Goal: Task Accomplishment & Management: Manage account settings

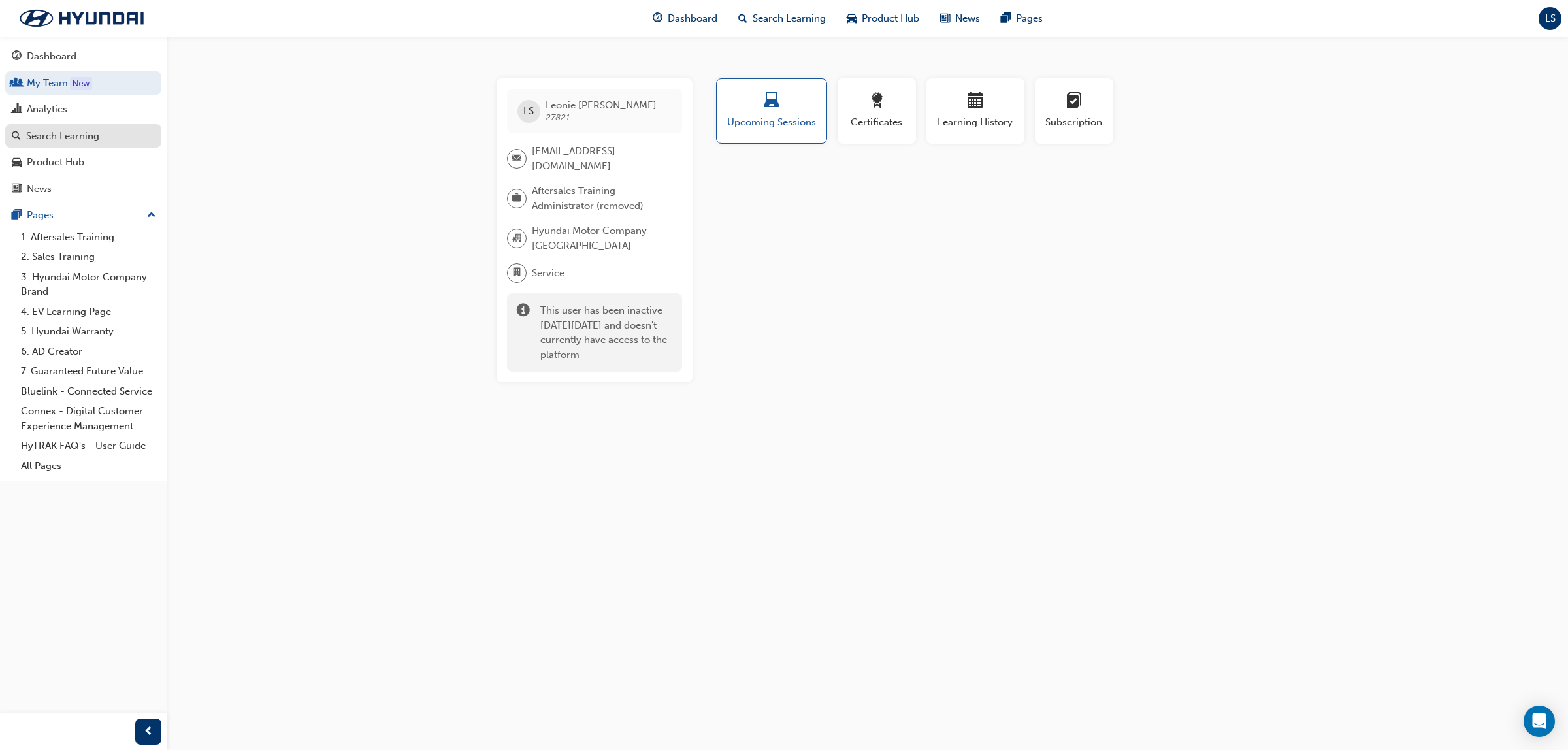
click at [62, 141] on div "Search Learning" at bounding box center [62, 136] width 73 height 15
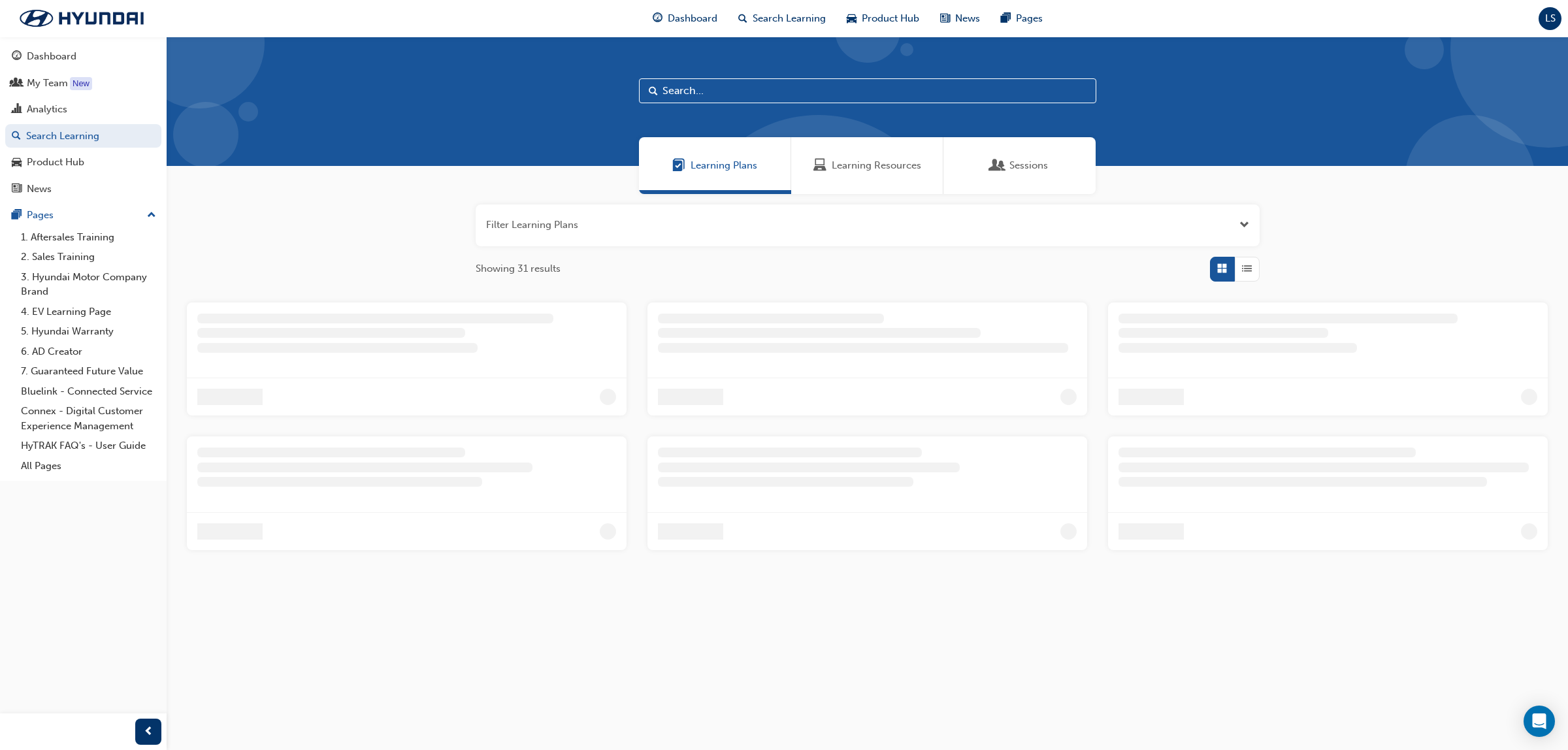
click at [888, 167] on span "Learning Resources" at bounding box center [876, 165] width 90 height 15
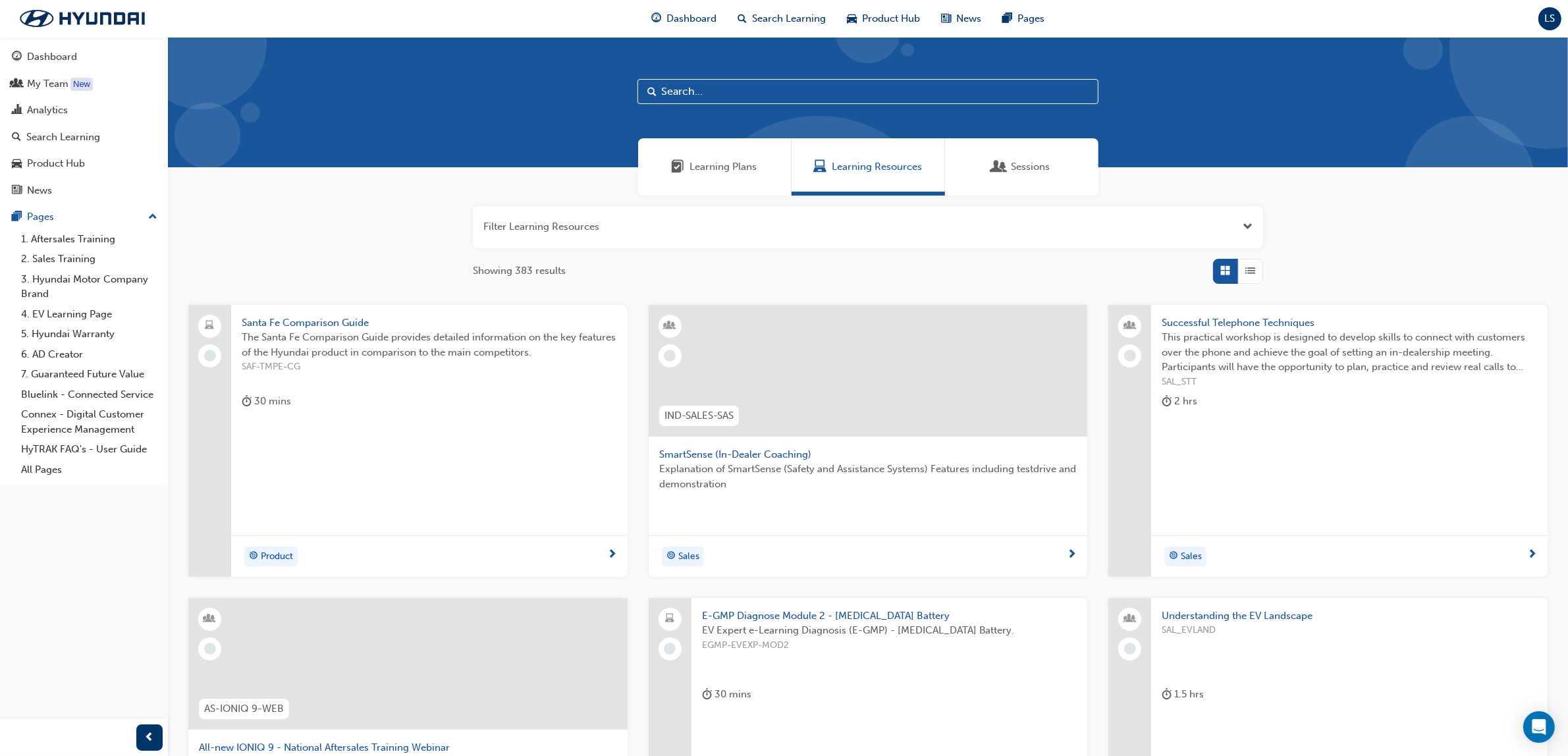
click at [699, 93] on input "text" at bounding box center [868, 91] width 461 height 25
type input "M"
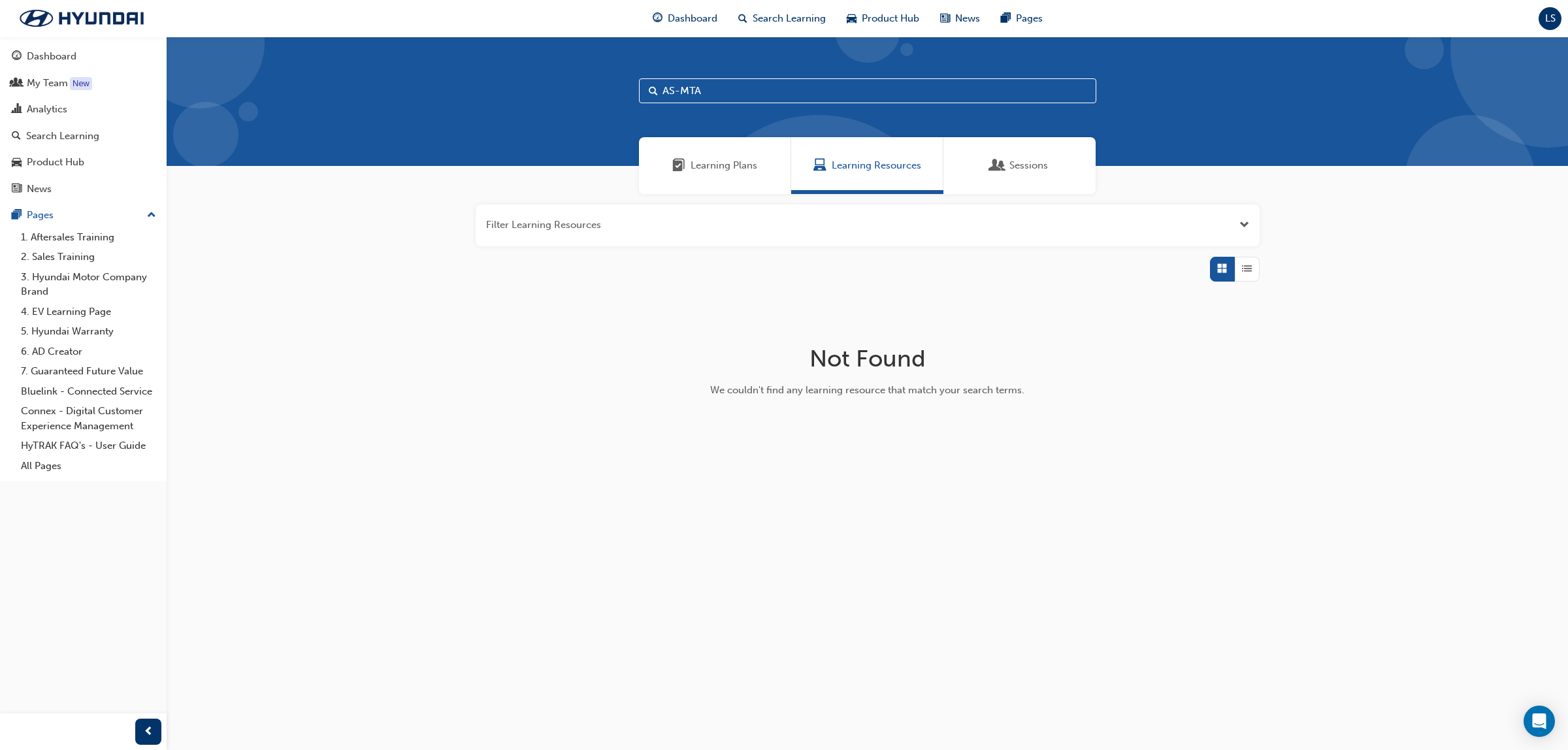
click at [782, 100] on input "AS-MTA" at bounding box center [867, 90] width 458 height 25
type input "AS-MTA"
click at [860, 165] on span "Learning Resources" at bounding box center [876, 165] width 90 height 15
click at [50, 110] on div "Analytics" at bounding box center [47, 109] width 41 height 15
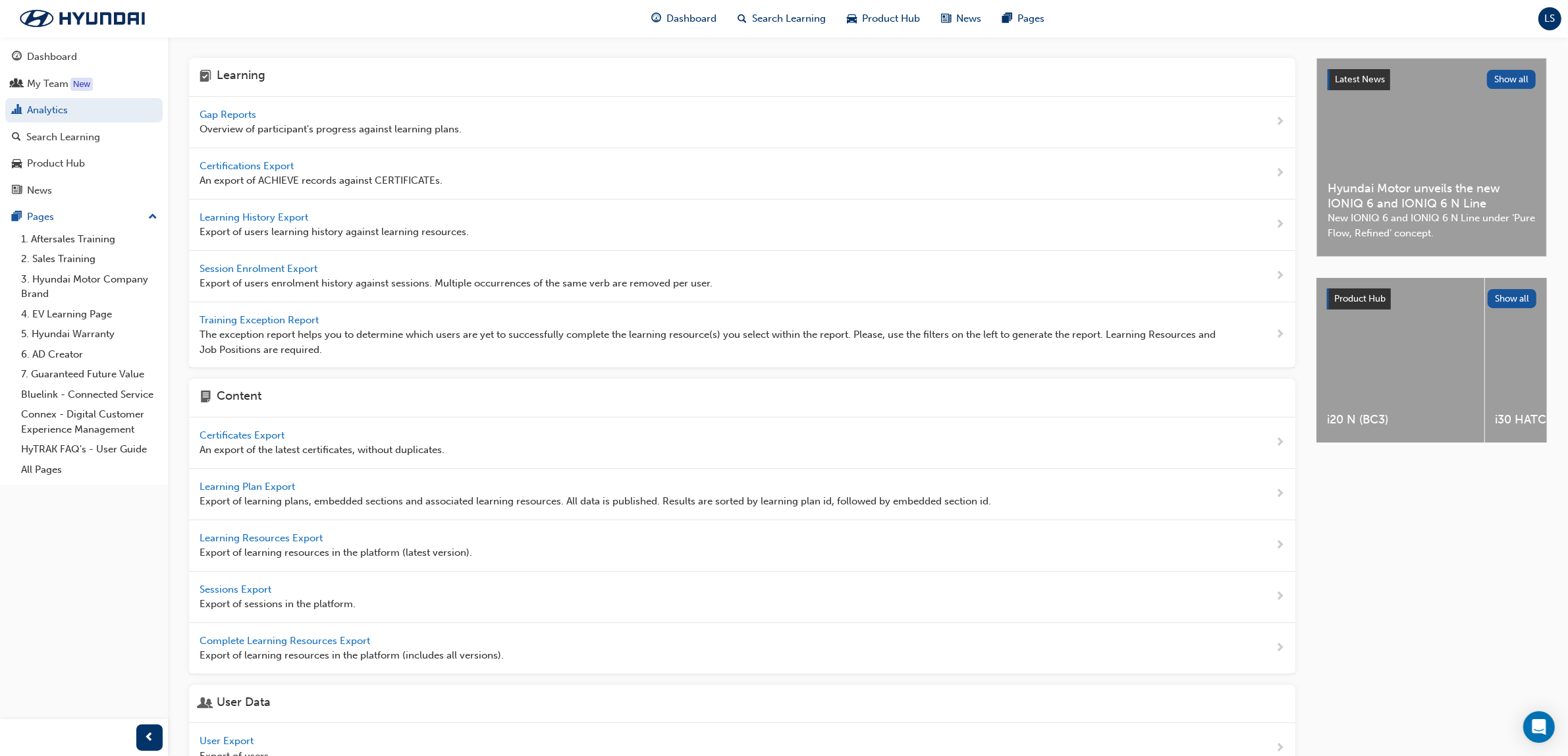
click at [230, 112] on span "Gap Reports" at bounding box center [230, 114] width 59 height 12
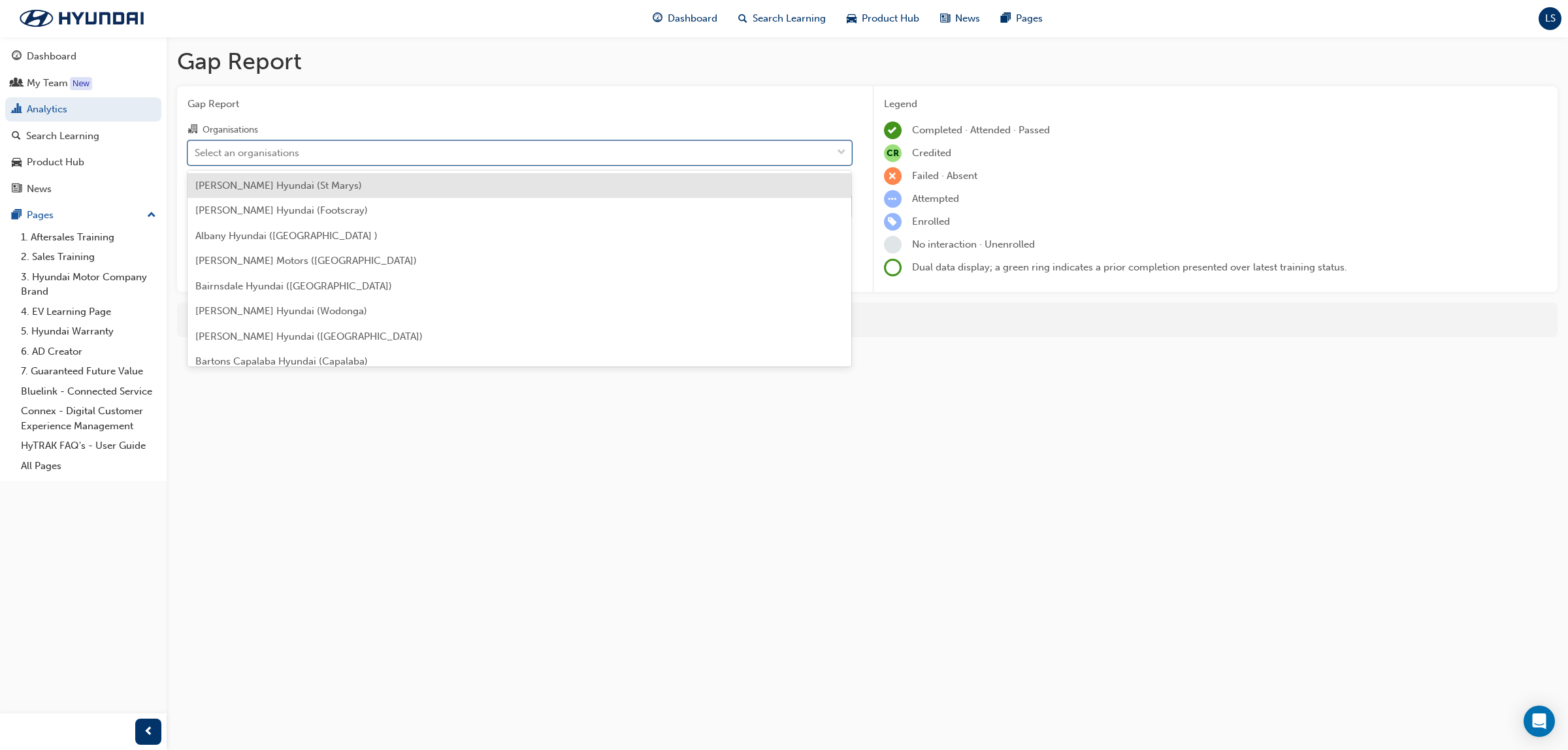
click at [335, 153] on div "Select an organisations" at bounding box center [510, 152] width 644 height 23
click at [196, 153] on input "Organisations option [PERSON_NAME] Hyundai (St Marys) focused, 1 of 182. 182 re…" at bounding box center [195, 152] width 1 height 11
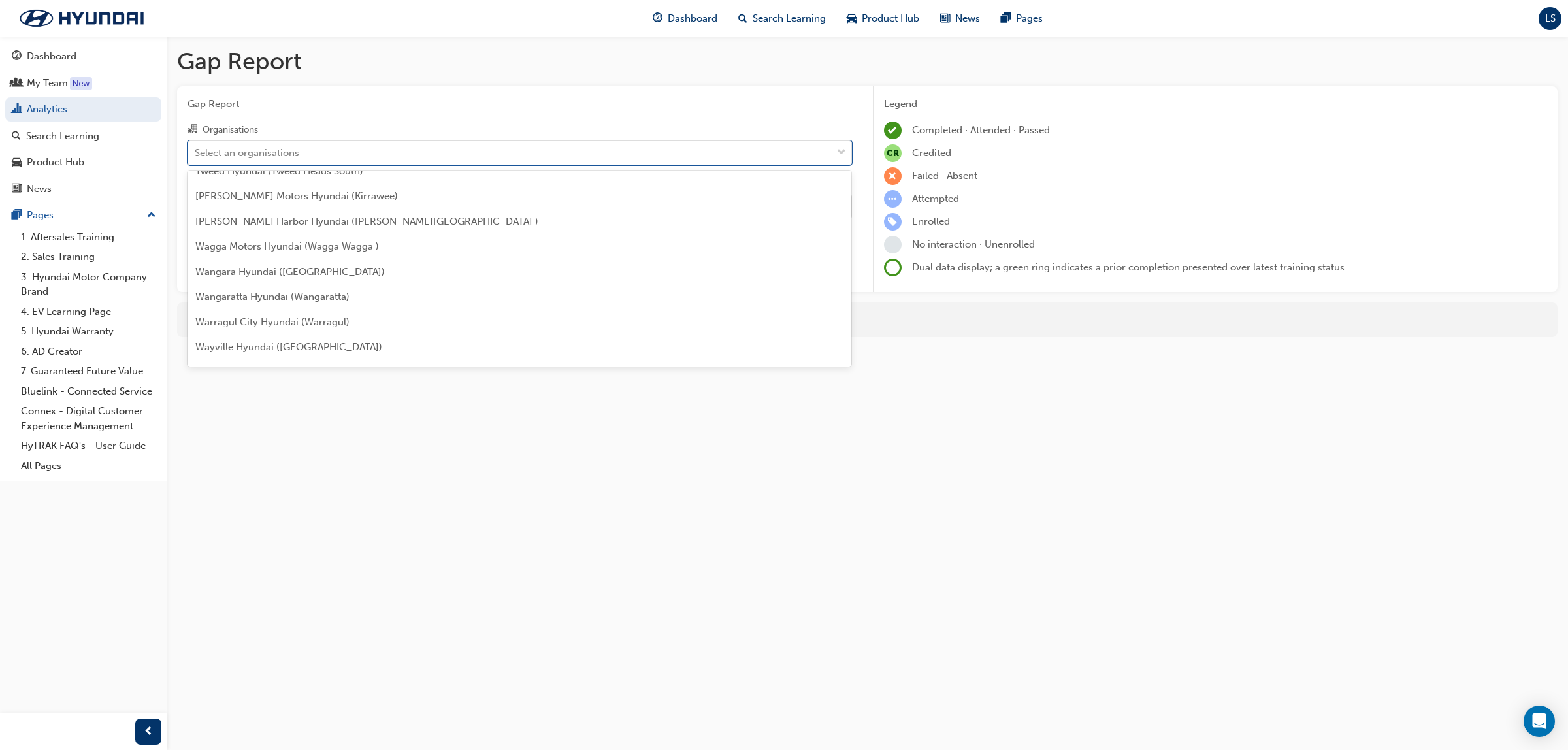
scroll to position [4137, 0]
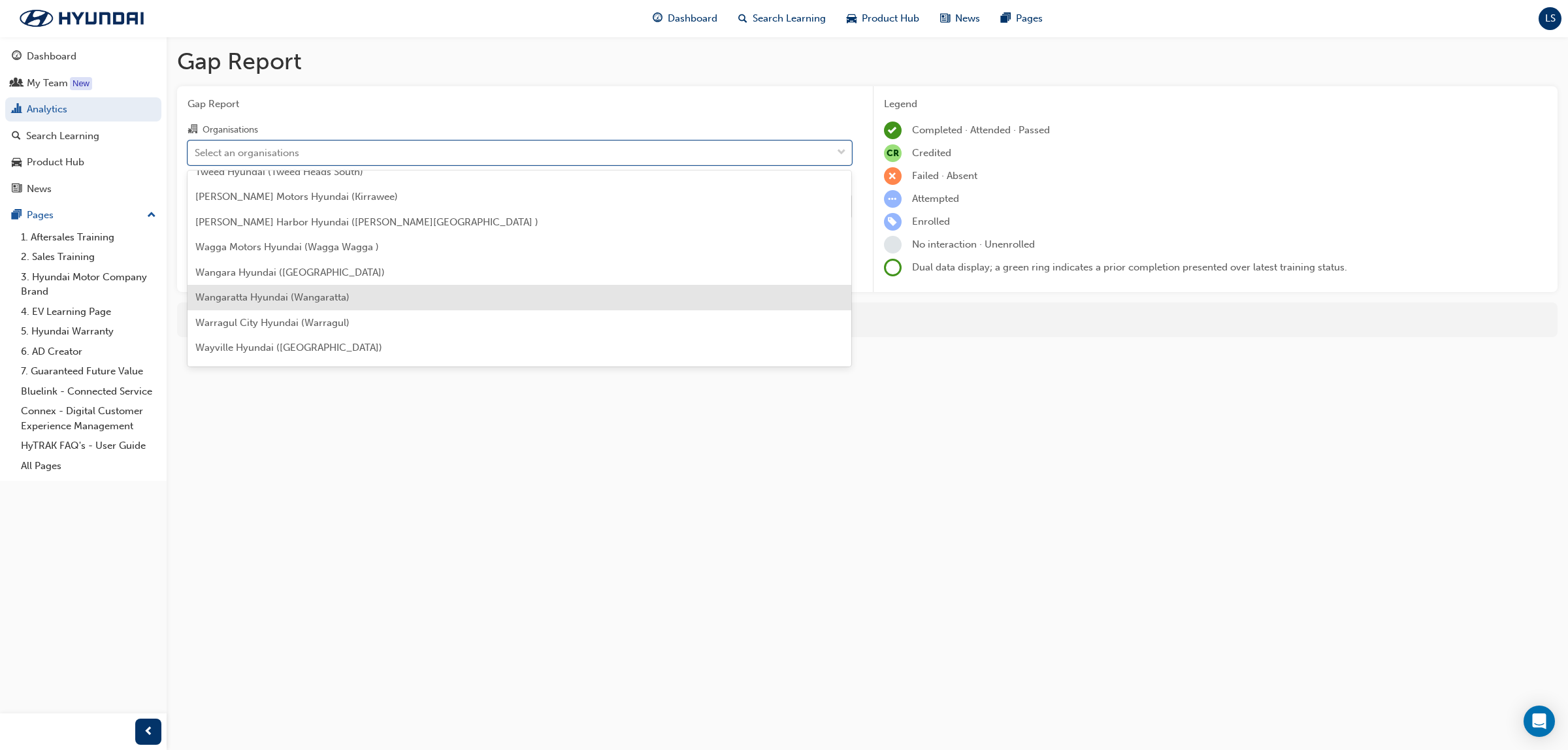
click at [305, 296] on span "Wangaratta Hyundai (Wangaratta)" at bounding box center [273, 297] width 154 height 12
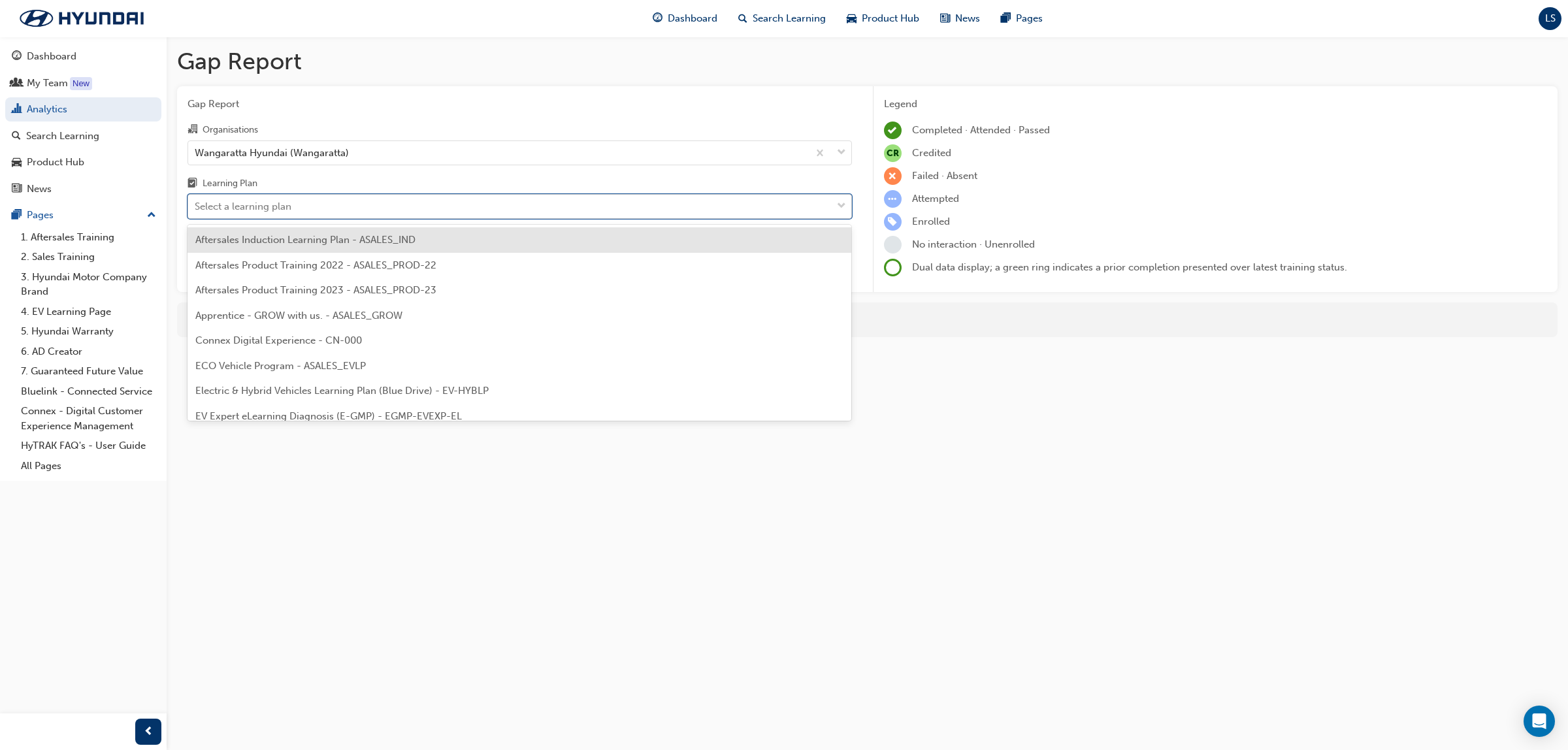
click at [355, 207] on div "Select a learning plan" at bounding box center [510, 207] width 644 height 23
click at [196, 207] on input "Learning Plan option Aftersales Induction Learning Plan - ASALES_IND focused, 1…" at bounding box center [195, 206] width 1 height 11
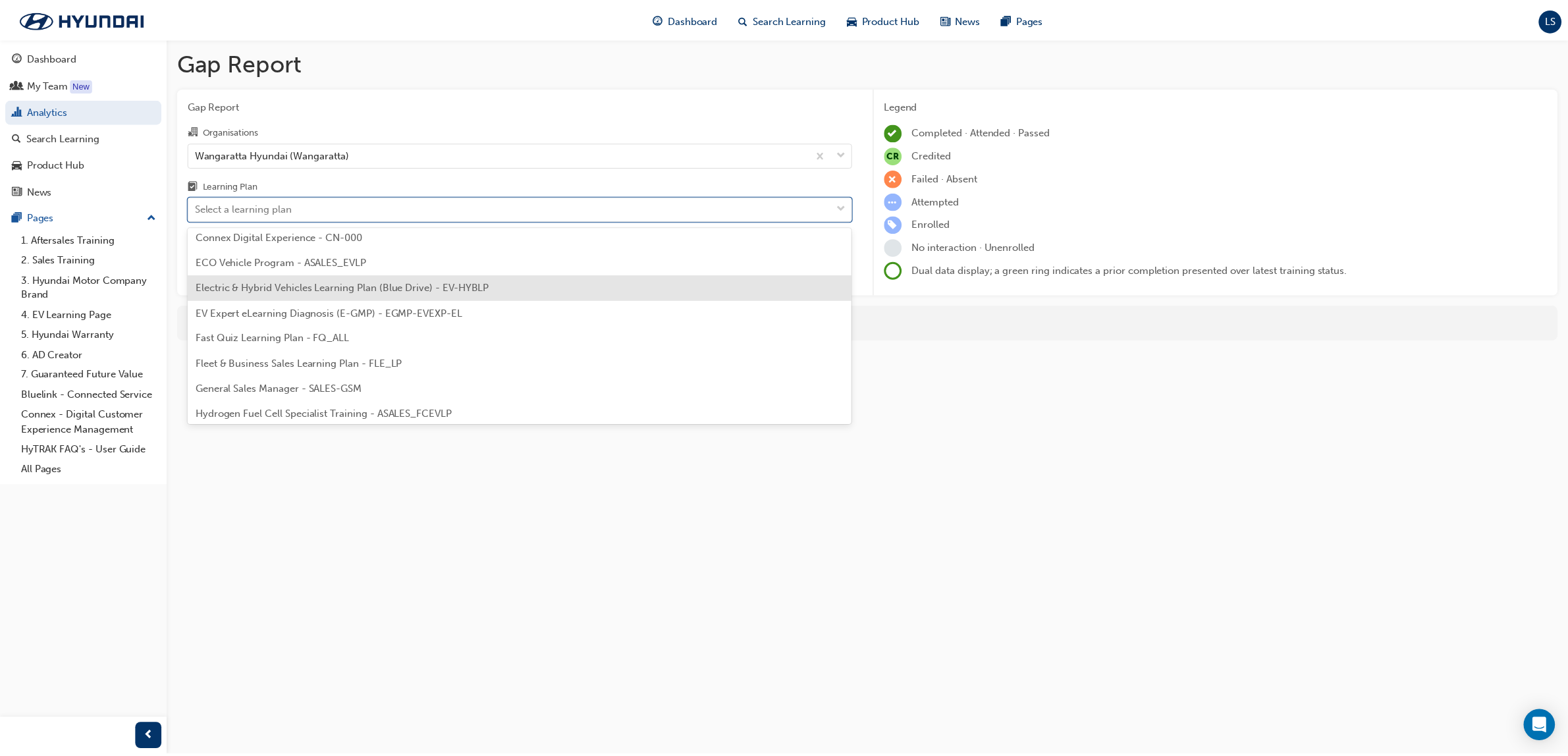
scroll to position [329, 0]
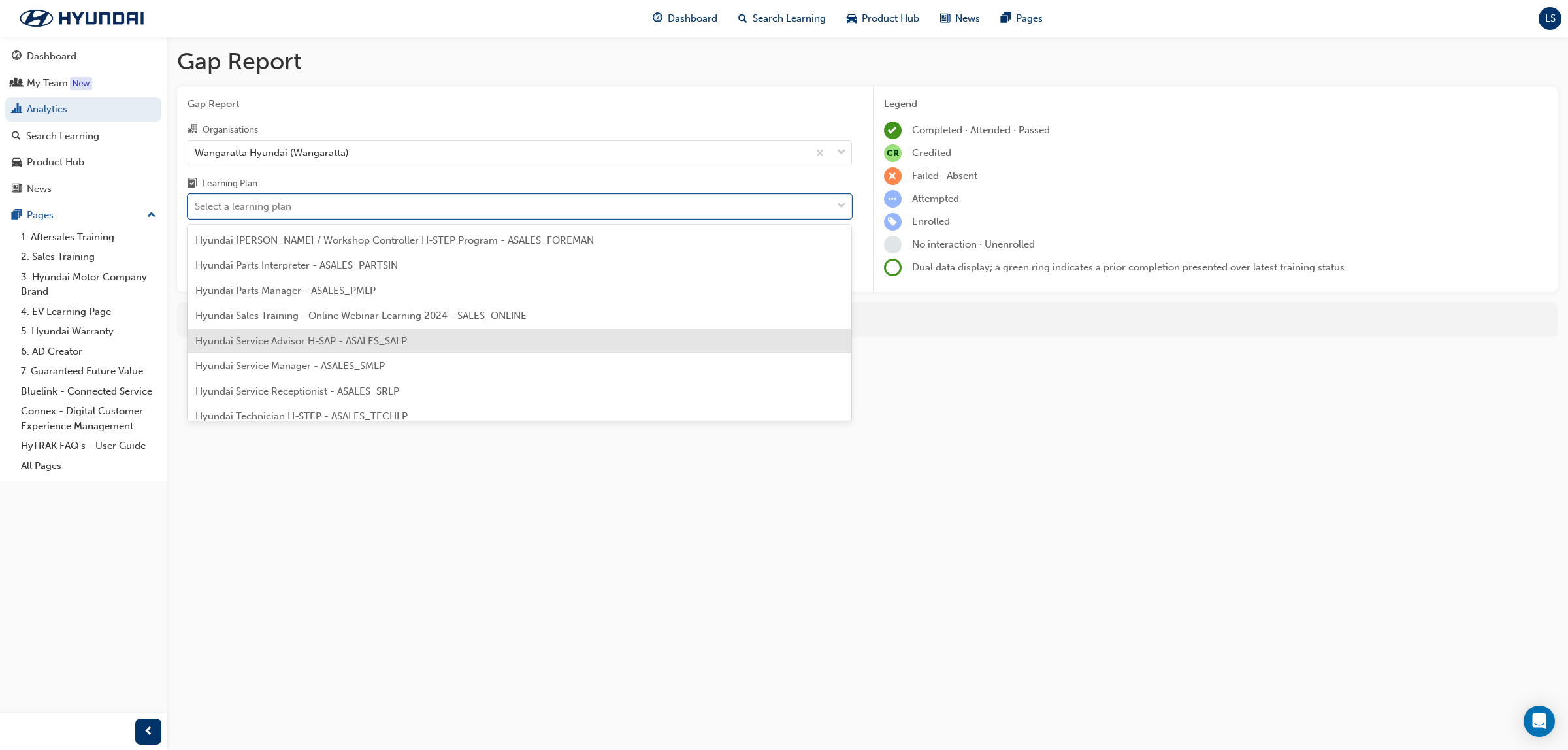
click at [348, 345] on span "Hyundai Service Advisor H-SAP - ASALES_SALP" at bounding box center [301, 340] width 212 height 12
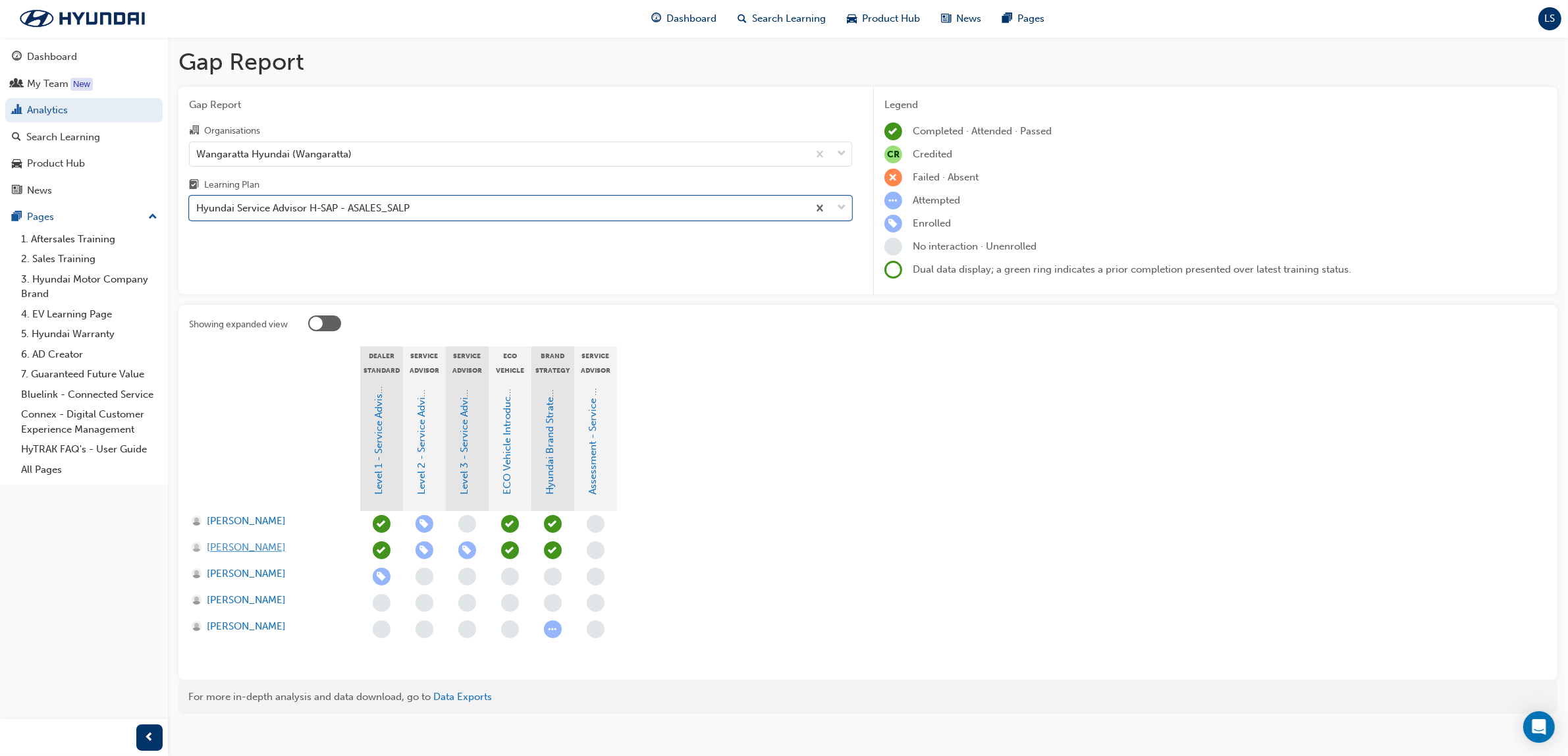
click at [254, 544] on span "[PERSON_NAME]" at bounding box center [247, 547] width 79 height 15
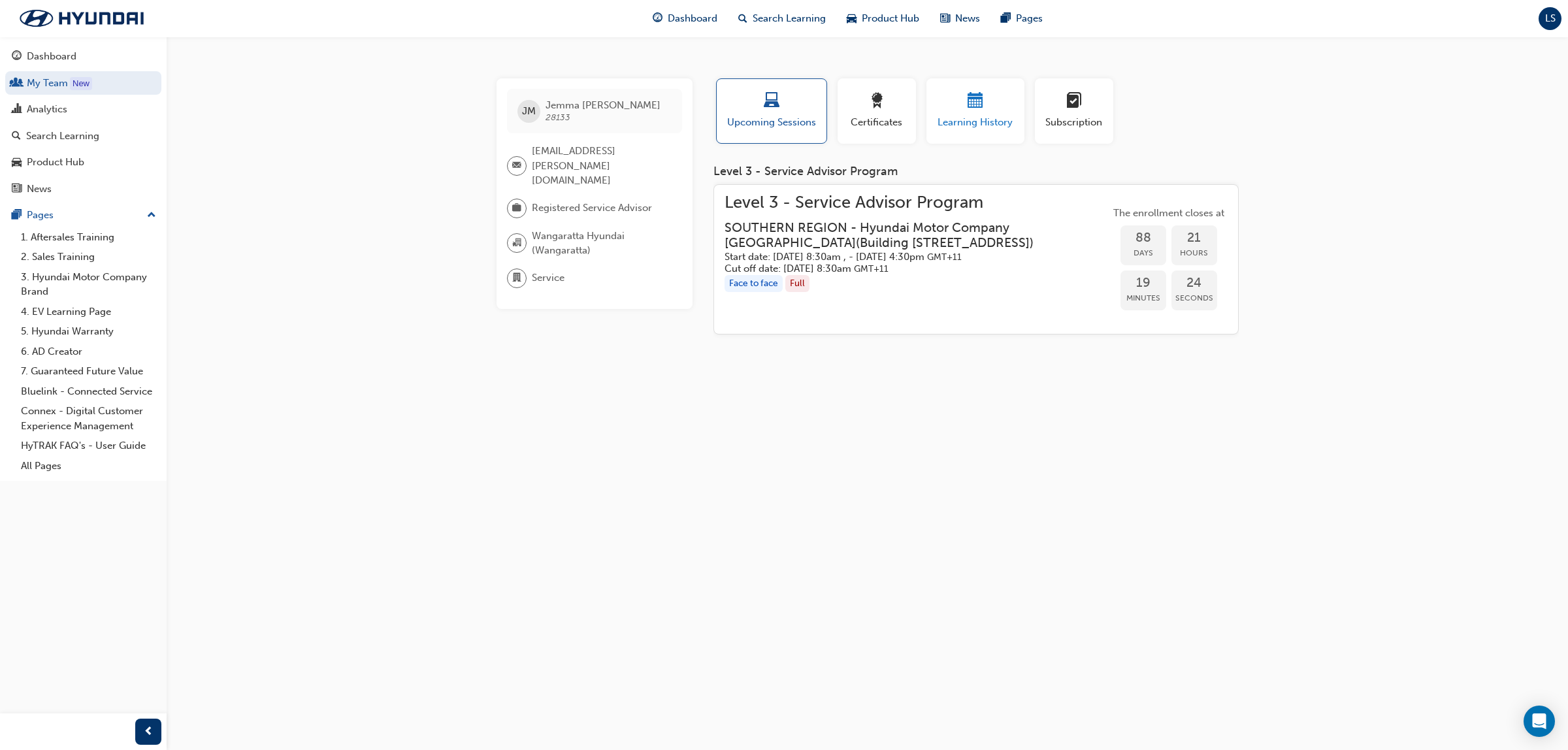
click at [954, 102] on div "button" at bounding box center [975, 102] width 78 height 20
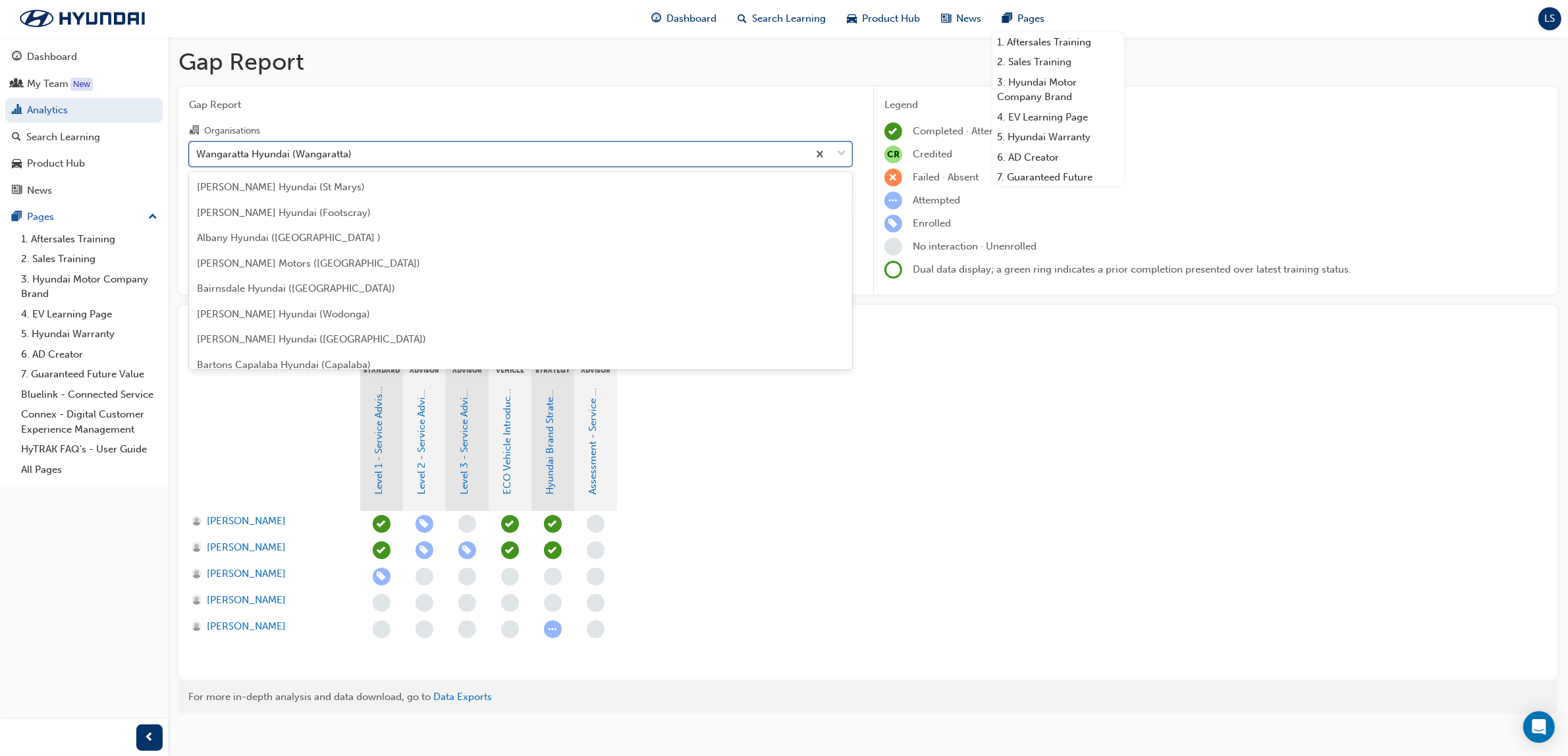
click at [300, 155] on div "Wangaratta Hyundai (Wangaratta)" at bounding box center [274, 153] width 155 height 15
click at [198, 155] on input "Organisations option Wangaratta Hyundai (Wangaratta) focused, 170 of 182. 182 r…" at bounding box center [197, 153] width 1 height 11
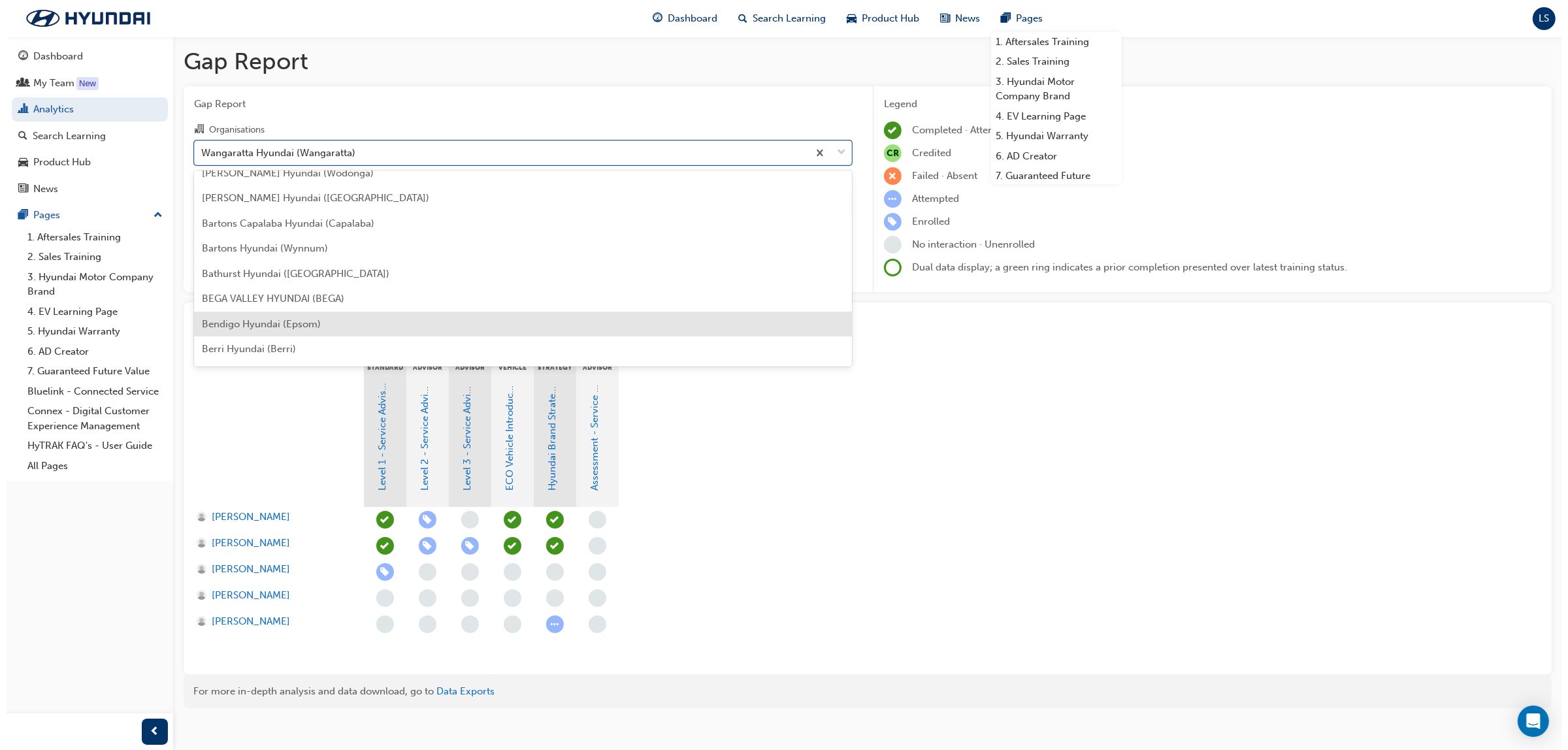
scroll to position [163, 0]
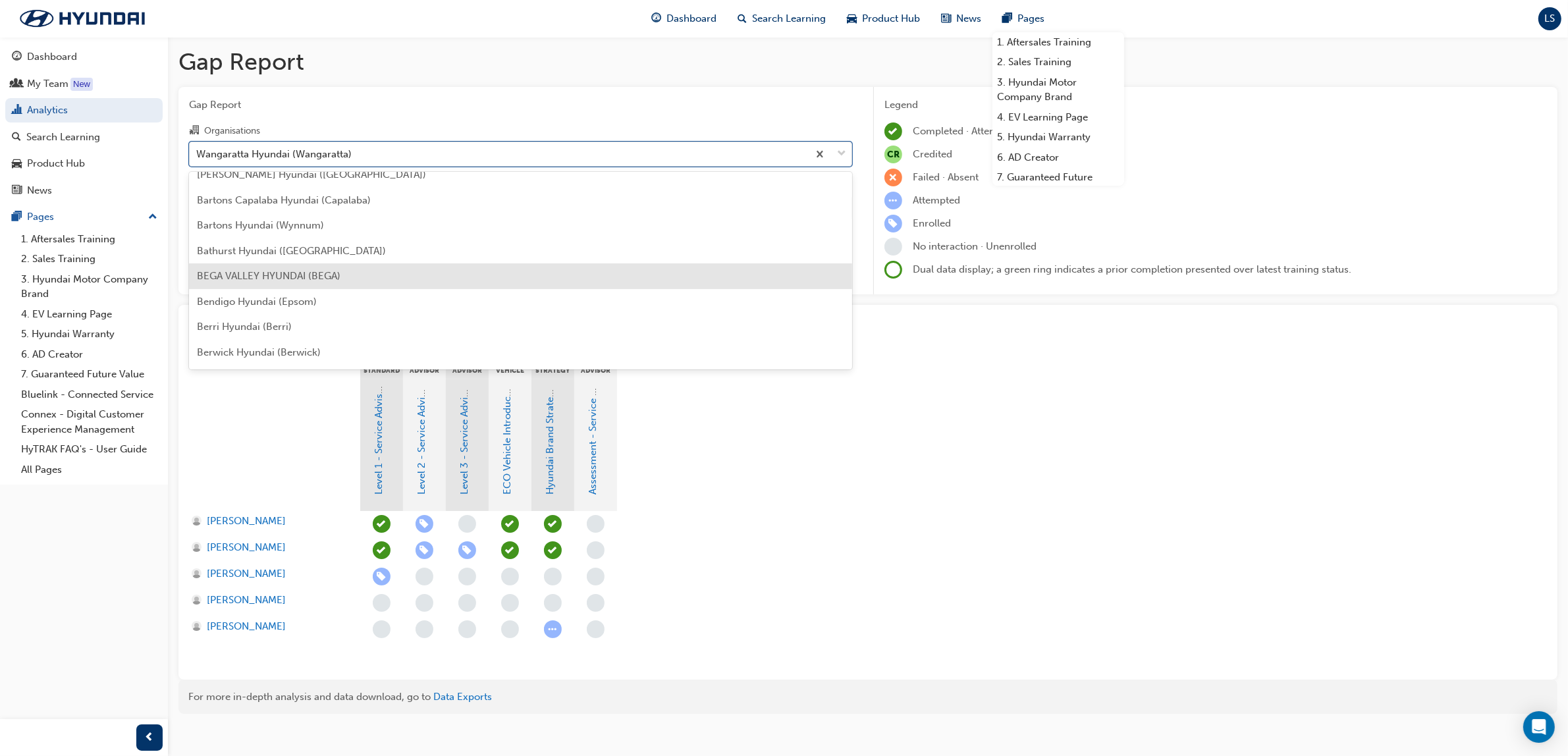
click at [298, 224] on span "Bartons Hyundai (Wynnum)" at bounding box center [261, 225] width 127 height 12
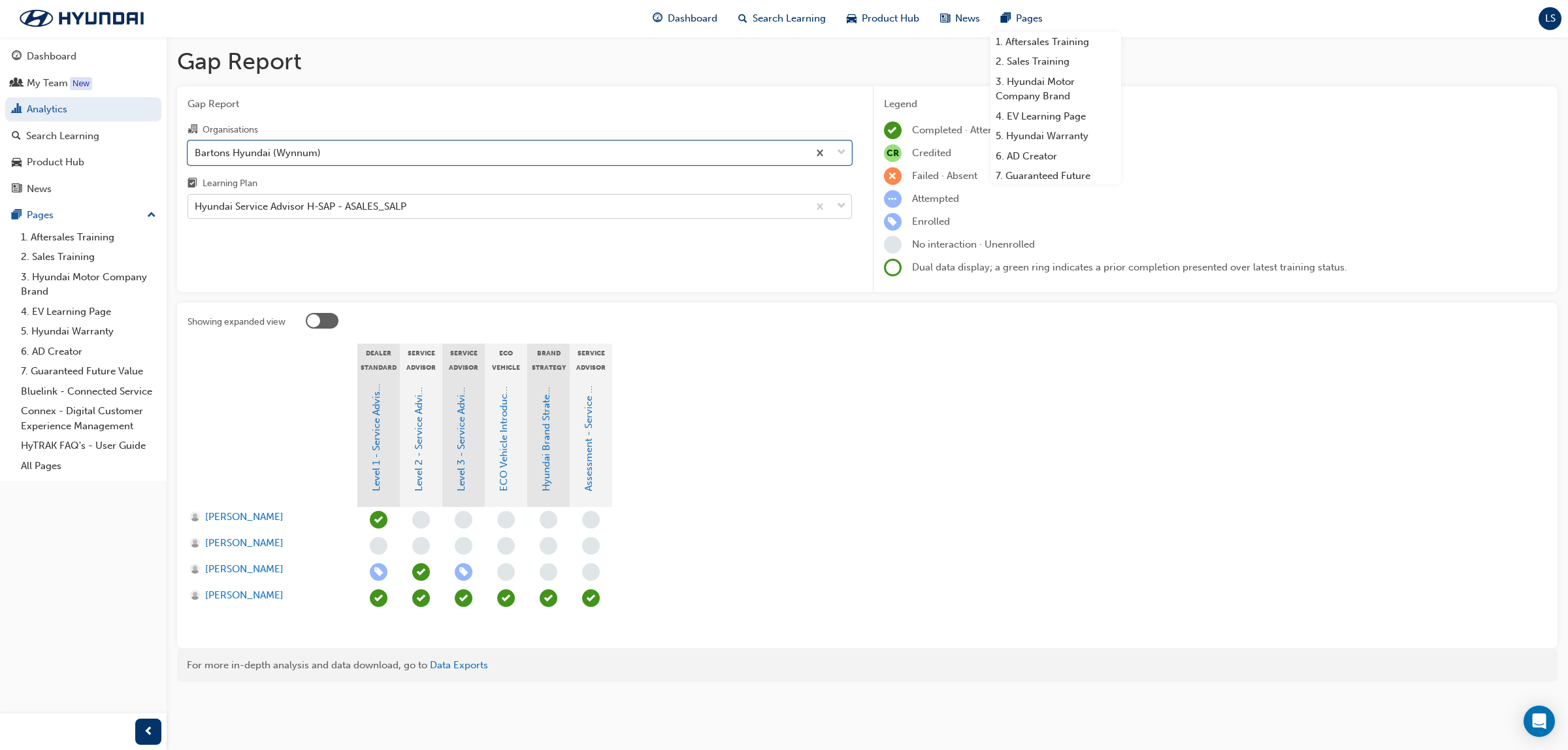
click at [338, 199] on div "Hyundai Service Advisor H-SAP - ASALES_SALP" at bounding box center [498, 207] width 620 height 23
click at [196, 200] on input "Learning Plan Hyundai Service Advisor H-SAP - ASALES_SALP" at bounding box center [195, 206] width 1 height 11
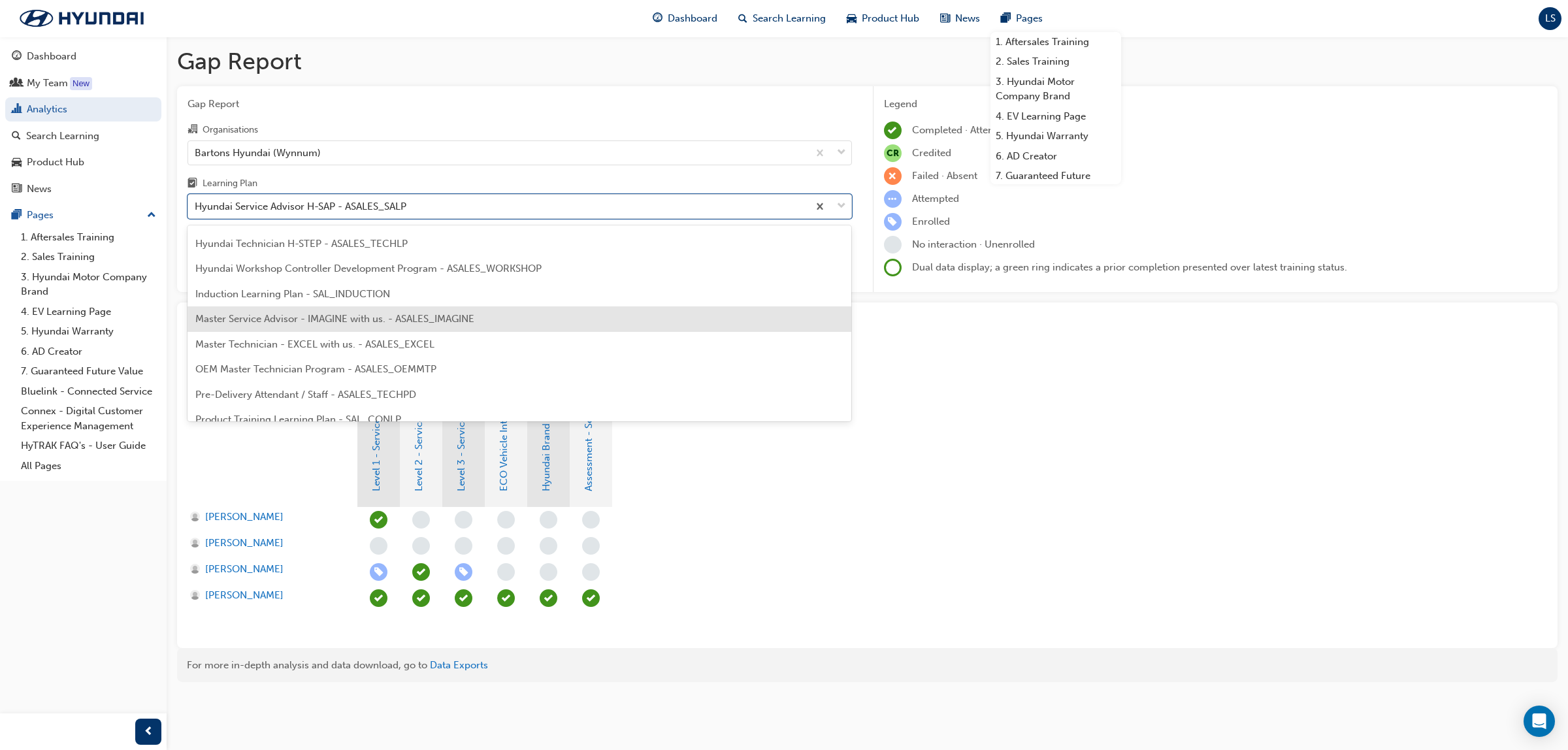
scroll to position [593, 0]
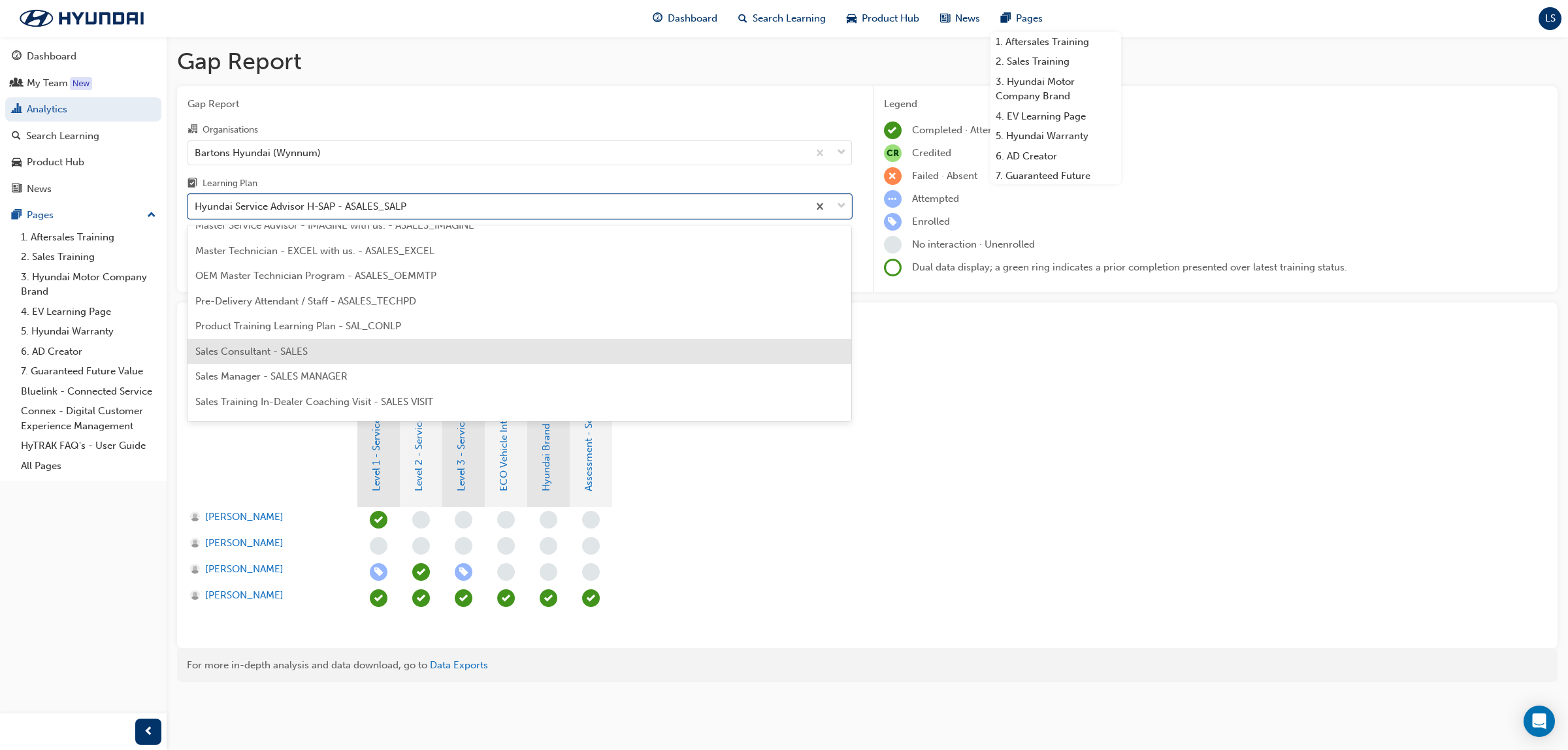
click at [318, 347] on div "Sales Consultant - SALES" at bounding box center [520, 352] width 664 height 25
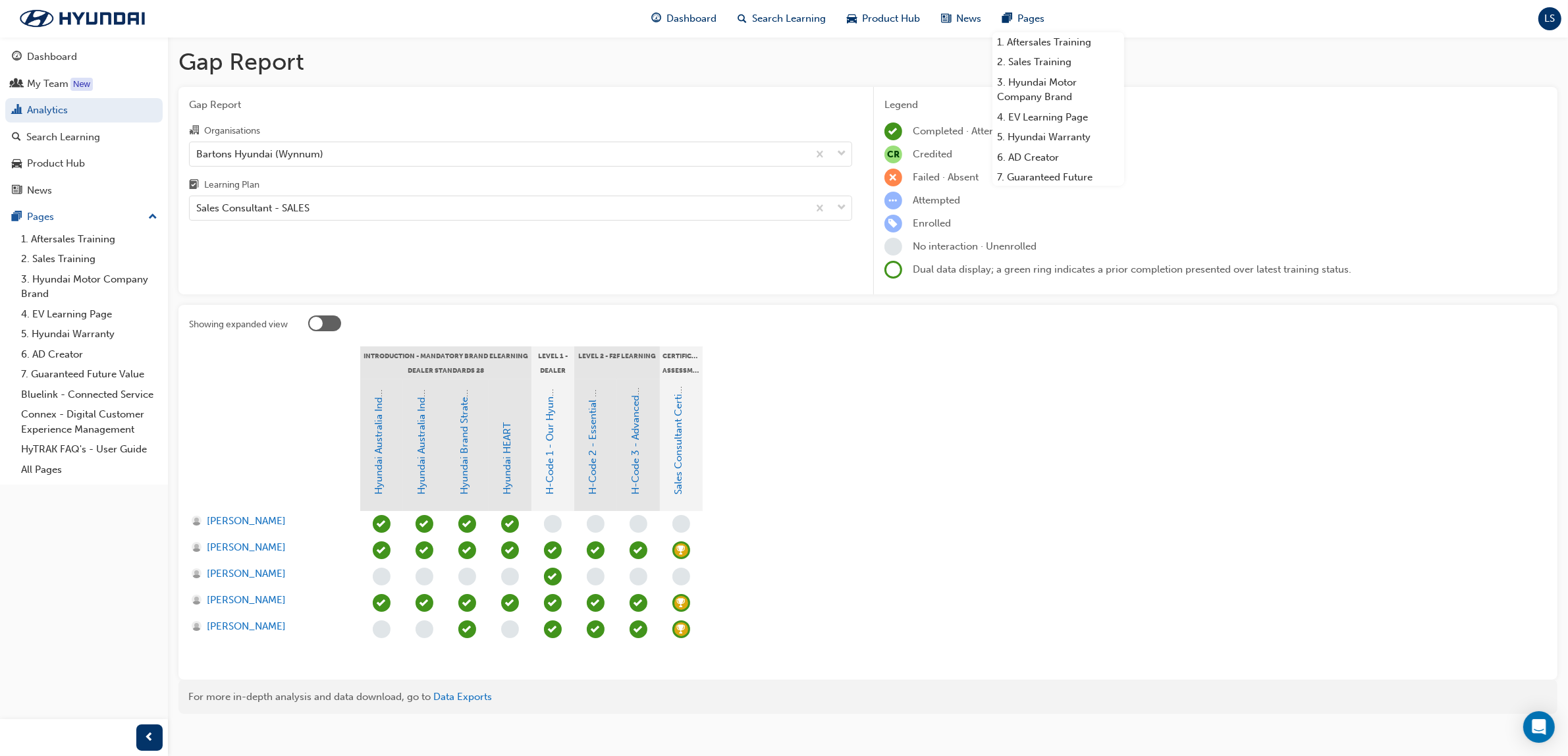
click at [677, 543] on span "learningRecordVerb_ACHIEVE-icon" at bounding box center [681, 550] width 18 height 18
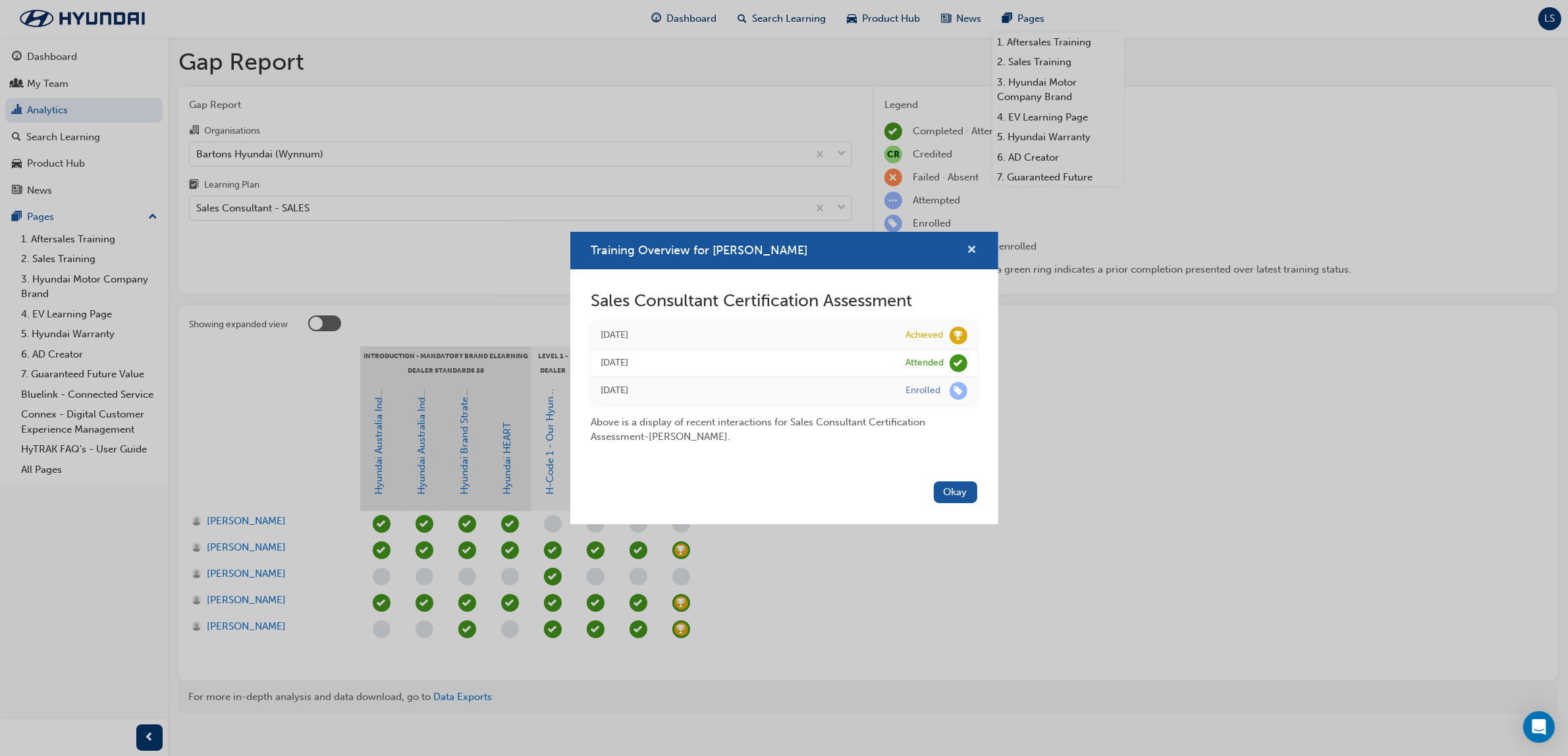
click at [970, 248] on span "cross-icon" at bounding box center [973, 251] width 10 height 12
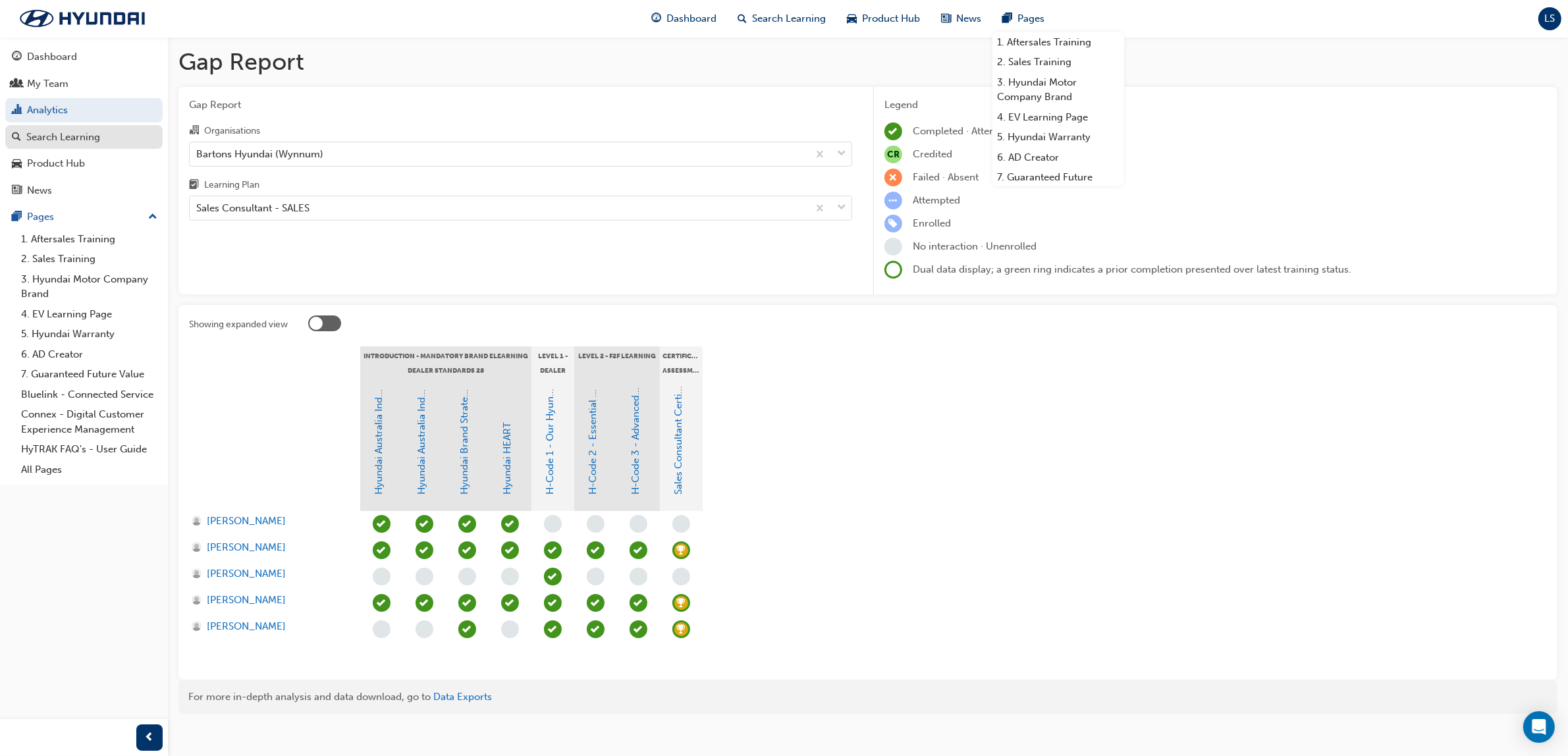
click at [83, 139] on div "Search Learning" at bounding box center [63, 137] width 73 height 15
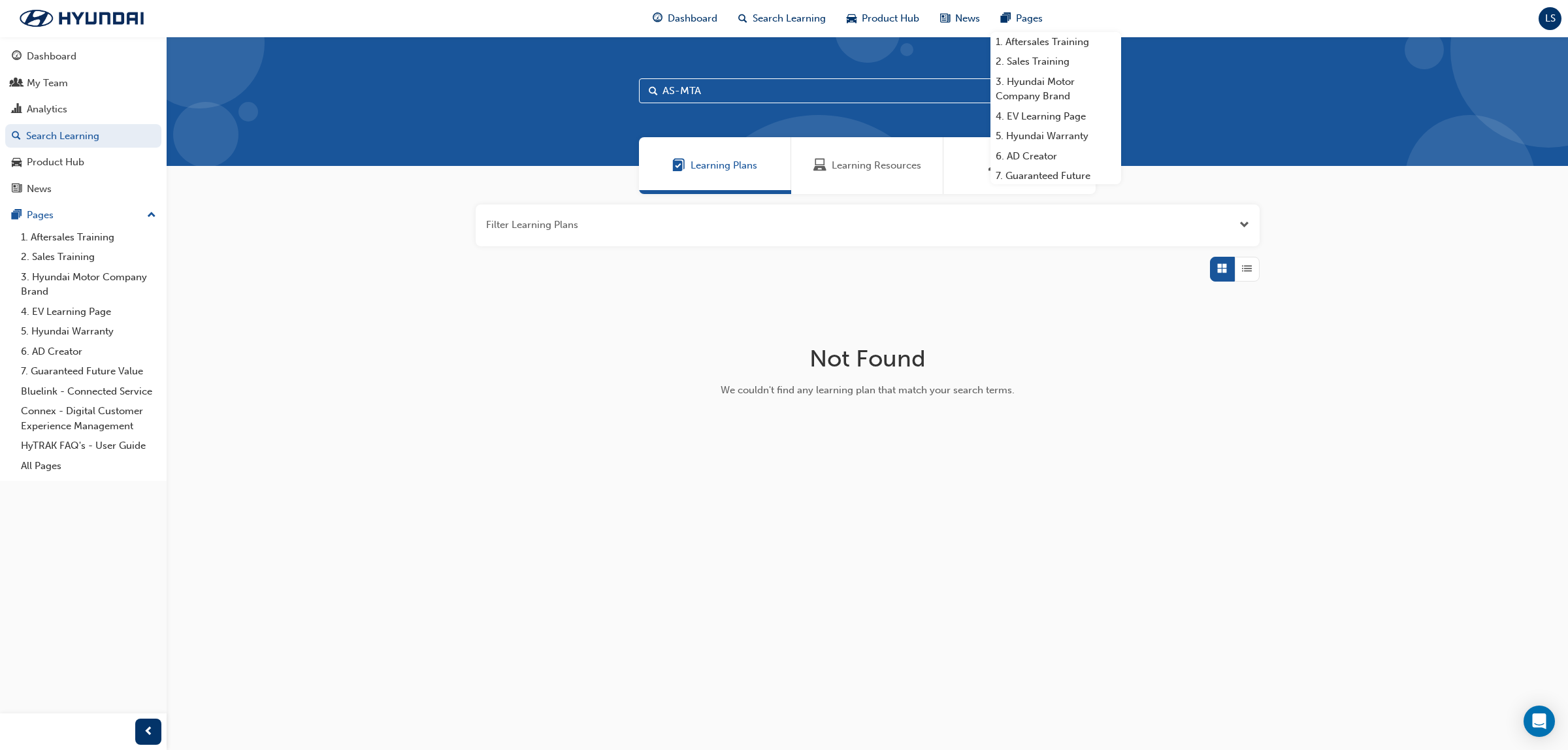
drag, startPoint x: 866, startPoint y: 155, endPoint x: 751, endPoint y: 118, distance: 120.8
click at [866, 157] on div "Learning Resources" at bounding box center [867, 165] width 152 height 57
click at [863, 168] on span "Learning Resources" at bounding box center [876, 165] width 90 height 15
click at [717, 98] on input "AS-MTA" at bounding box center [867, 90] width 458 height 25
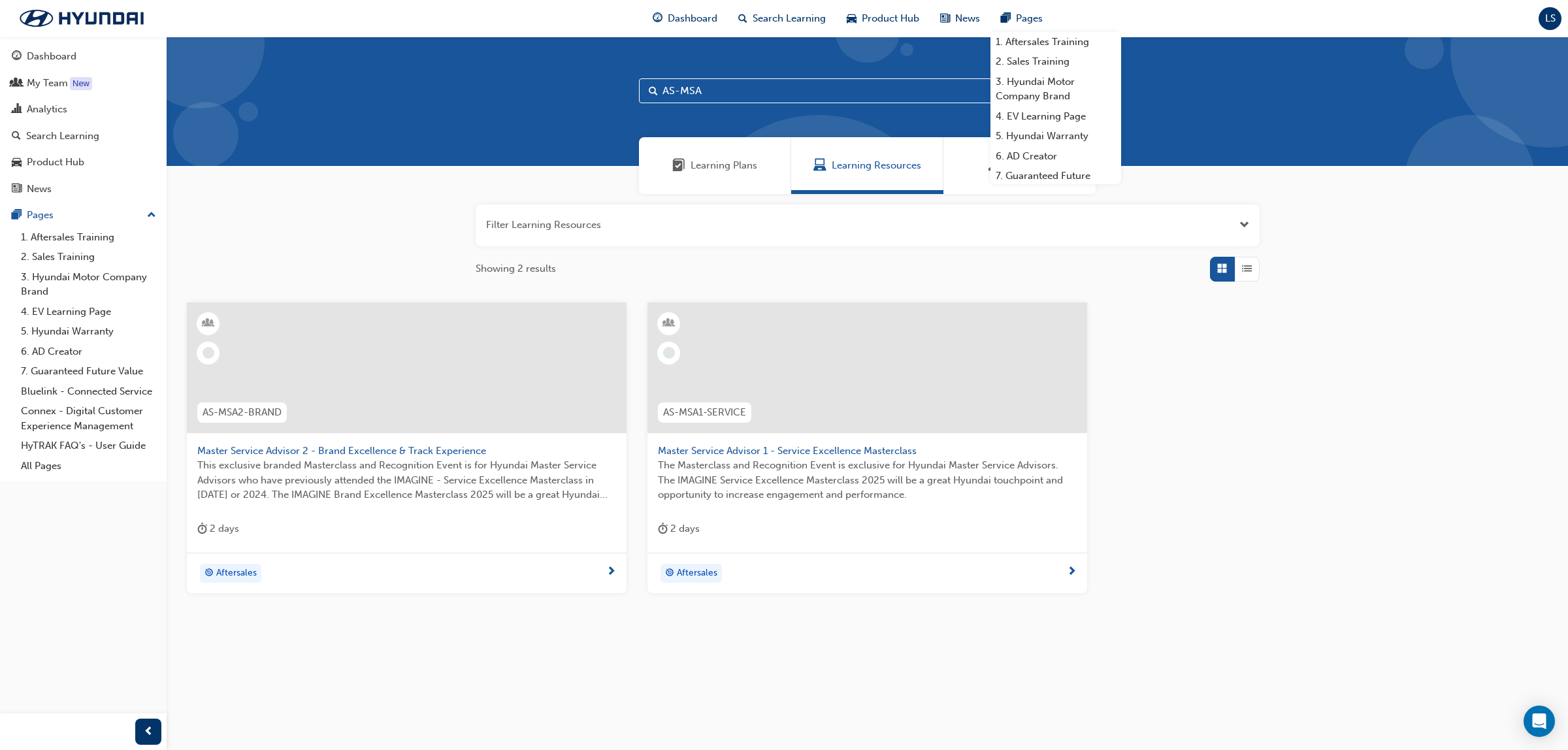
type input "AS-MSA"
click at [788, 459] on span "The Masterclass and Recognition Event is exclusive for Hyundai Master Service A…" at bounding box center [867, 480] width 419 height 44
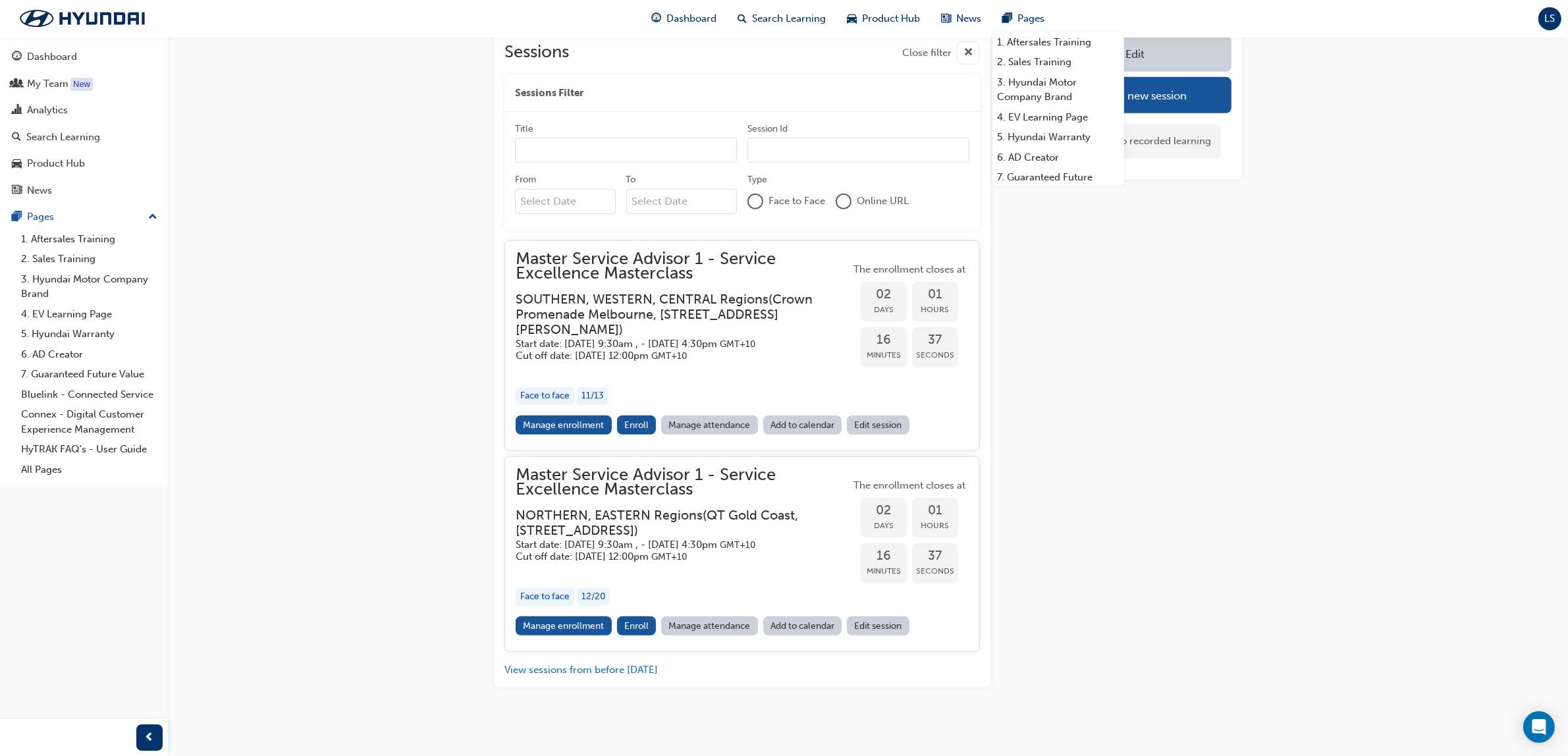
scroll to position [1131, 0]
click at [576, 434] on link "Manage enrollment" at bounding box center [564, 424] width 96 height 19
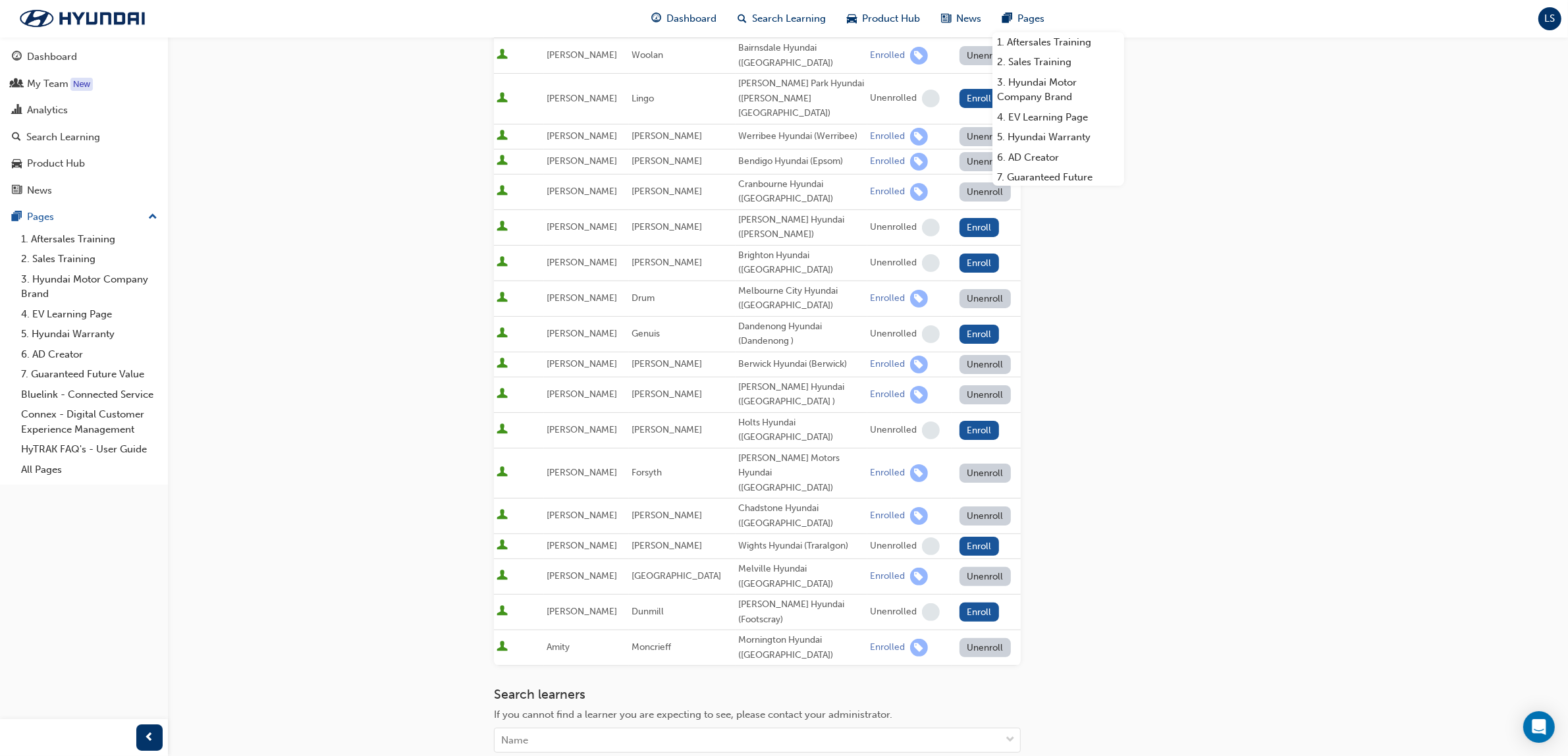
scroll to position [247, 0]
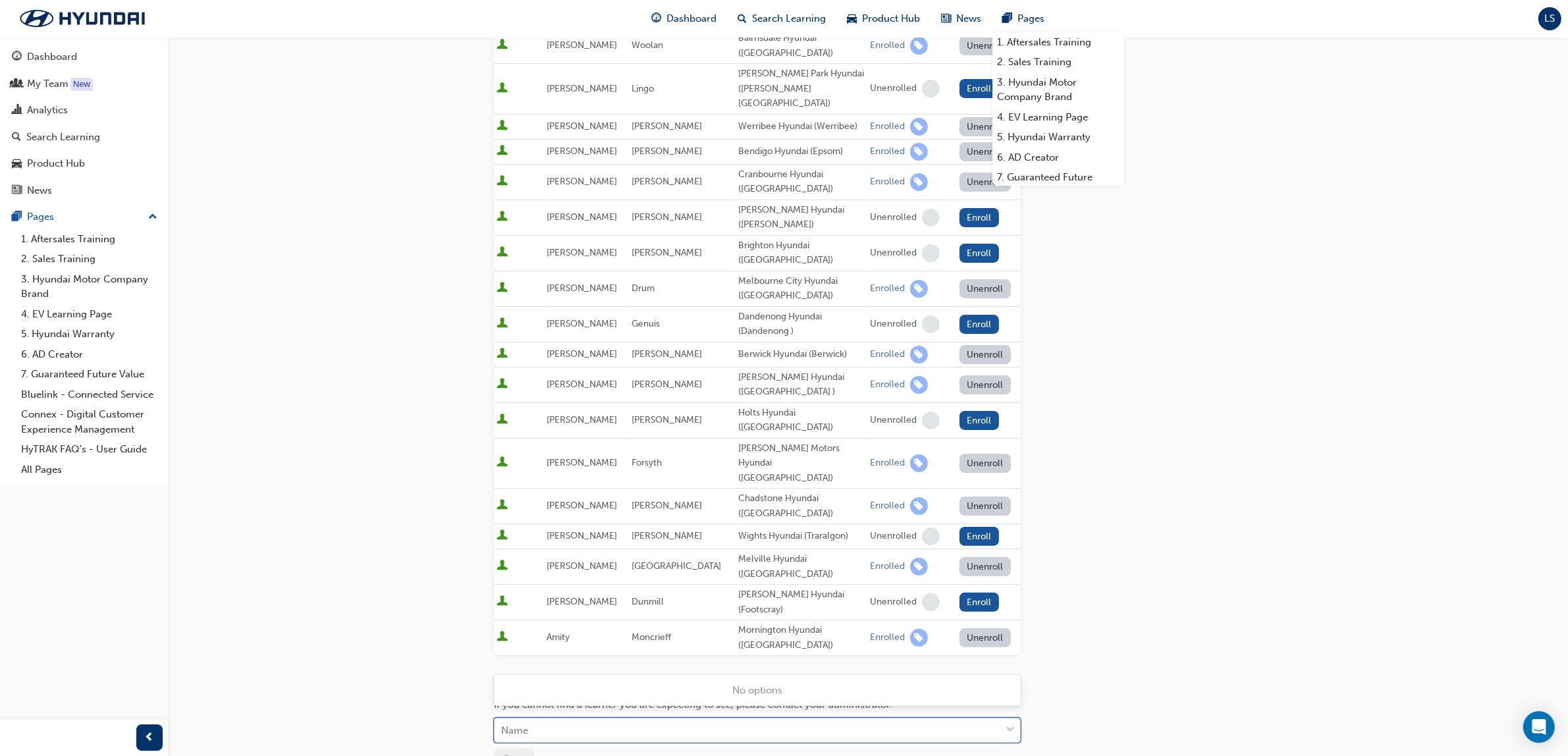
click at [648, 717] on div "Name" at bounding box center [757, 729] width 527 height 25
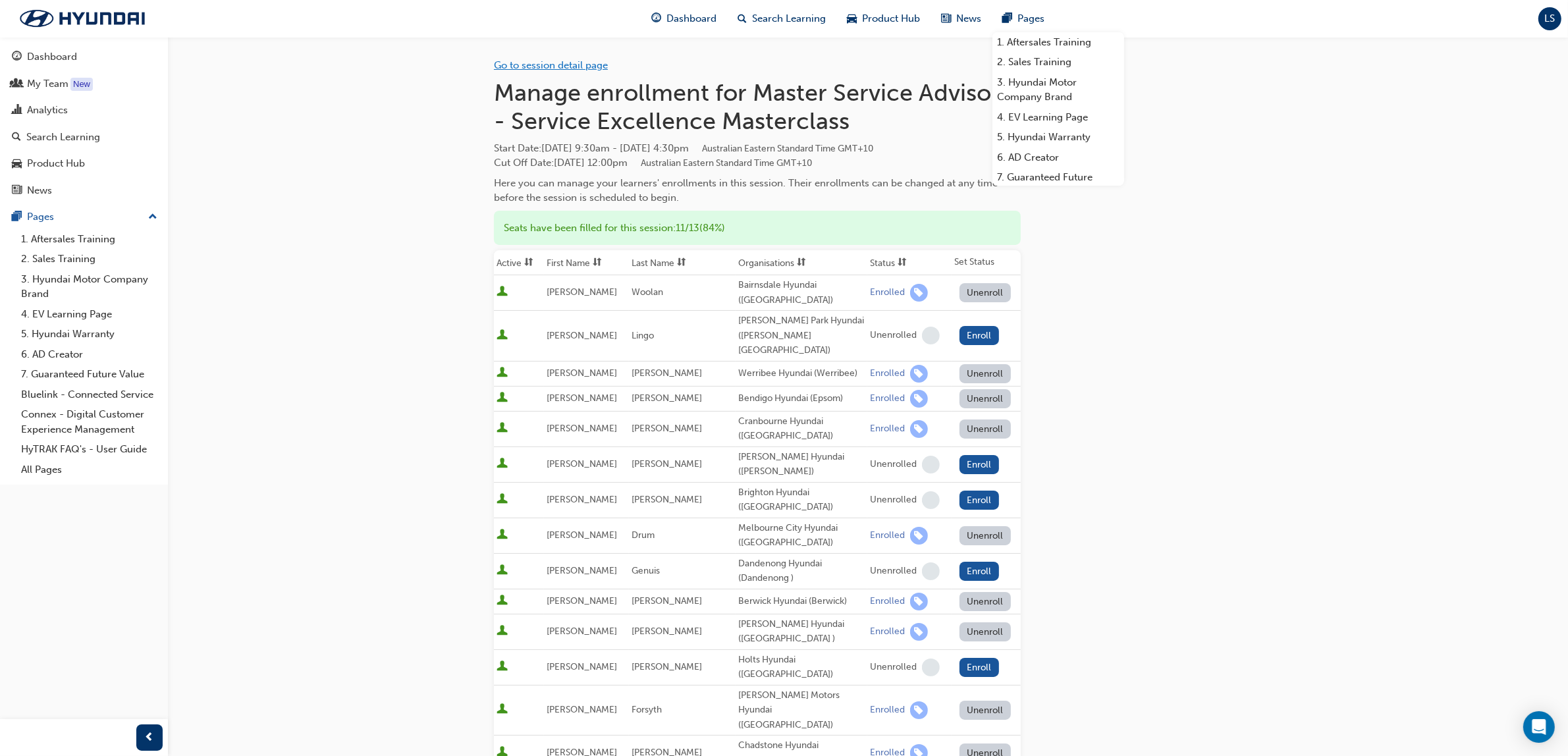
click at [517, 60] on link "Go to session detail page" at bounding box center [550, 65] width 114 height 12
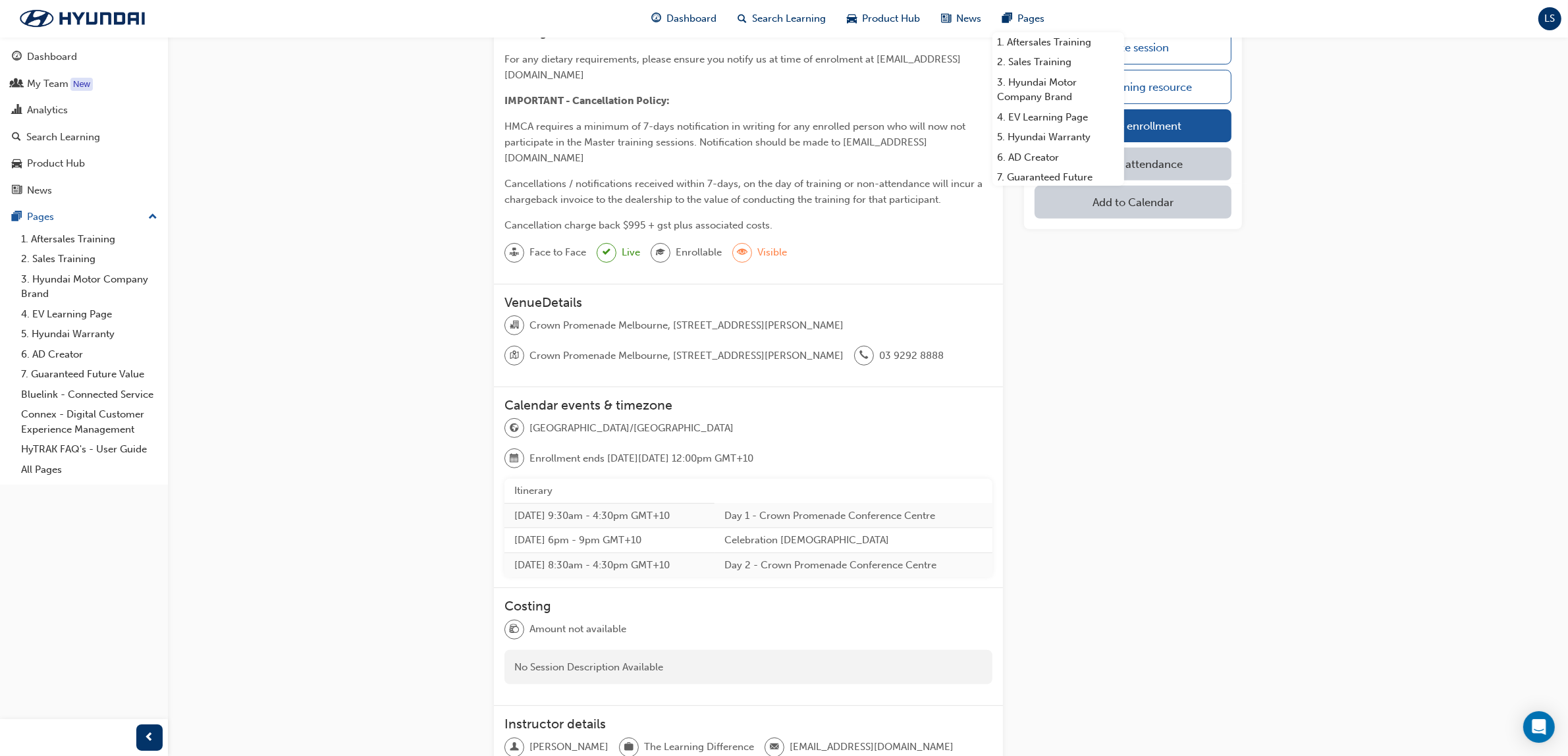
scroll to position [397, 0]
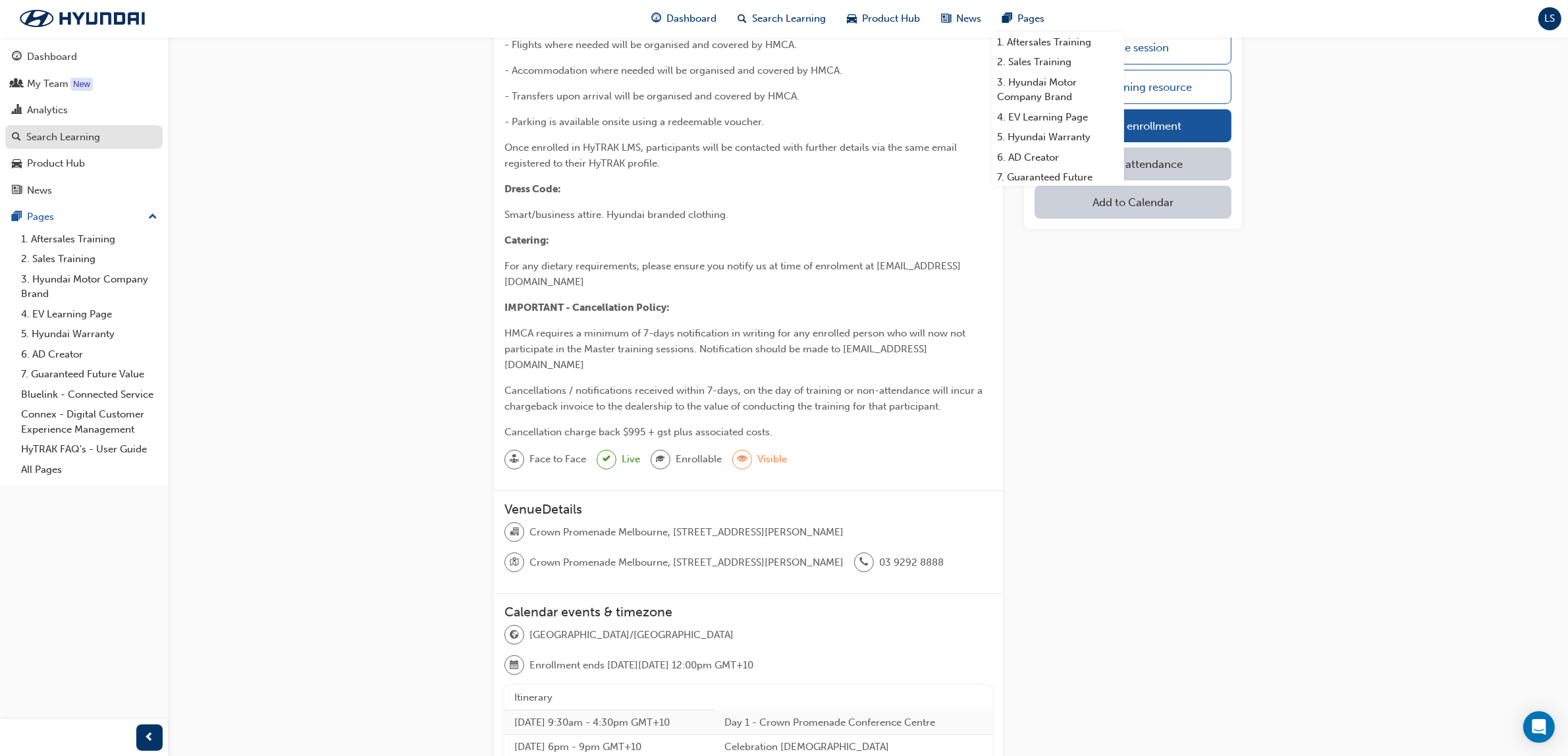
click at [74, 140] on div "Search Learning" at bounding box center [63, 137] width 73 height 15
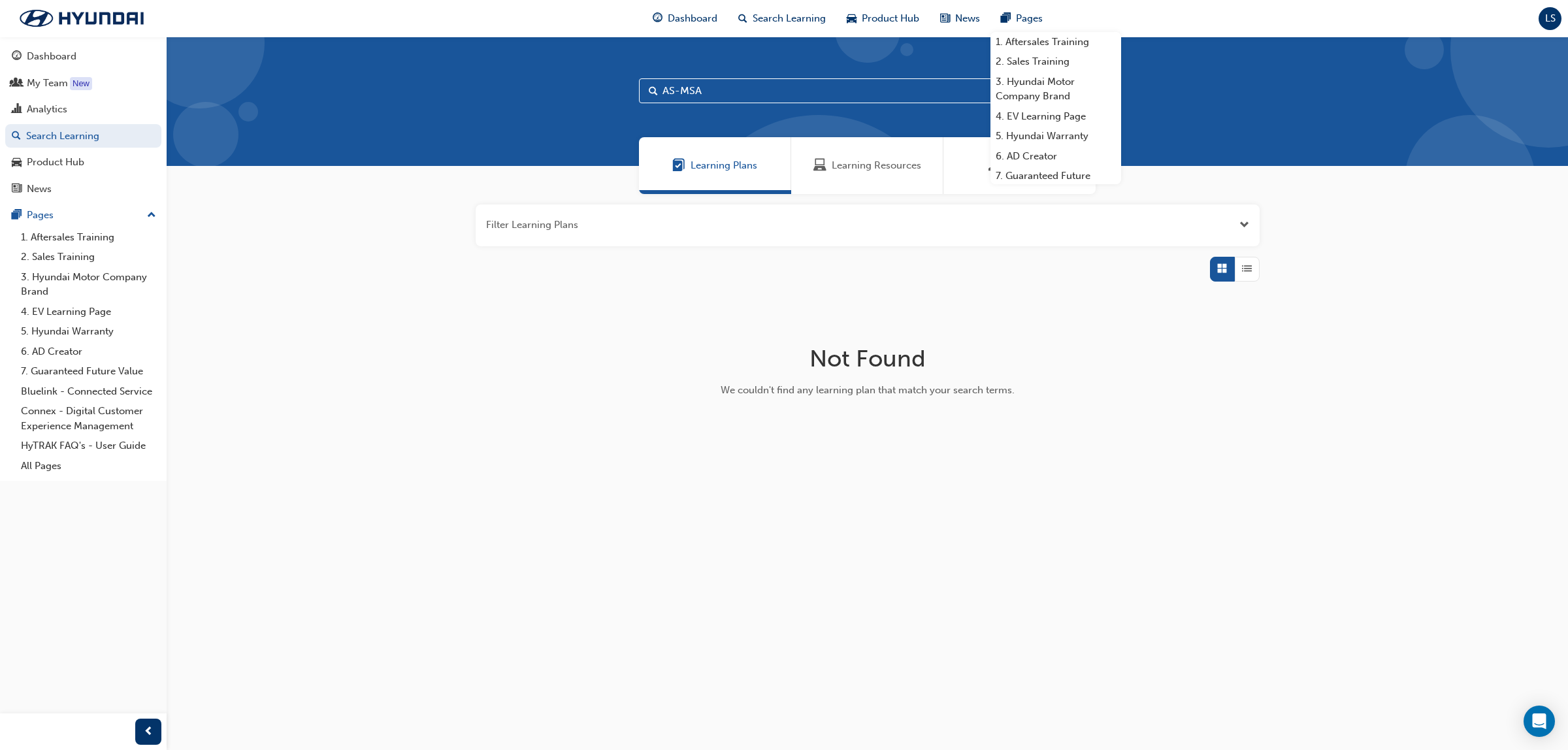
click at [890, 179] on div "Learning Resources" at bounding box center [867, 165] width 152 height 57
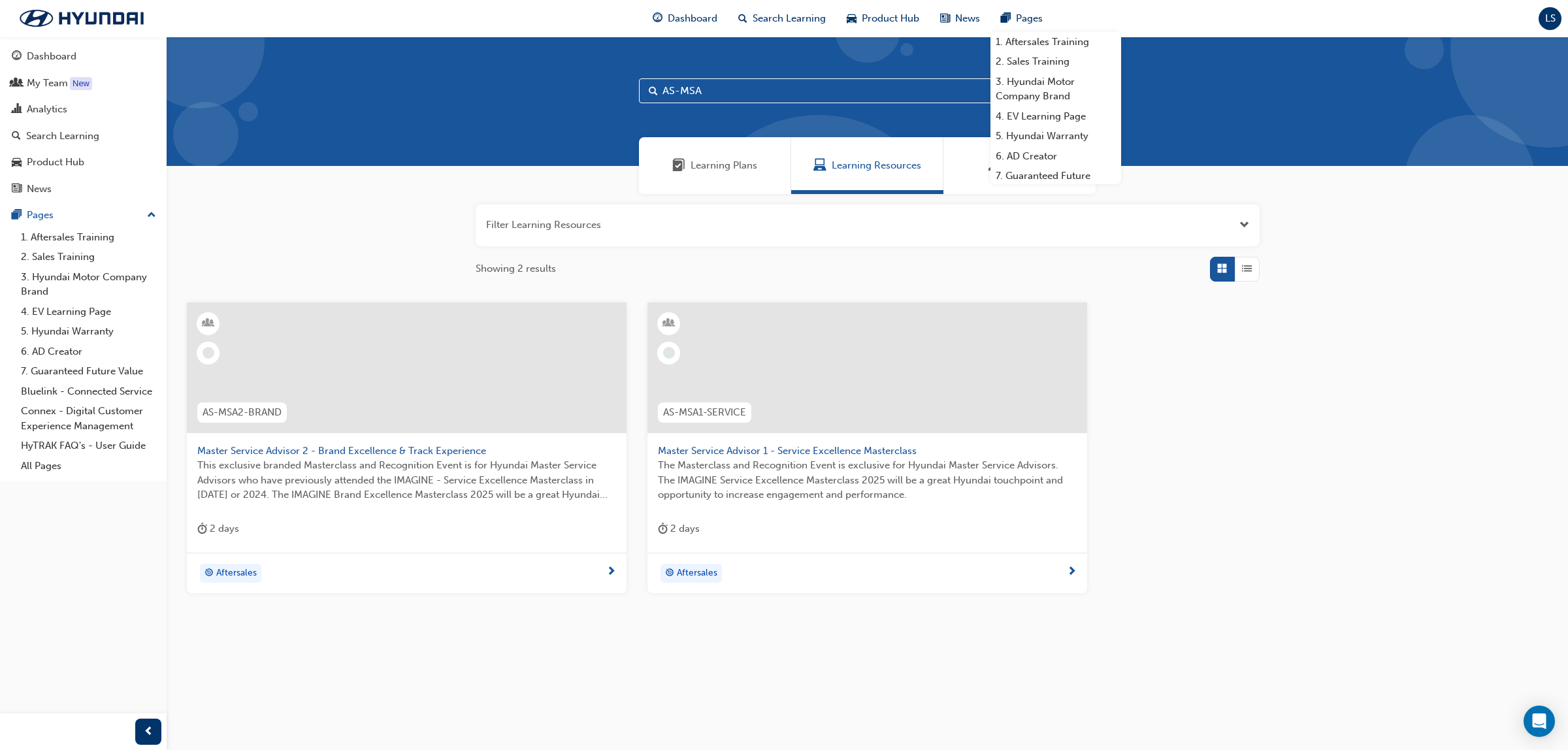
click at [827, 467] on span "The Masterclass and Recognition Event is exclusive for Hyundai Master Service A…" at bounding box center [867, 480] width 419 height 44
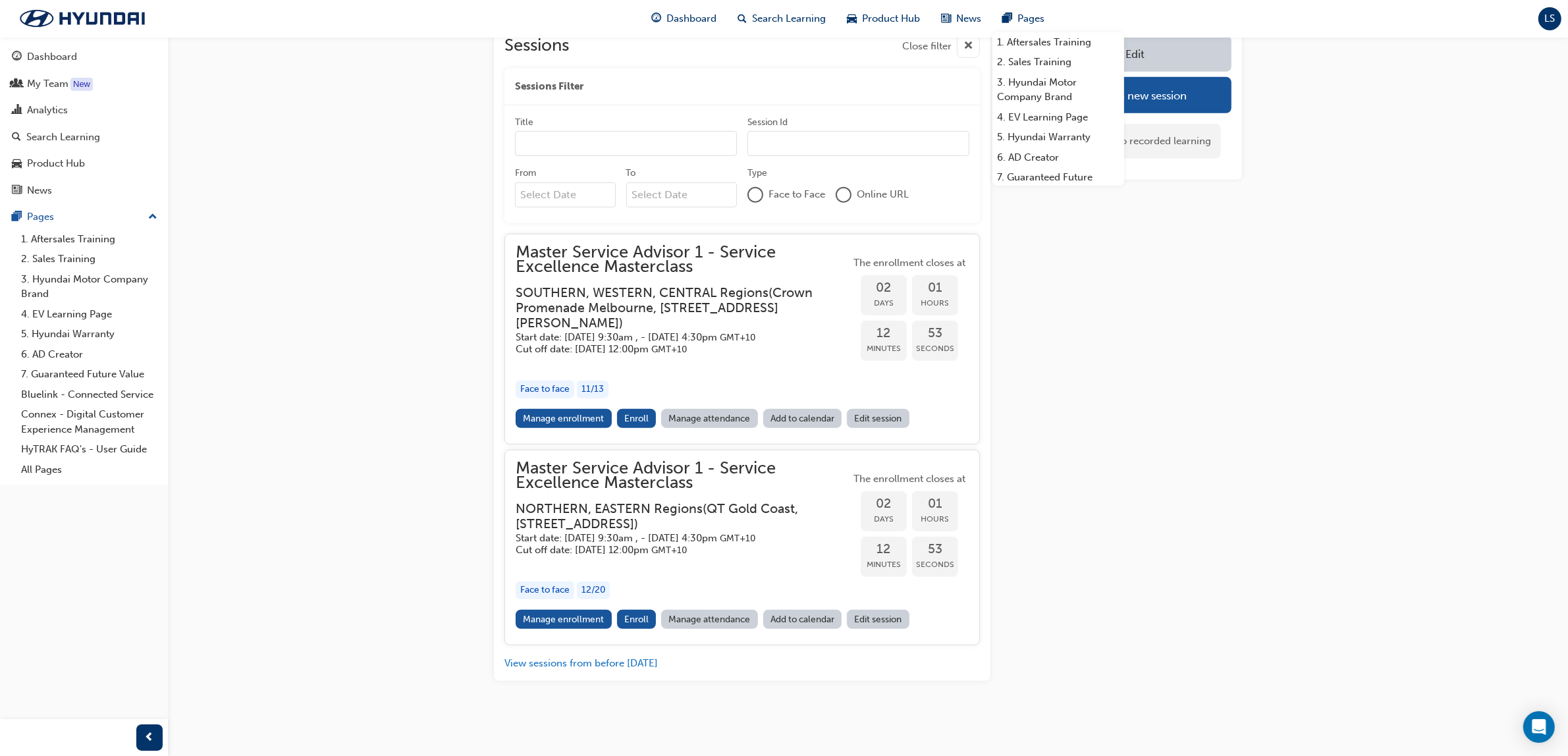
scroll to position [1160, 0]
click at [562, 409] on link "Manage enrollment" at bounding box center [564, 418] width 96 height 19
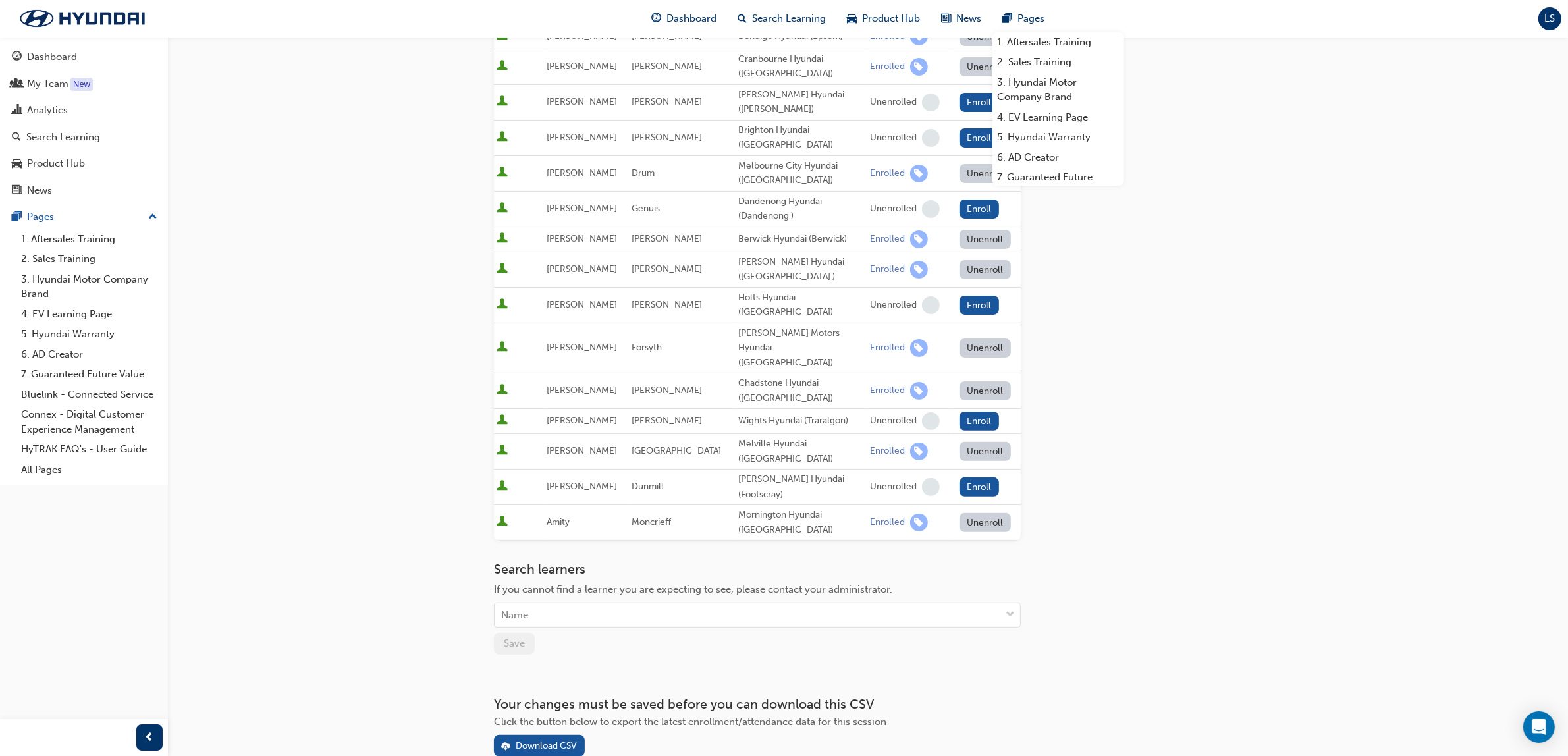
scroll to position [363, 0]
click at [558, 739] on div "Download CSV" at bounding box center [546, 745] width 61 height 11
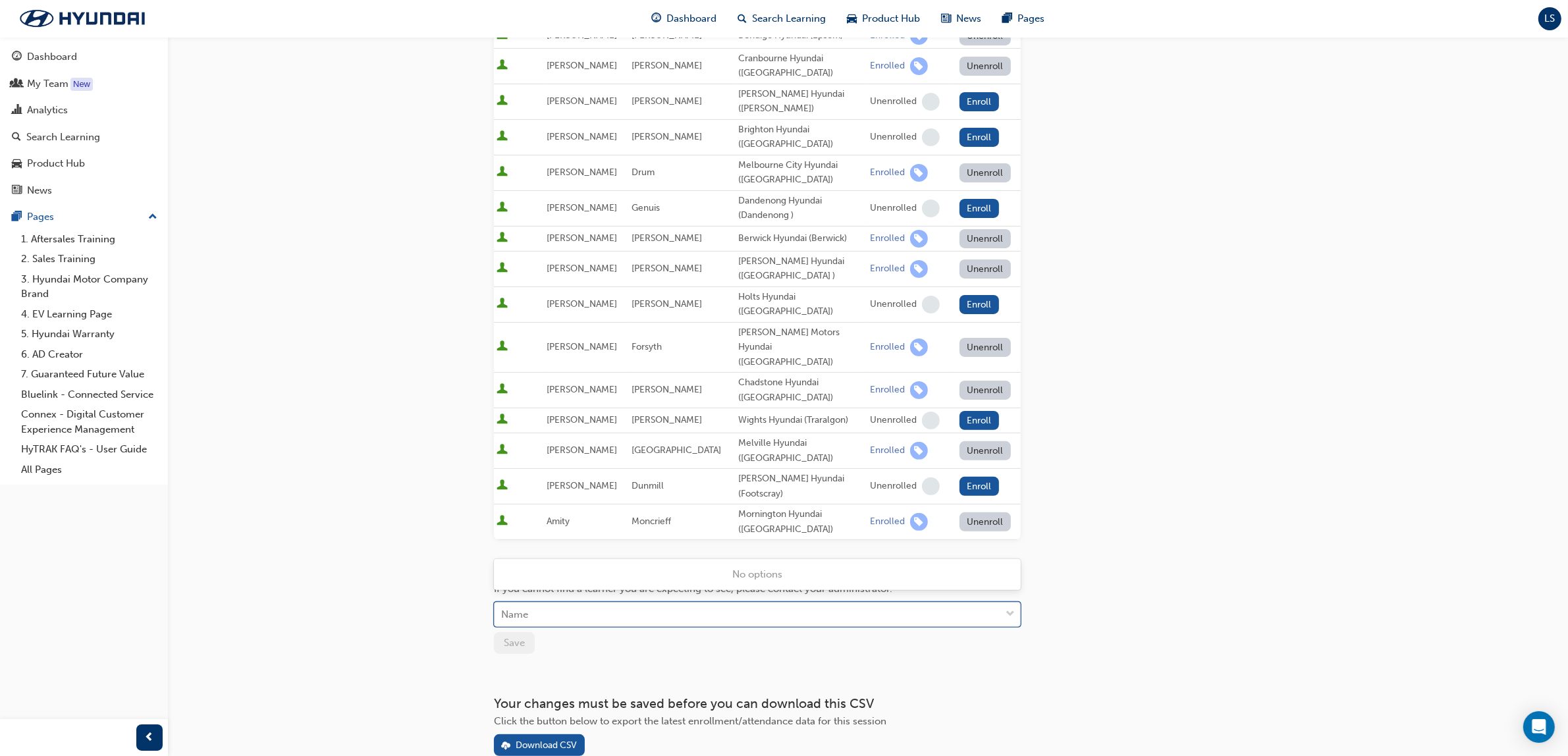
click at [600, 603] on div "Name" at bounding box center [747, 614] width 506 height 23
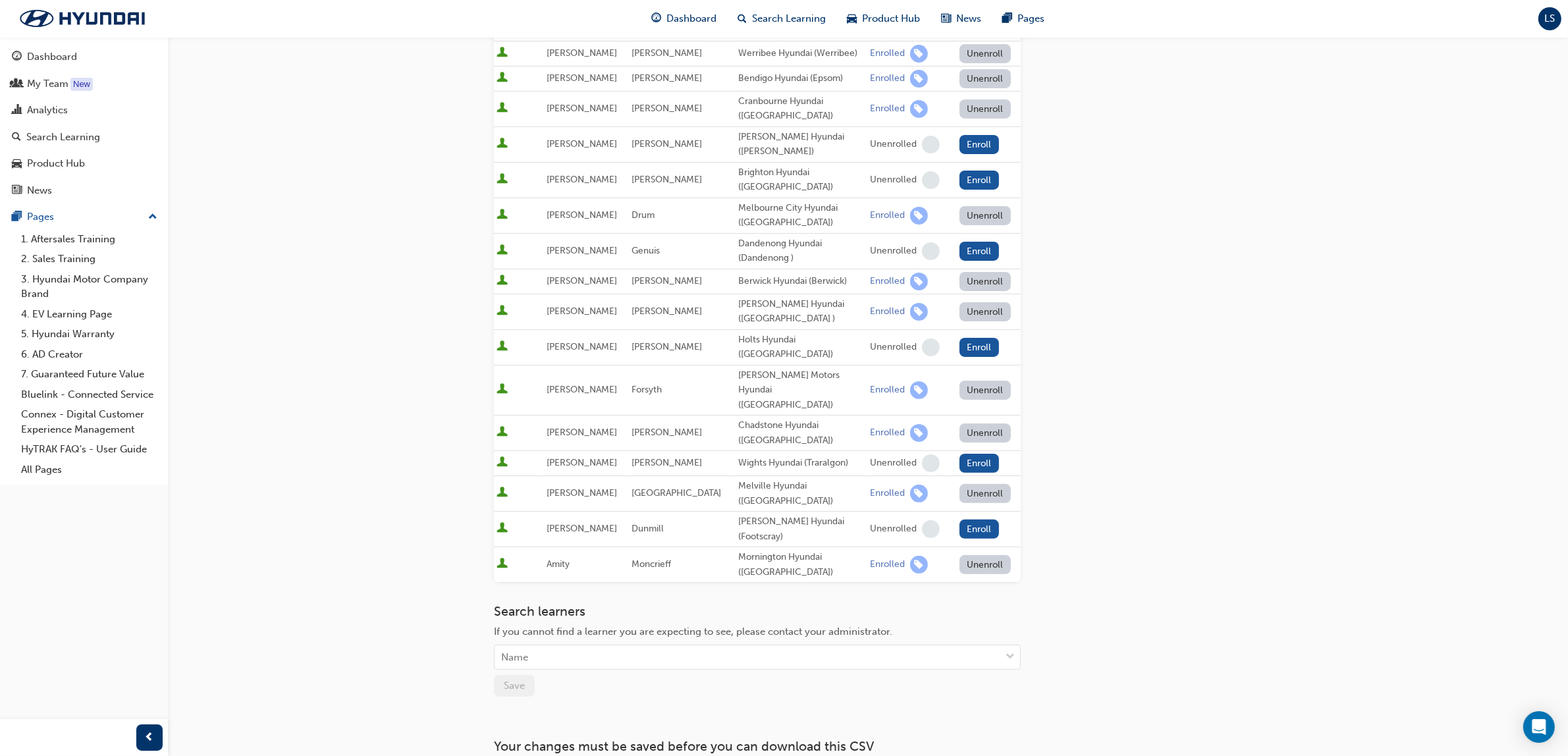
scroll to position [329, 0]
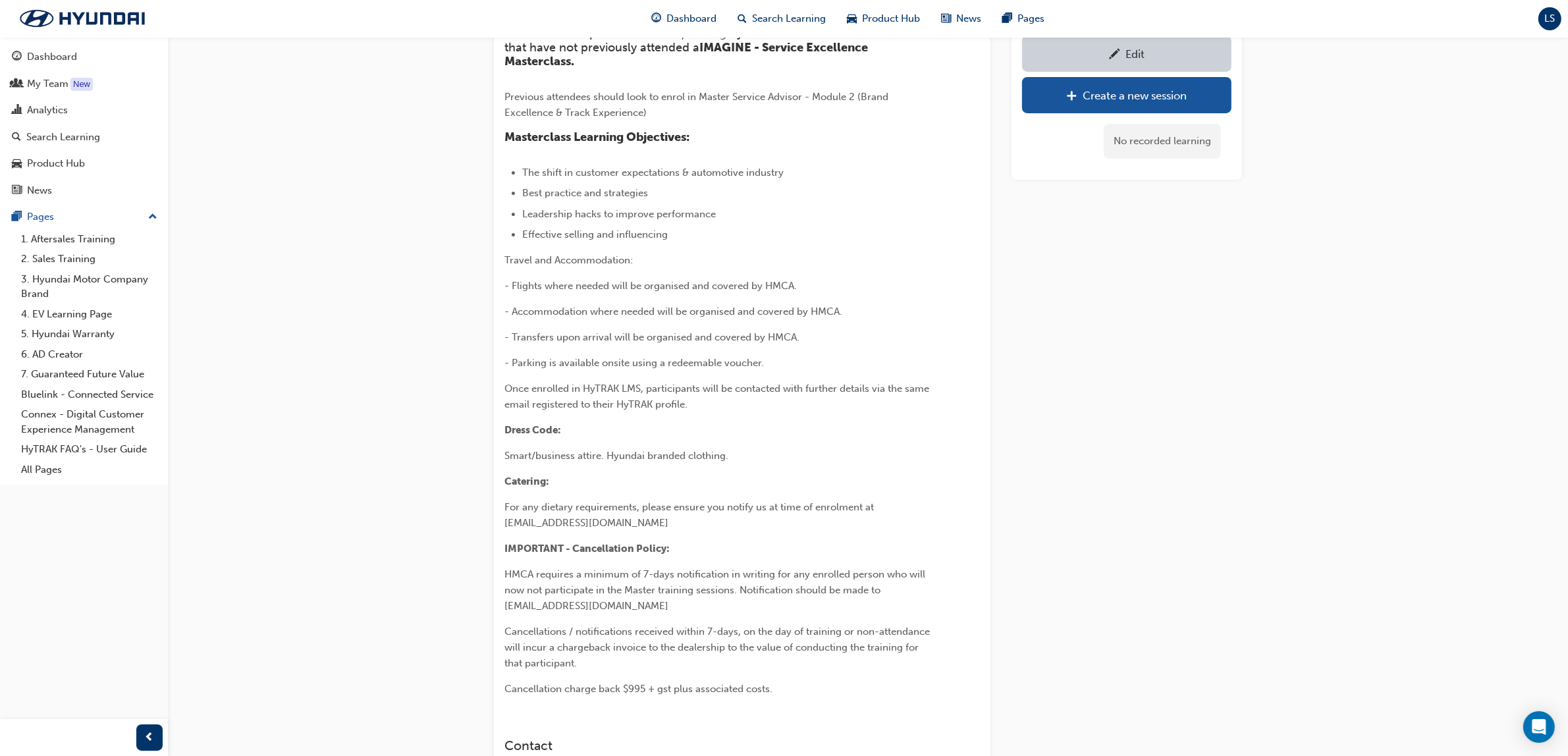
scroll to position [1160, 0]
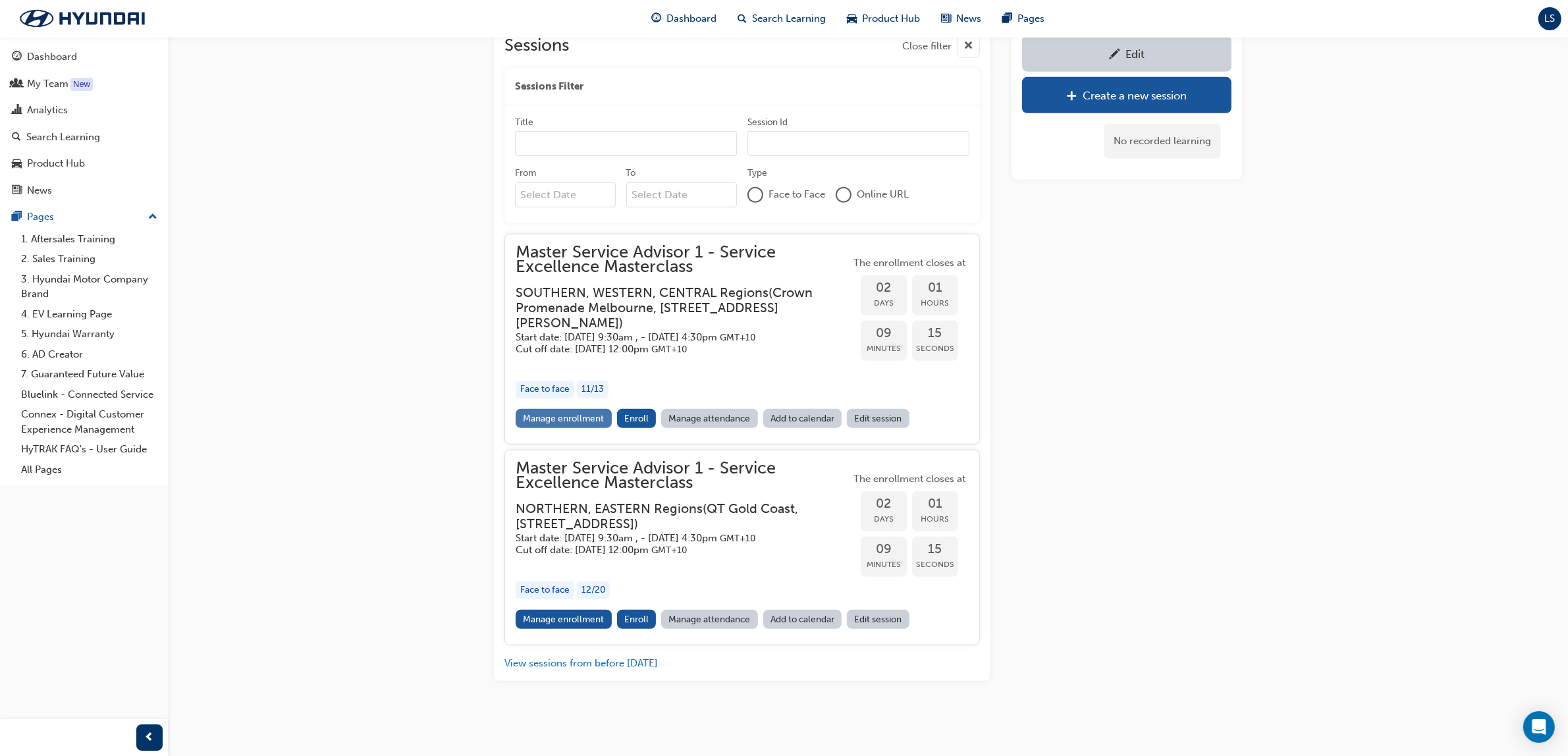
click at [574, 409] on link "Manage enrollment" at bounding box center [564, 418] width 96 height 19
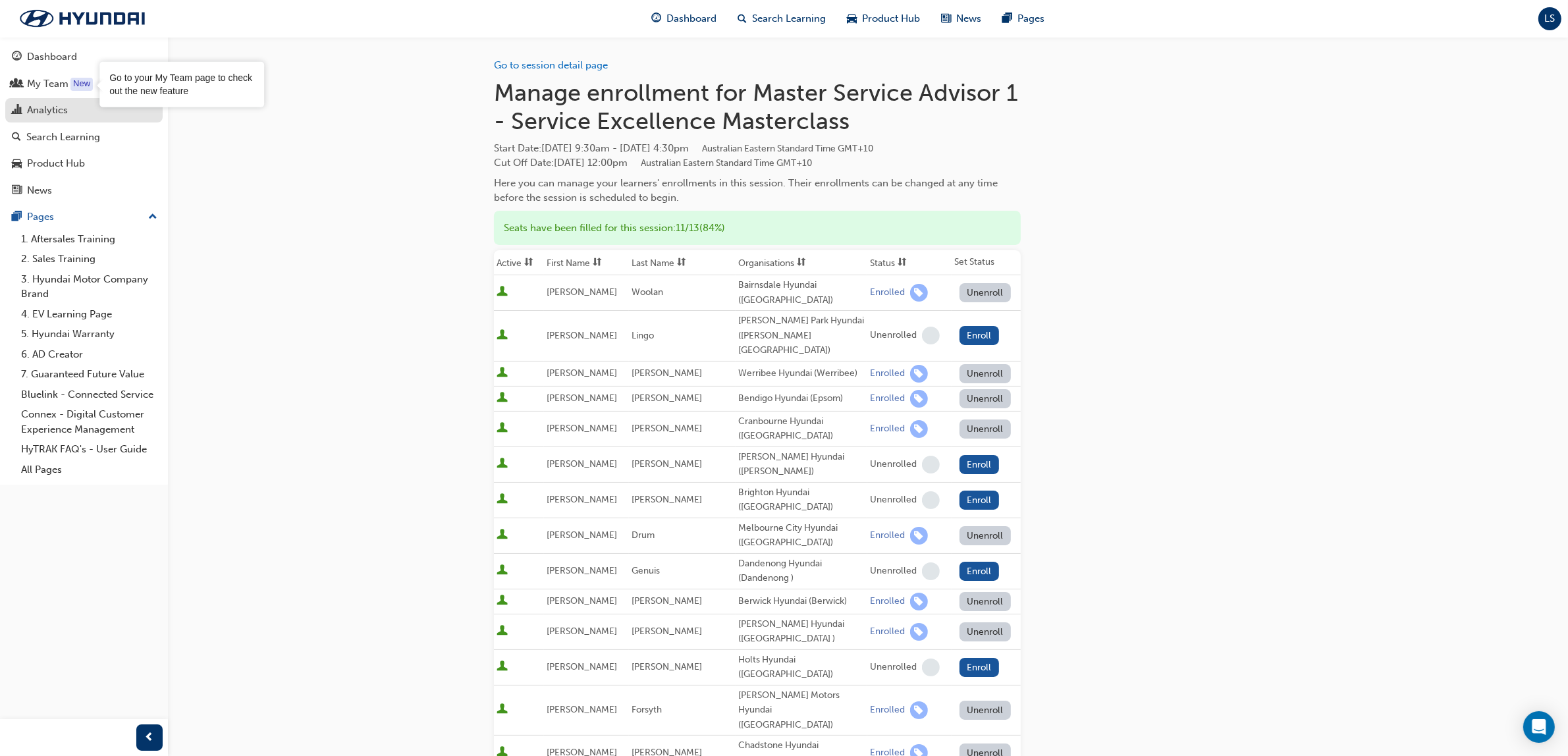
click at [74, 106] on div "Analytics" at bounding box center [84, 110] width 144 height 16
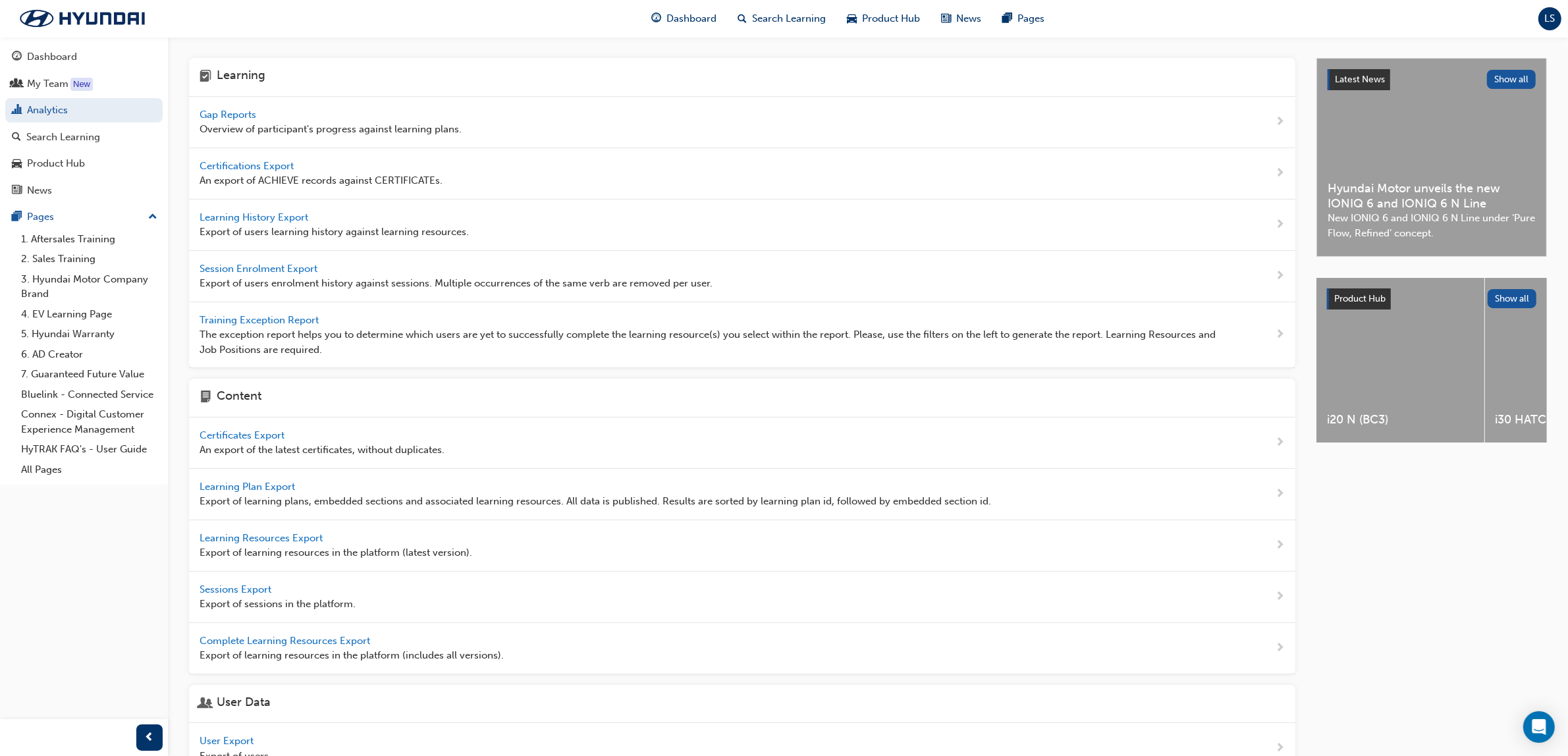
click at [230, 109] on span "Gap Reports" at bounding box center [230, 114] width 59 height 12
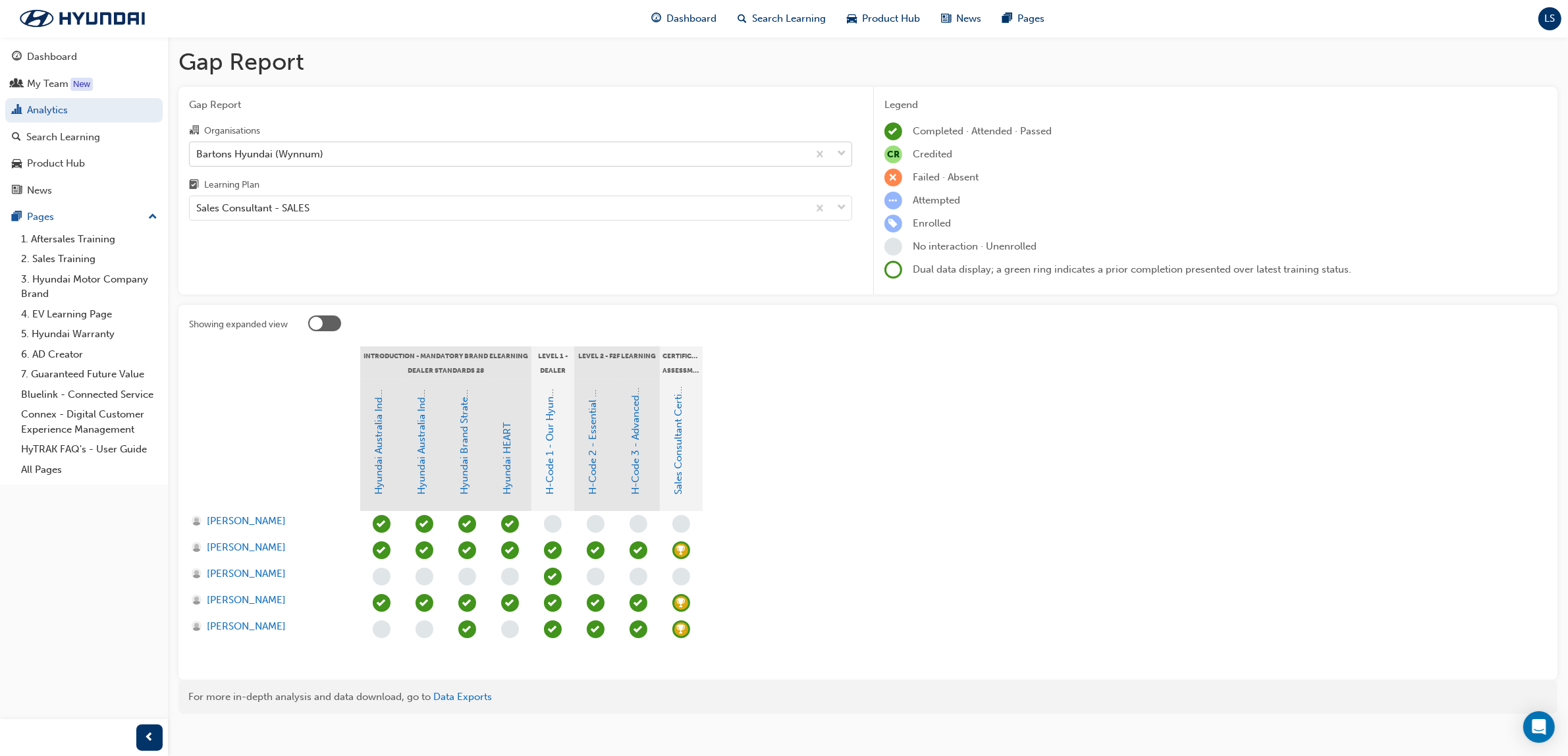
click at [307, 148] on div "Bartons Hyundai (Wynnum)" at bounding box center [260, 153] width 127 height 15
click at [198, 148] on input "Organisations Bartons Hyundai (Wynnum)" at bounding box center [197, 153] width 1 height 11
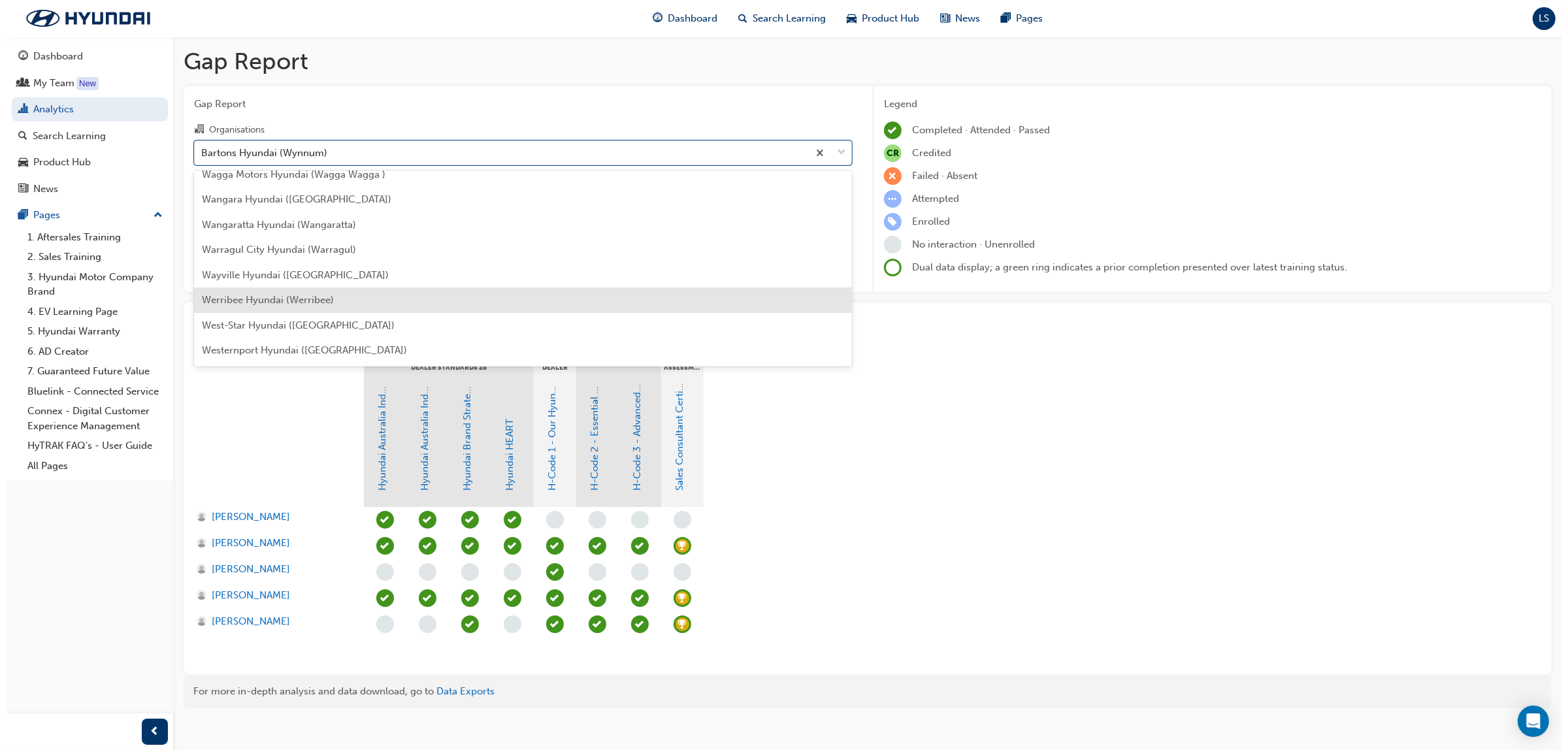
scroll to position [4138, 0]
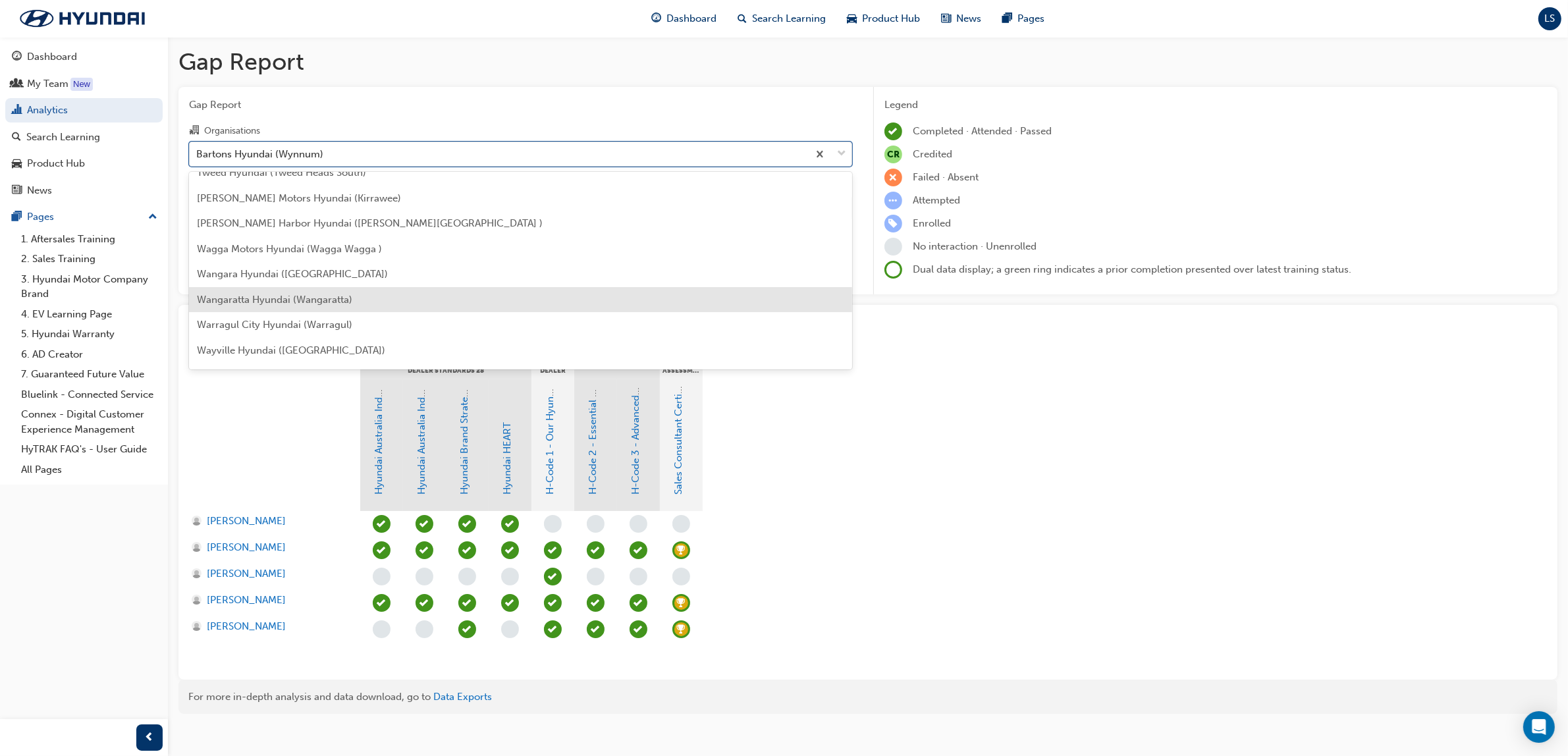
click at [292, 288] on div "Wangaratta Hyundai (Wangaratta)" at bounding box center [521, 300] width 663 height 25
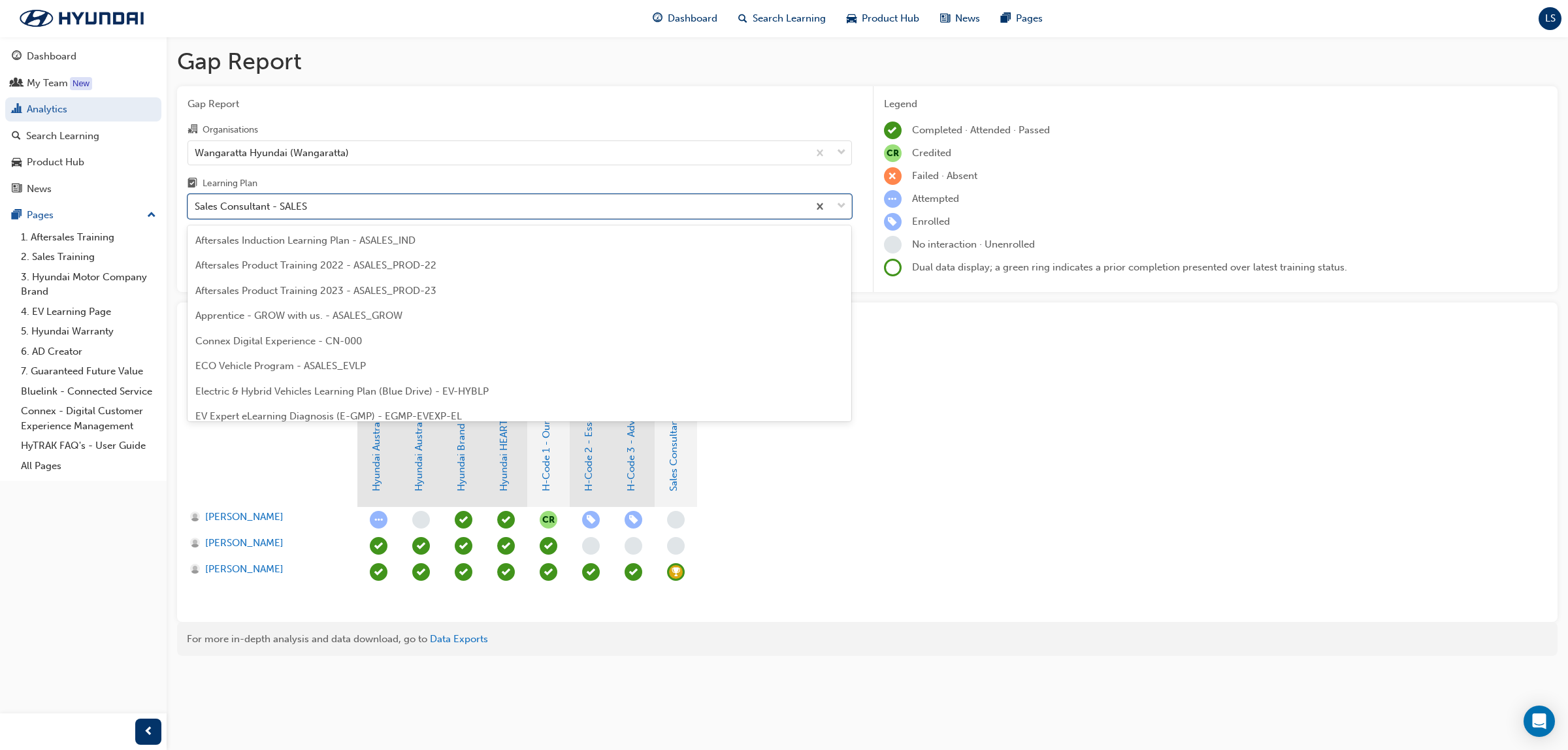
click at [305, 208] on div "Sales Consultant - SALES" at bounding box center [251, 206] width 112 height 15
click at [196, 208] on input "Learning Plan option Sales Consultant - SALES focused, 29 of 32. 32 results ava…" at bounding box center [195, 206] width 1 height 11
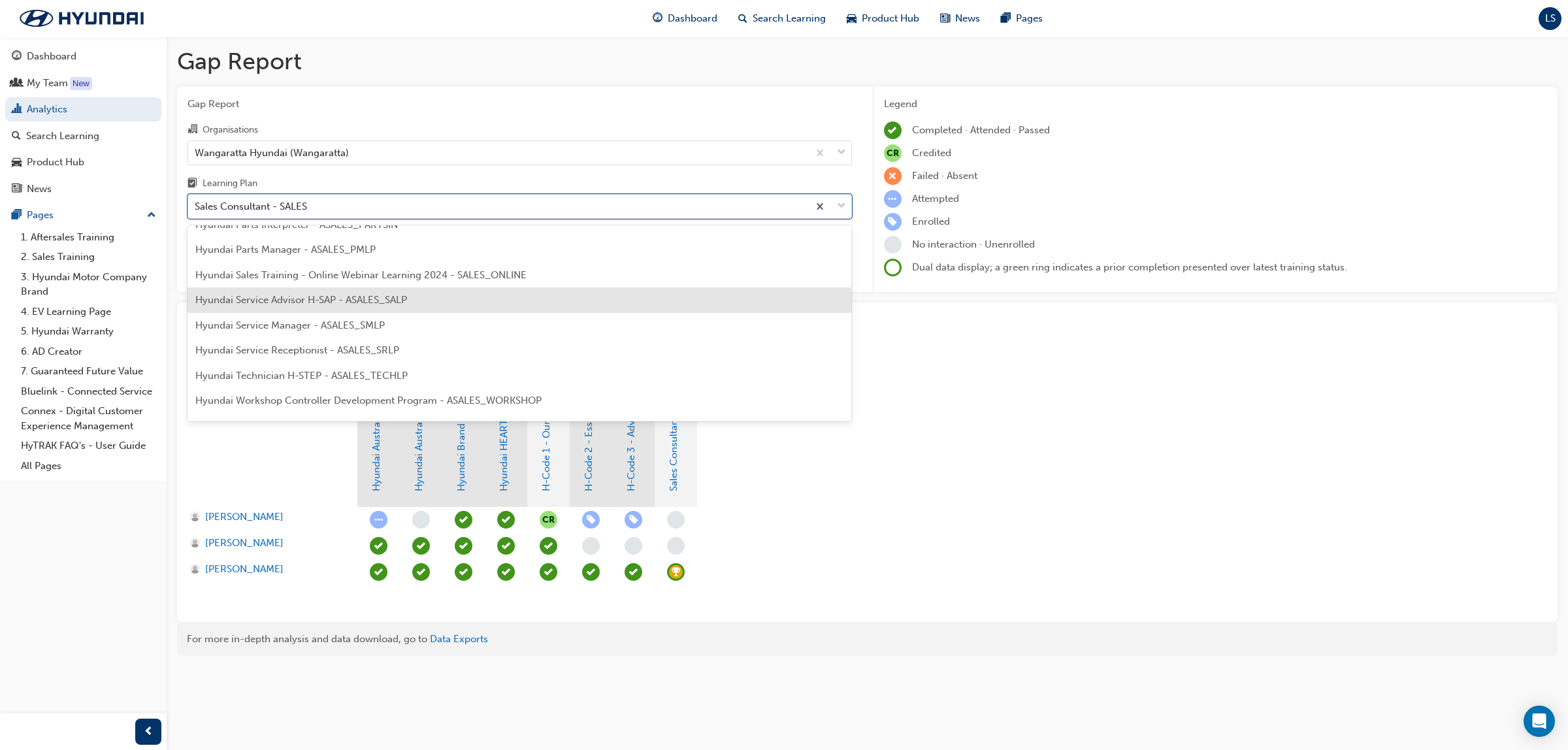
click at [319, 305] on span "Hyundai Service Advisor H-SAP - ASALES_SALP" at bounding box center [301, 300] width 212 height 12
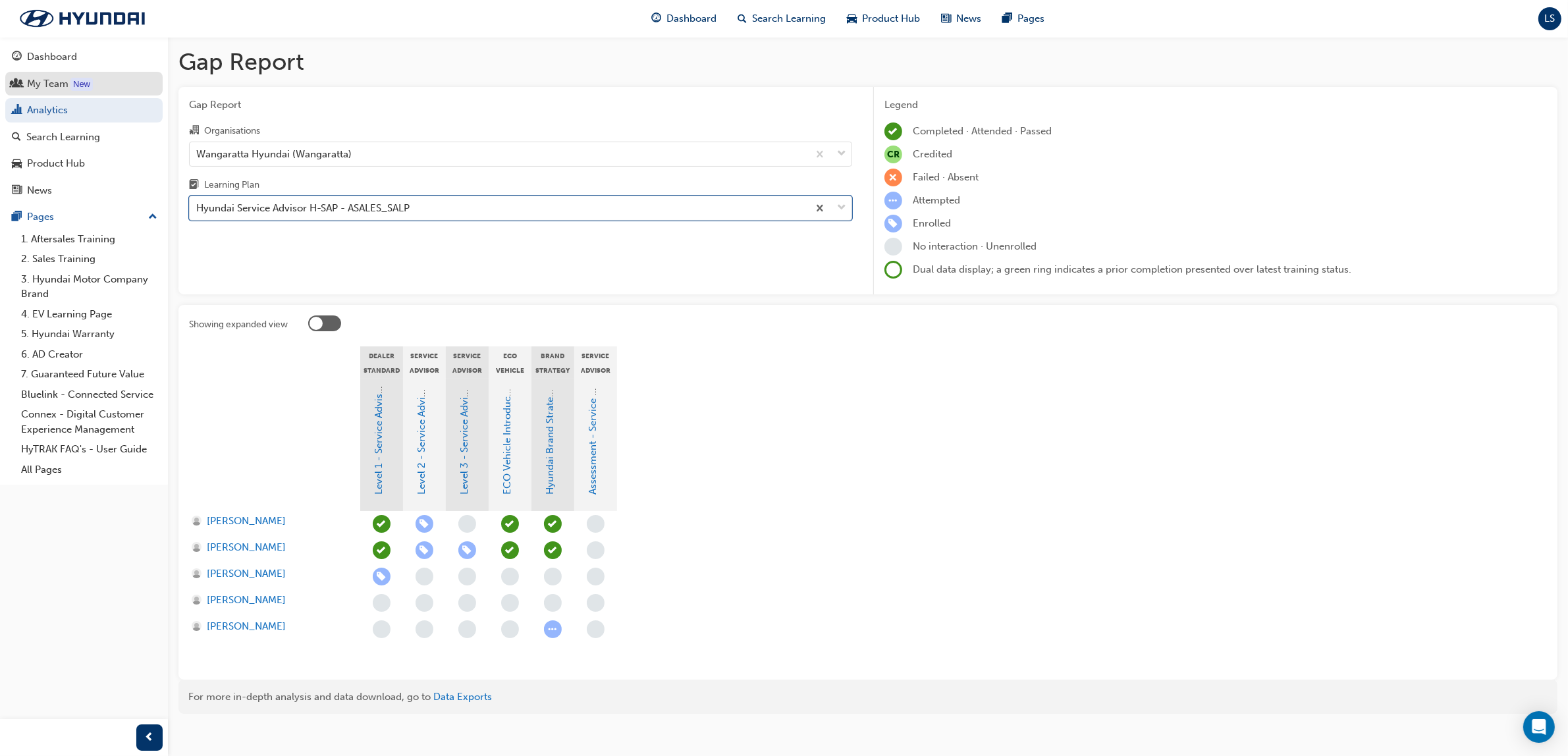
click at [792, 25] on span "Search Learning" at bounding box center [790, 18] width 73 height 15
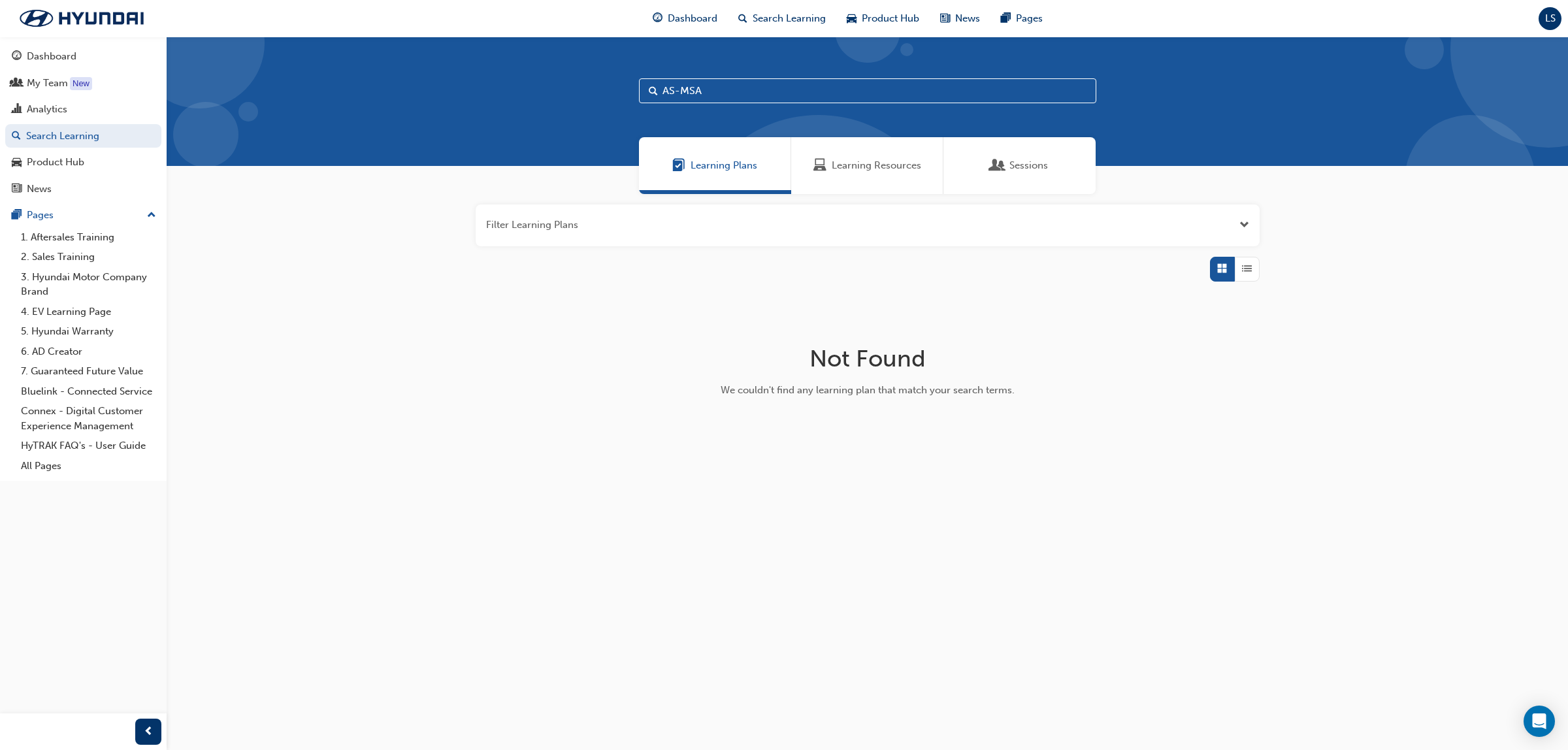
click at [869, 157] on div "Learning Resources" at bounding box center [867, 165] width 152 height 57
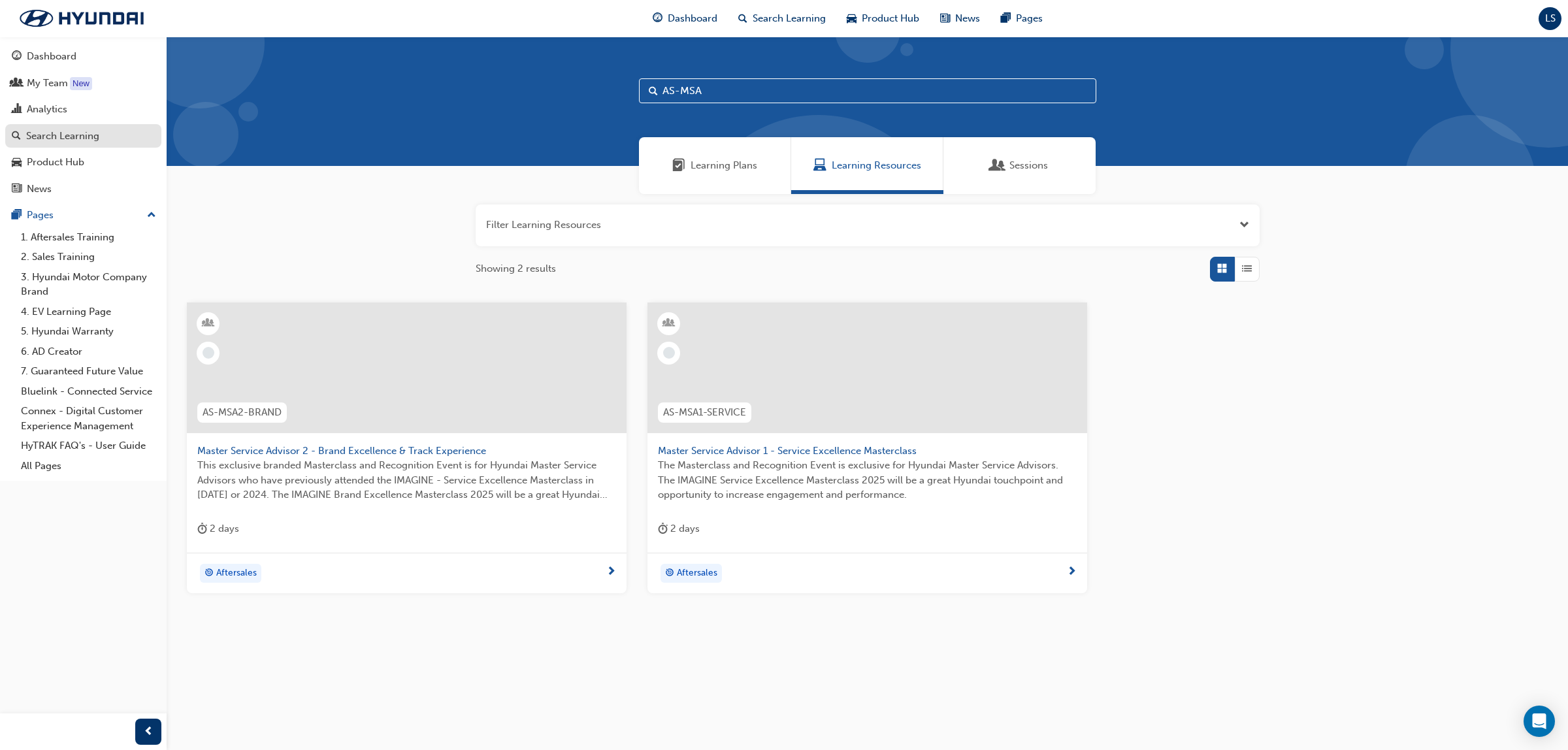
click at [89, 138] on div "Search Learning" at bounding box center [62, 136] width 73 height 15
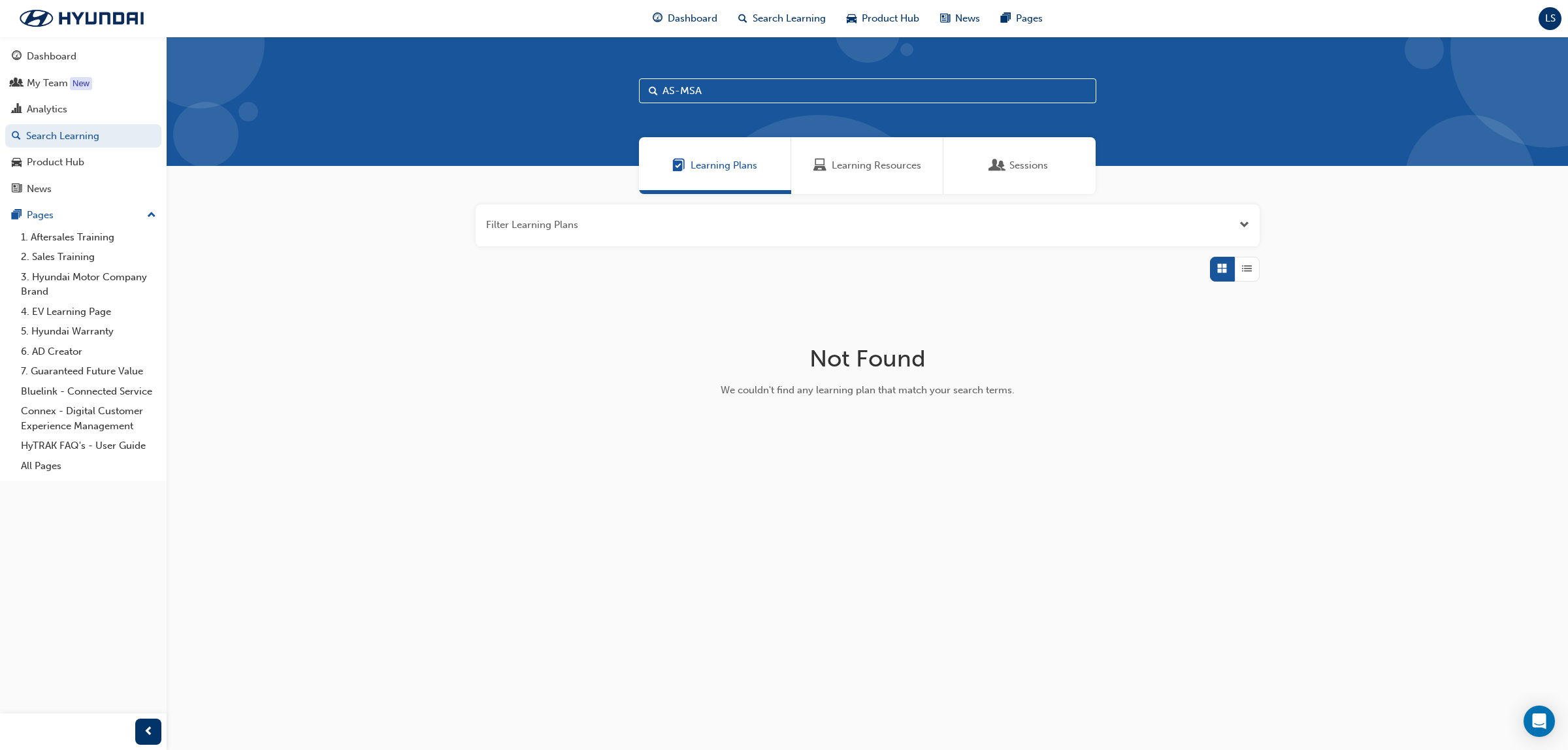
click at [866, 162] on span "Learning Resources" at bounding box center [876, 165] width 90 height 15
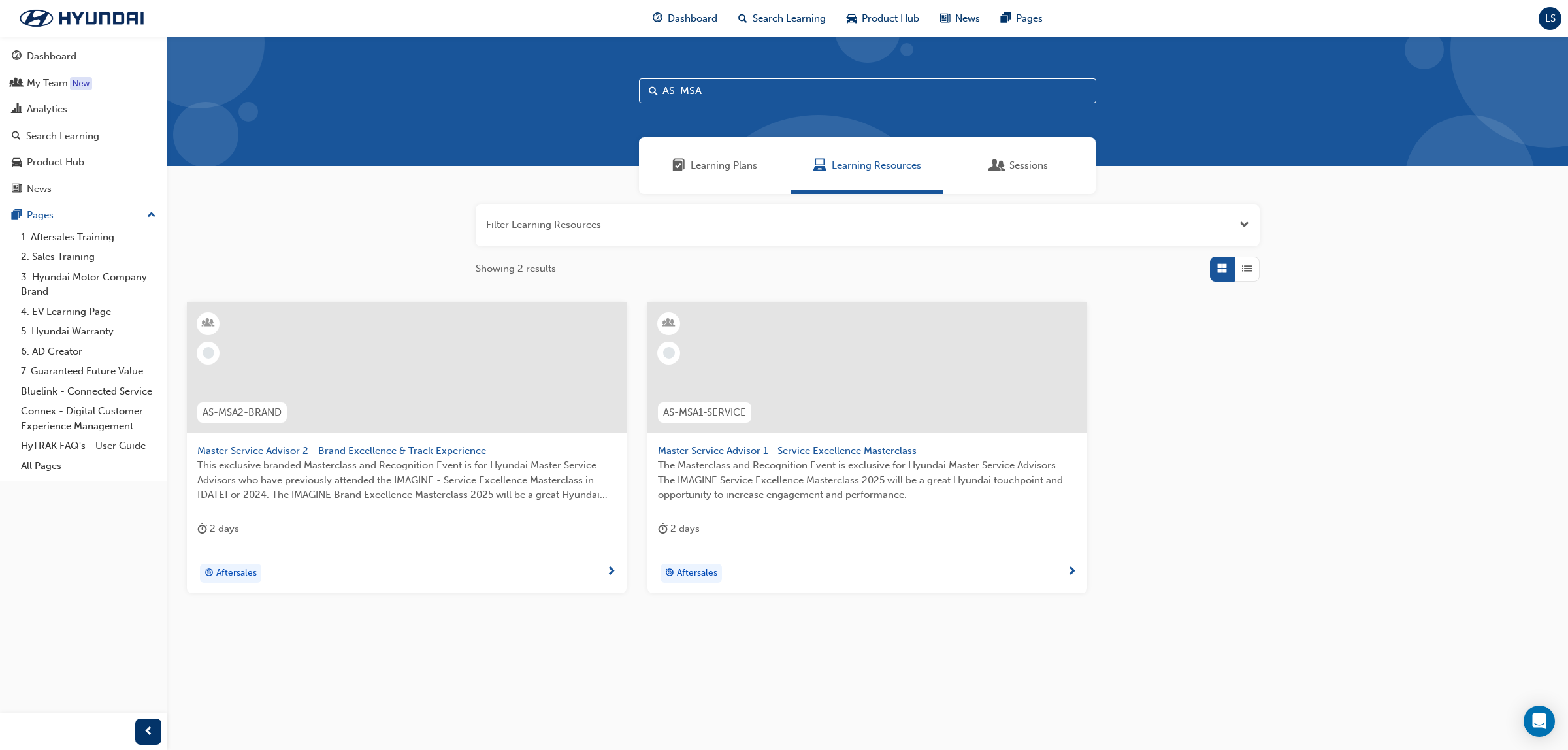
click at [828, 449] on span "Master Service Advisor 1 - Service Excellence Masterclass" at bounding box center [867, 450] width 419 height 15
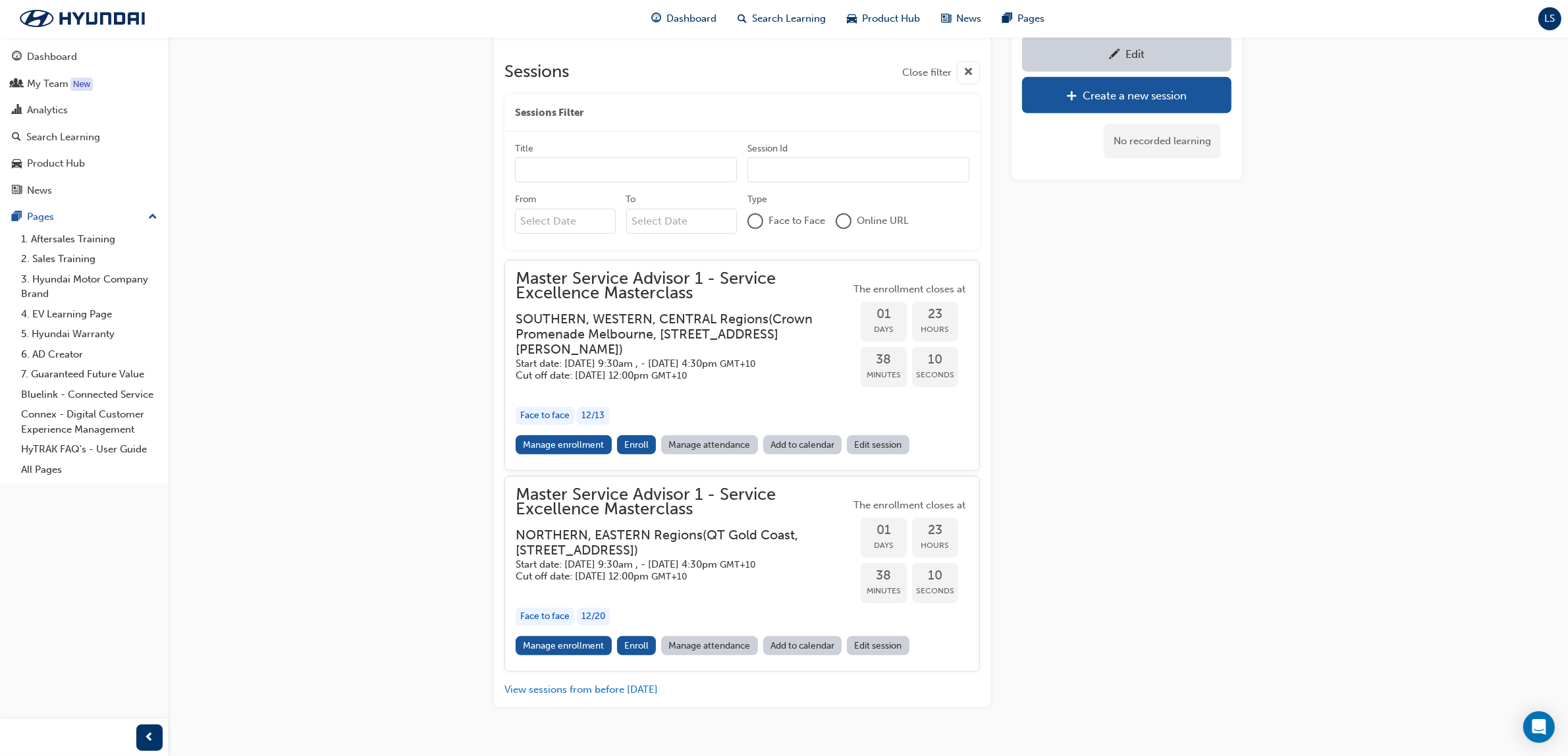
scroll to position [1160, 0]
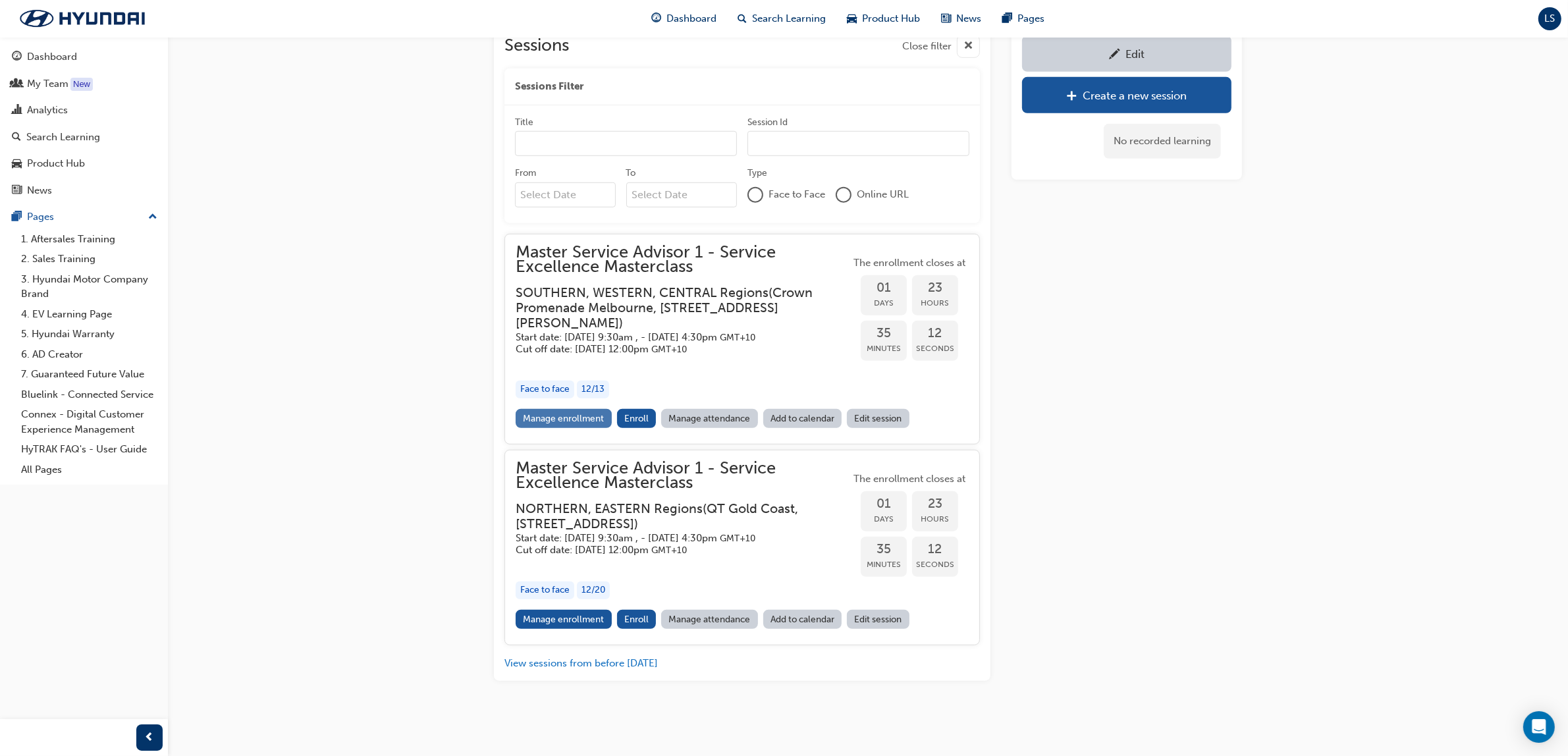
click at [588, 409] on link "Manage enrollment" at bounding box center [564, 418] width 96 height 19
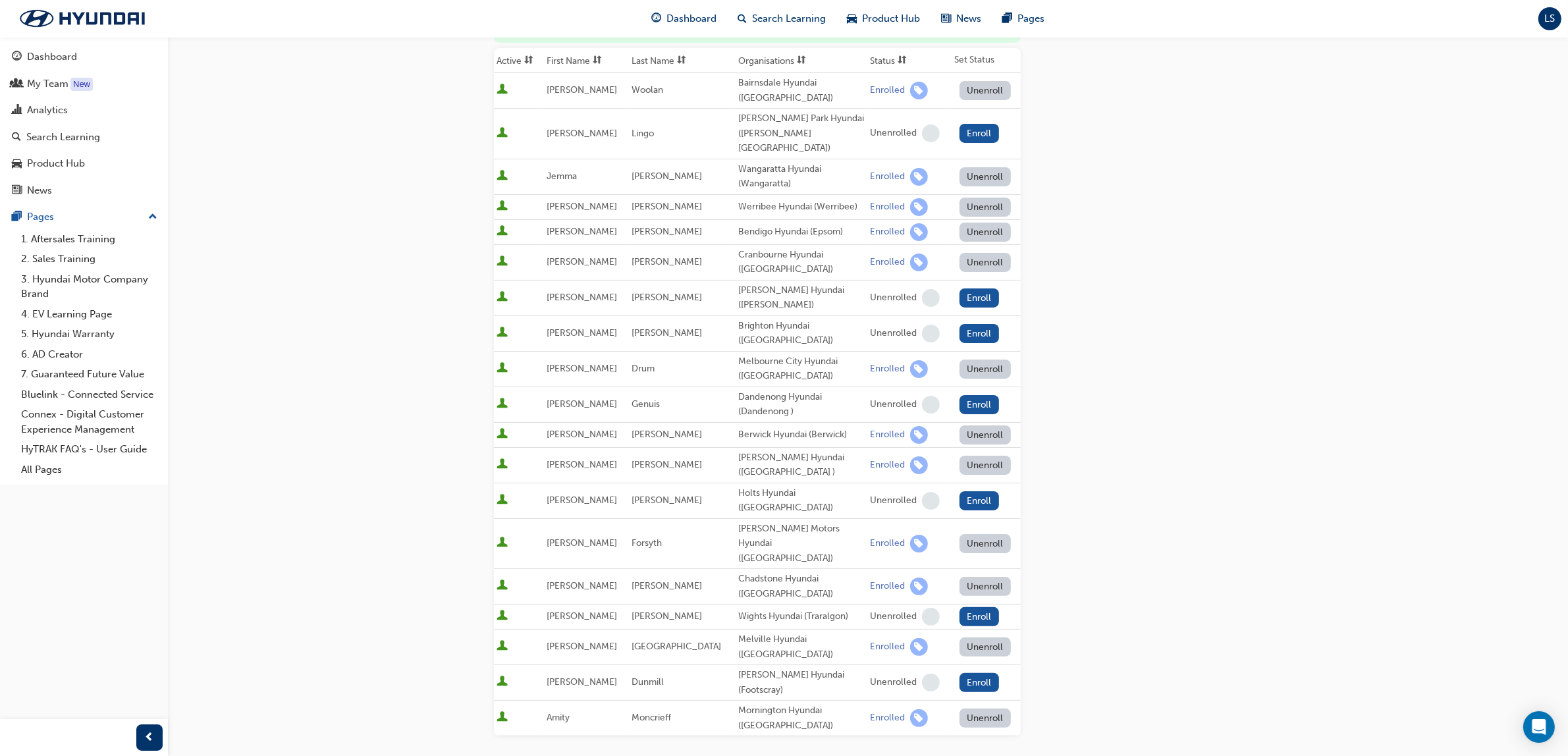
scroll to position [164, 0]
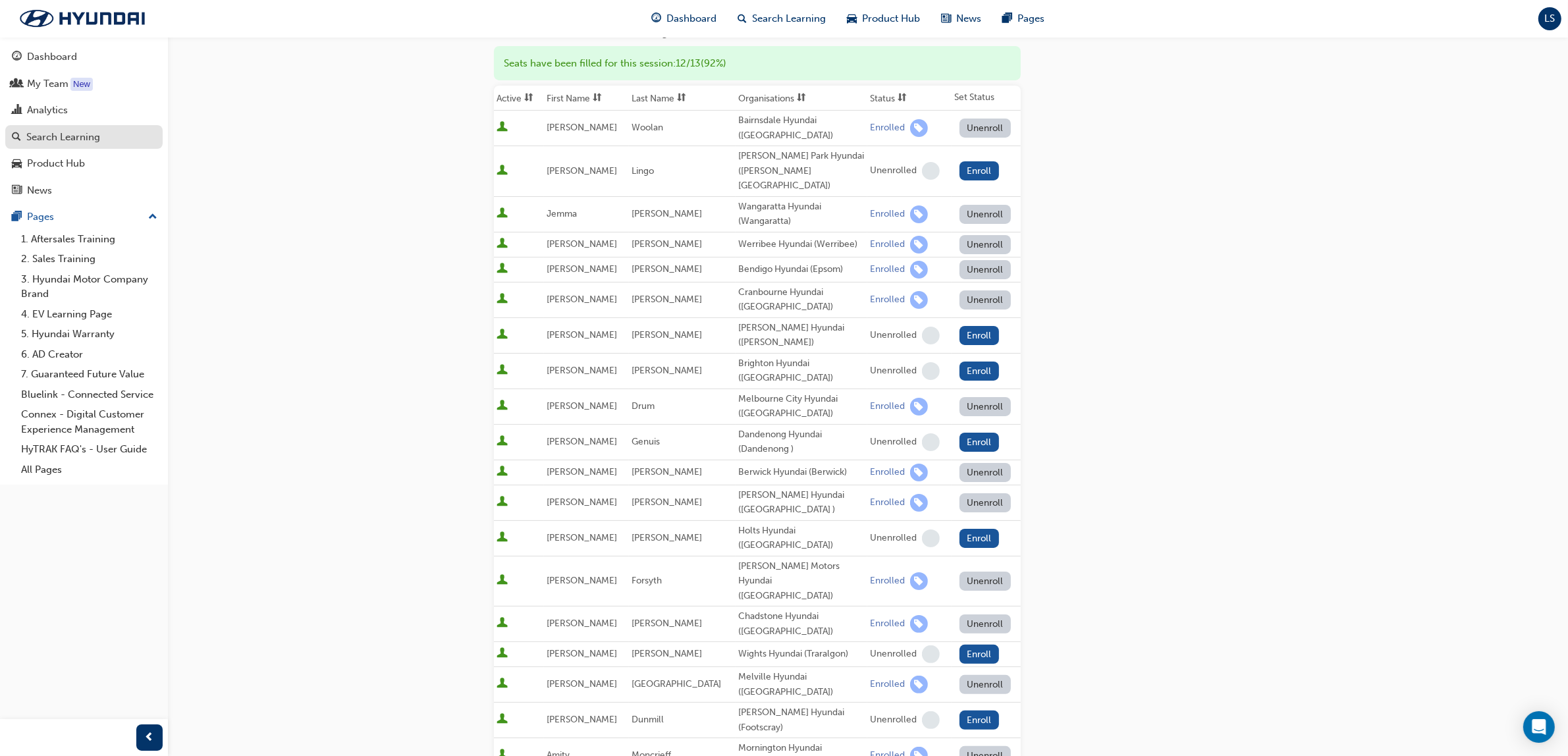
click at [66, 129] on div "Search Learning" at bounding box center [84, 137] width 144 height 16
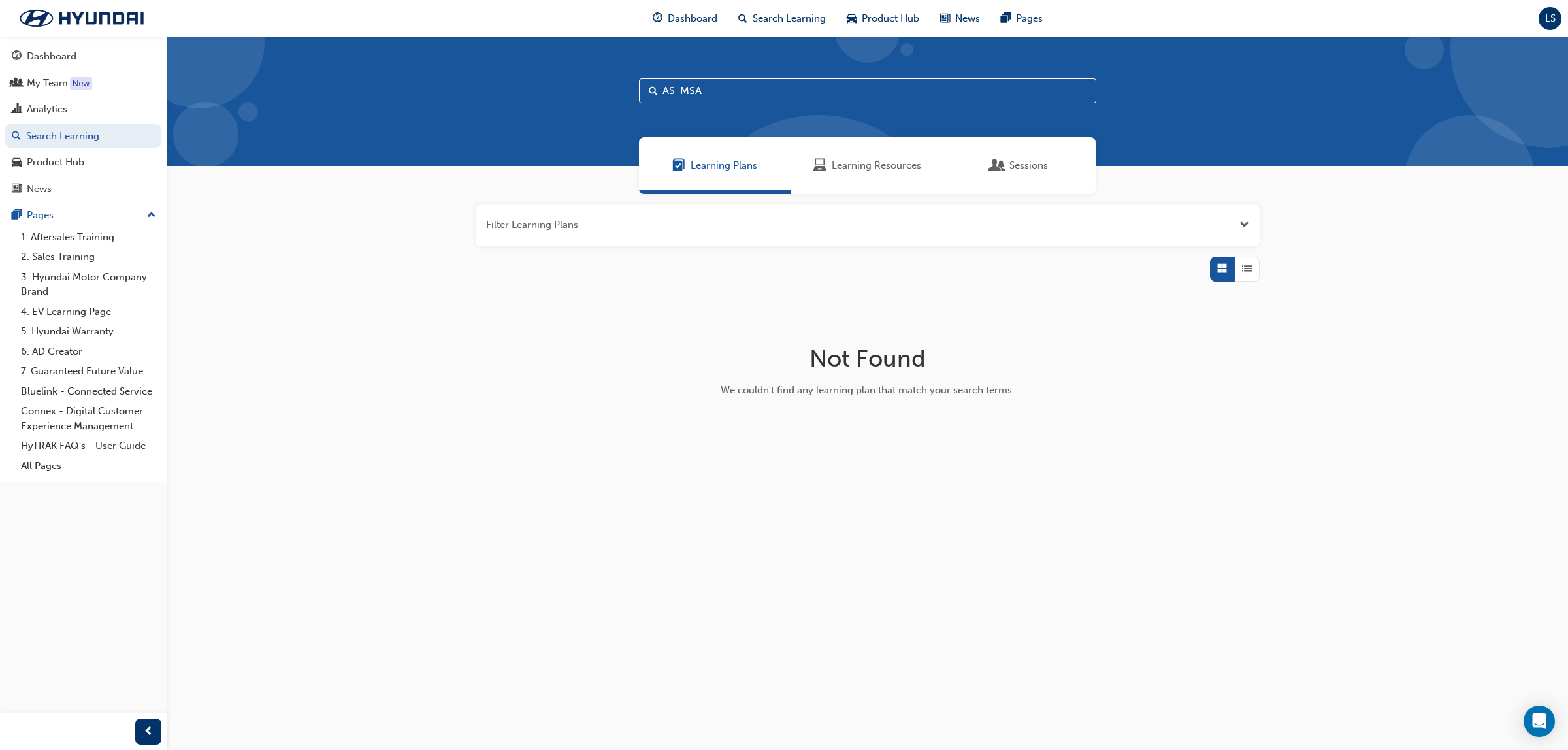
click at [866, 164] on span "Learning Resources" at bounding box center [876, 165] width 90 height 15
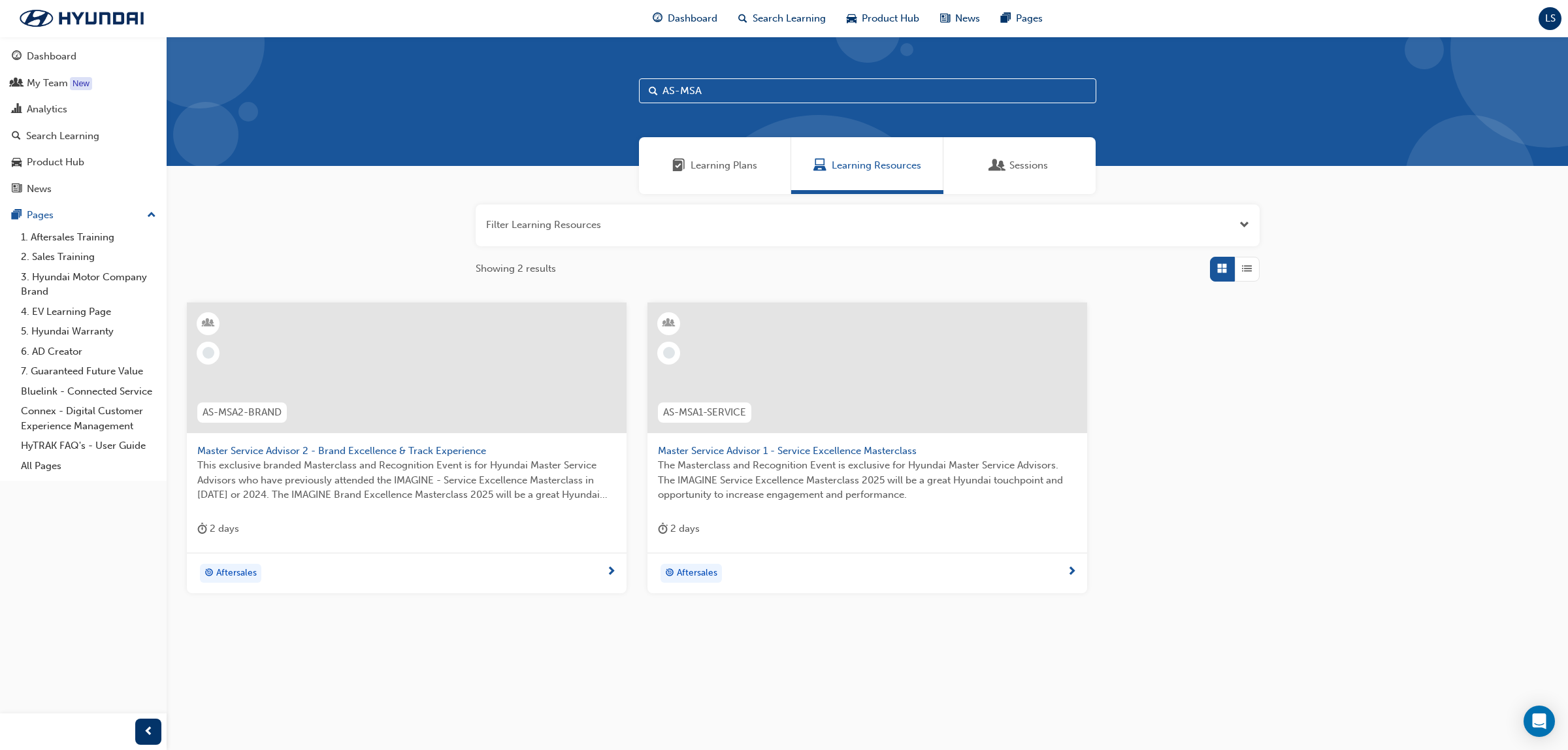
click at [813, 446] on span "Master Service Advisor 1 - Service Excellence Masterclass" at bounding box center [867, 450] width 419 height 15
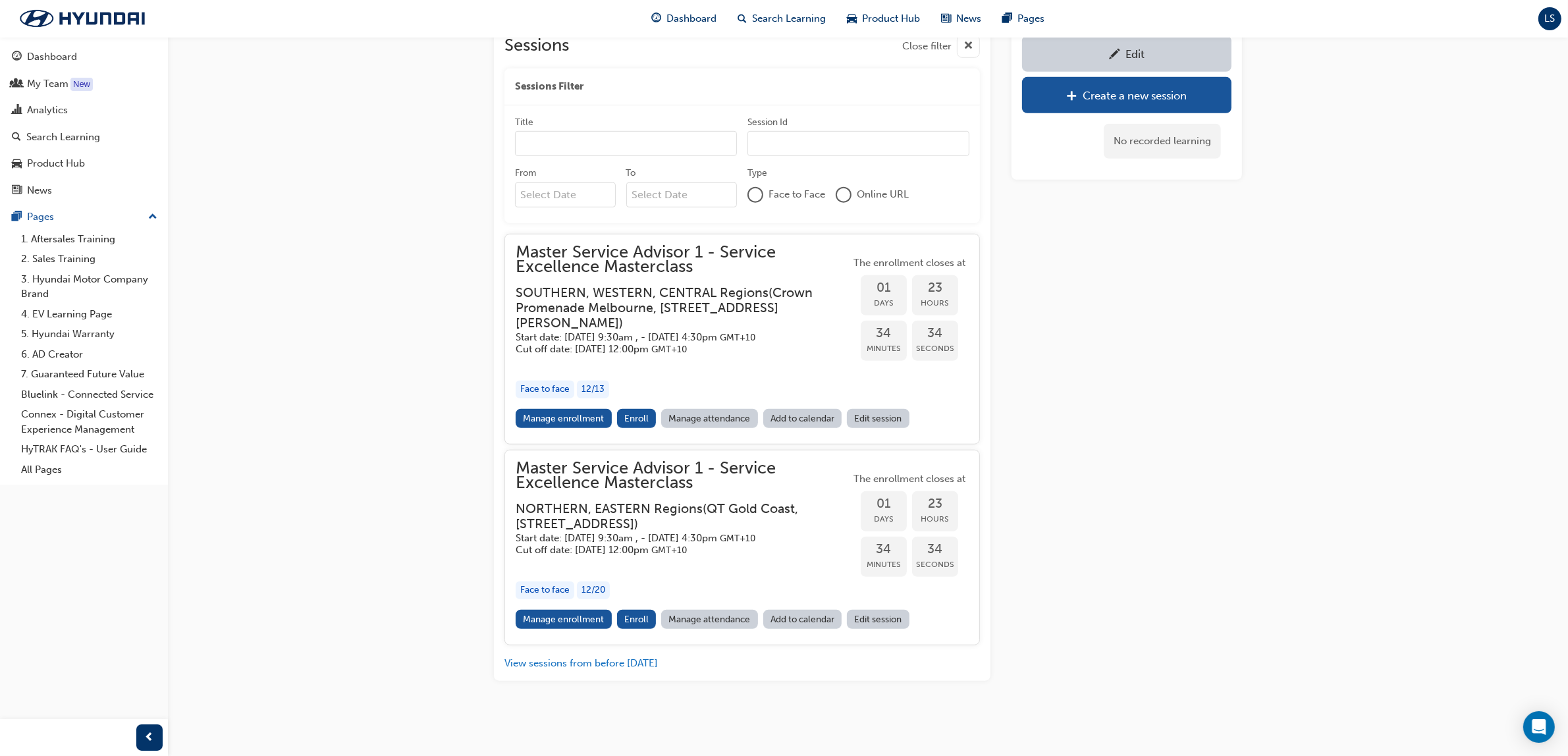
scroll to position [1160, 0]
click at [660, 306] on h3 "SOUTHERN, WESTERN, CENTRAL Regions ( [GEOGRAPHIC_DATA] [GEOGRAPHIC_DATA], [STRE…" at bounding box center [672, 308] width 314 height 46
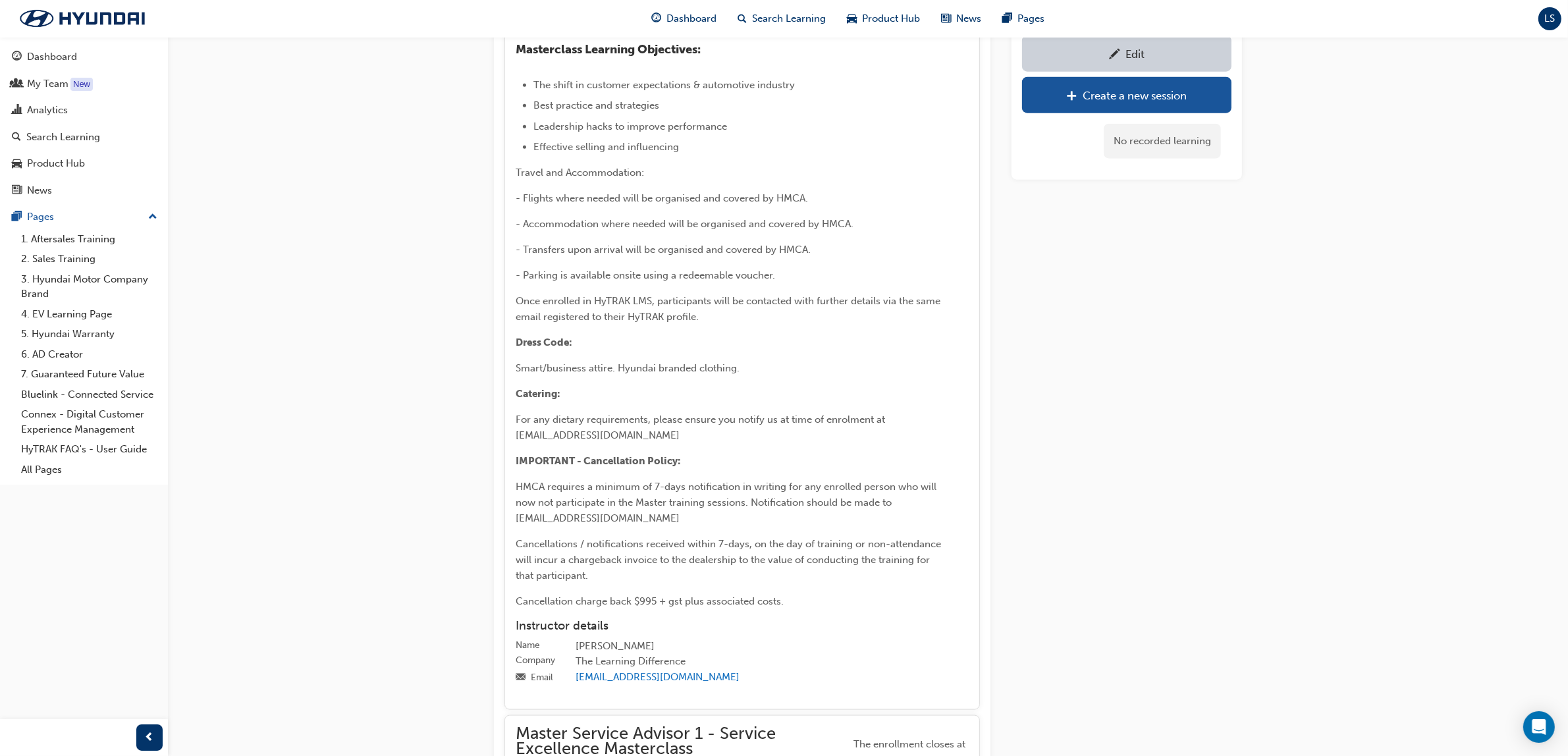
scroll to position [1901, 0]
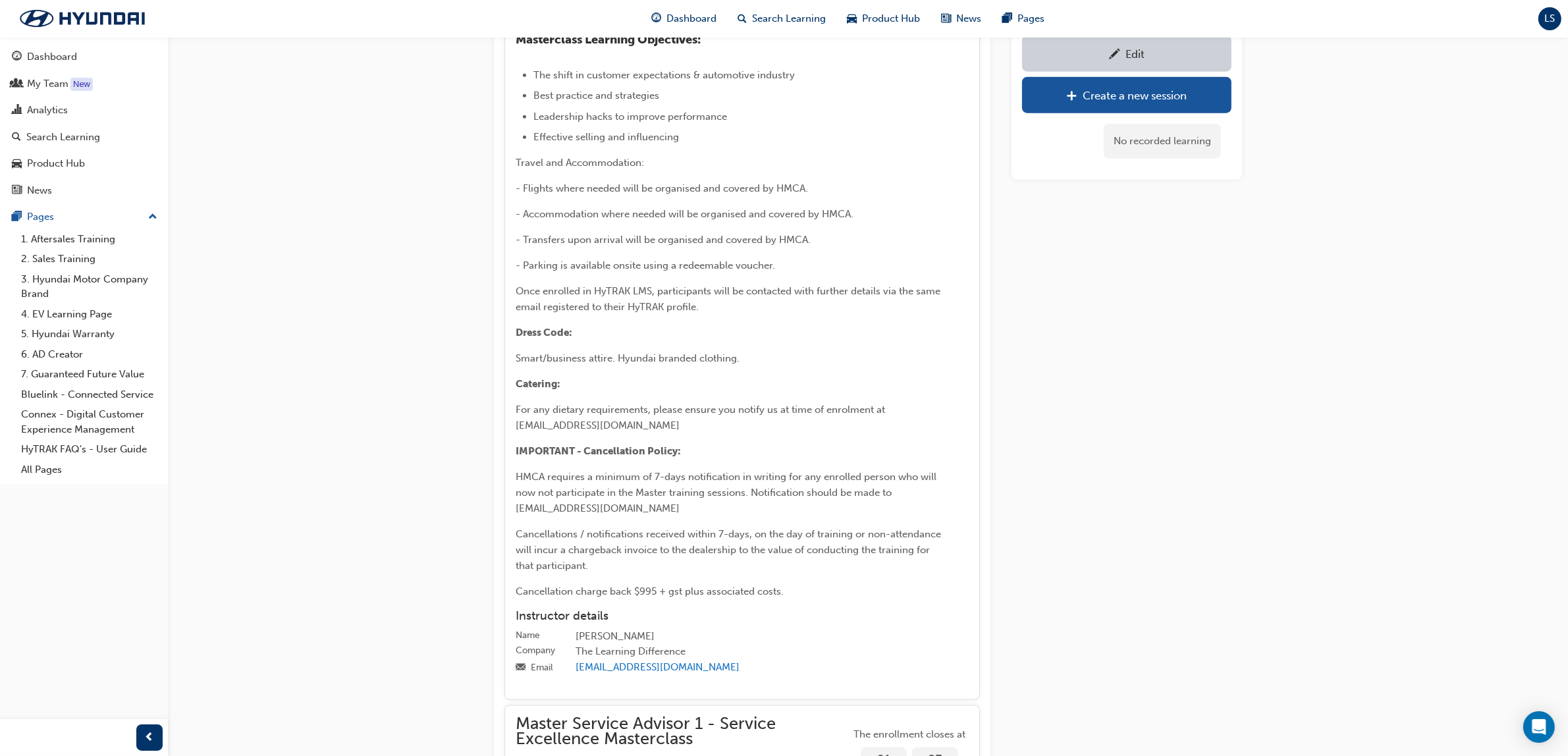
click at [706, 431] on span "For any dietary requirements, please ensure you notify us at time of enrolment …" at bounding box center [701, 417] width 372 height 28
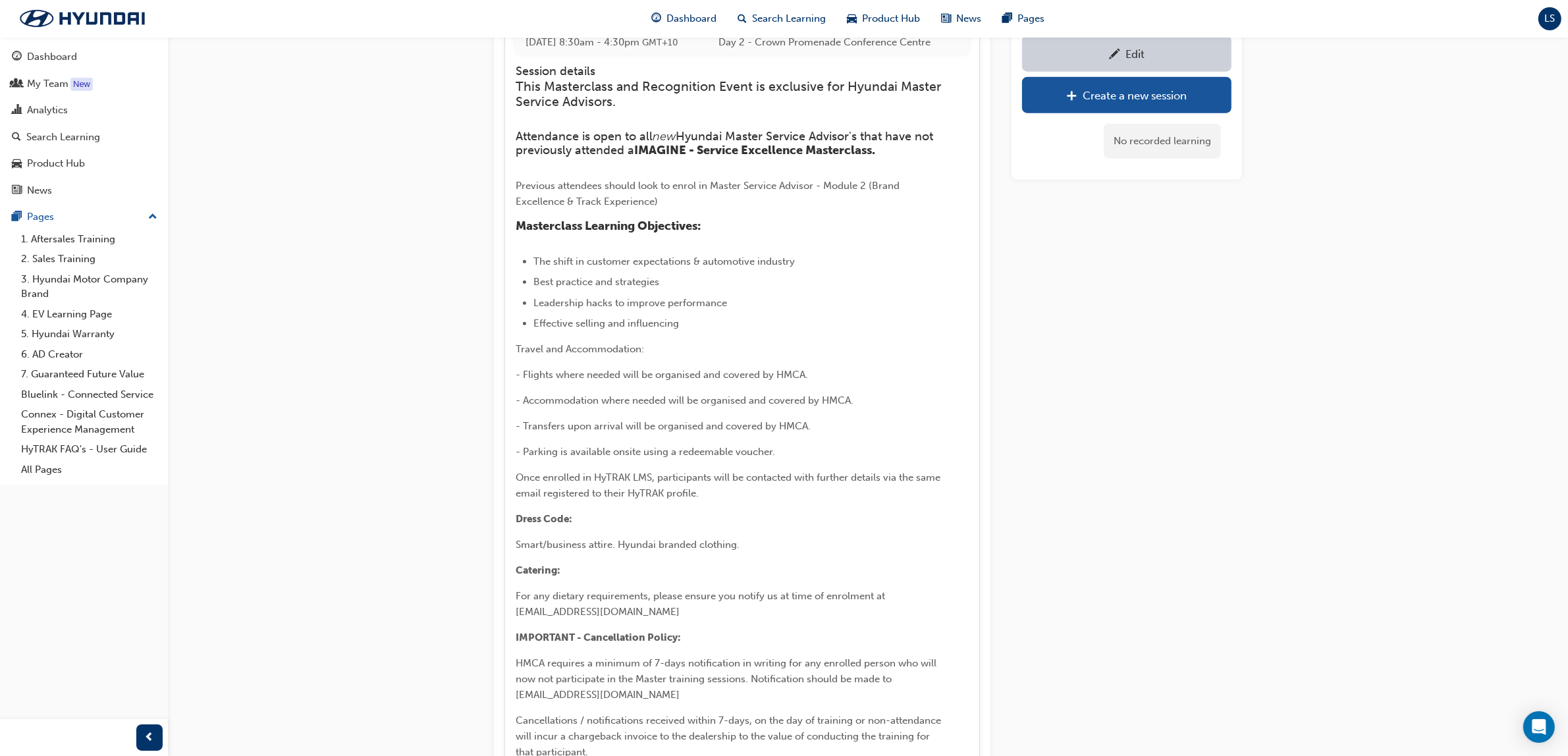
scroll to position [1688, 0]
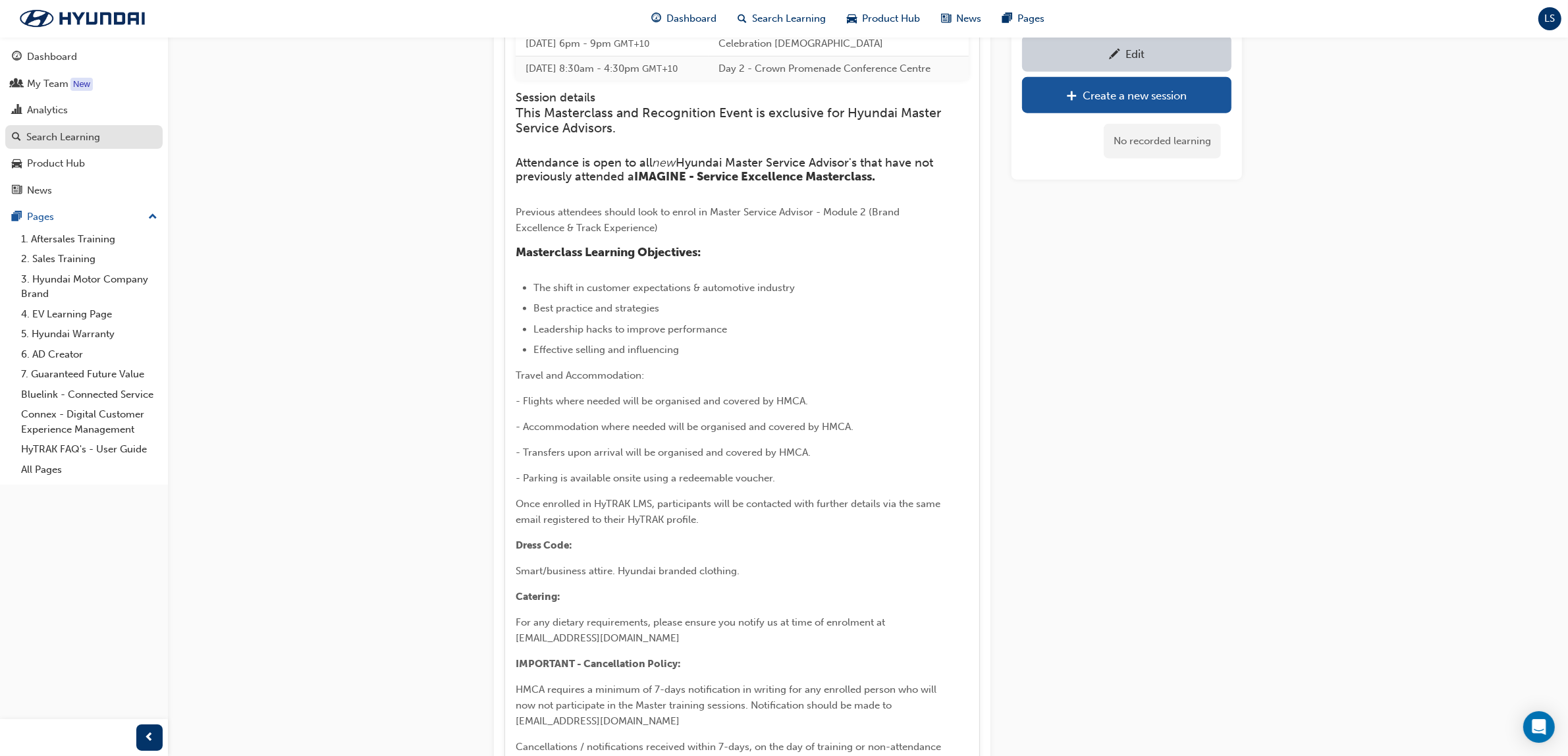
click at [90, 136] on div "Search Learning" at bounding box center [63, 137] width 73 height 15
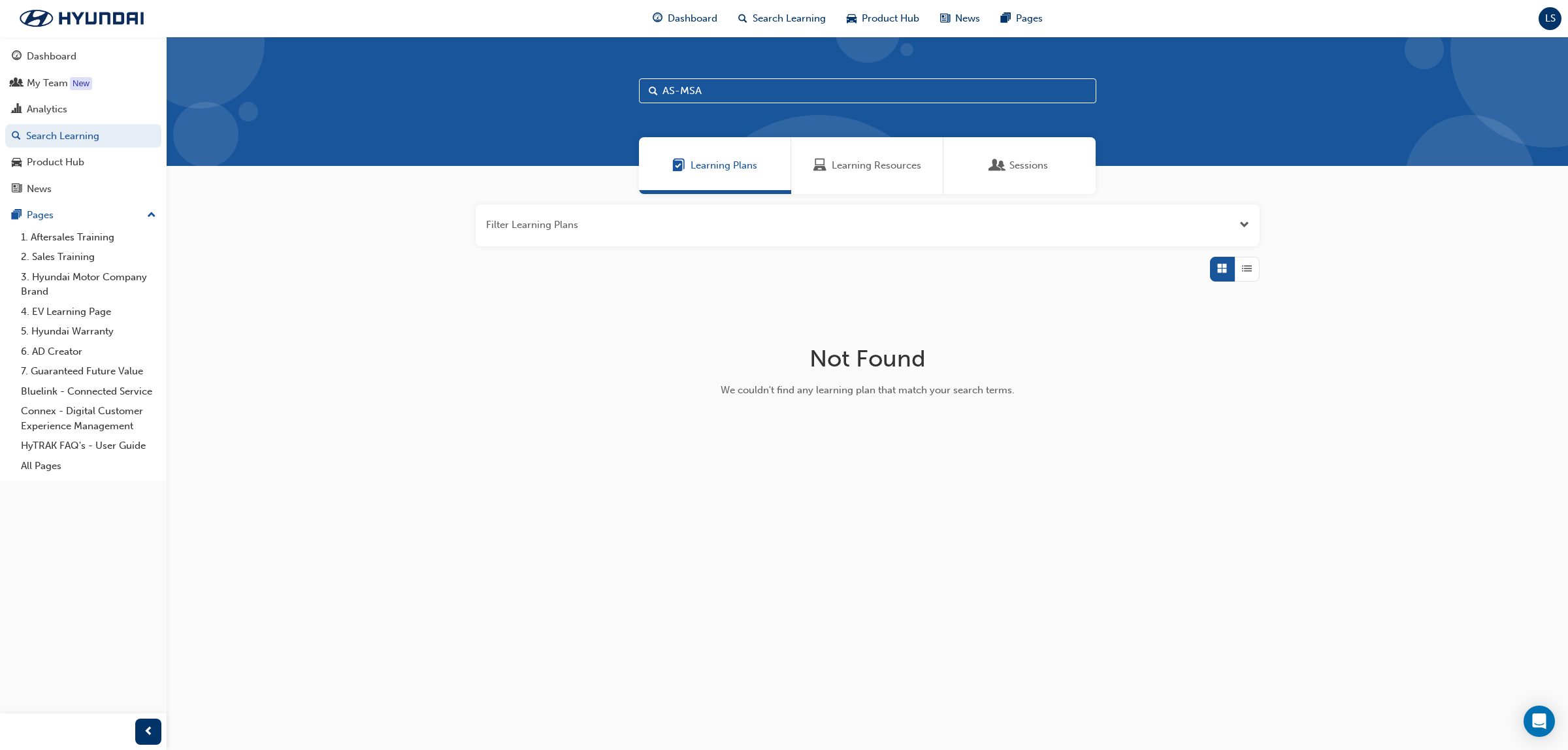
click at [874, 170] on span "Learning Resources" at bounding box center [876, 165] width 90 height 15
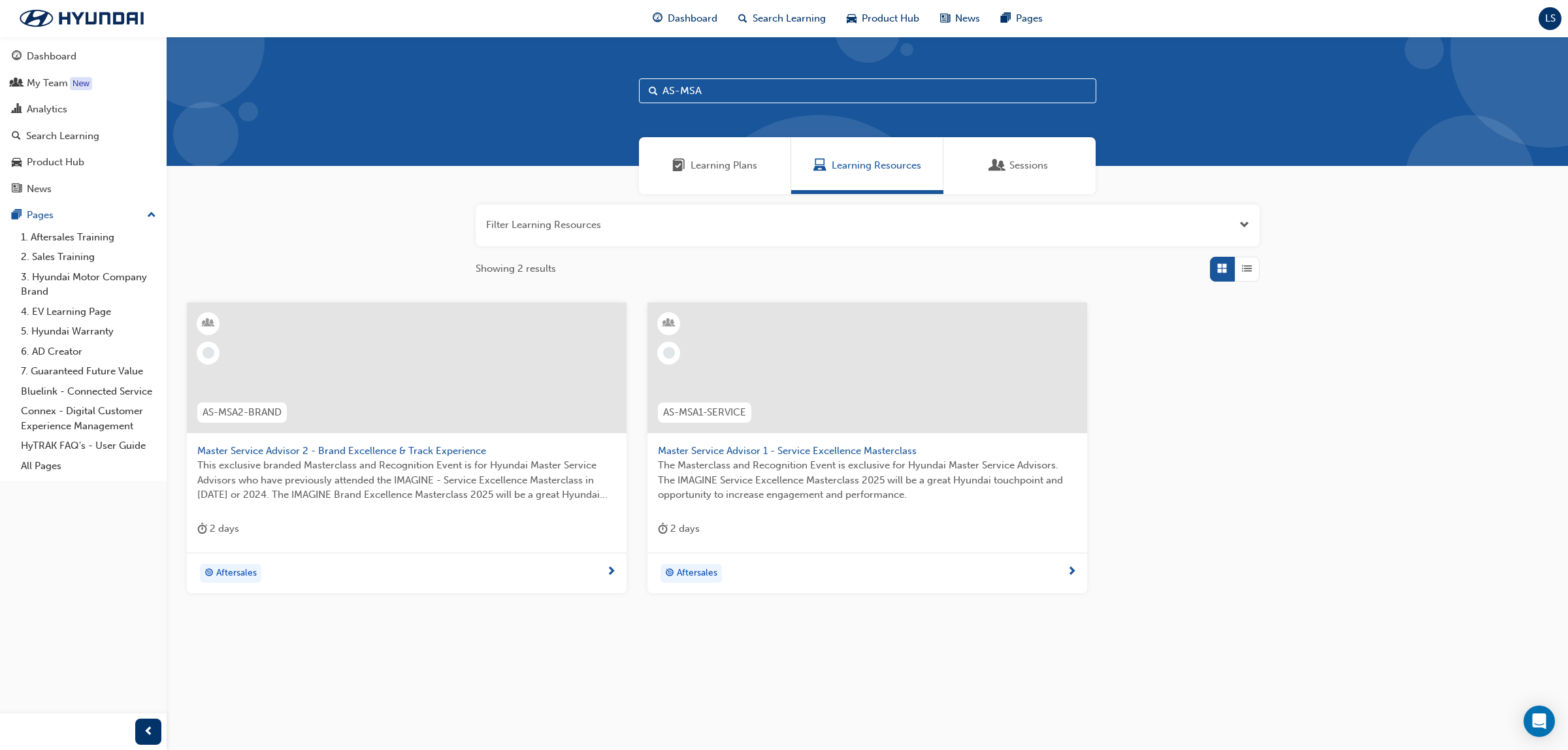
click at [802, 459] on span "The Masterclass and Recognition Event is exclusive for Hyundai Master Service A…" at bounding box center [867, 480] width 419 height 44
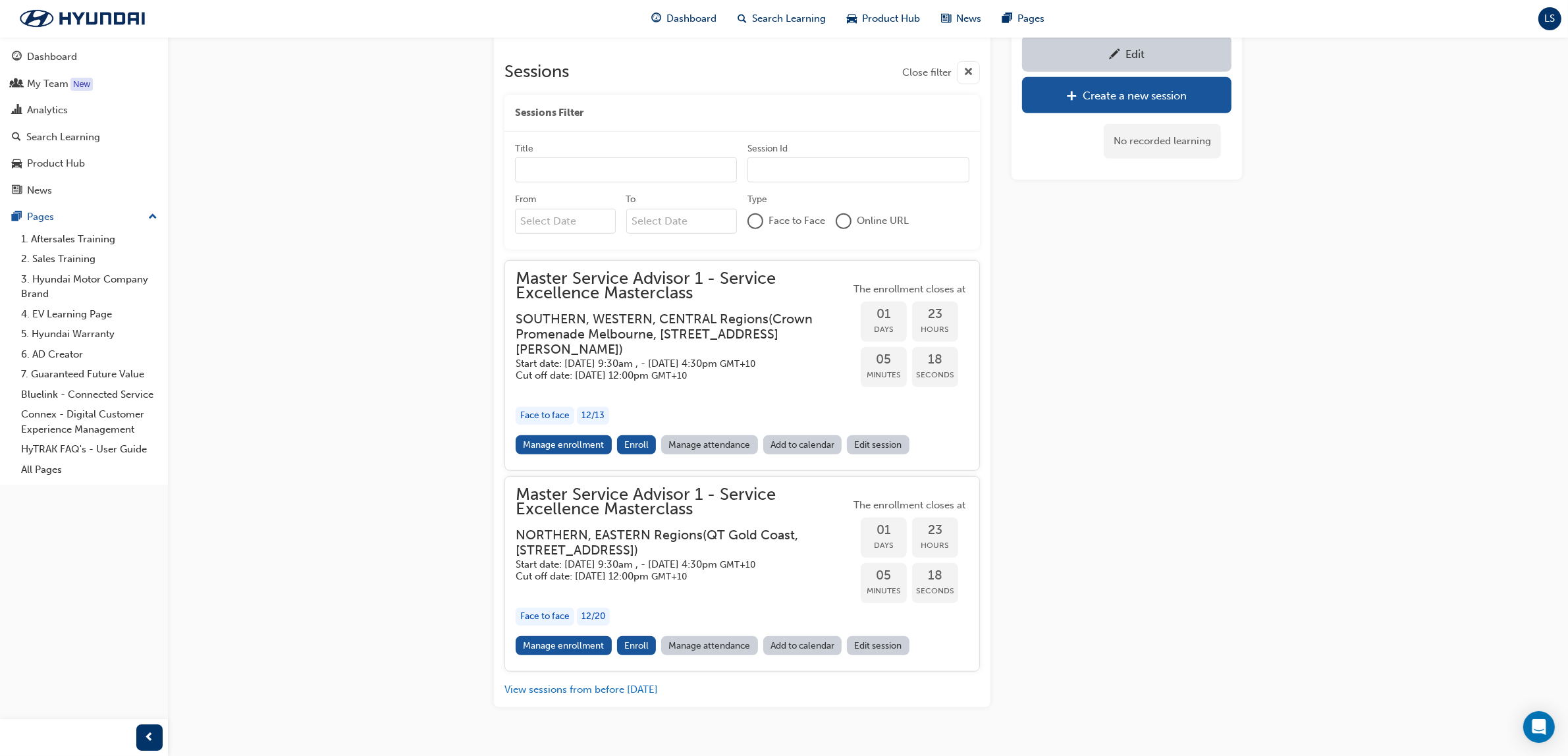
scroll to position [1160, 0]
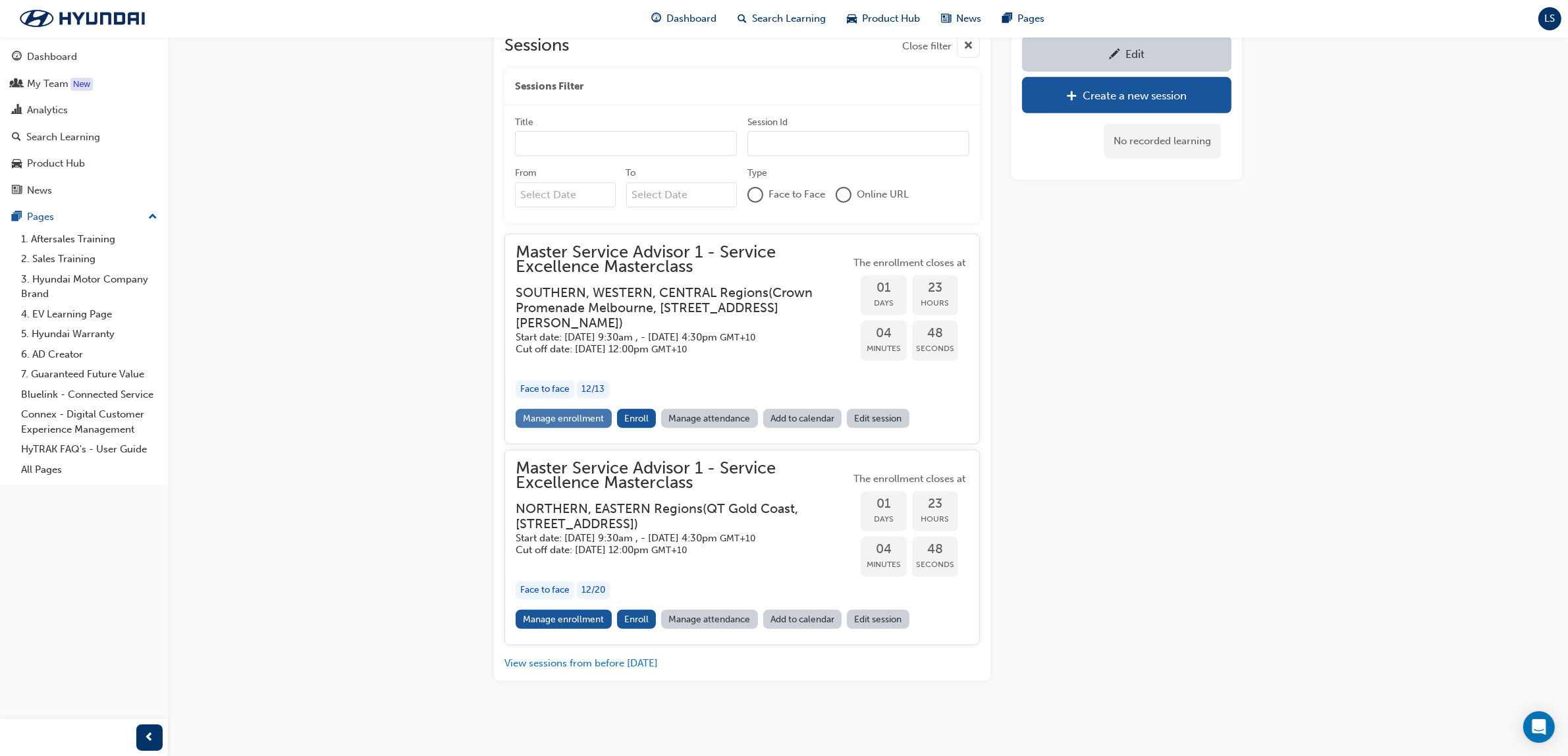
click at [586, 409] on link "Manage enrollment" at bounding box center [564, 418] width 96 height 19
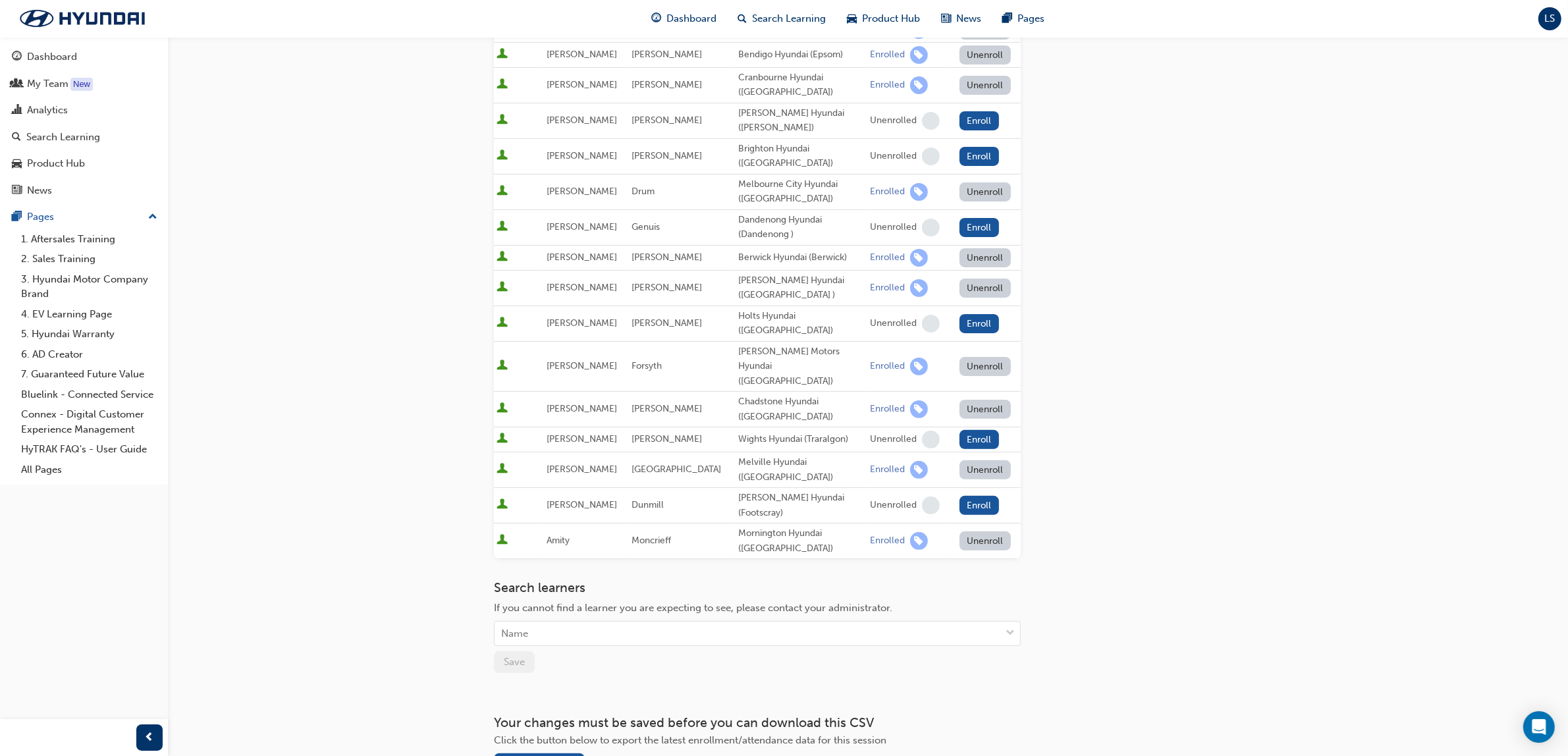
scroll to position [399, 0]
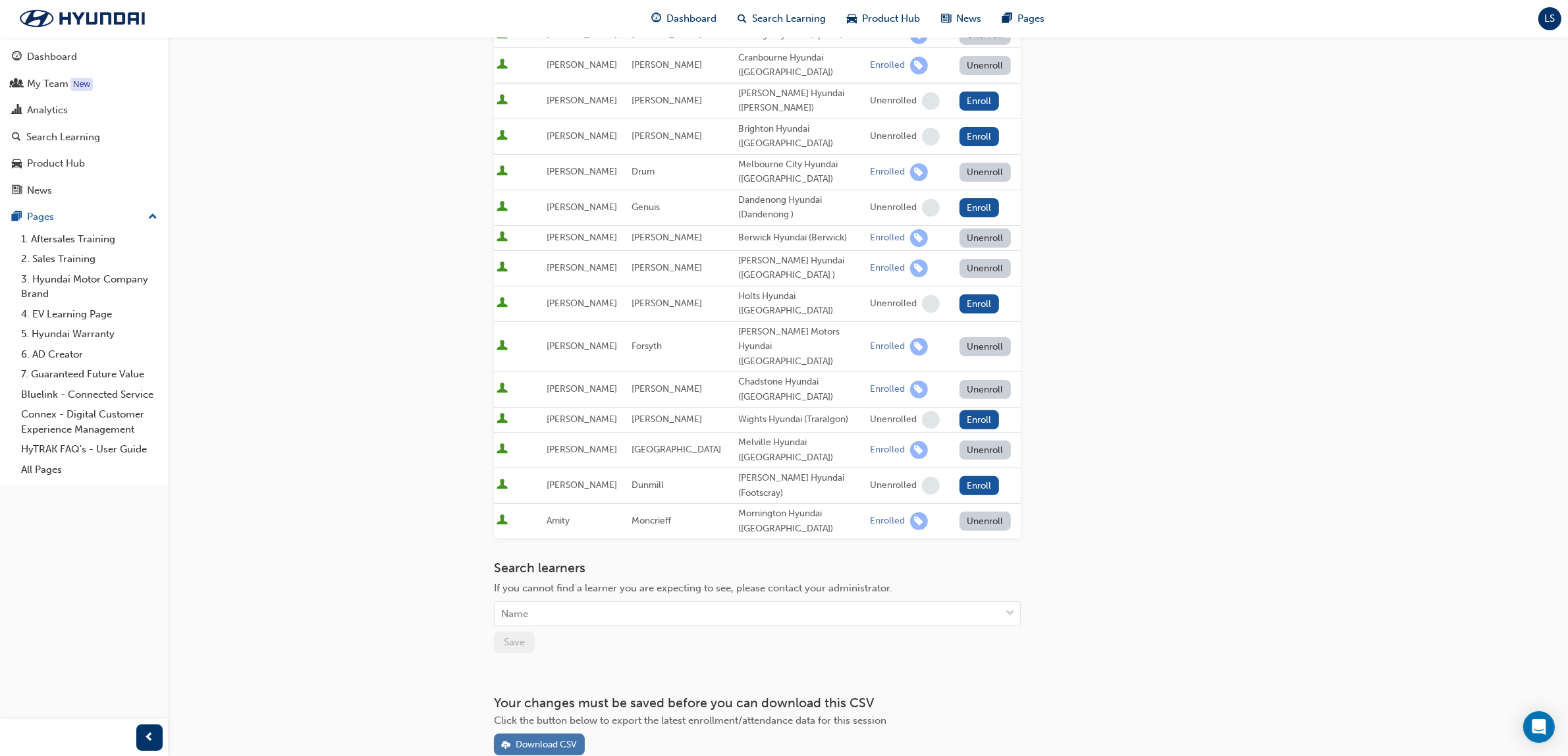
click at [554, 733] on button "Download CSV" at bounding box center [539, 744] width 91 height 22
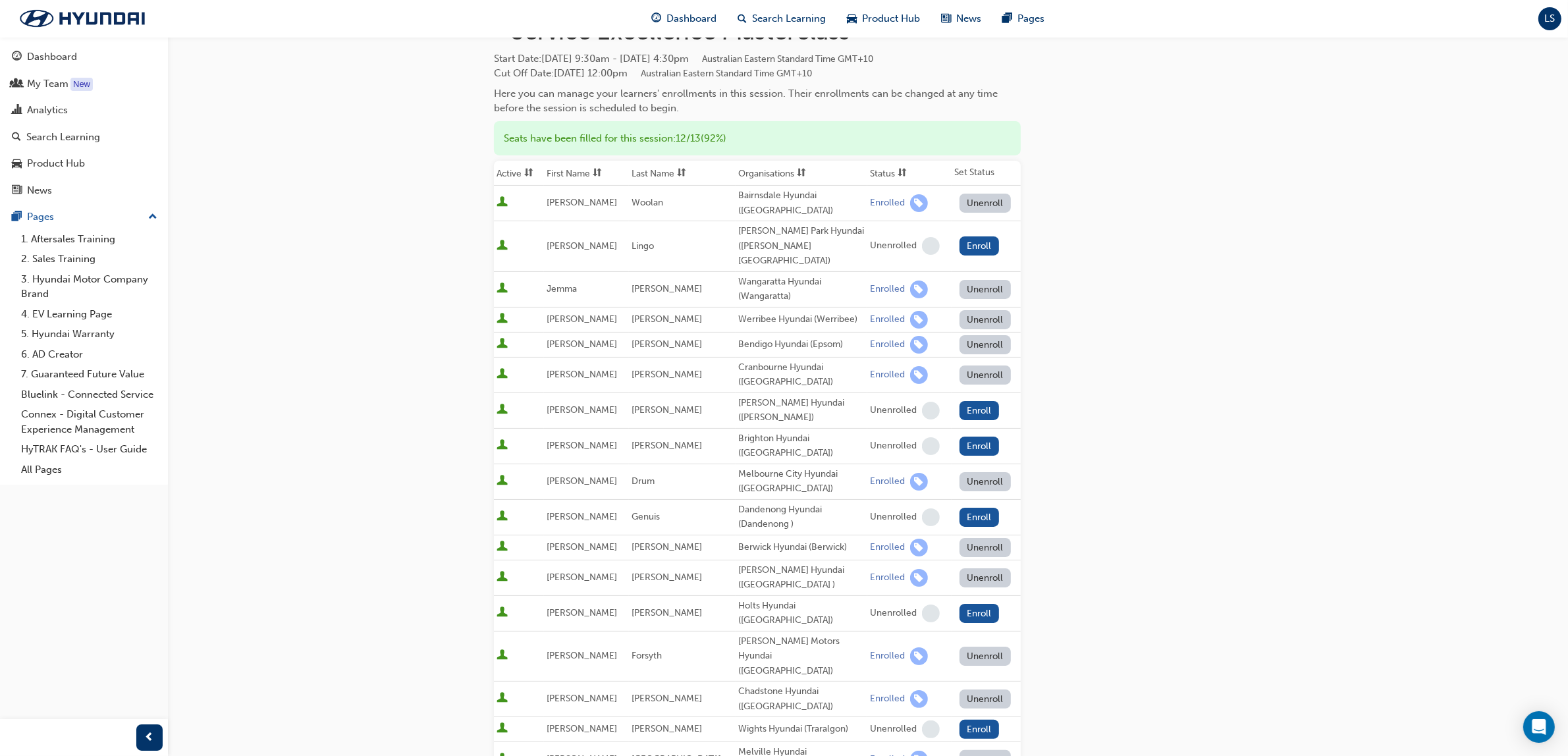
scroll to position [83, 0]
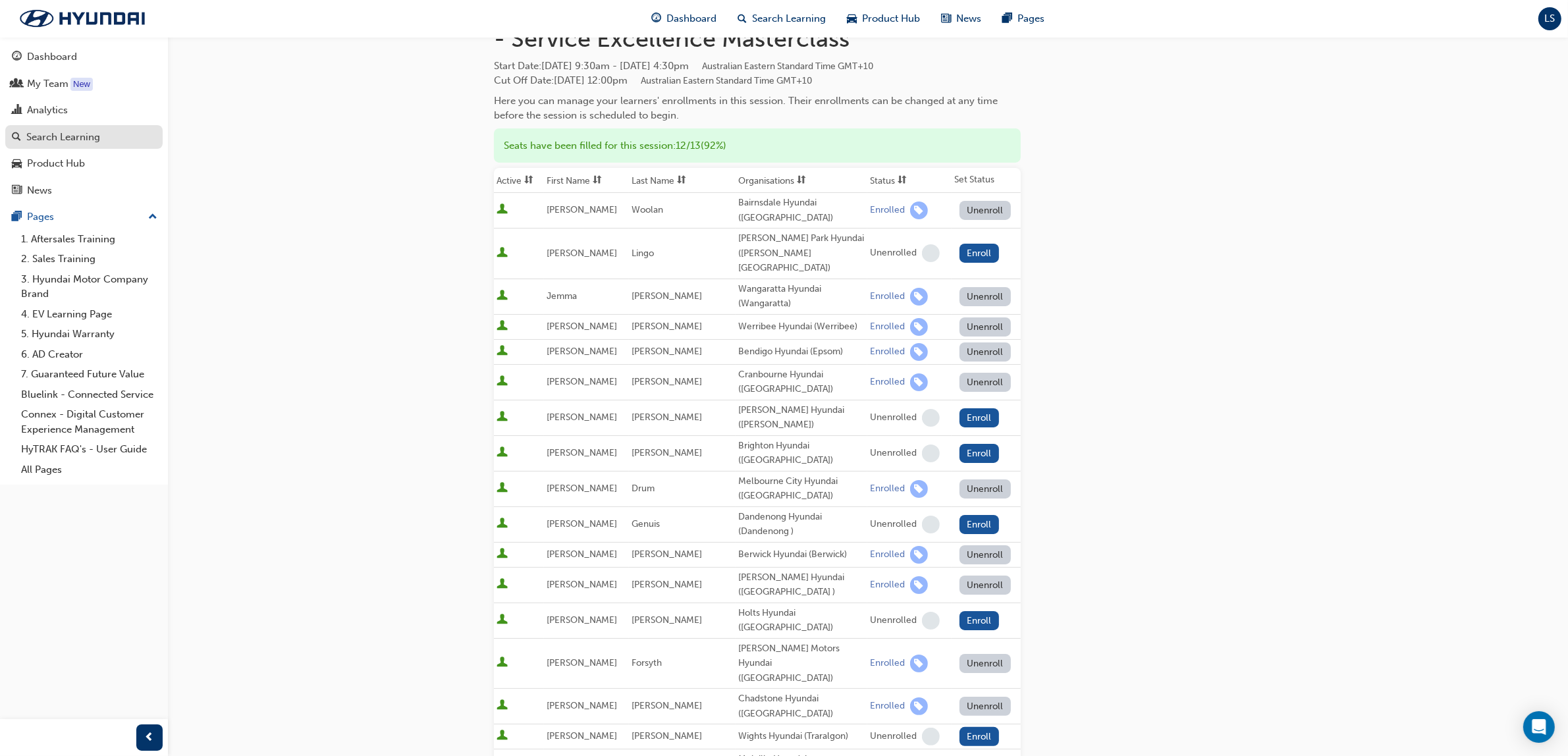
click at [68, 127] on link "Search Learning" at bounding box center [83, 137] width 158 height 25
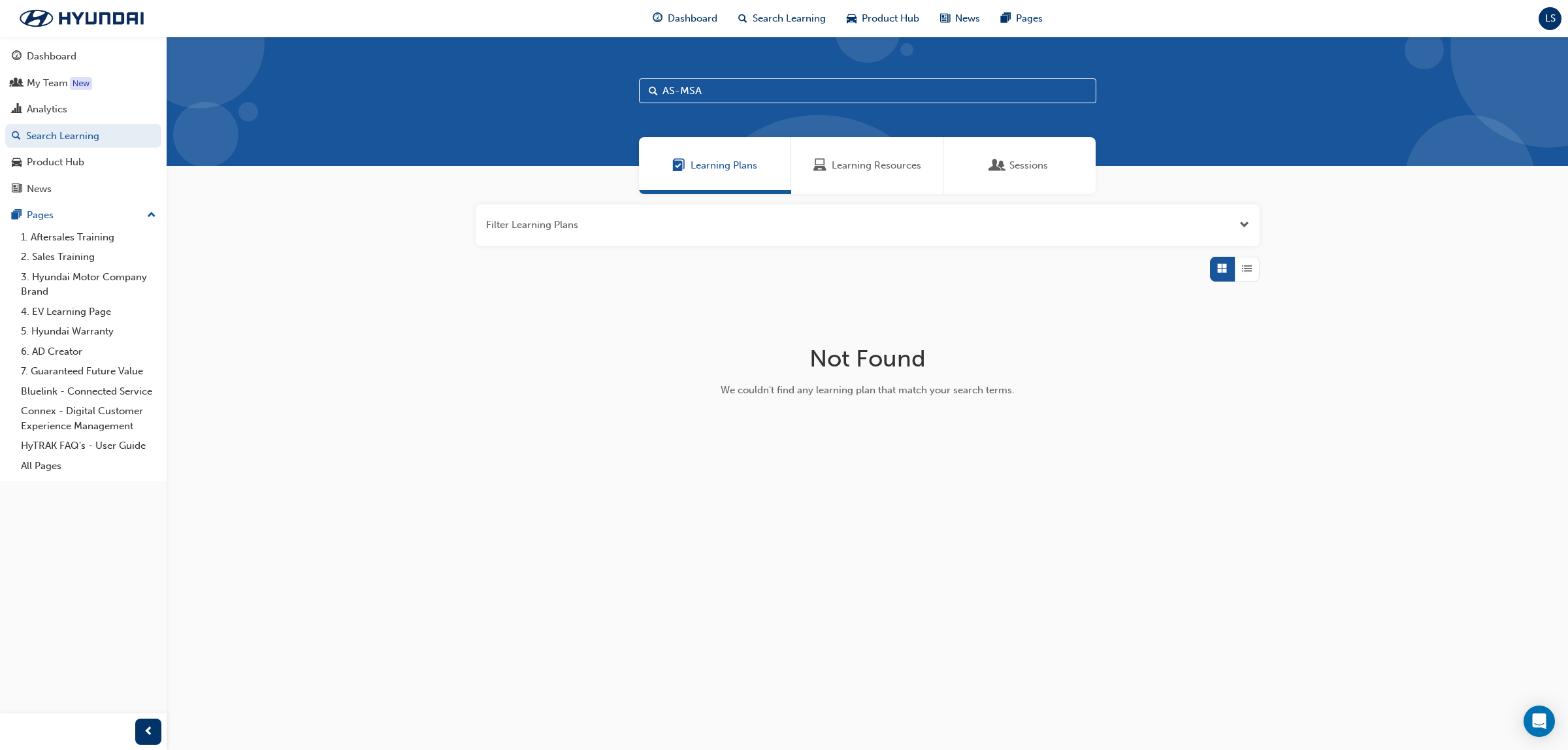
click at [788, 90] on input "AS-MSA" at bounding box center [867, 90] width 458 height 25
type input "A"
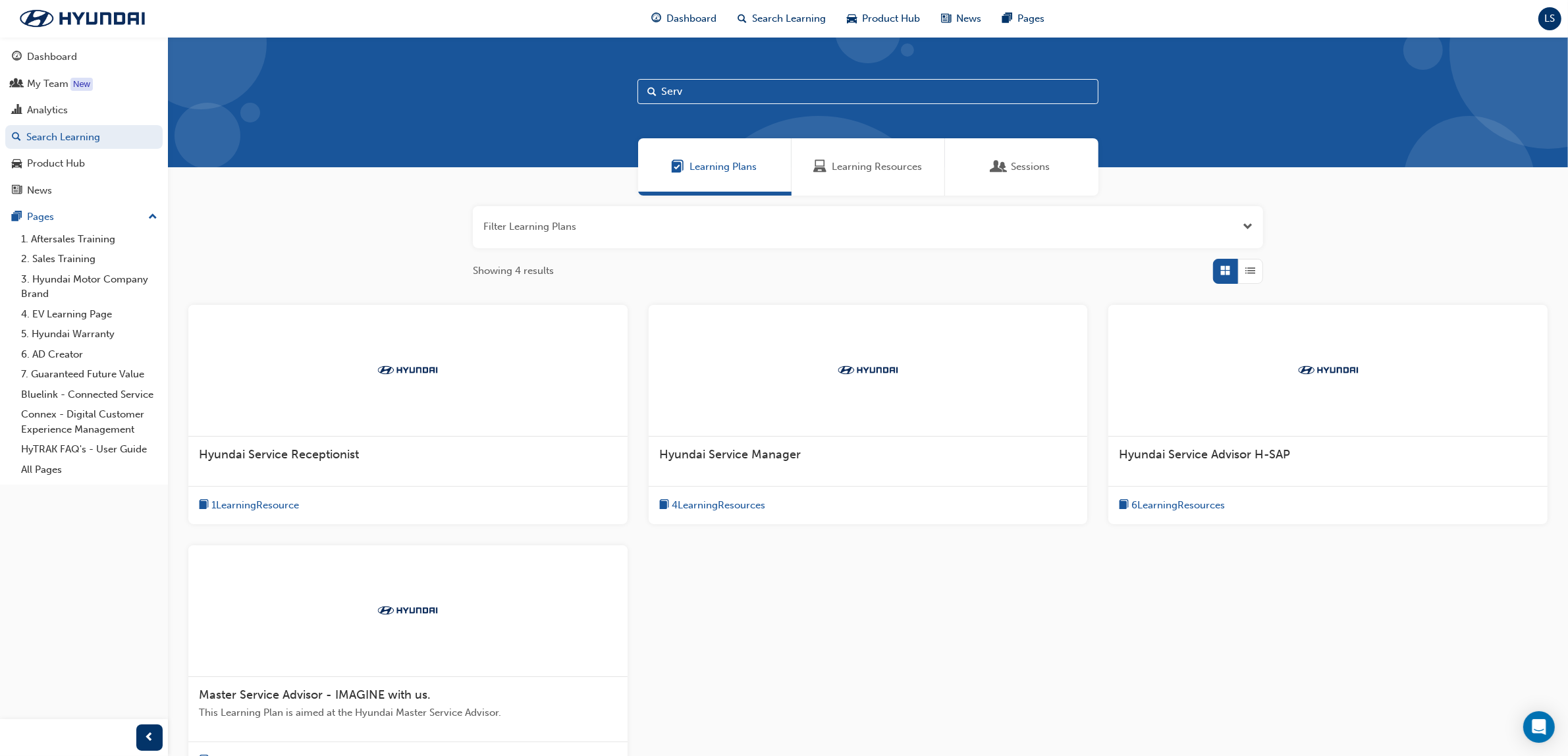
type input "Serv"
drag, startPoint x: 857, startPoint y: 155, endPoint x: 871, endPoint y: 169, distance: 19.8
click at [857, 155] on div "Learning Resources" at bounding box center [868, 167] width 153 height 57
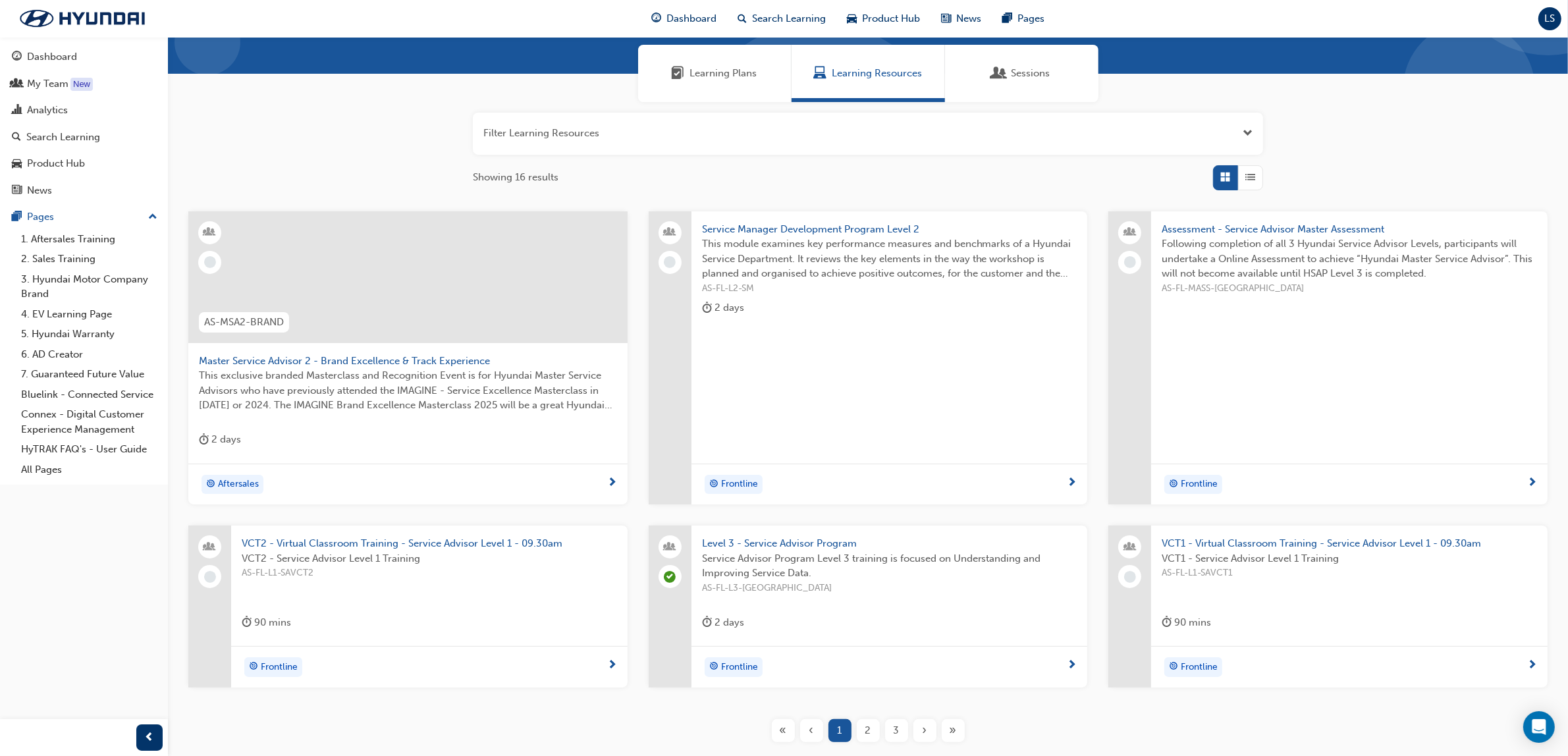
scroll to position [184, 0]
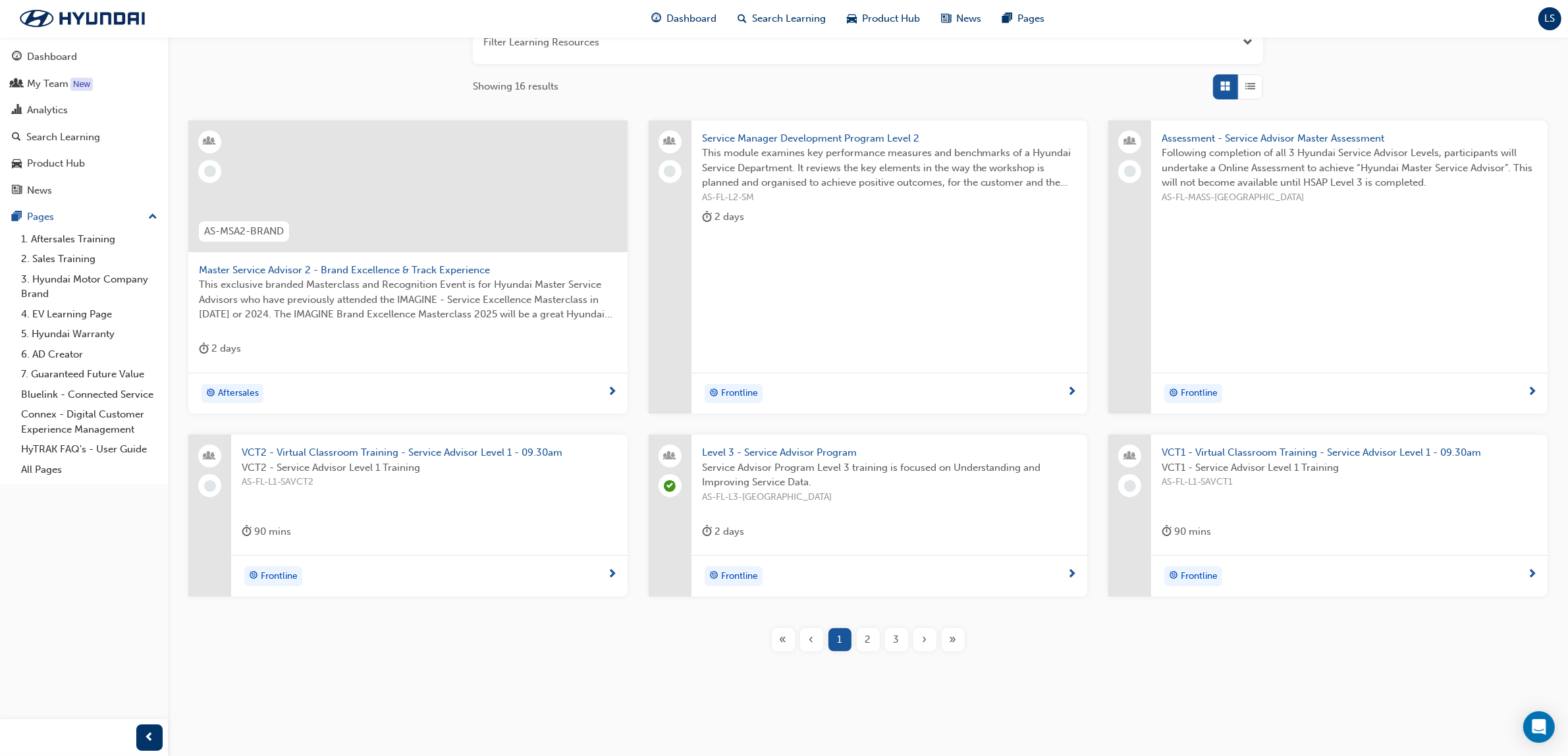
click at [868, 640] on span "2" at bounding box center [868, 639] width 6 height 15
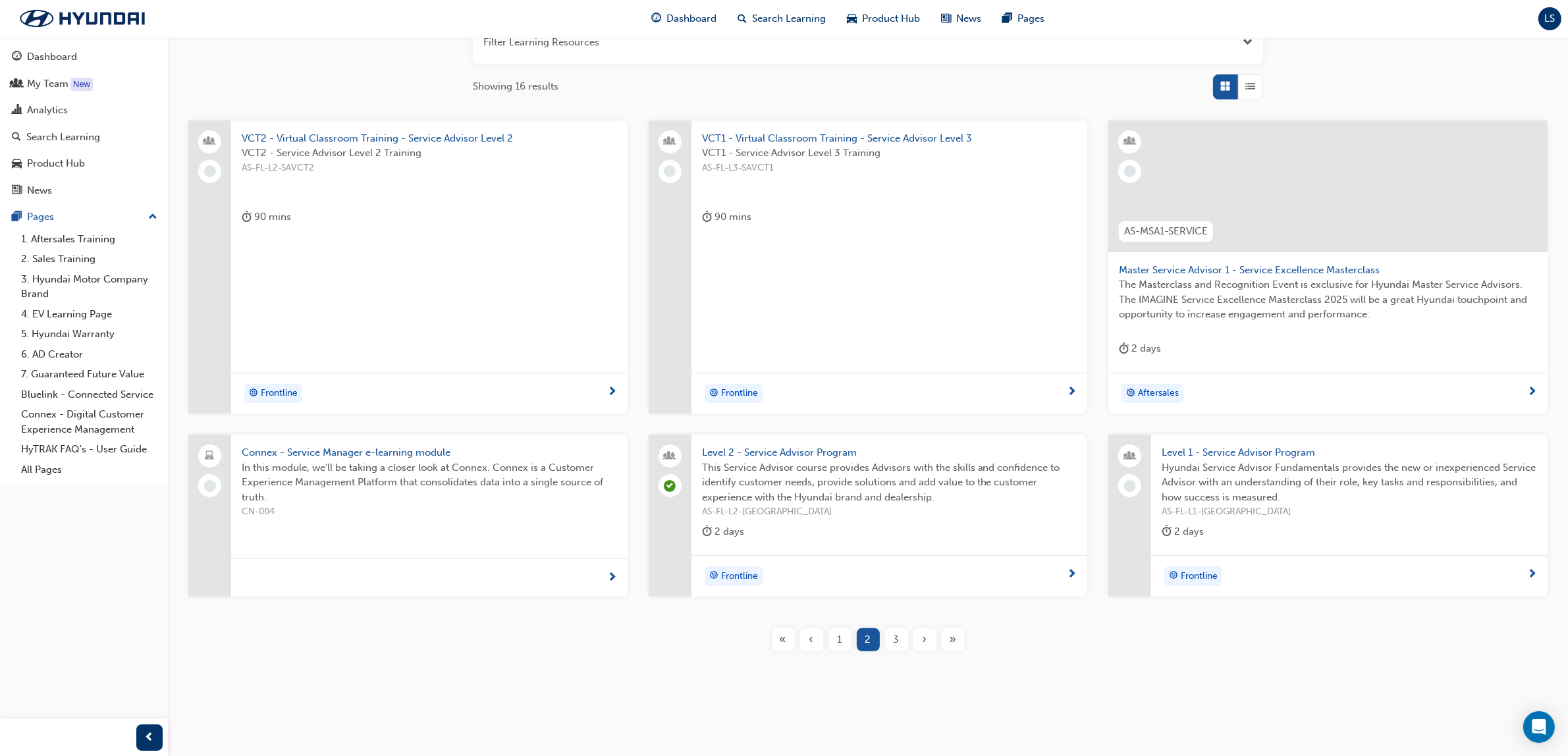
click at [850, 452] on span "Level 2 - Service Advisor Program" at bounding box center [890, 452] width 376 height 15
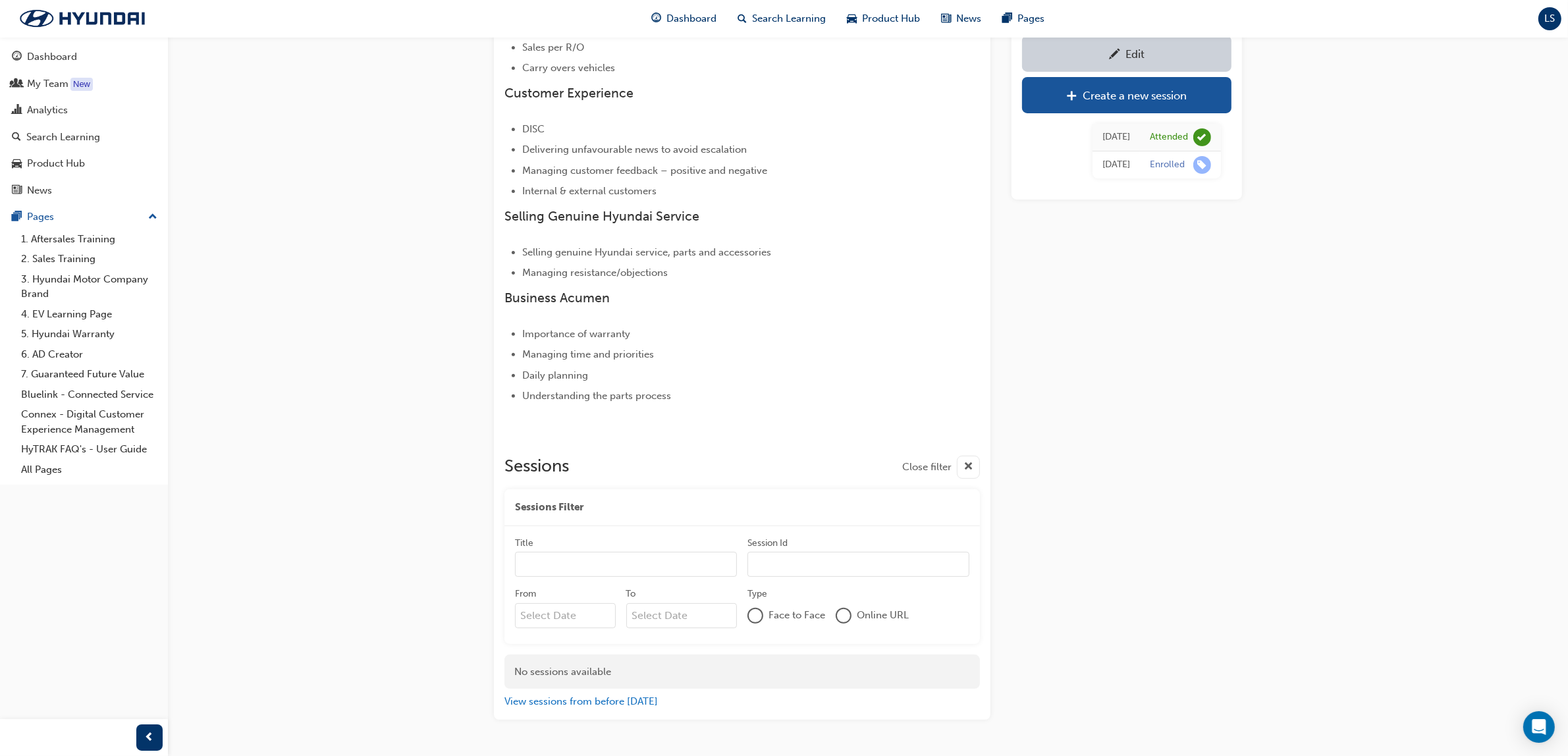
scroll to position [500, 0]
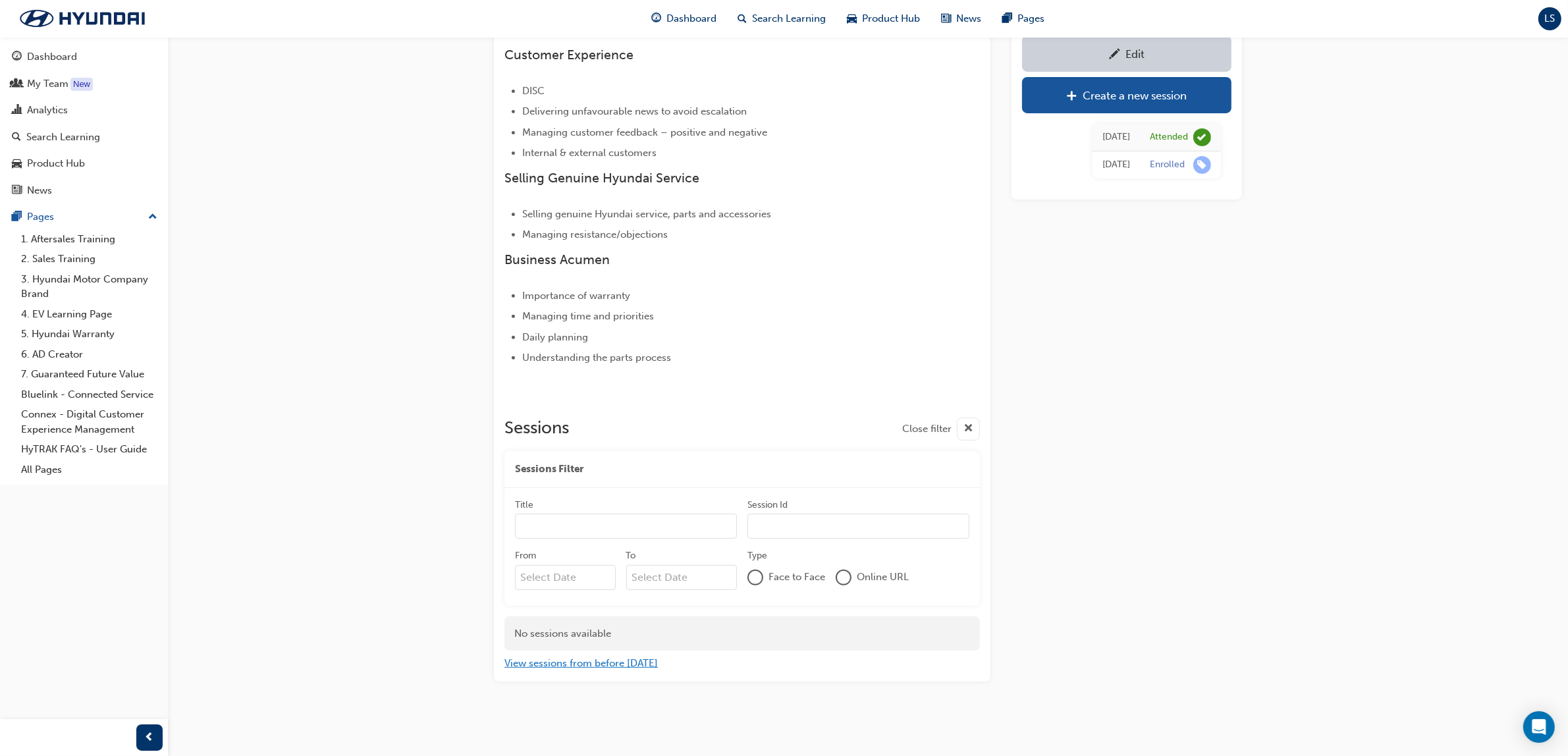
click at [587, 660] on button "View sessions from before [DATE]" at bounding box center [581, 663] width 153 height 15
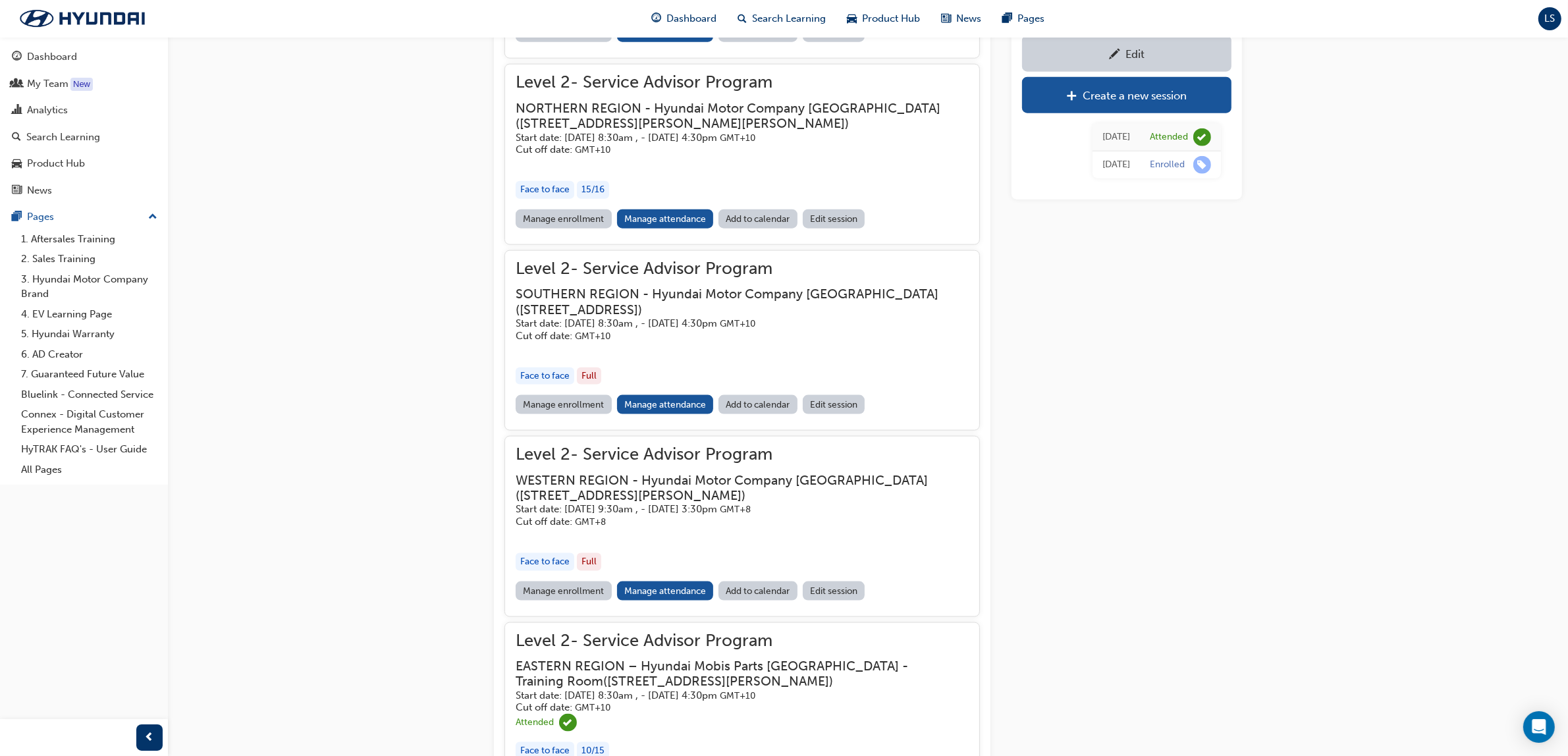
scroll to position [4374, 0]
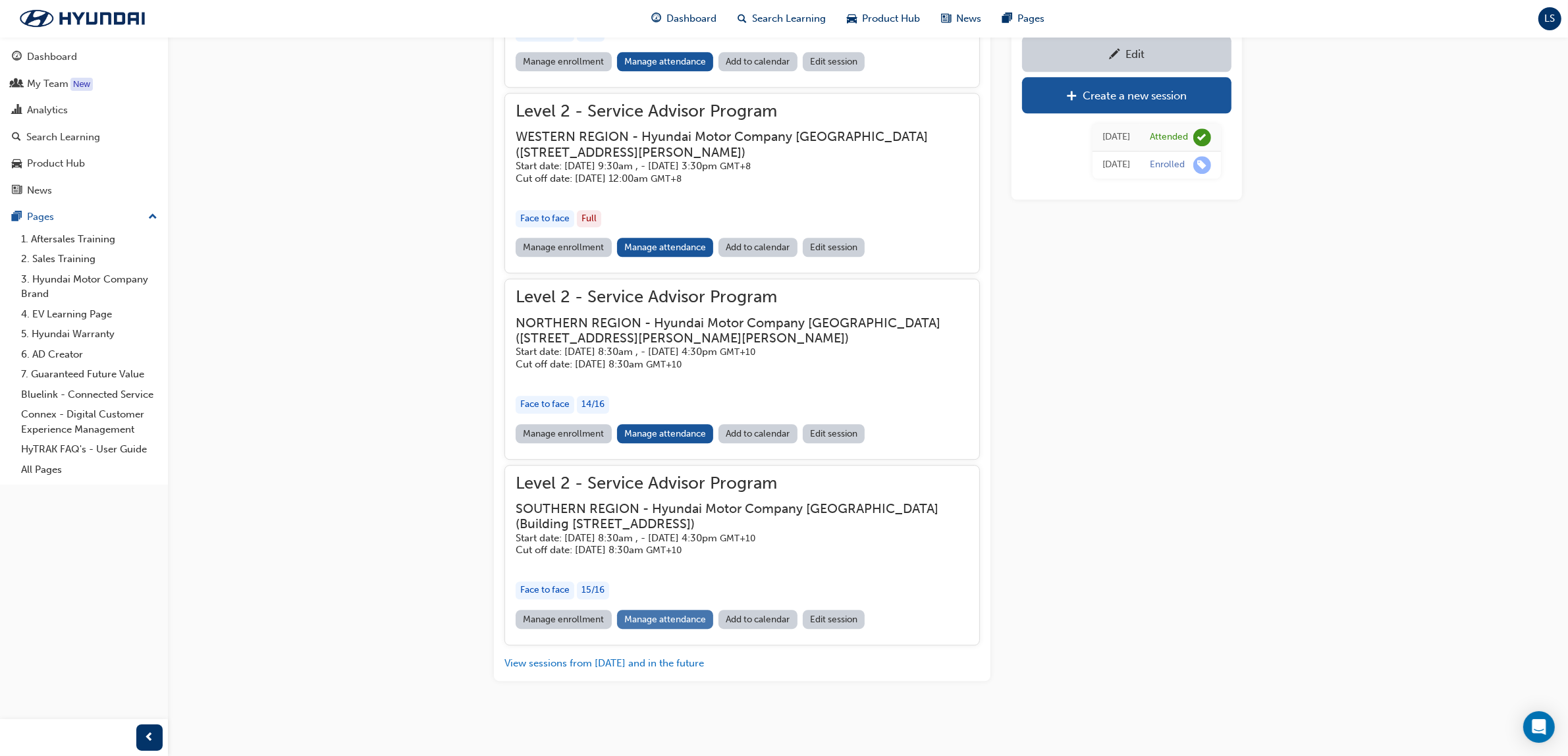
click at [654, 612] on link "Manage attendance" at bounding box center [665, 619] width 97 height 19
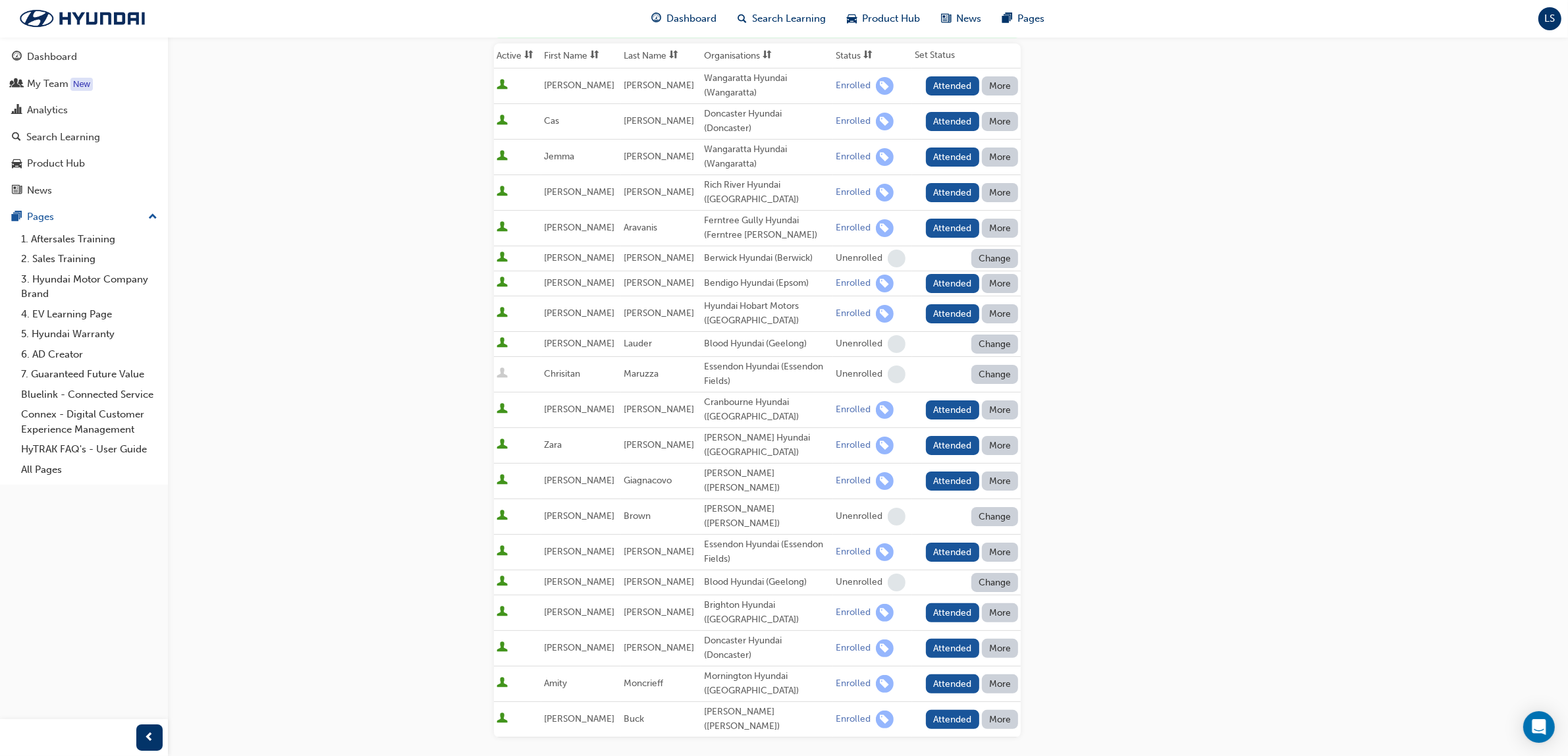
scroll to position [164, 0]
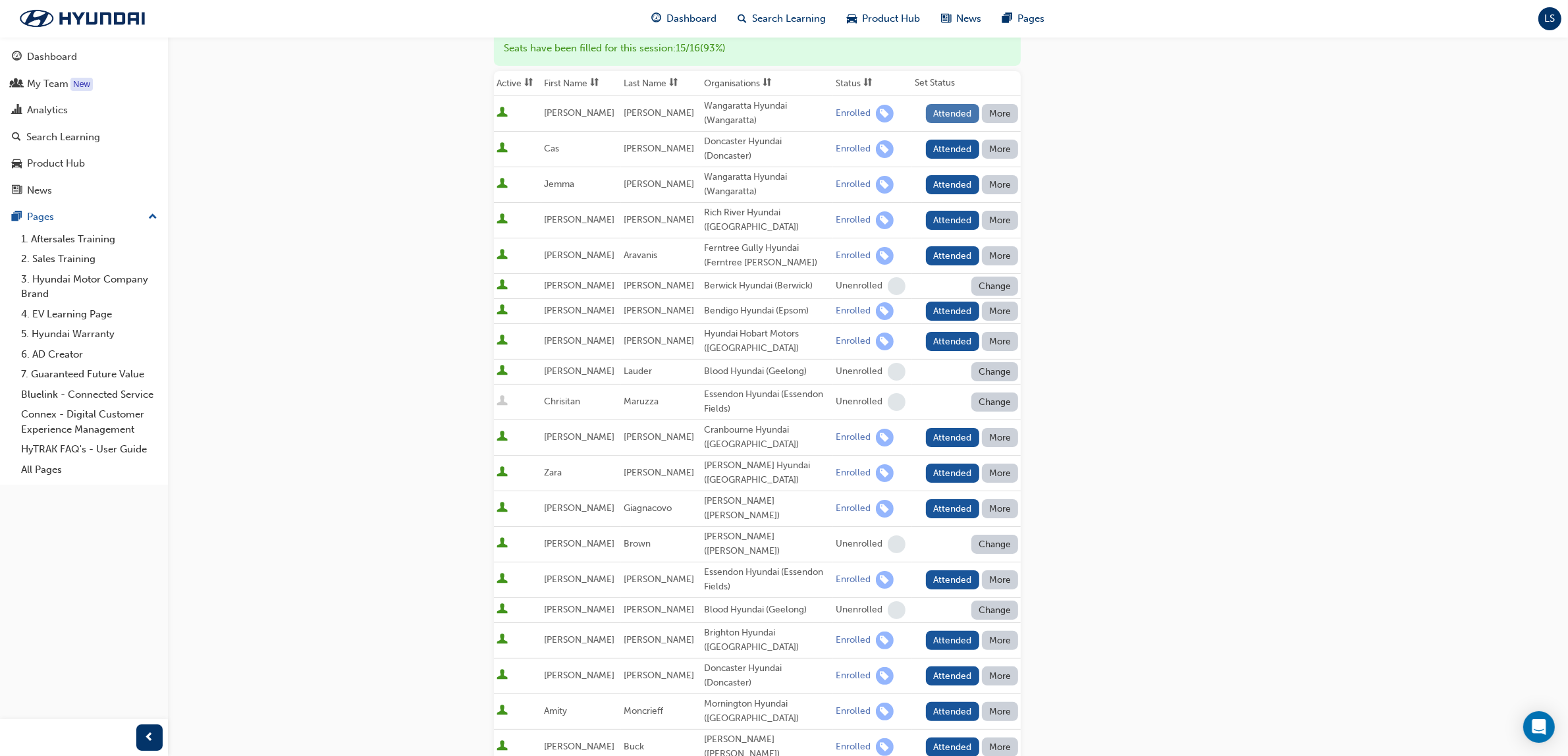
click at [943, 106] on button "Attended" at bounding box center [953, 113] width 54 height 19
click at [946, 150] on button "Attended" at bounding box center [953, 149] width 54 height 19
click at [942, 173] on td "Attended More" at bounding box center [967, 184] width 109 height 35
click at [943, 179] on button "Attended" at bounding box center [953, 184] width 54 height 19
click at [947, 215] on button "Attended" at bounding box center [953, 220] width 54 height 19
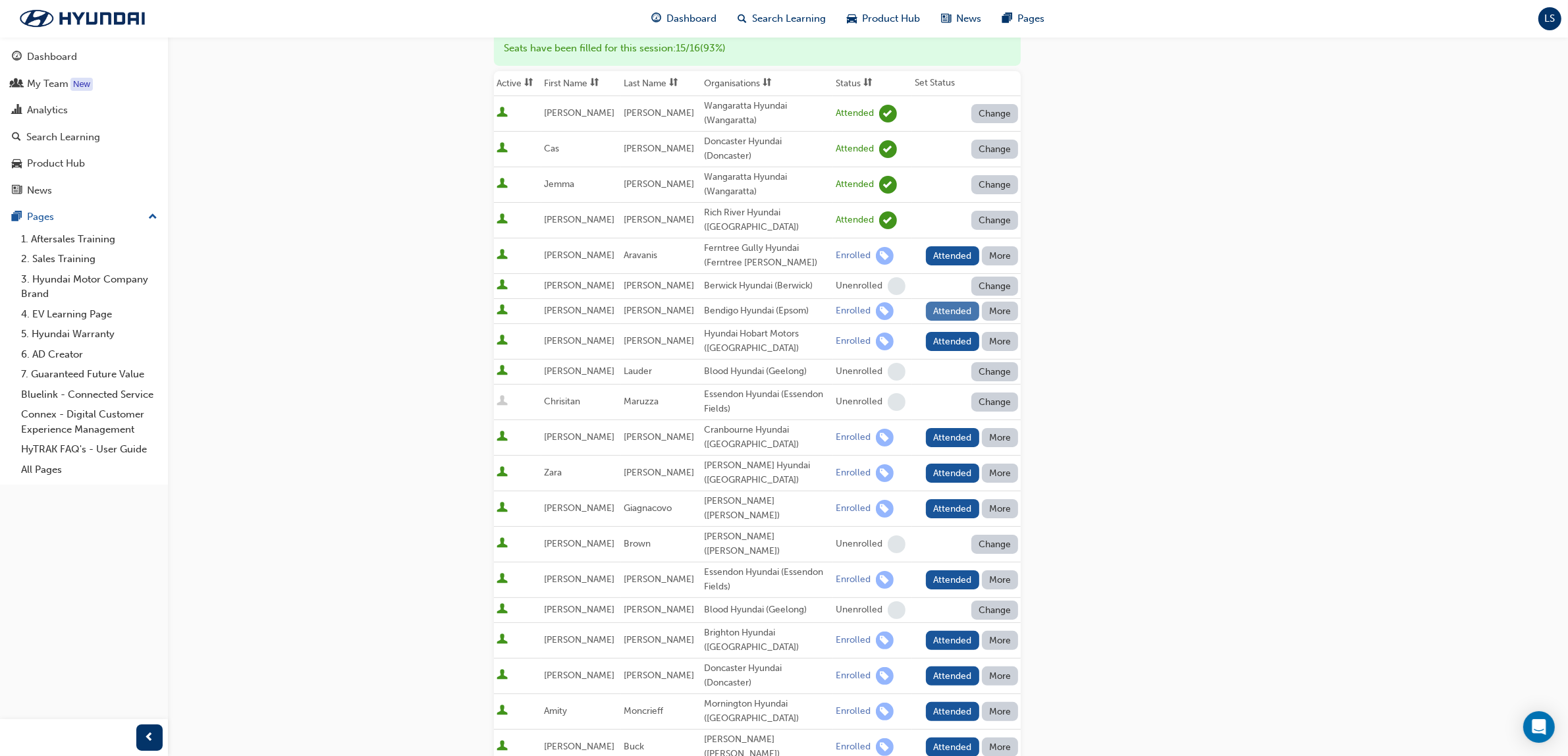
click at [937, 304] on button "Attended" at bounding box center [953, 311] width 54 height 19
click at [949, 332] on button "Attended" at bounding box center [953, 341] width 54 height 19
click at [939, 428] on button "Attended" at bounding box center [953, 437] width 54 height 19
click at [953, 464] on button "Attended" at bounding box center [953, 473] width 54 height 19
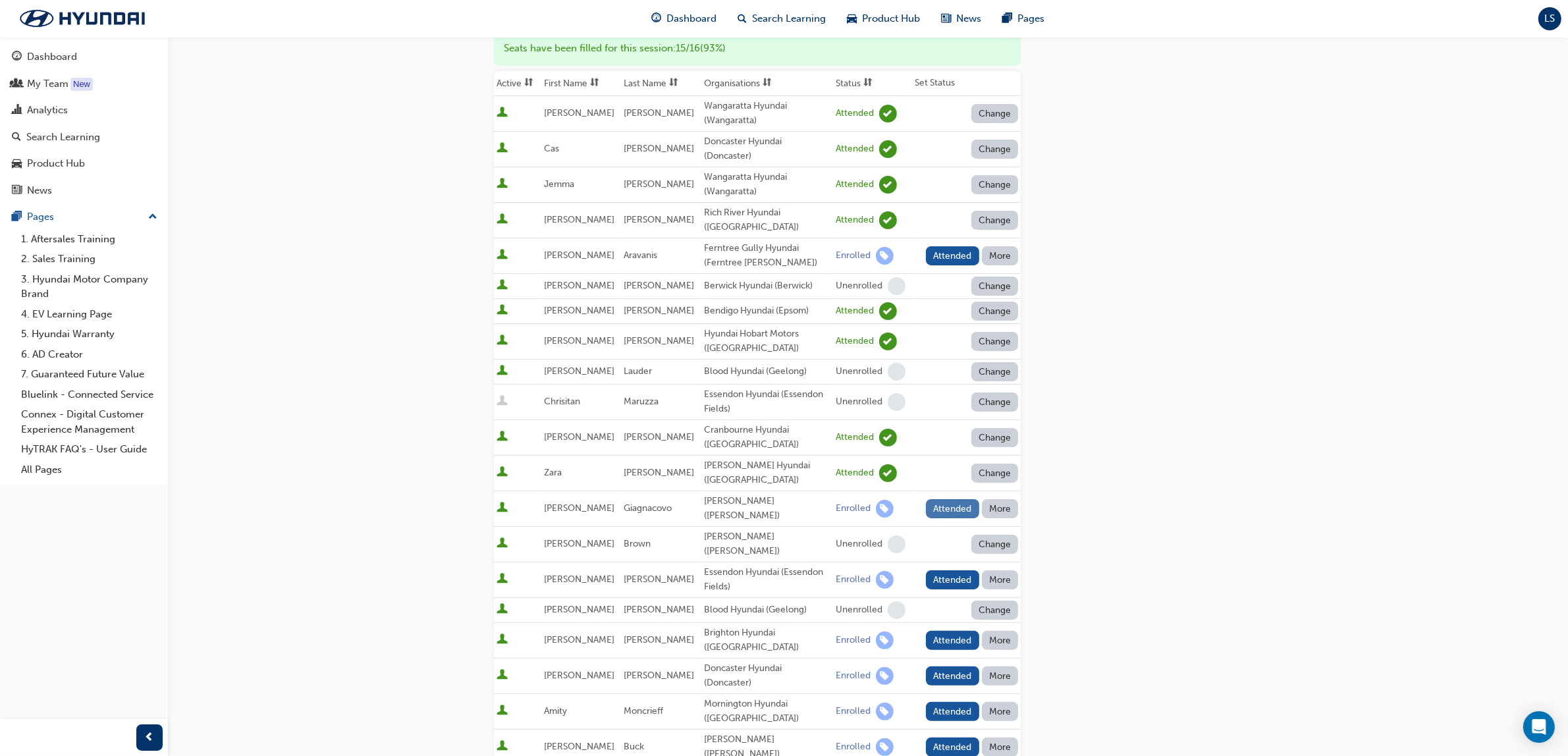
click at [954, 499] on button "Attended" at bounding box center [953, 508] width 54 height 19
click at [947, 570] on button "Attended" at bounding box center [953, 580] width 54 height 19
click at [956, 630] on button "Attended" at bounding box center [953, 640] width 54 height 19
click at [956, 666] on button "Attended" at bounding box center [953, 676] width 54 height 19
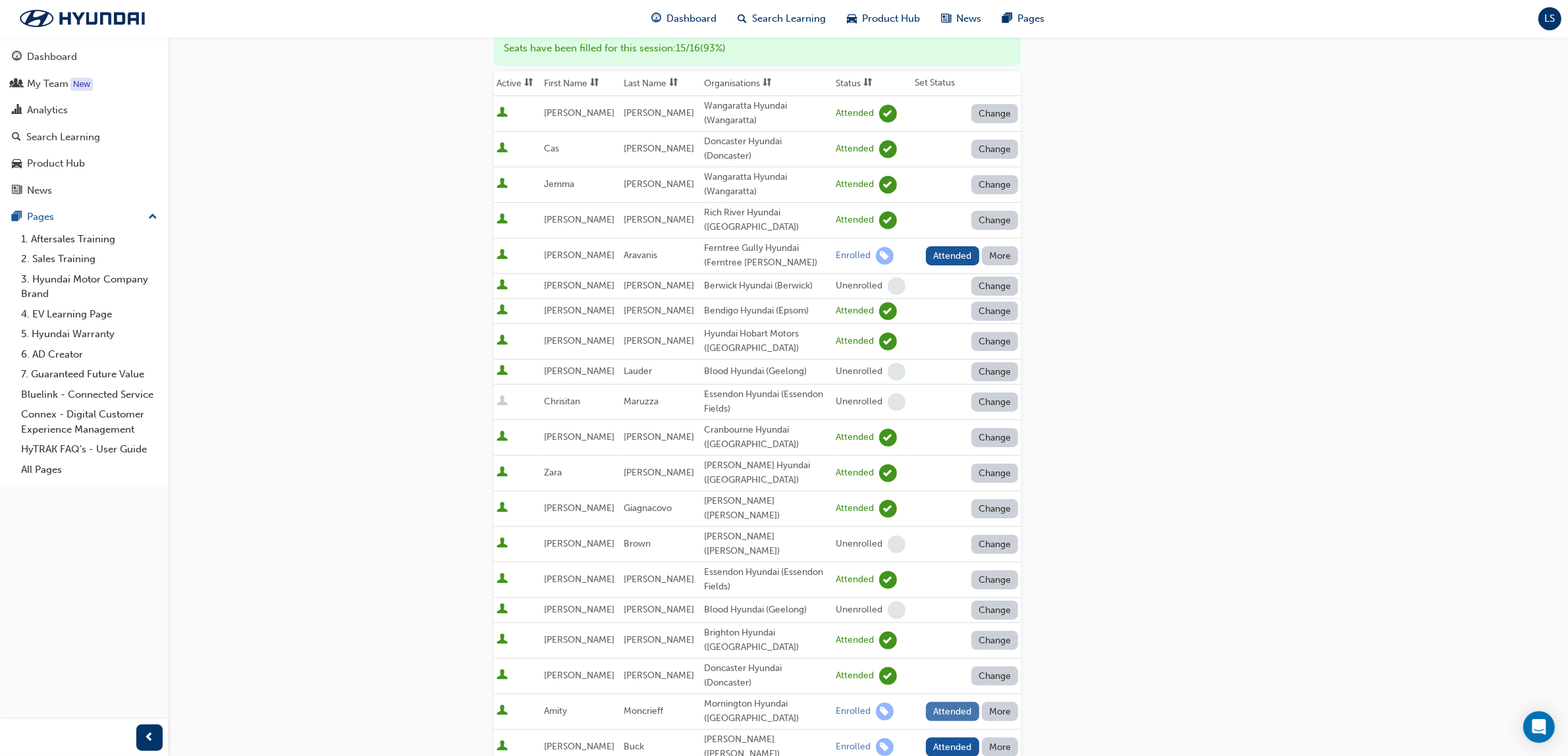
click at [949, 702] on button "Attended" at bounding box center [953, 711] width 54 height 19
click at [953, 737] on button "Attended" at bounding box center [953, 746] width 54 height 19
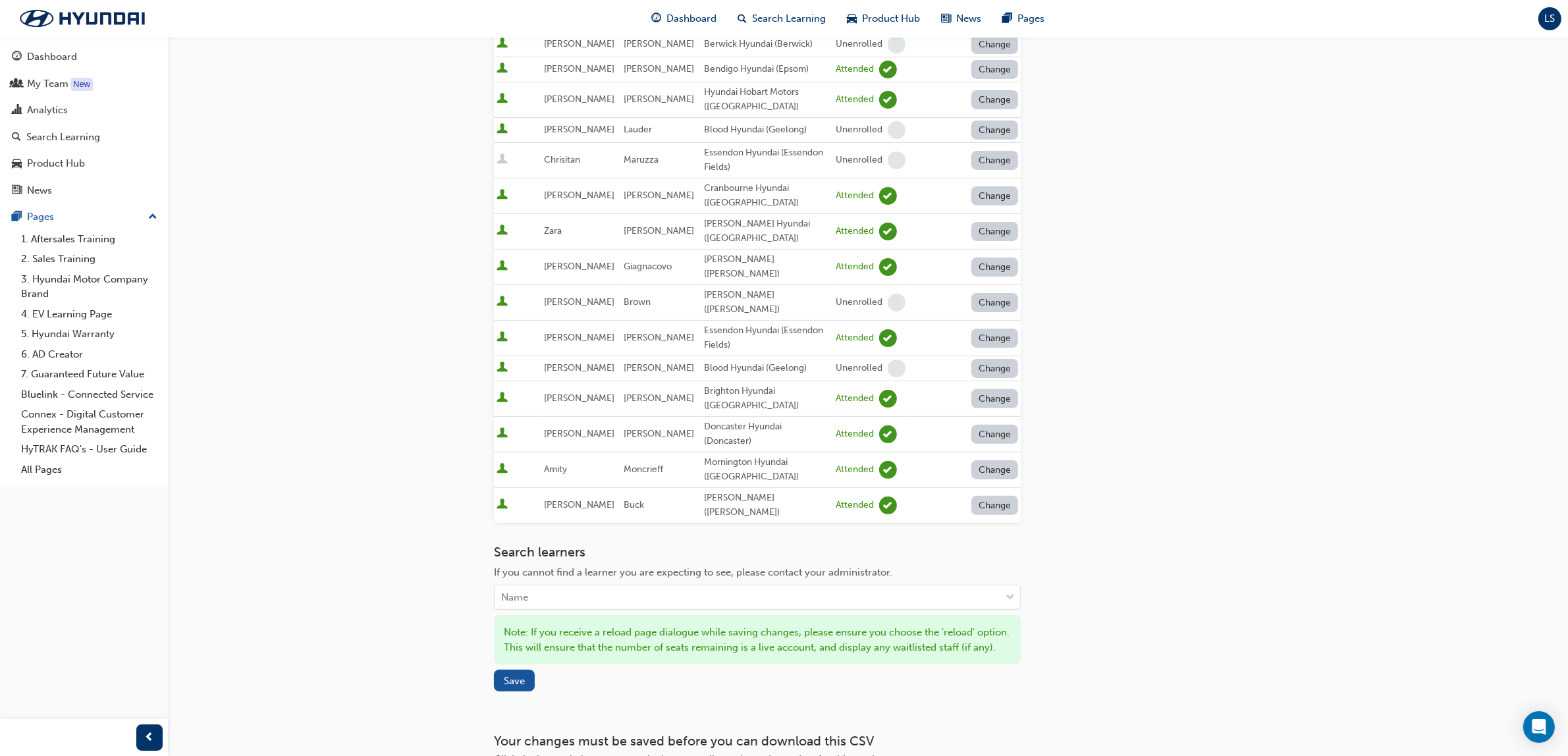
scroll to position [412, 0]
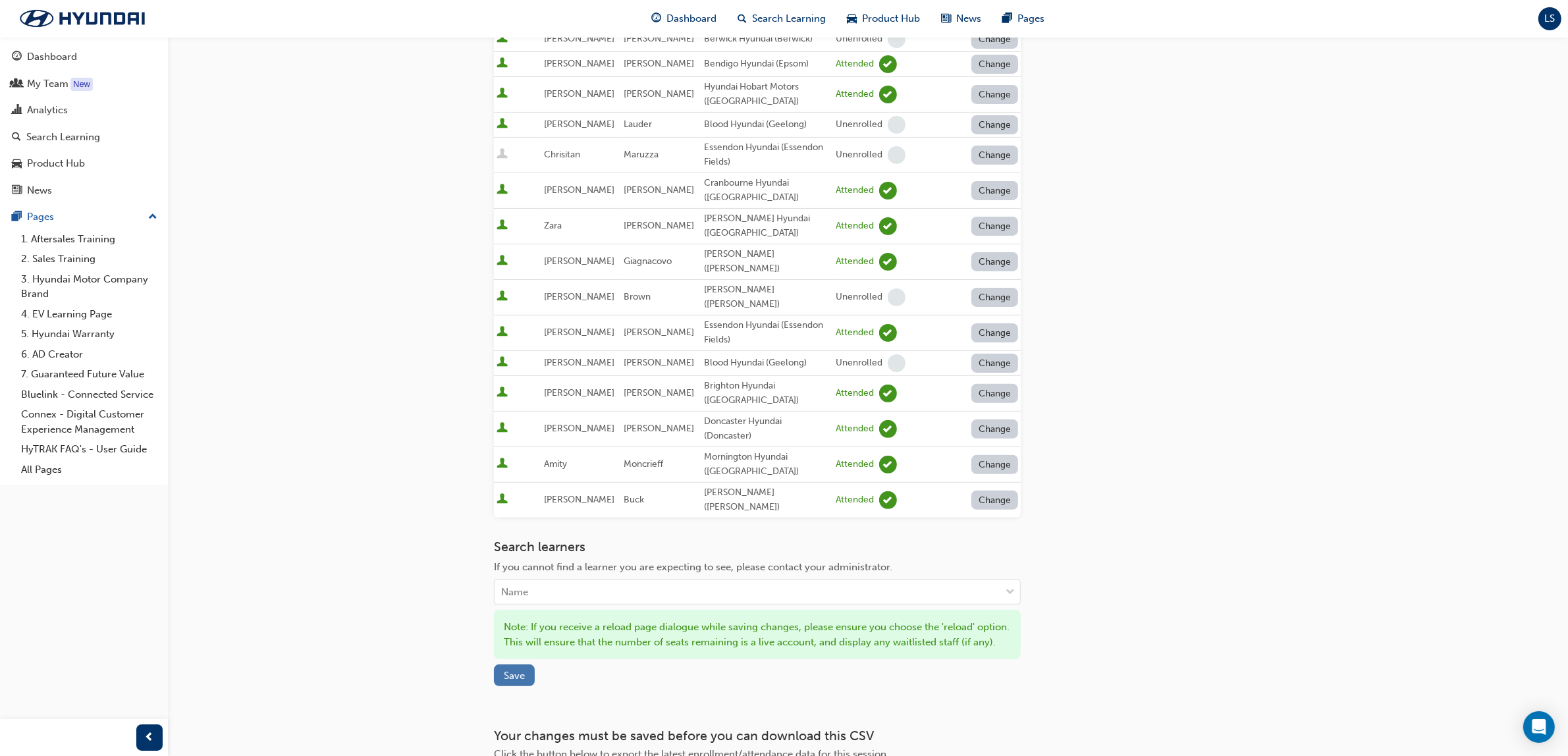
click at [530, 664] on button "Save" at bounding box center [514, 675] width 41 height 22
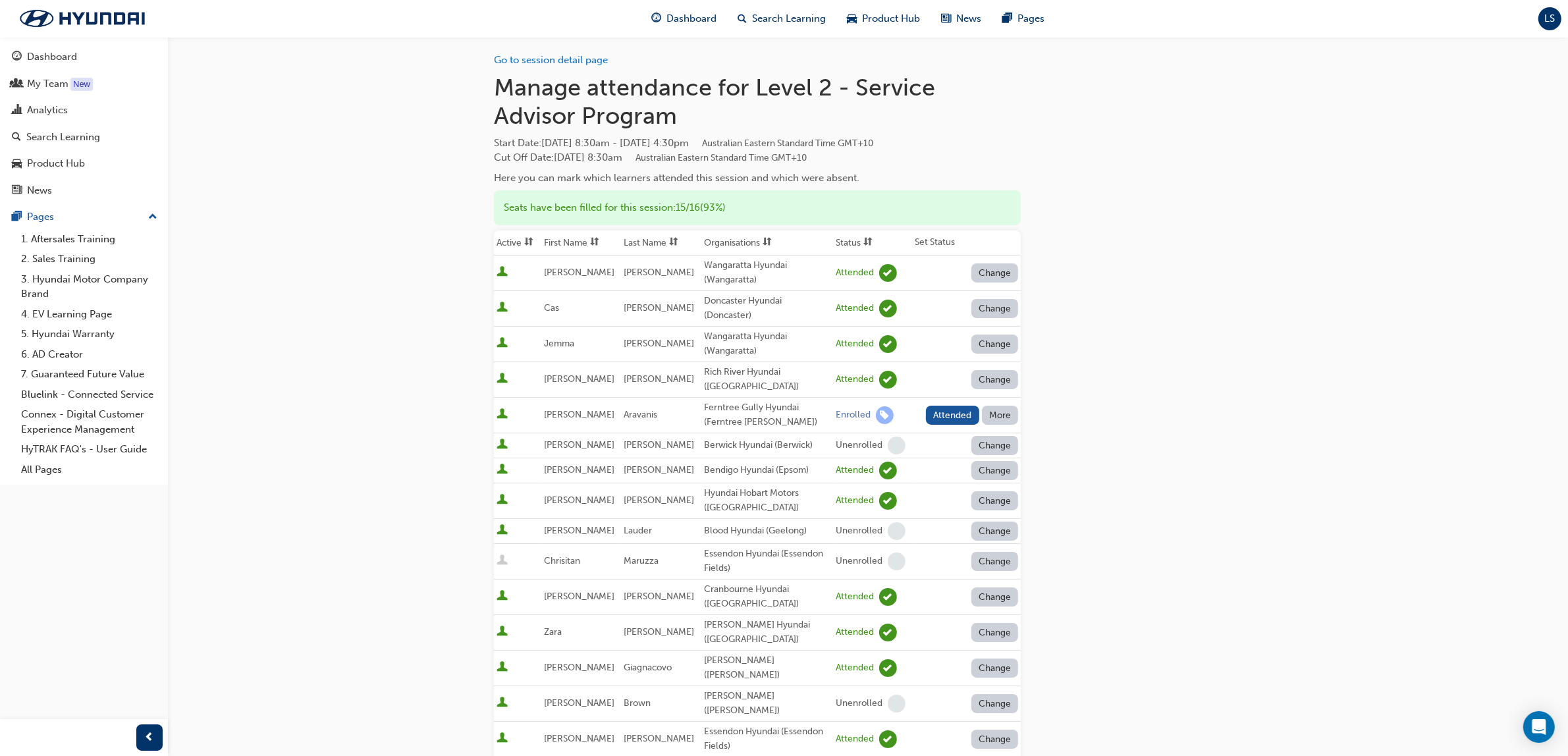
scroll to position [0, 0]
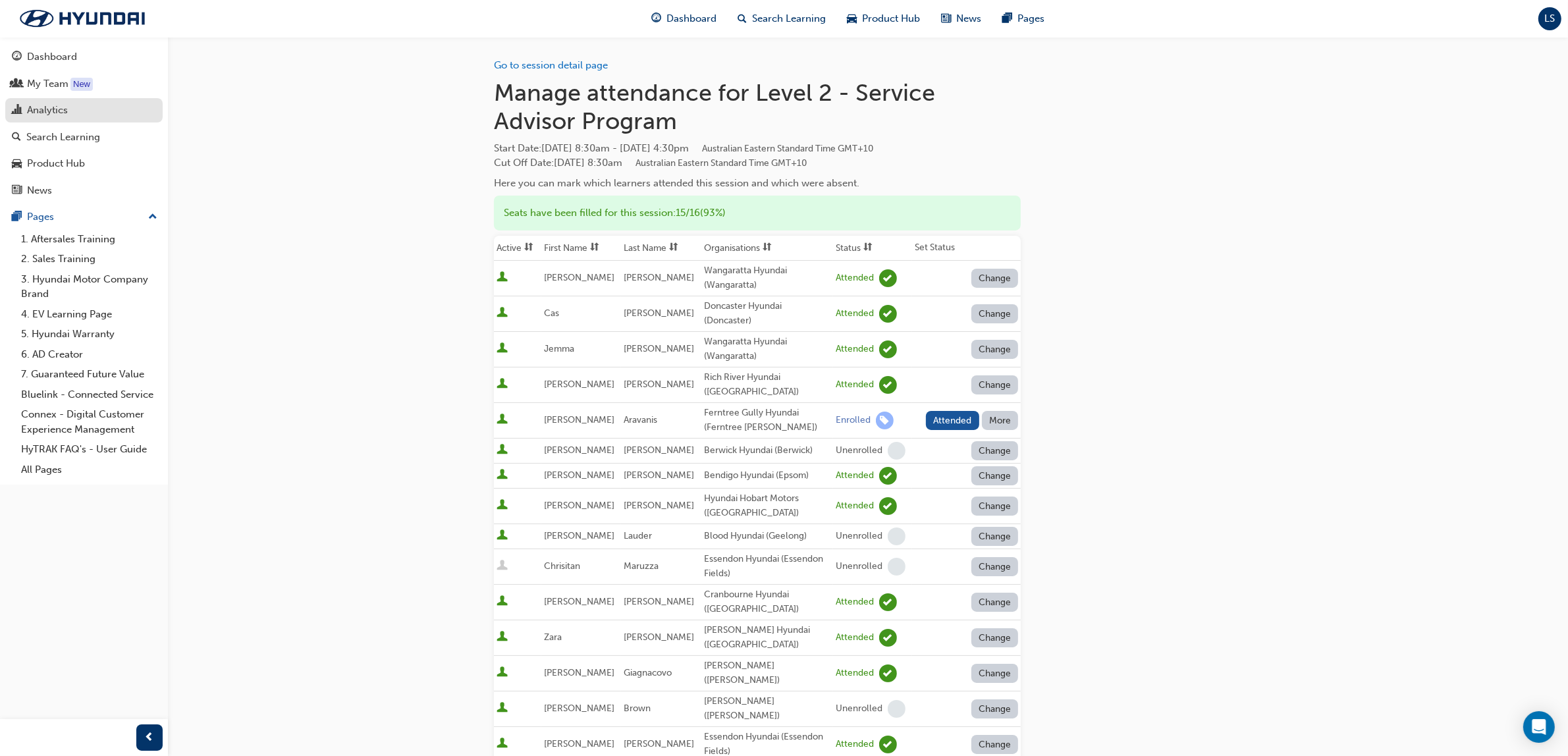
click at [43, 107] on div "Analytics" at bounding box center [47, 109] width 41 height 15
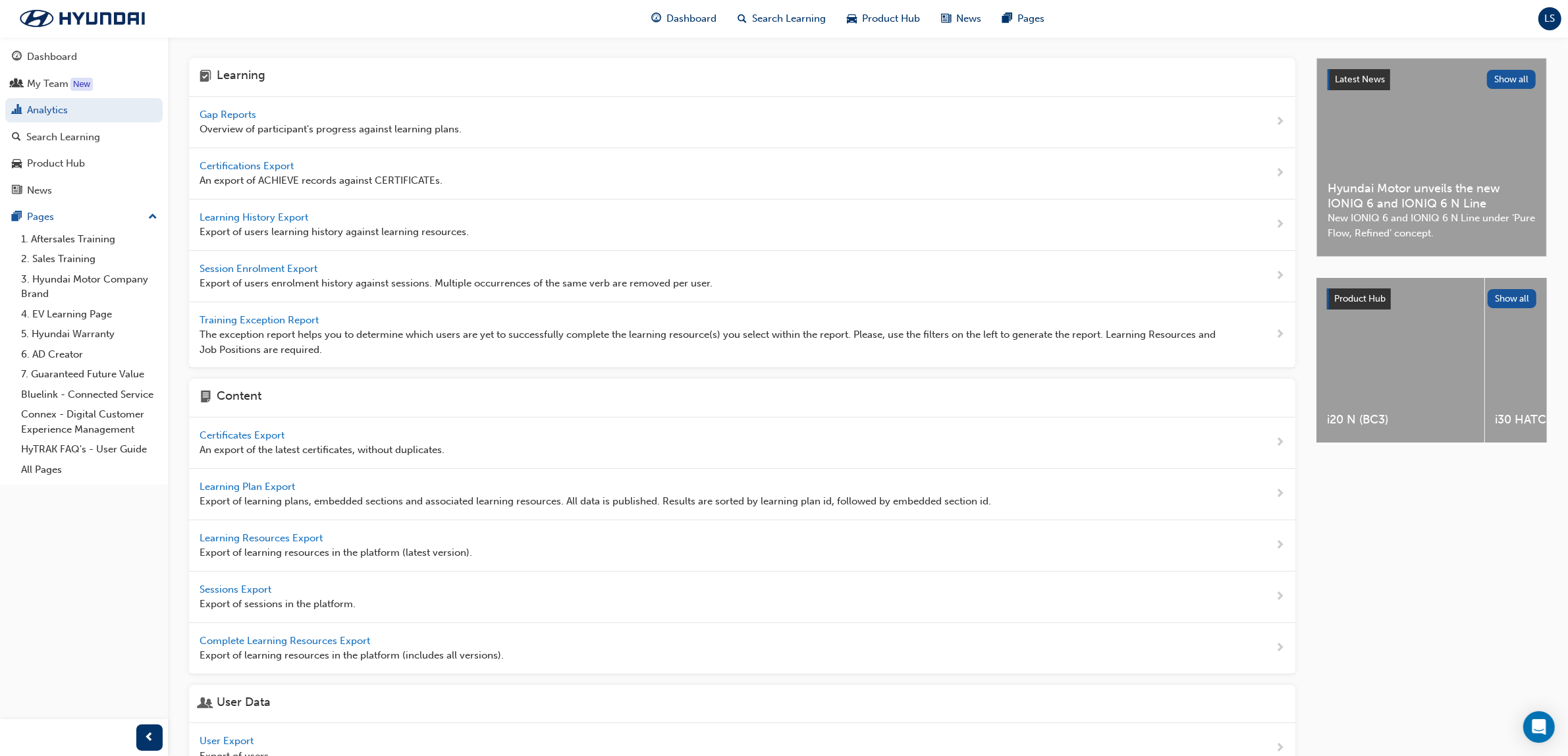
click at [232, 109] on span "Gap Reports" at bounding box center [230, 114] width 59 height 12
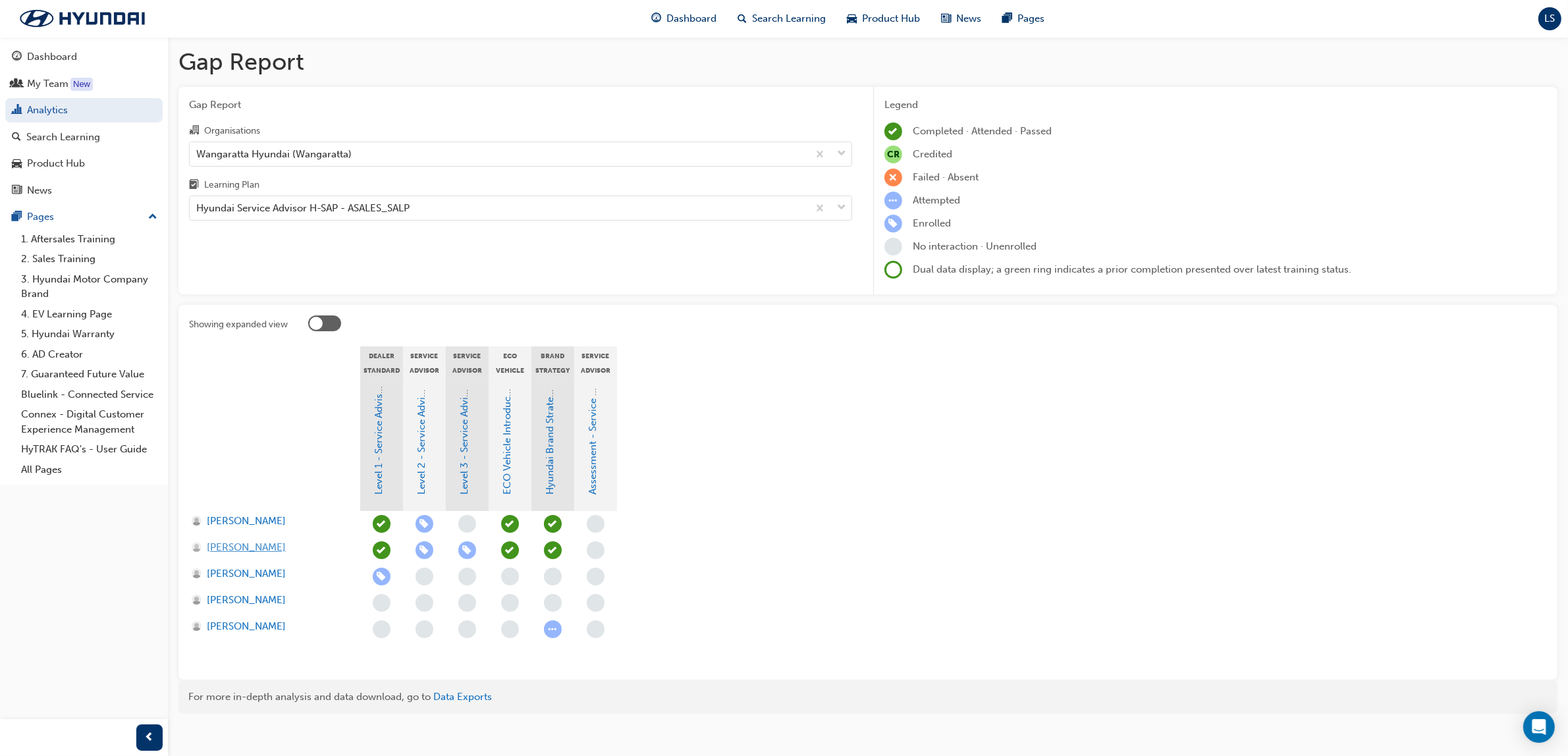
click at [239, 551] on span "[PERSON_NAME]" at bounding box center [247, 547] width 79 height 15
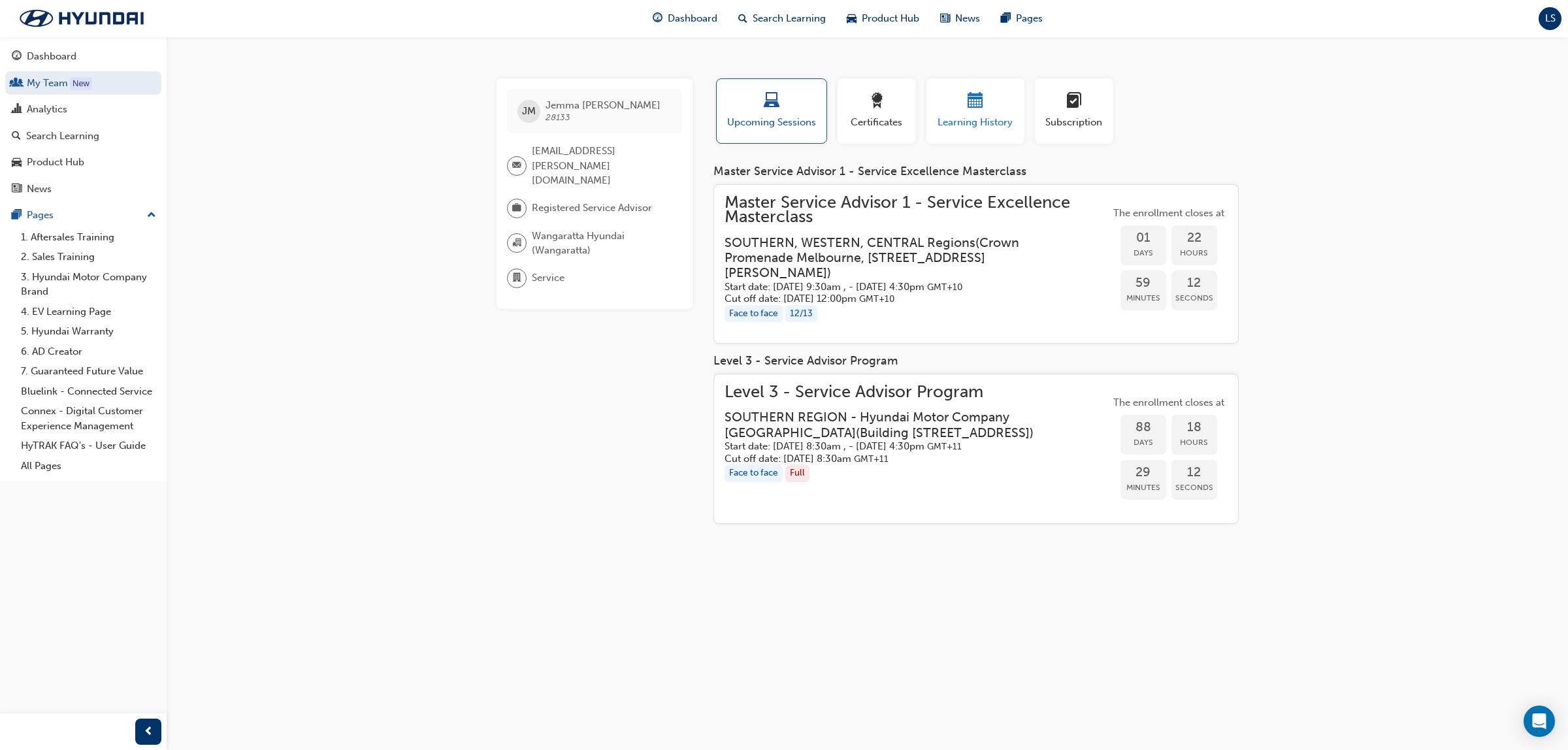
click at [961, 102] on div "button" at bounding box center [975, 102] width 78 height 20
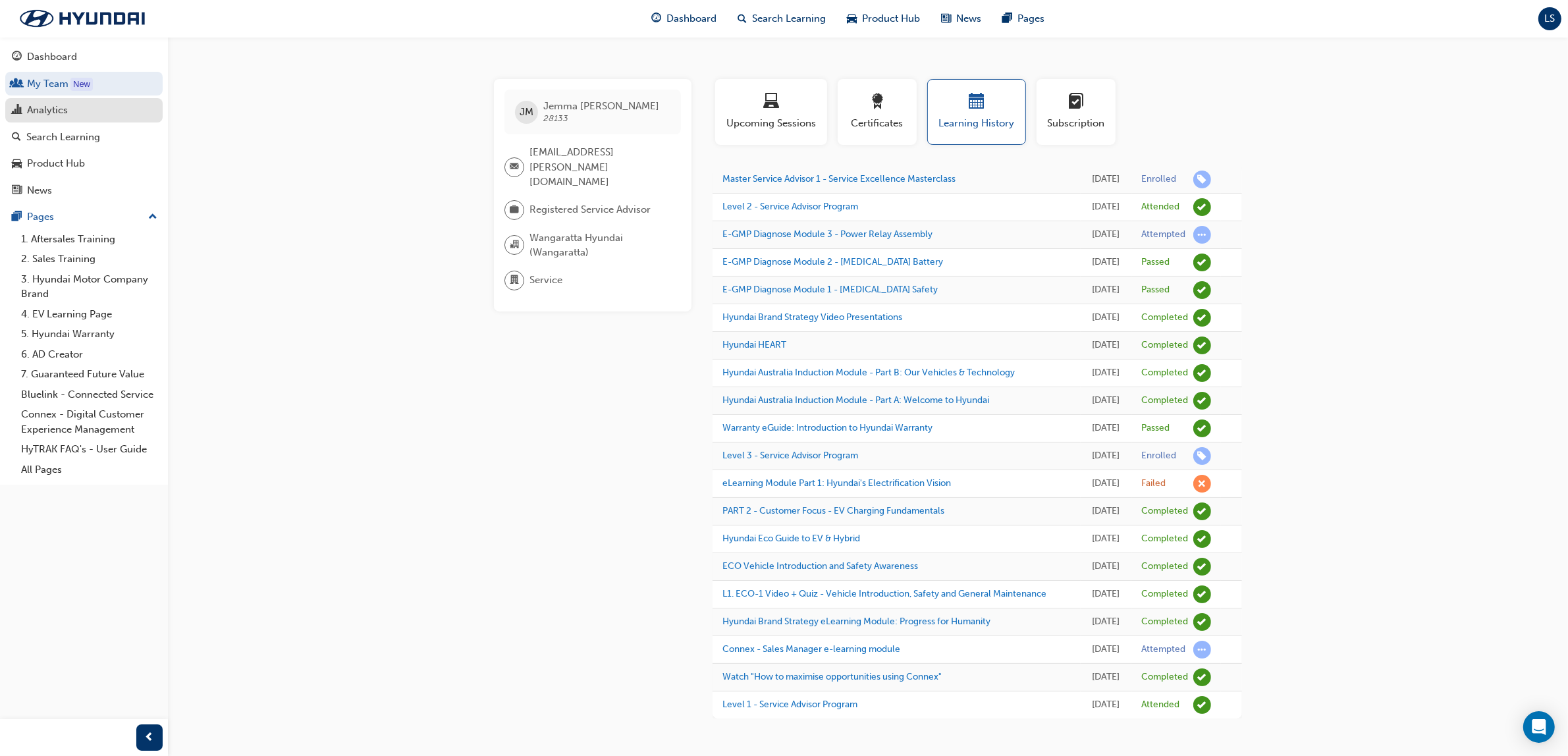
click at [60, 107] on div "Analytics" at bounding box center [47, 109] width 41 height 15
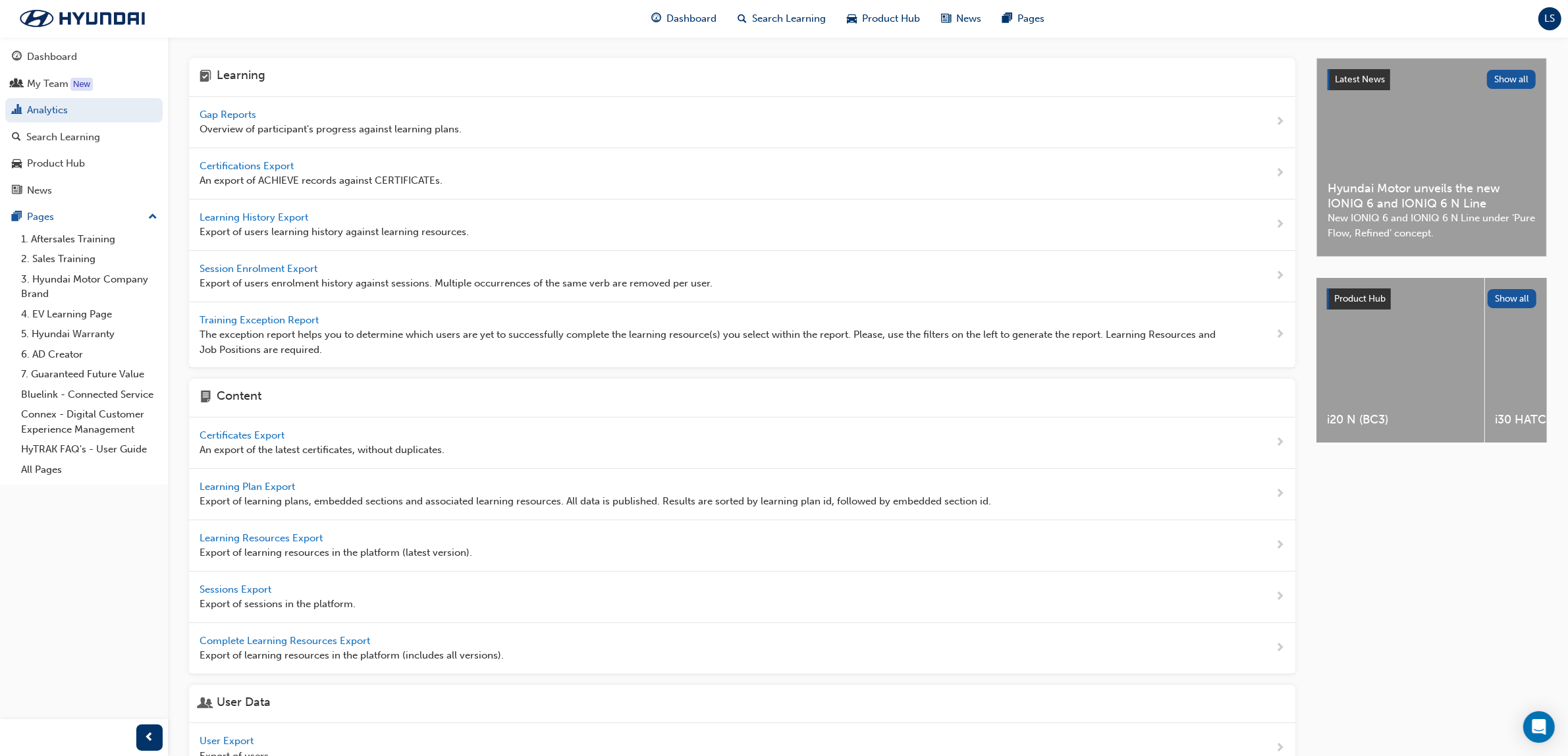
click at [252, 109] on span "Gap Reports" at bounding box center [230, 114] width 59 height 12
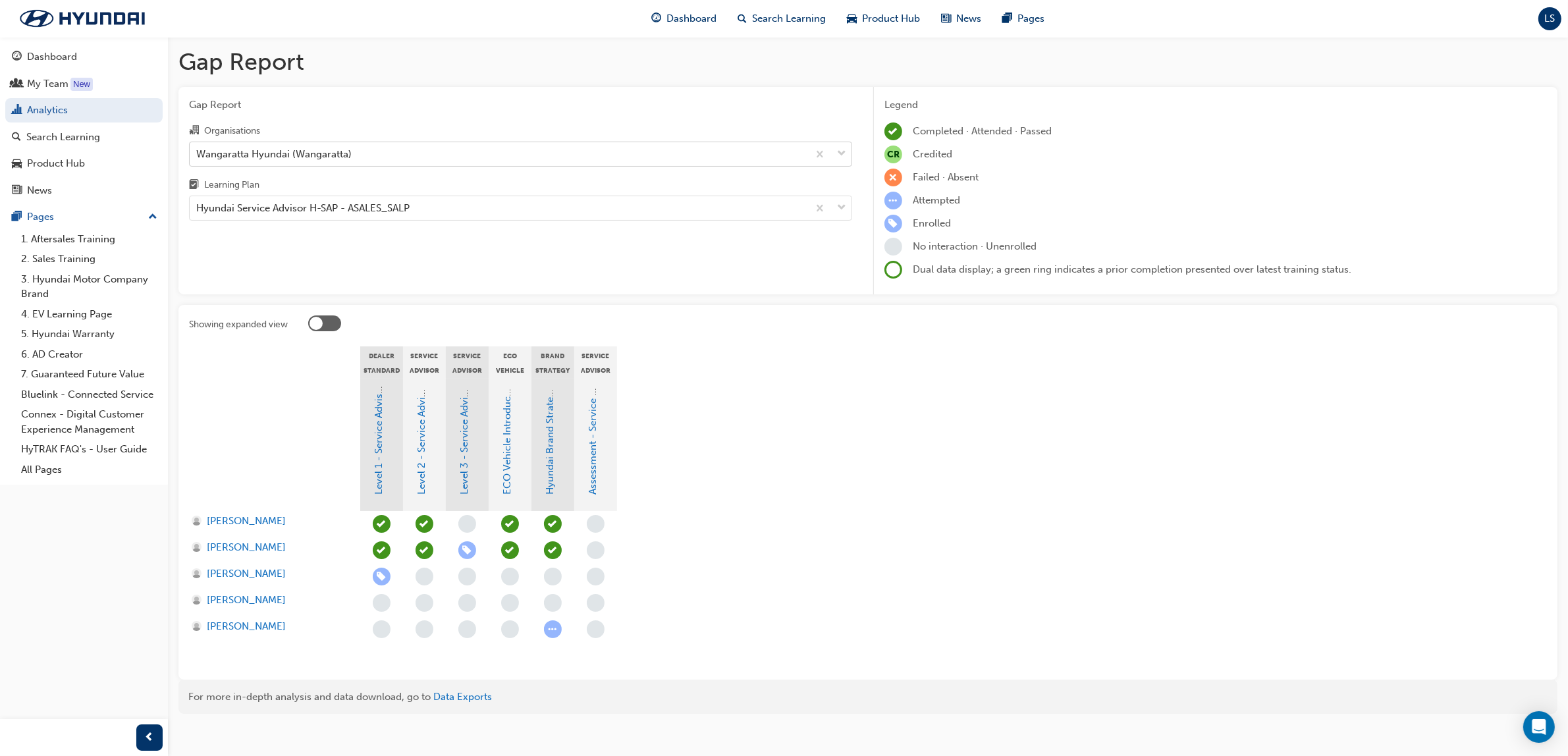
drag, startPoint x: 270, startPoint y: 149, endPoint x: 285, endPoint y: 160, distance: 18.6
click at [270, 149] on div "Wangaratta Hyundai (Wangaratta)" at bounding box center [274, 153] width 155 height 15
click at [198, 149] on input "Organisations Wangaratta Hyundai (Wangaratta)" at bounding box center [197, 153] width 1 height 11
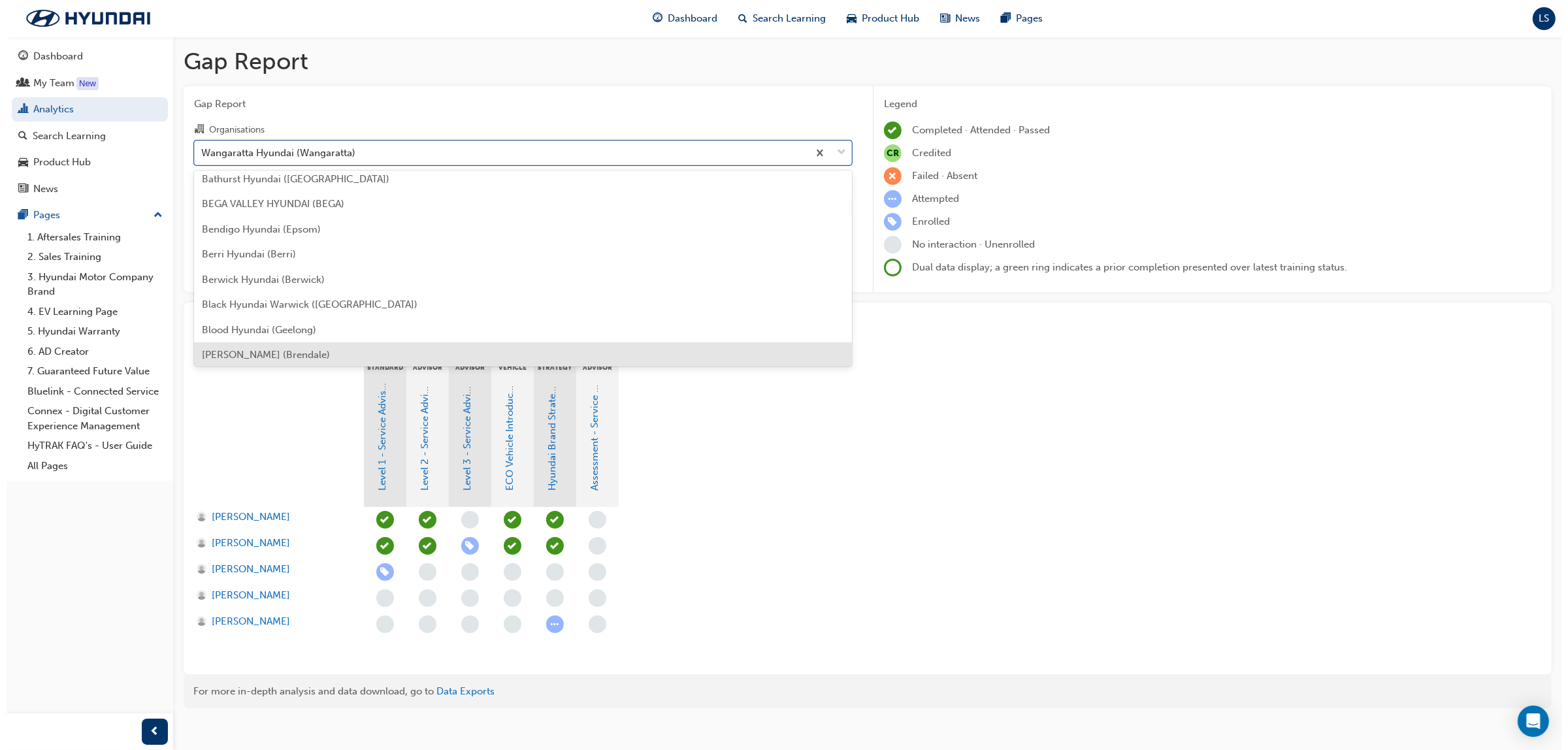
scroll to position [163, 0]
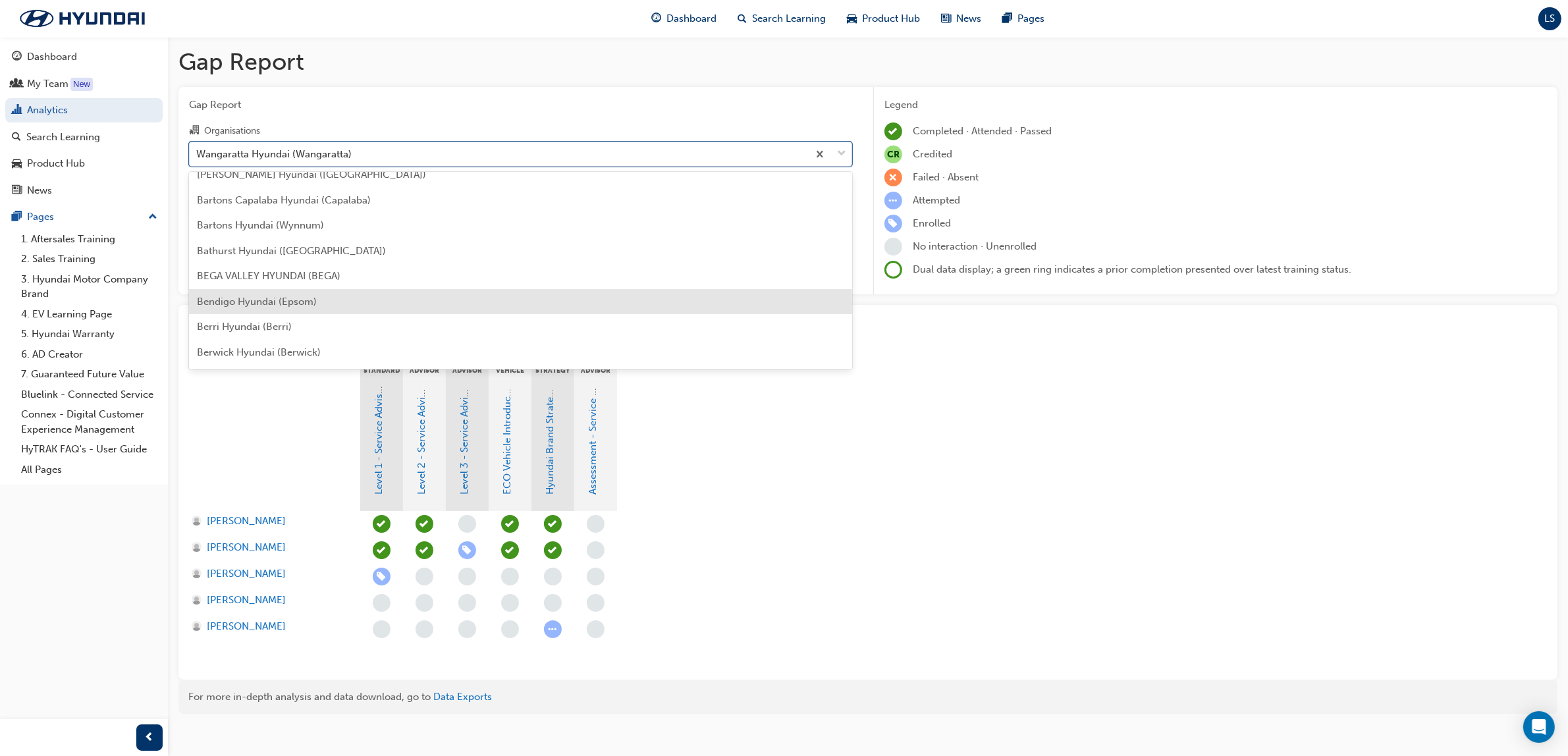
click at [273, 304] on span "Bendigo Hyundai (Epsom)" at bounding box center [257, 301] width 120 height 12
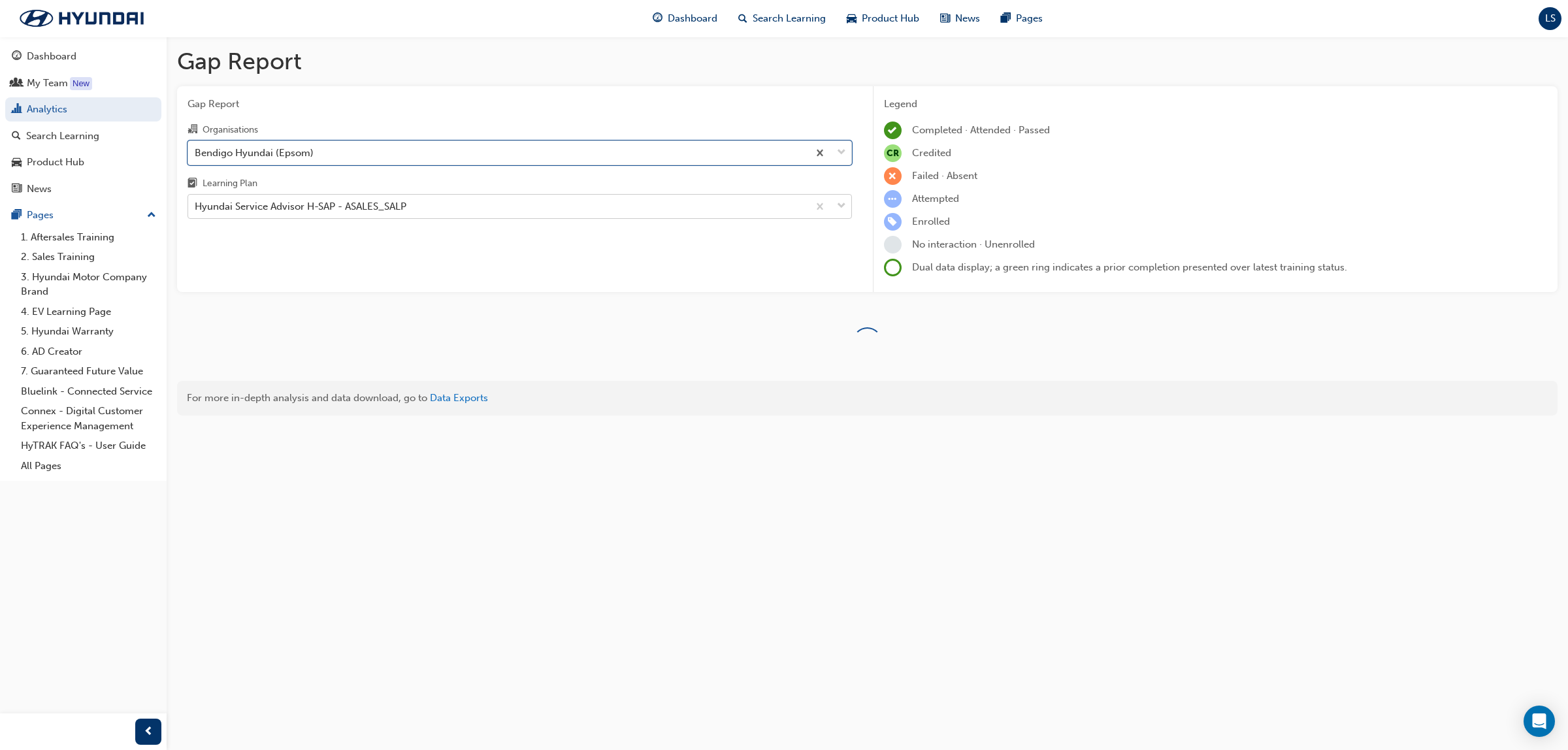
click at [370, 206] on div "Hyundai Service Advisor H-SAP - ASALES_SALP" at bounding box center [301, 206] width 212 height 15
click at [196, 206] on input "Learning Plan Hyundai Service Advisor H-SAP - ASALES_SALP" at bounding box center [195, 206] width 1 height 11
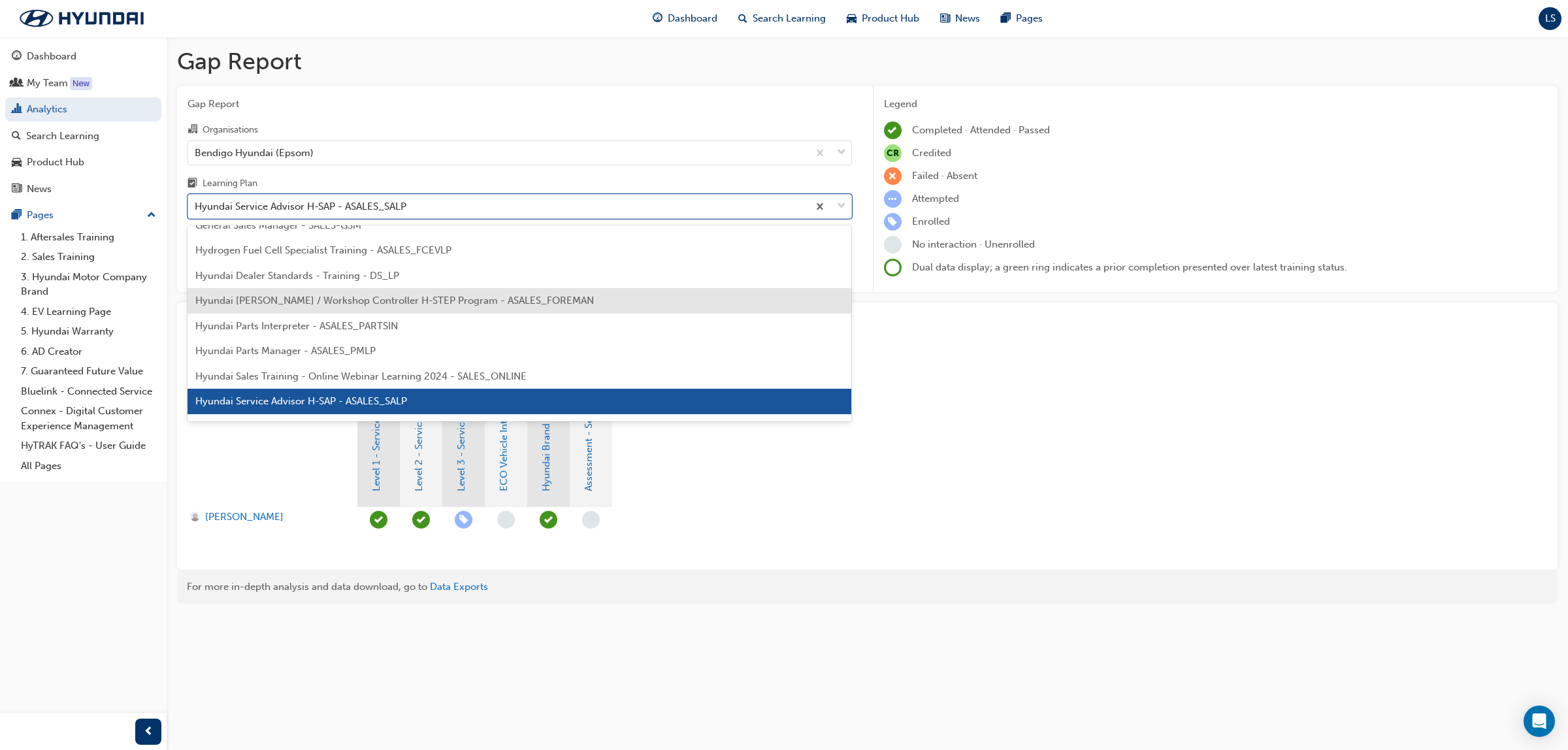
scroll to position [348, 0]
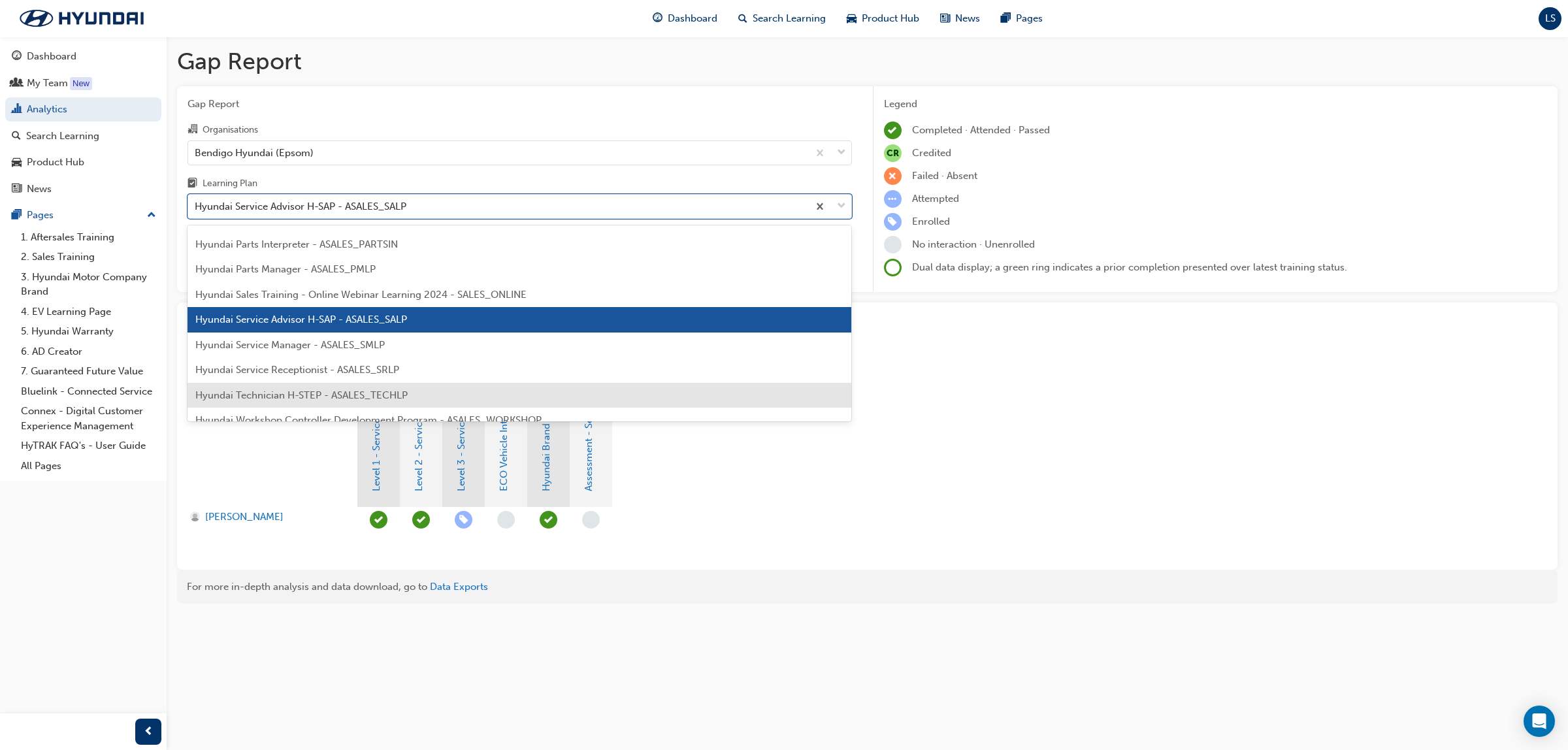
click at [338, 401] on div "Hyundai Technician H-STEP - ASALES_TECHLP" at bounding box center [520, 395] width 664 height 25
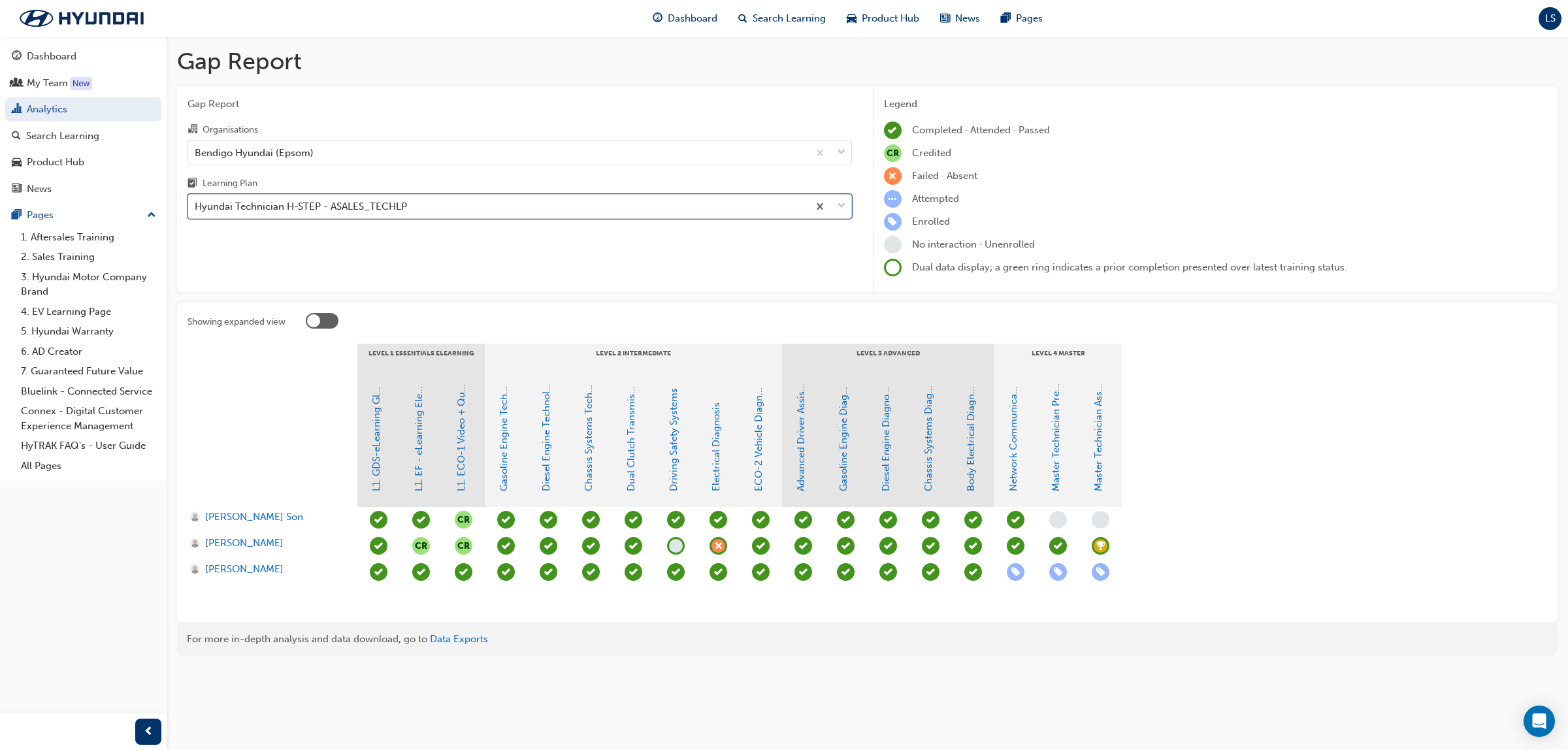
click at [377, 197] on div "Hyundai Technician H-STEP - ASALES_TECHLP" at bounding box center [498, 207] width 620 height 23
click at [196, 200] on input "Learning Plan option Hyundai Technician H-STEP - ASALES_TECHLP, selected. 0 res…" at bounding box center [195, 206] width 1 height 11
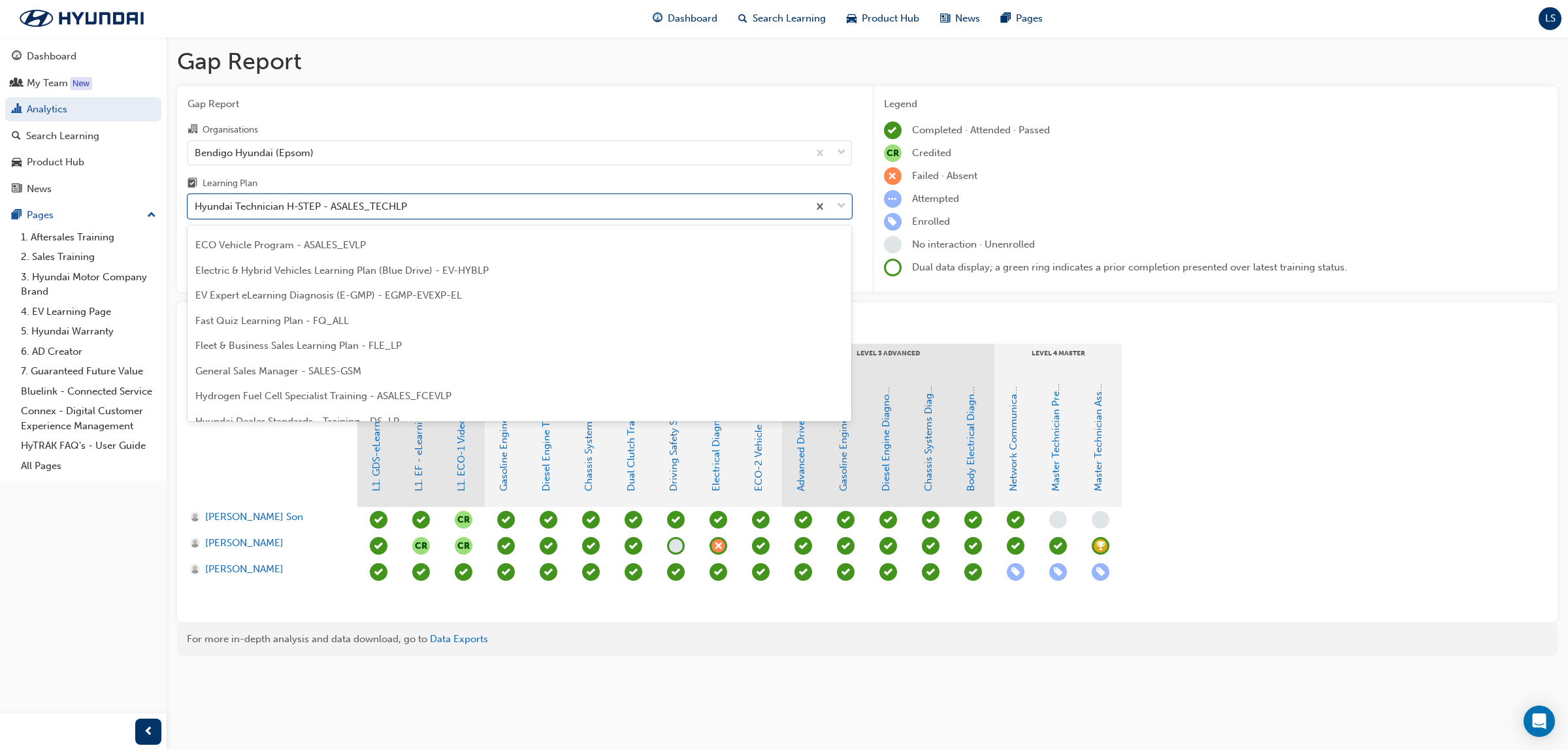
scroll to position [98, 0]
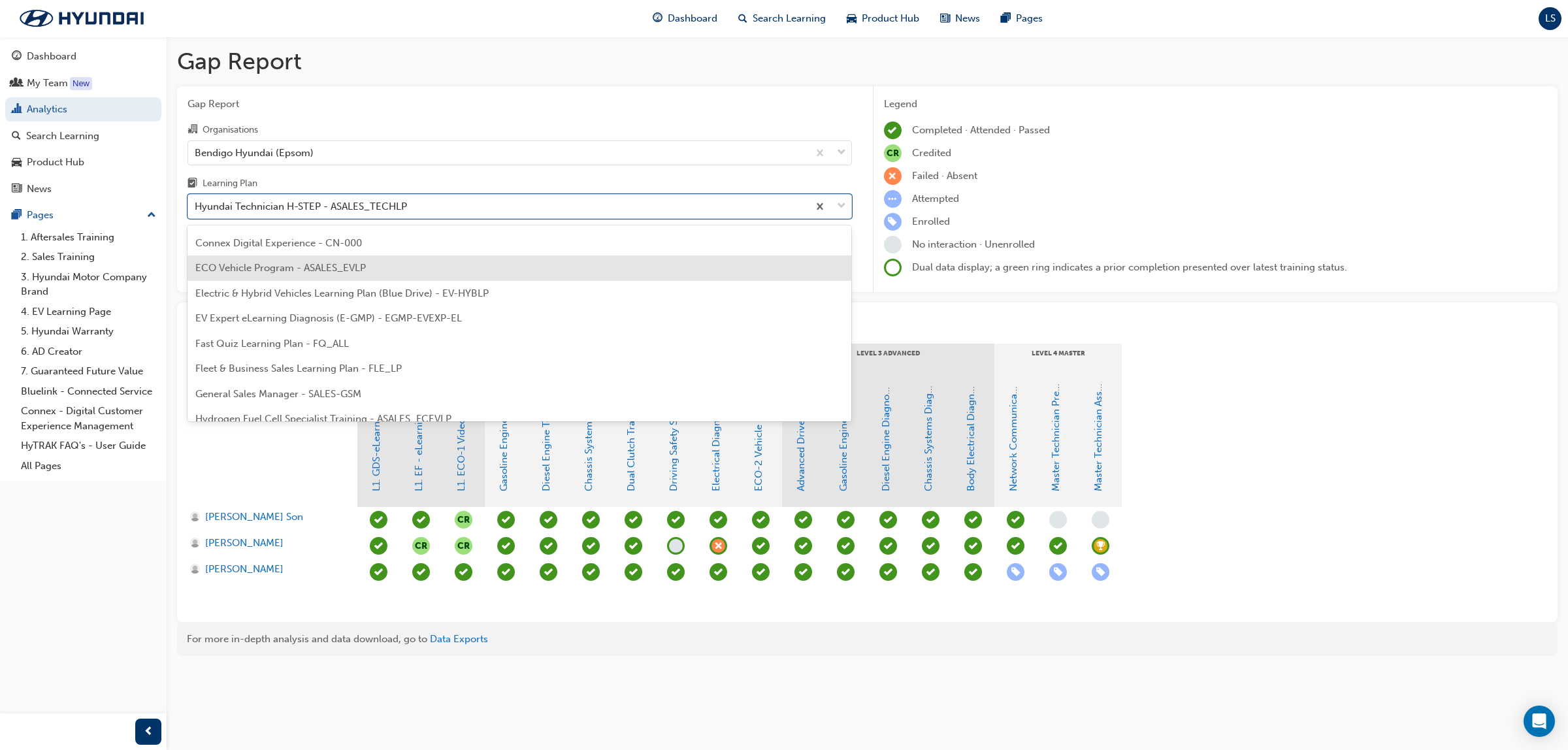
click at [327, 270] on span "ECO Vehicle Program - ASALES_EVLP" at bounding box center [280, 268] width 170 height 12
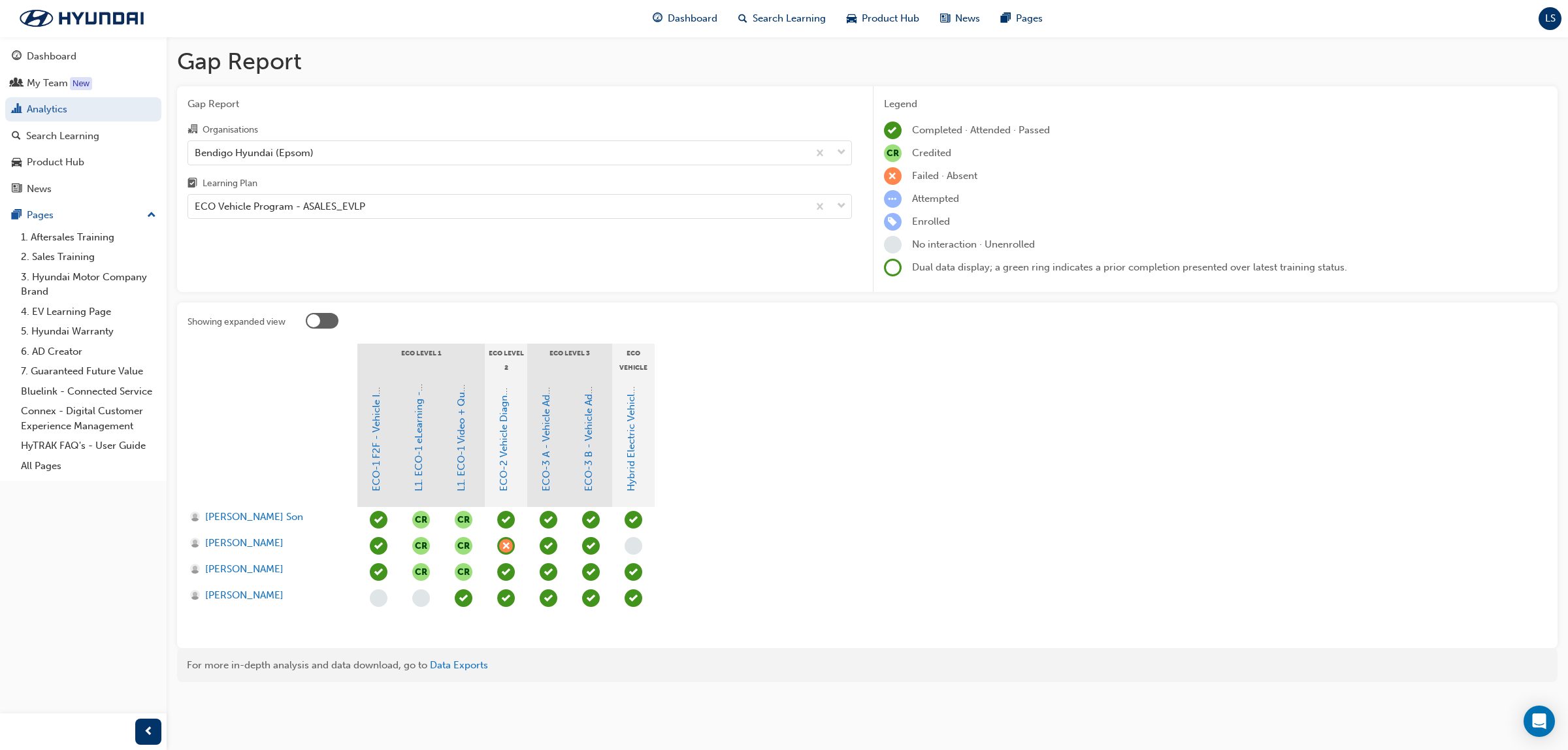
click at [501, 598] on span "learningRecordVerb_ATTEND-icon" at bounding box center [506, 597] width 18 height 18
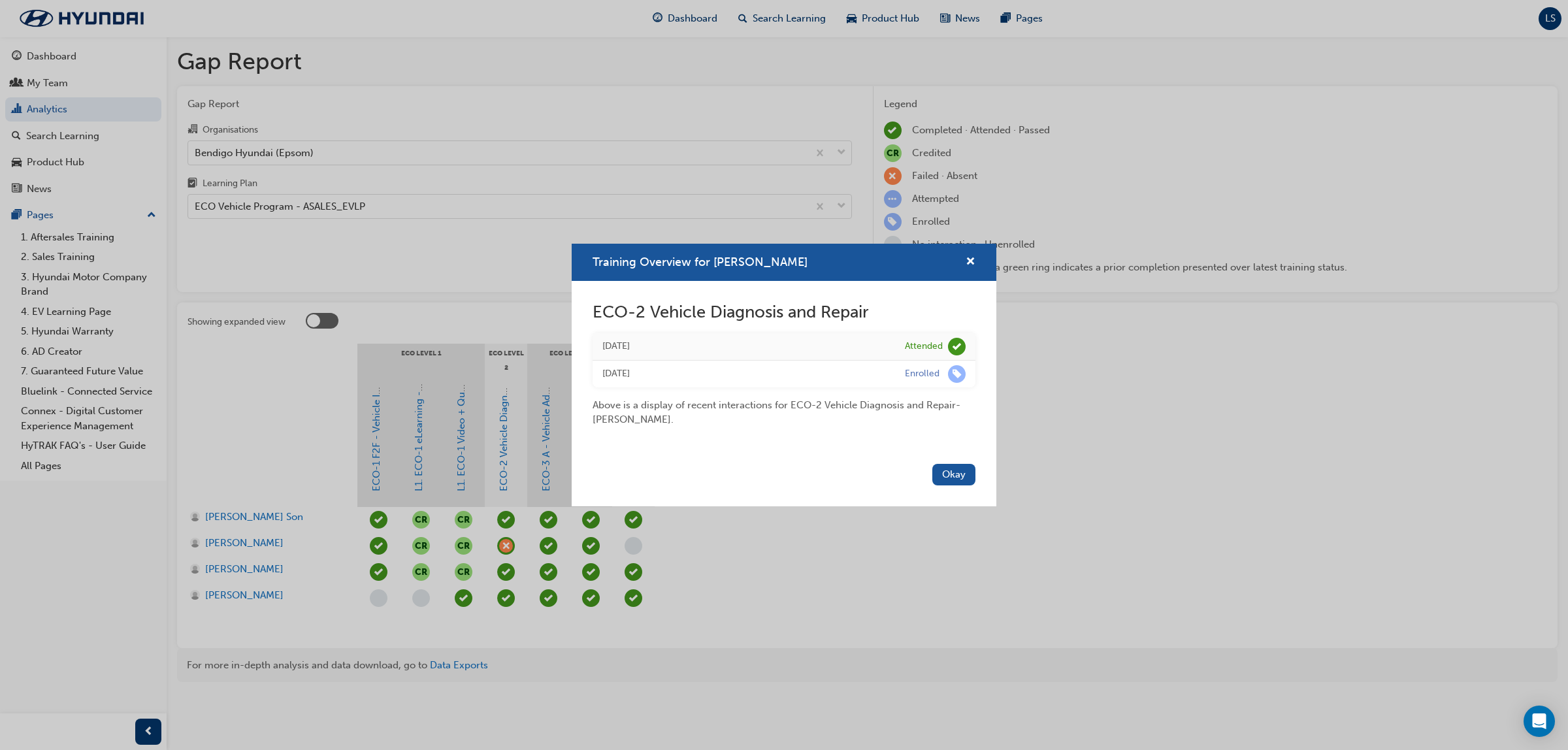
click at [480, 599] on div "Training Overview for [PERSON_NAME] ECO-2 Vehicle Diagnosis and Repair [DATE] A…" at bounding box center [784, 375] width 1568 height 750
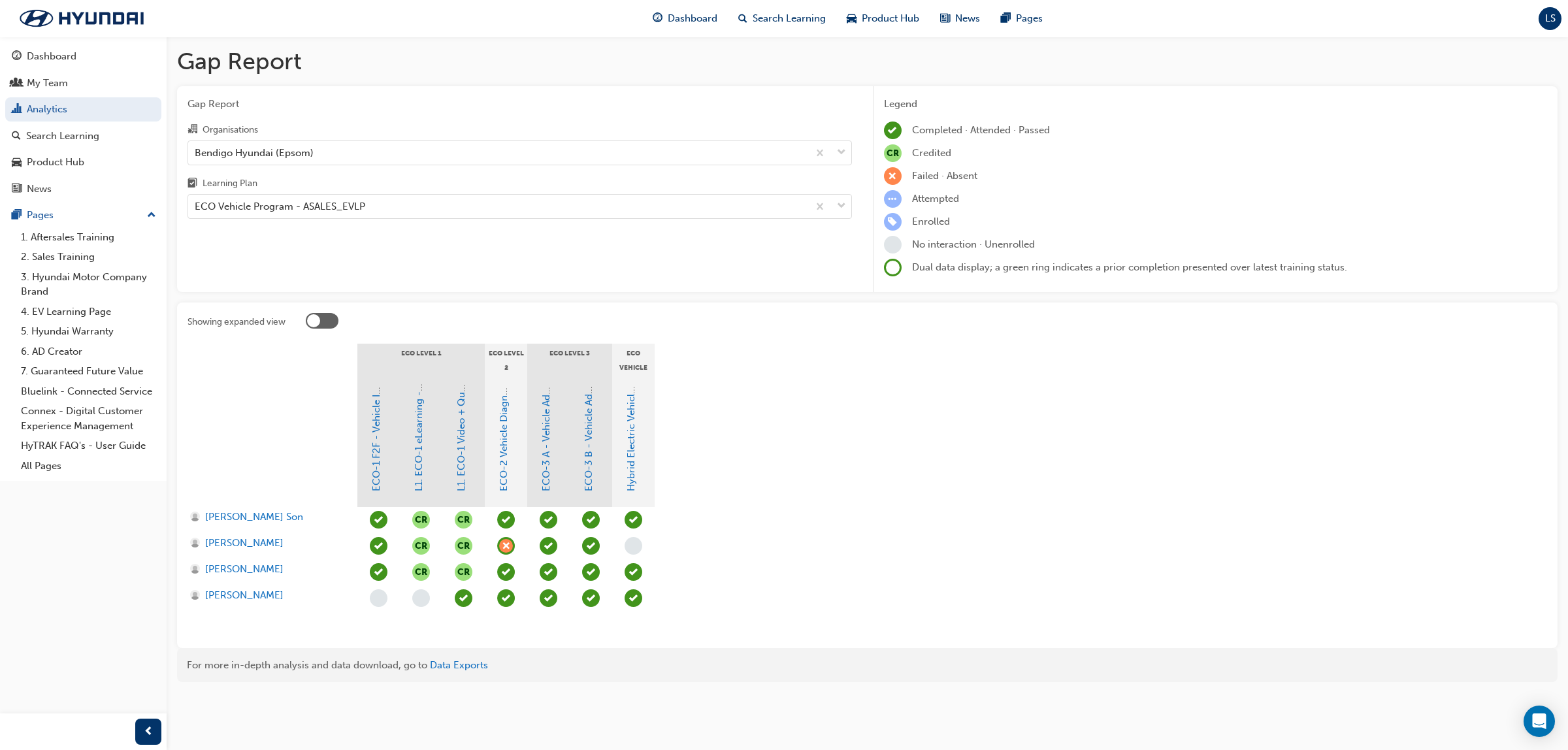
click at [501, 607] on div at bounding box center [506, 598] width 43 height 26
click at [508, 602] on span "learningRecordVerb_ATTEND-icon" at bounding box center [506, 597] width 18 height 18
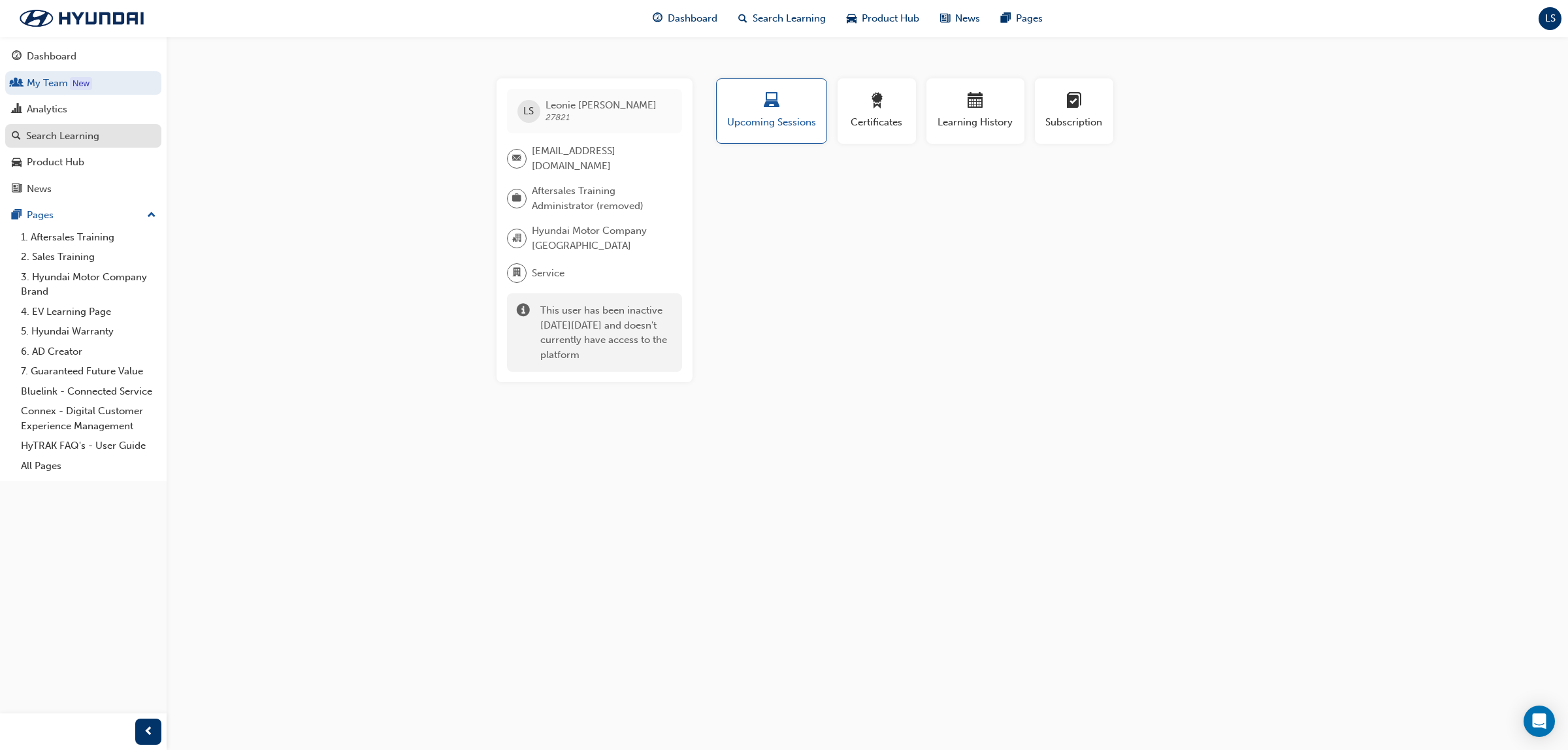
click at [85, 128] on div "Search Learning" at bounding box center [83, 136] width 143 height 16
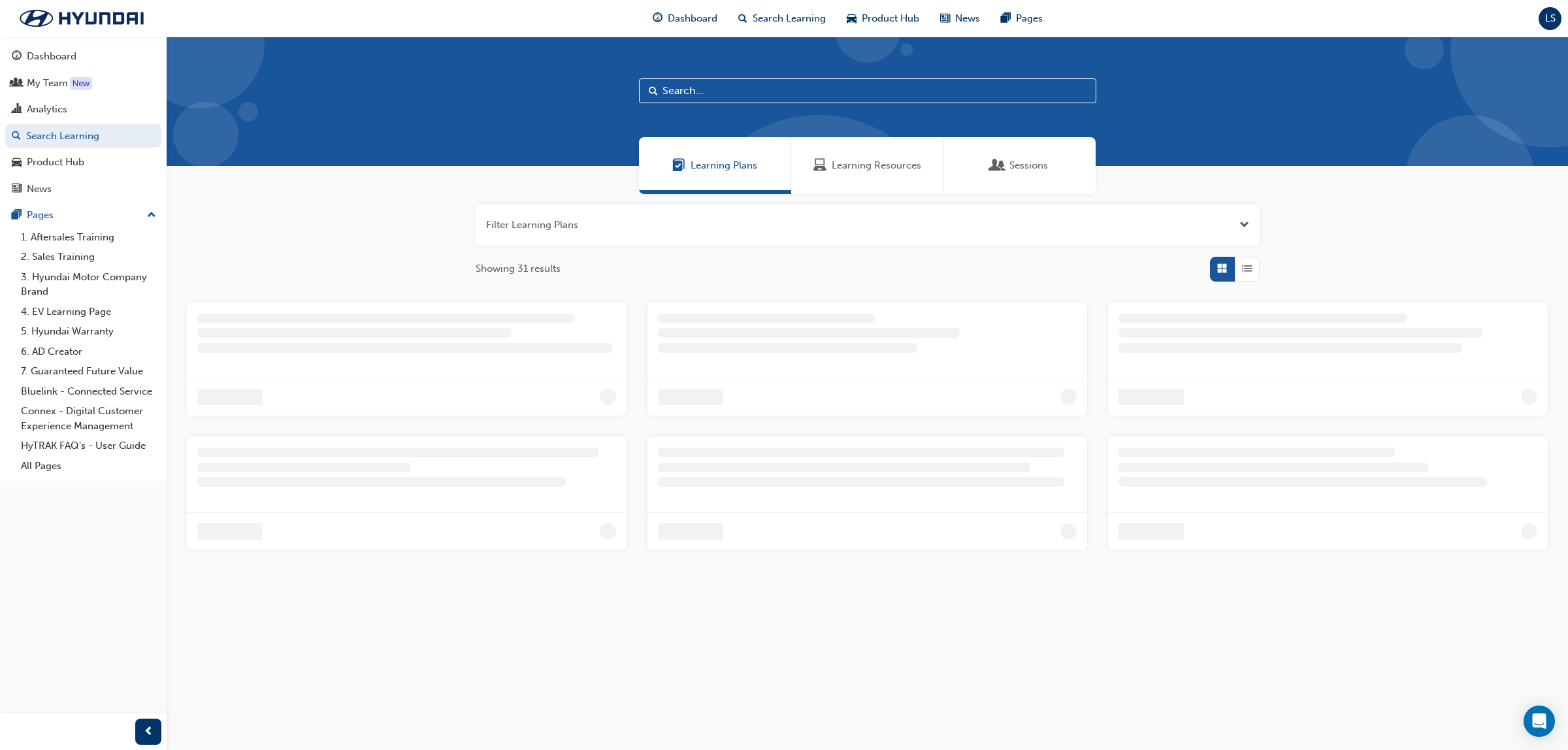
click at [874, 162] on span "Learning Resources" at bounding box center [876, 165] width 90 height 15
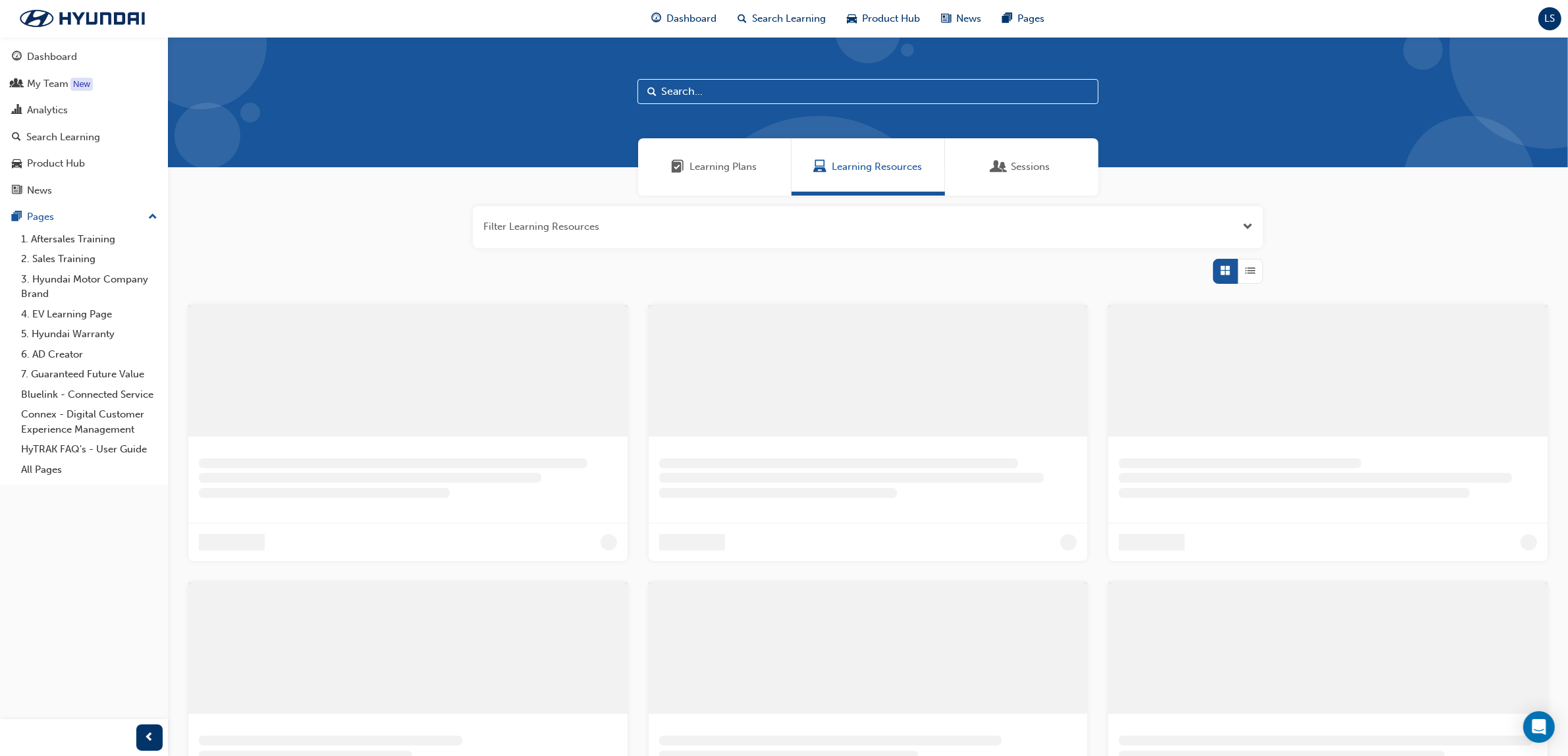
click at [730, 94] on input "text" at bounding box center [868, 91] width 461 height 25
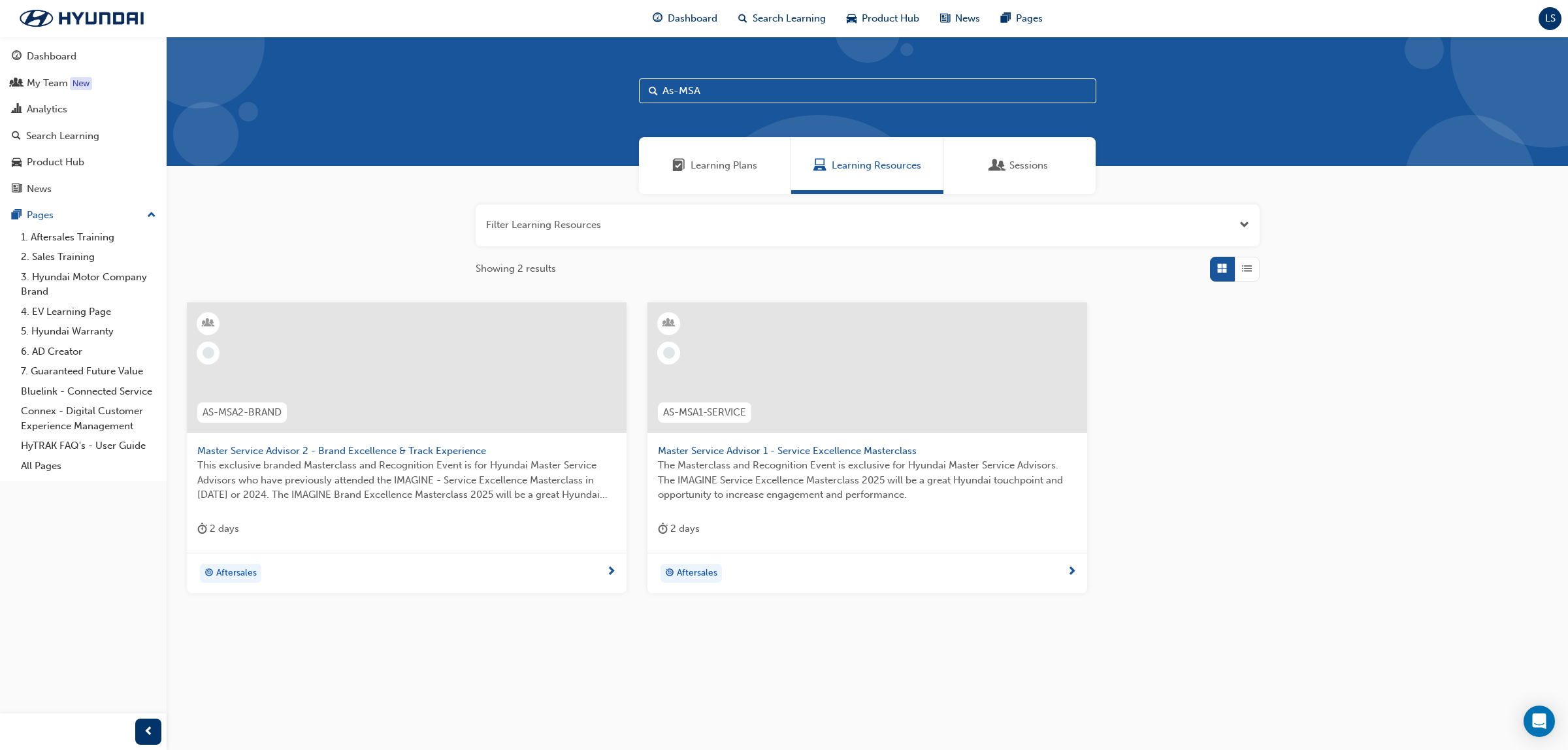
type input "As-MSA"
click at [789, 460] on span "The Masterclass and Recognition Event is exclusive for Hyundai Master Service A…" at bounding box center [867, 480] width 419 height 44
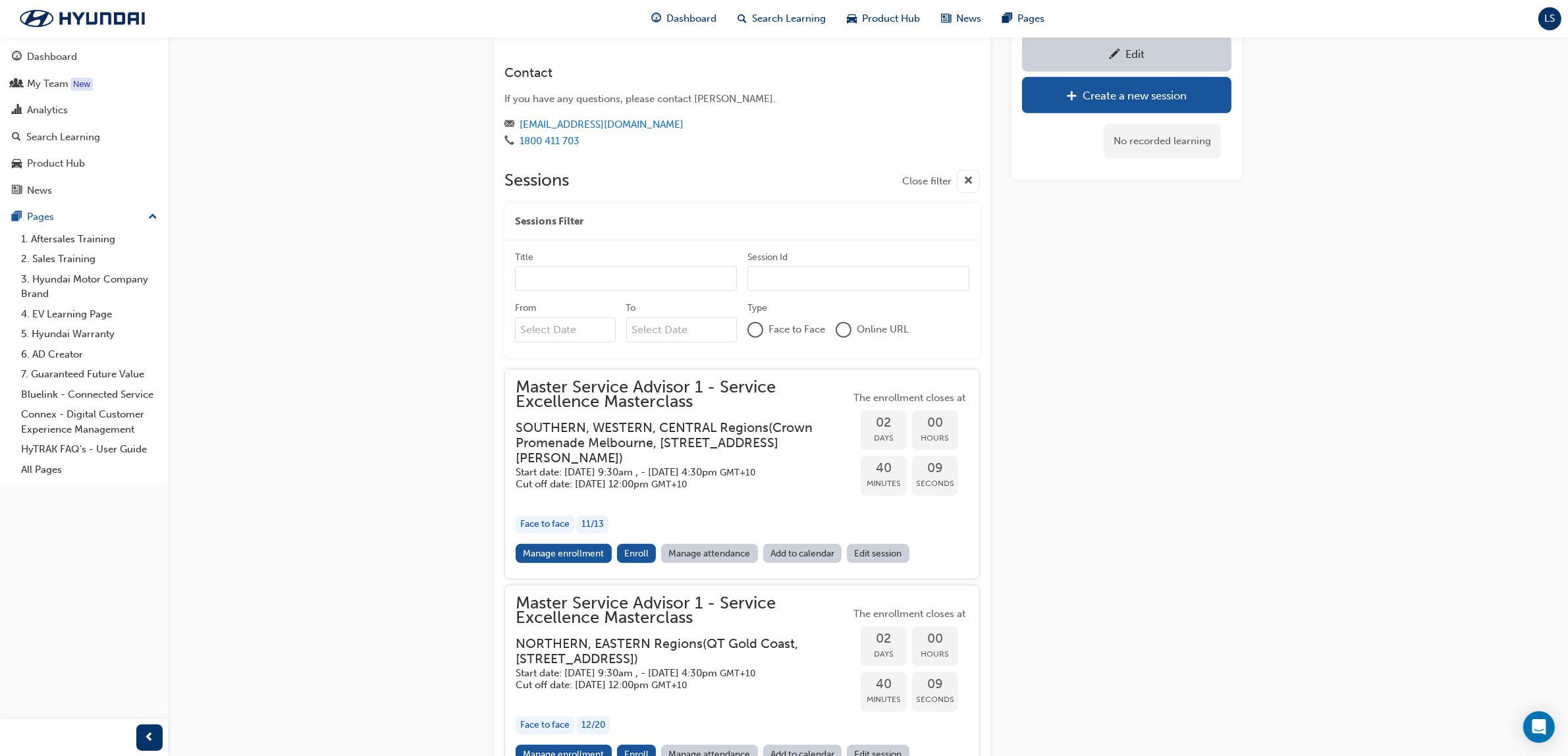
scroll to position [1160, 0]
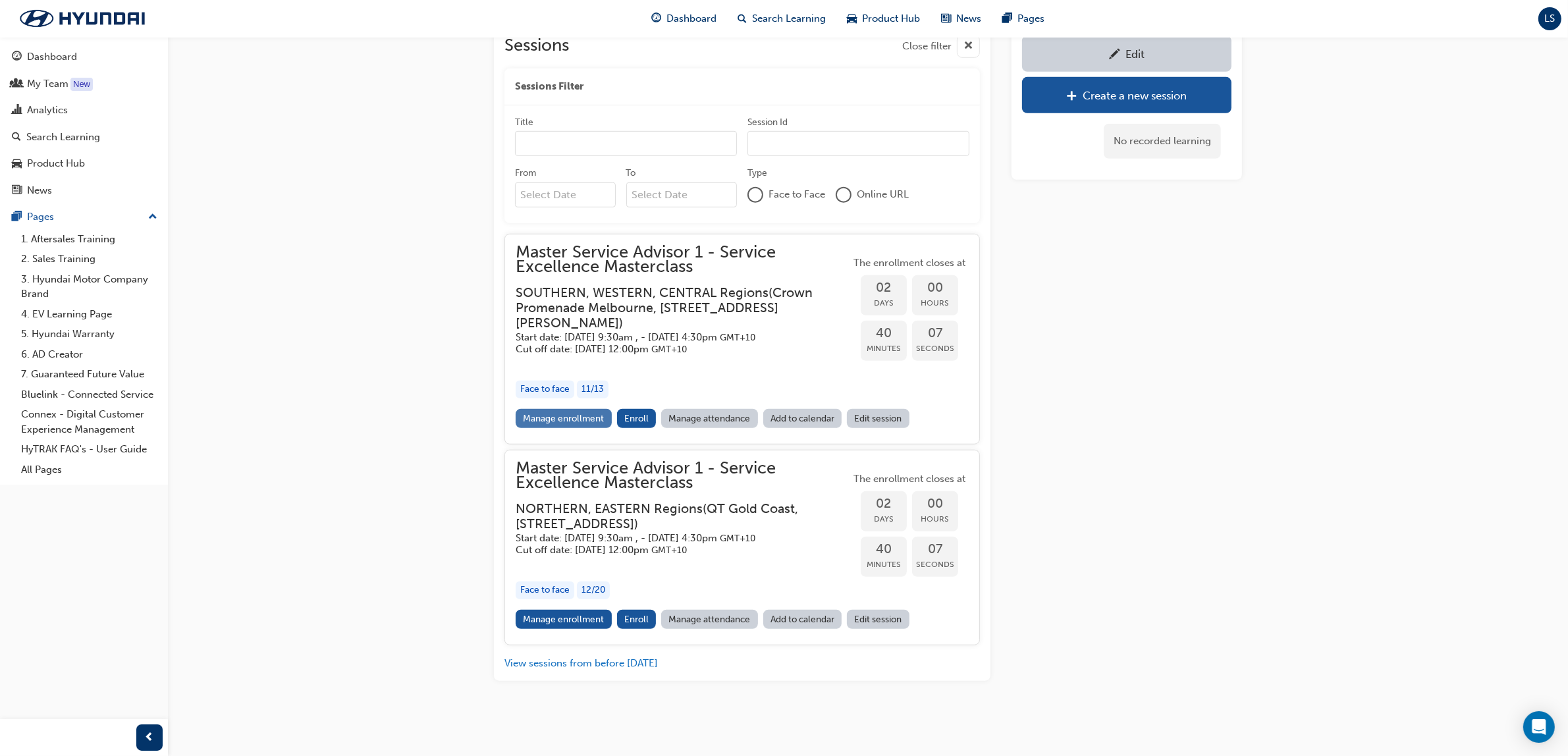
click at [575, 409] on link "Manage enrollment" at bounding box center [564, 418] width 96 height 19
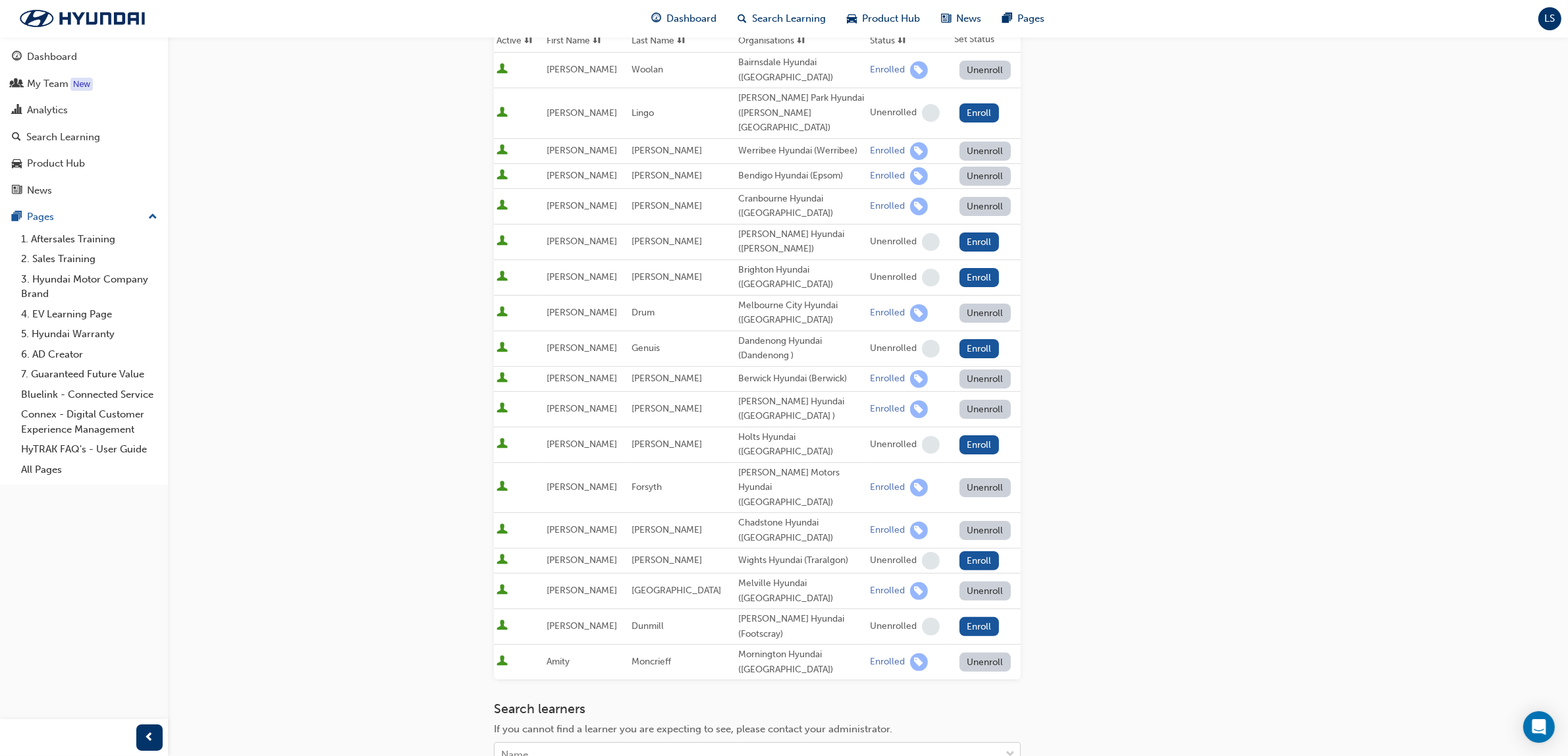
scroll to position [363, 0]
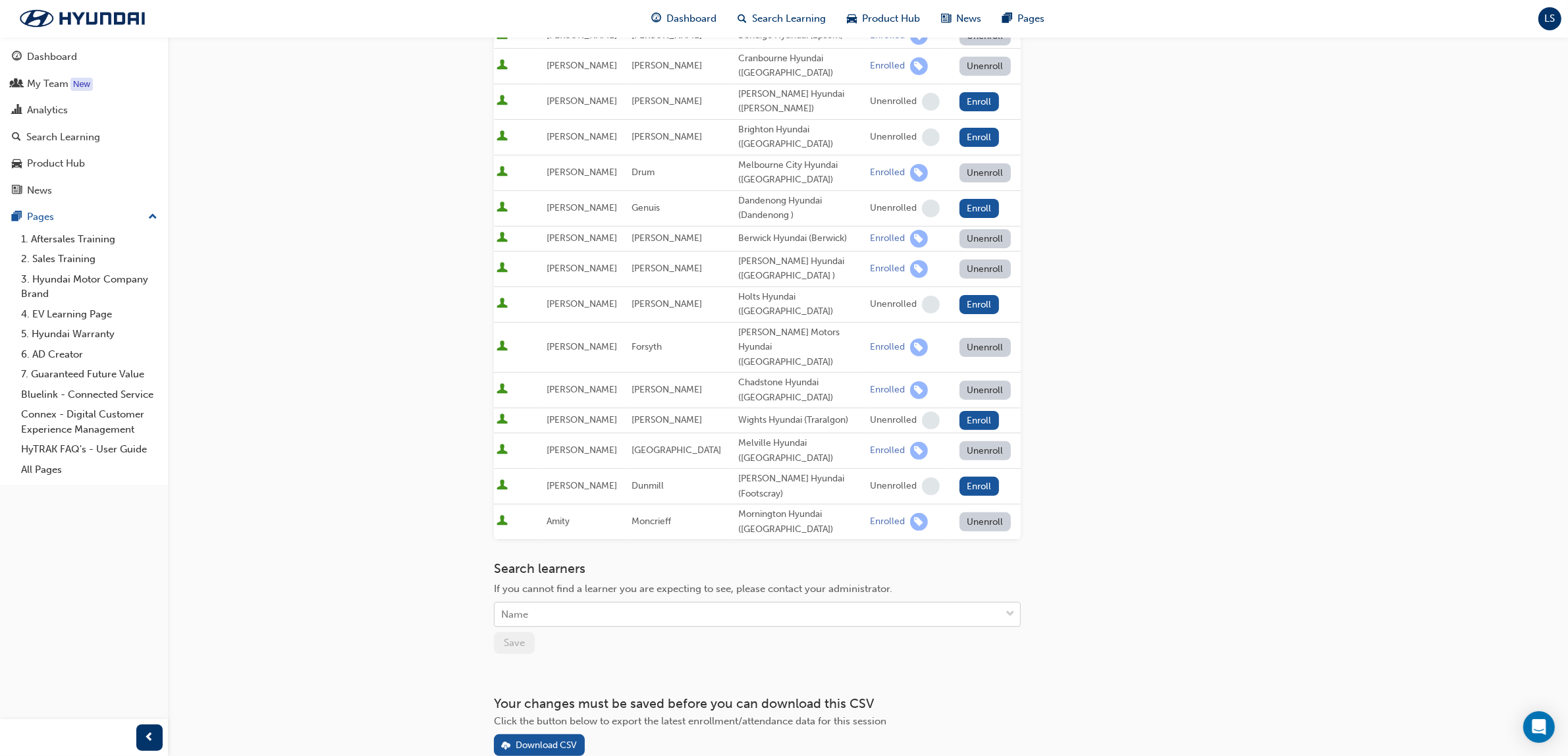
click at [660, 603] on div "Name" at bounding box center [747, 614] width 506 height 23
type input "R"
type input "Maho"
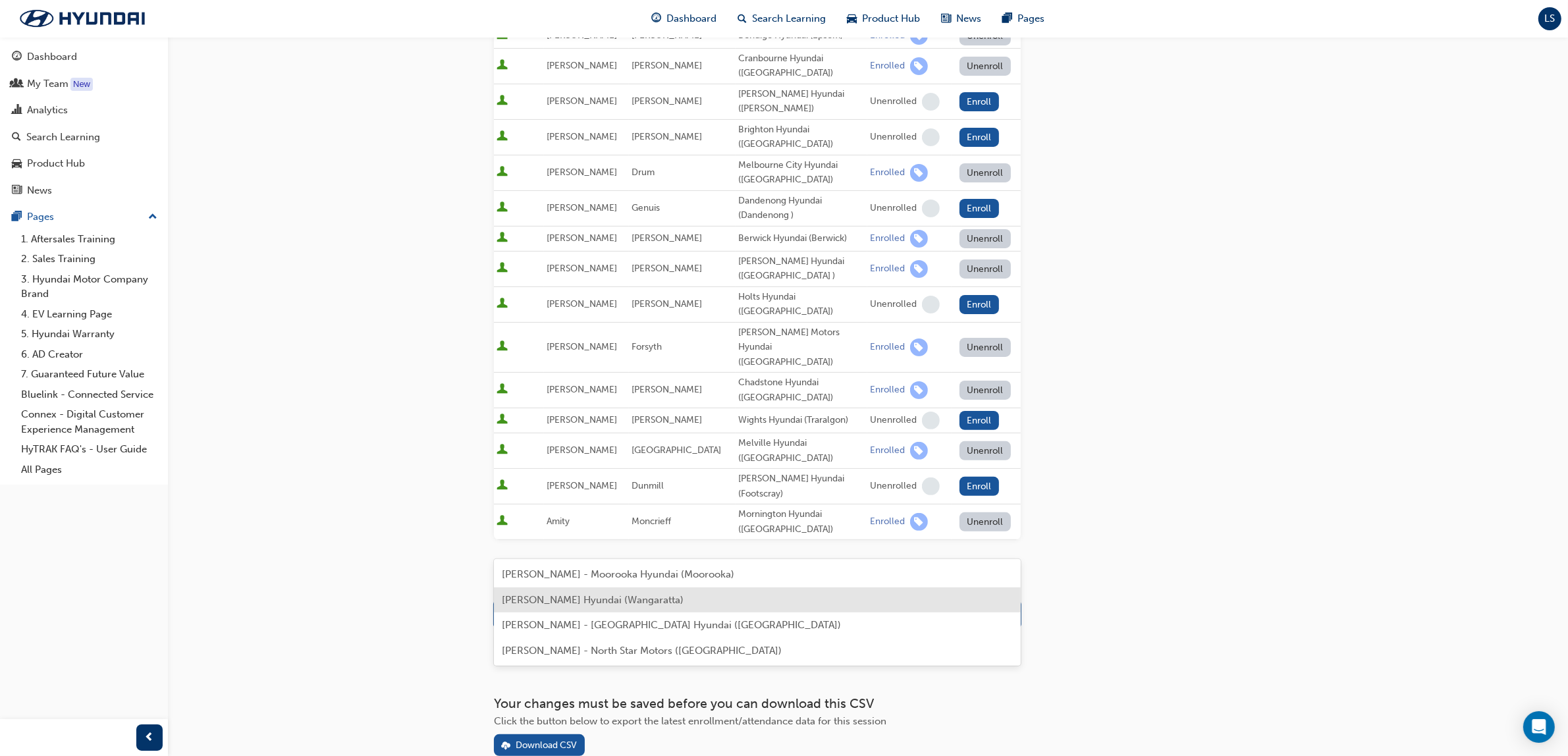
click at [684, 601] on span "Jemma Mahoney - Wangaratta Hyundai (Wangaratta)" at bounding box center [593, 599] width 182 height 12
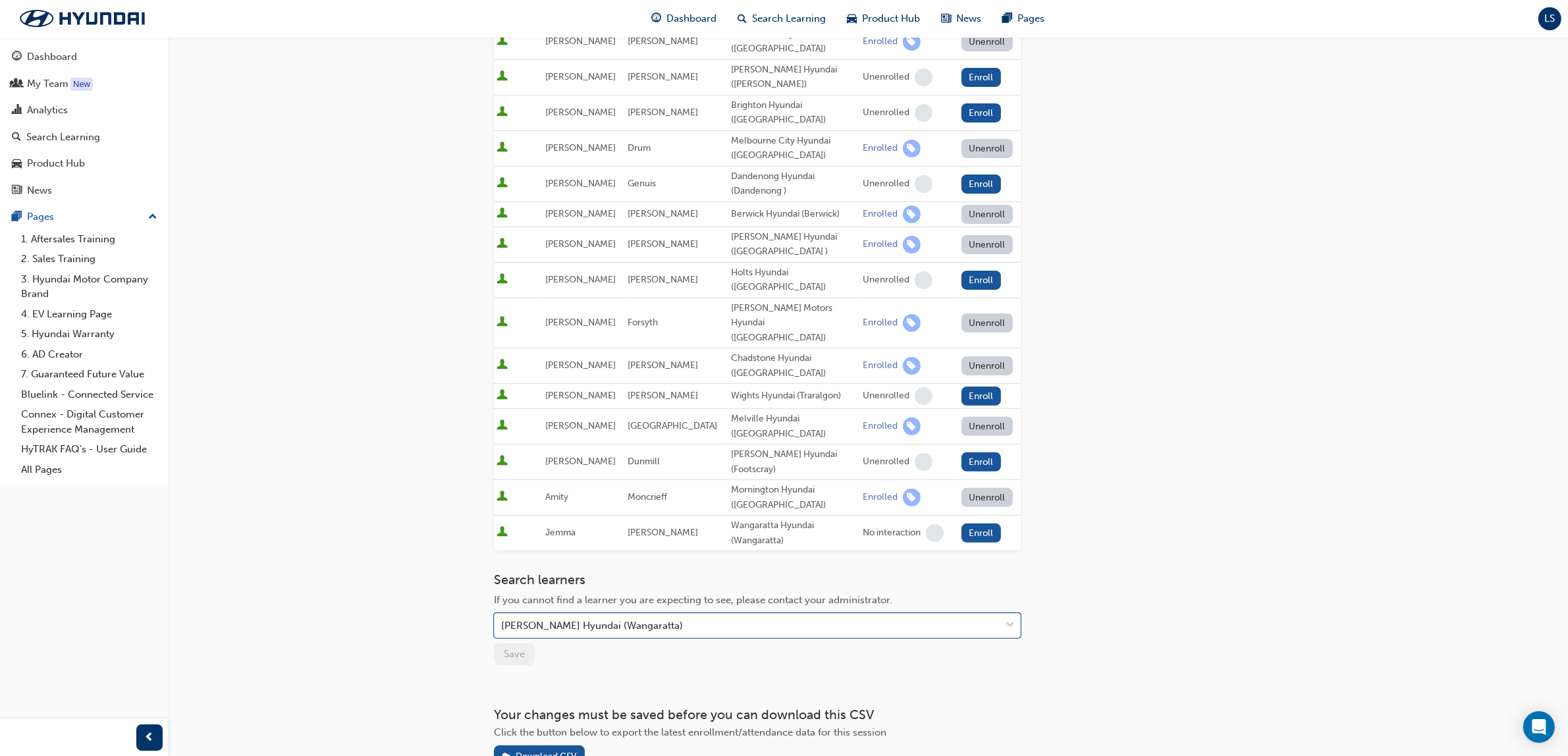
scroll to position [399, 0]
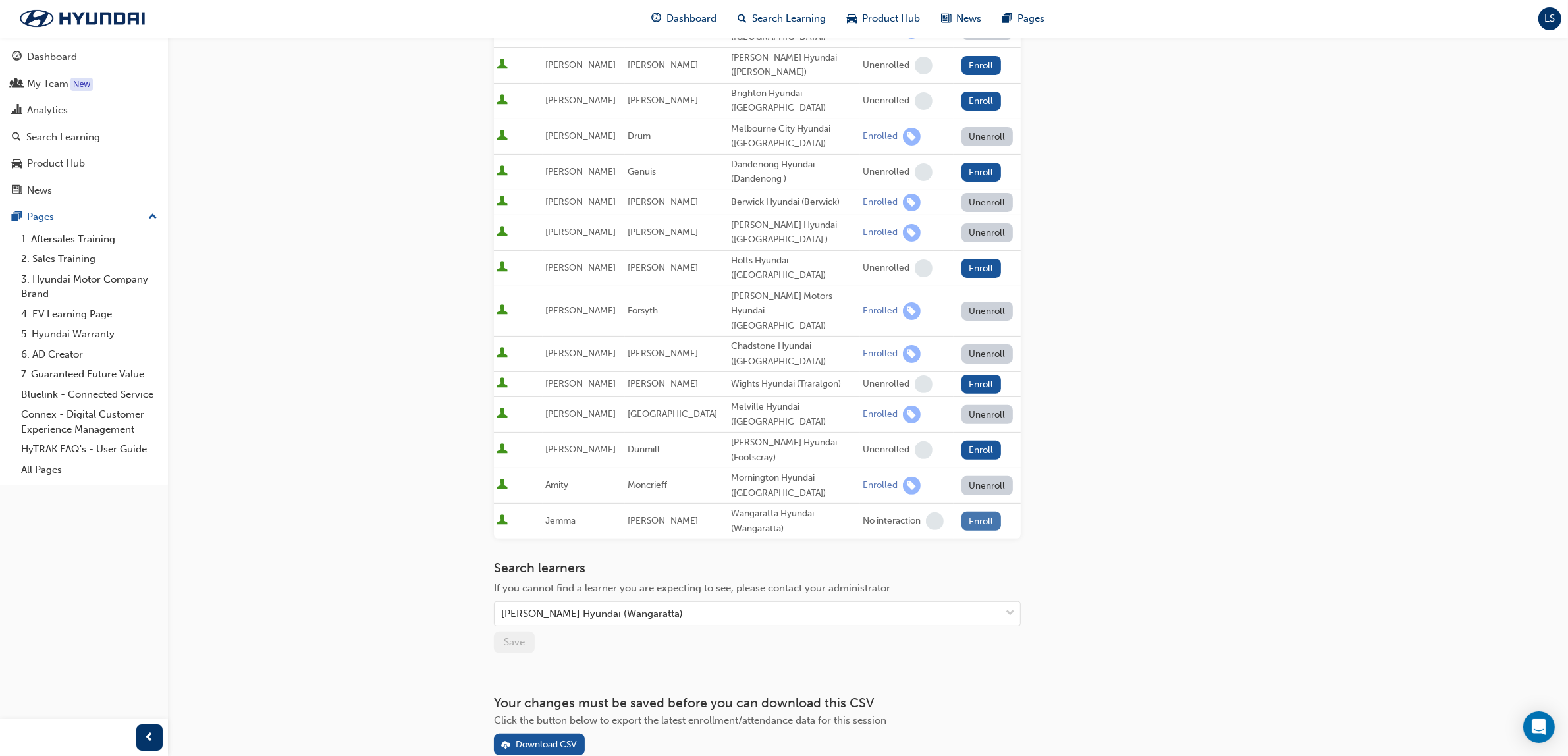
click at [978, 512] on button "Enroll" at bounding box center [982, 521] width 40 height 19
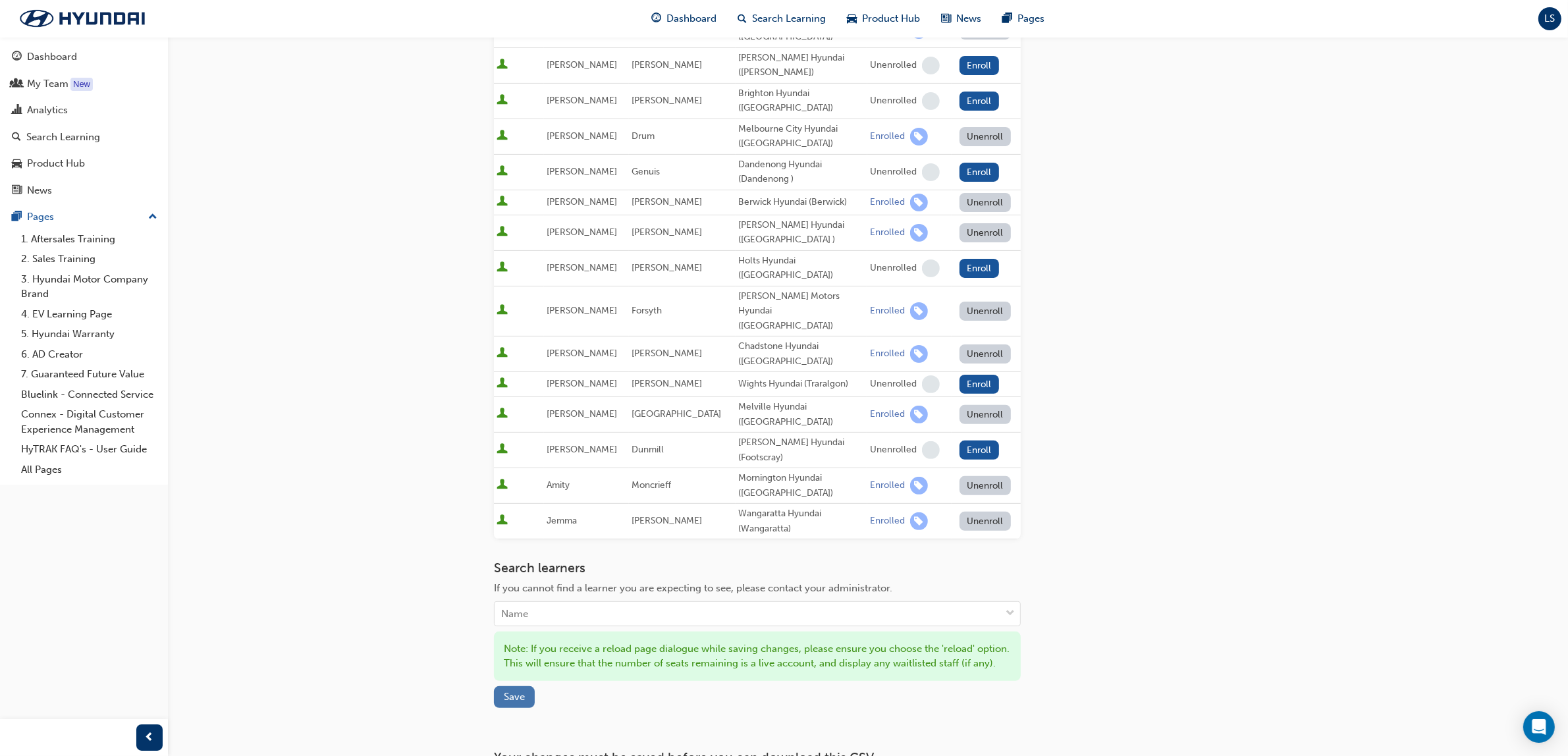
click at [509, 690] on span "Save" at bounding box center [514, 696] width 21 height 12
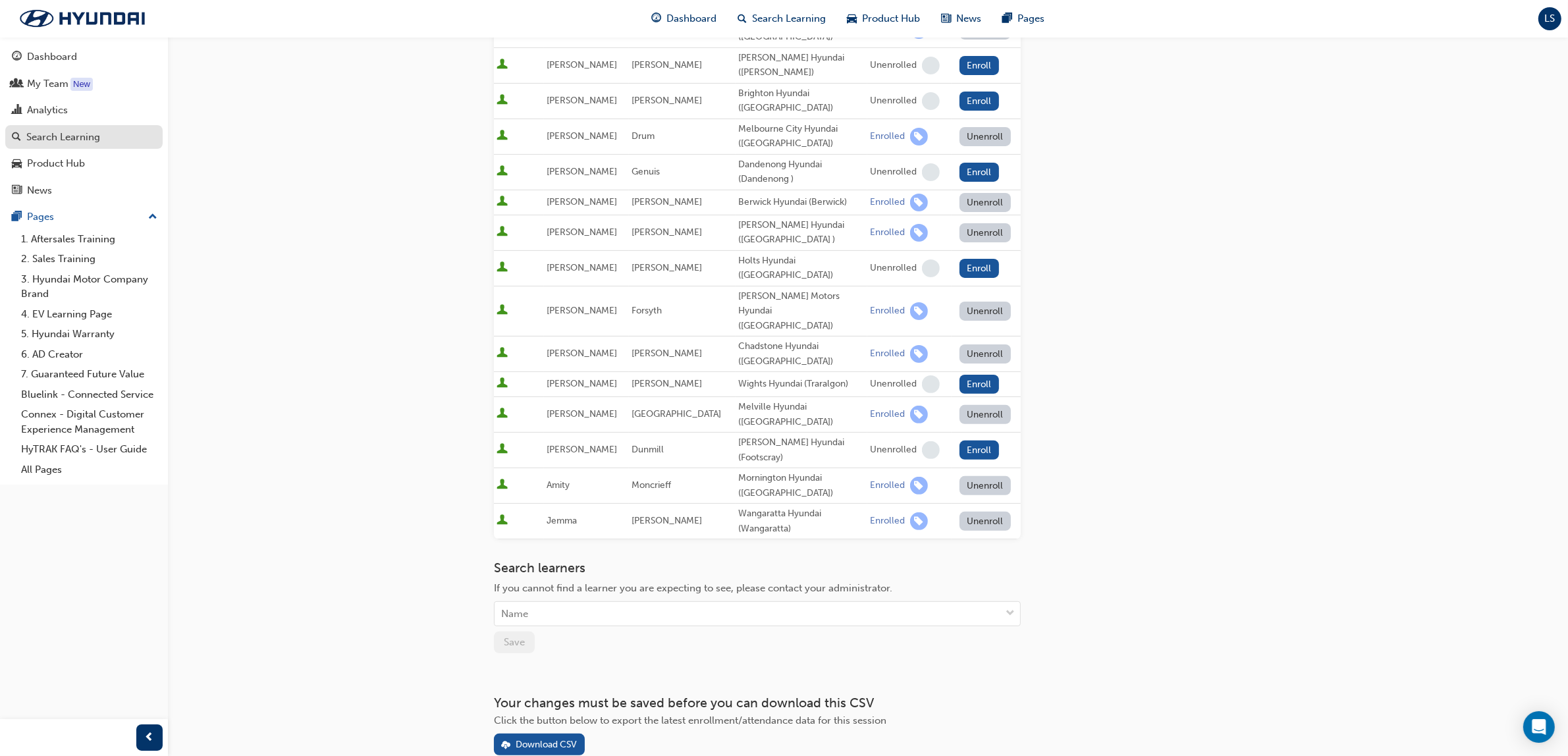
click at [66, 133] on div "Search Learning" at bounding box center [63, 137] width 73 height 15
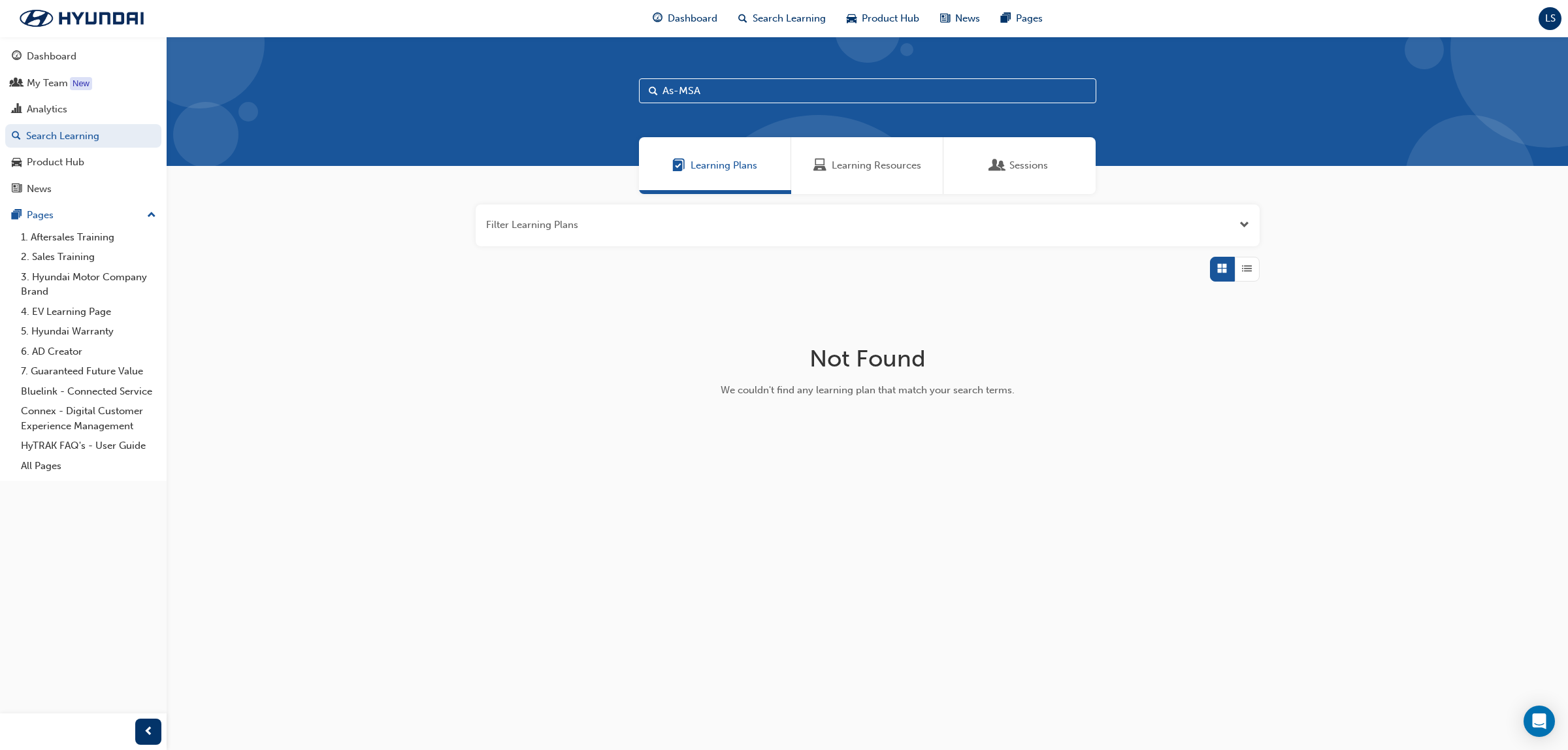
click at [856, 172] on span "Learning Resources" at bounding box center [876, 165] width 90 height 15
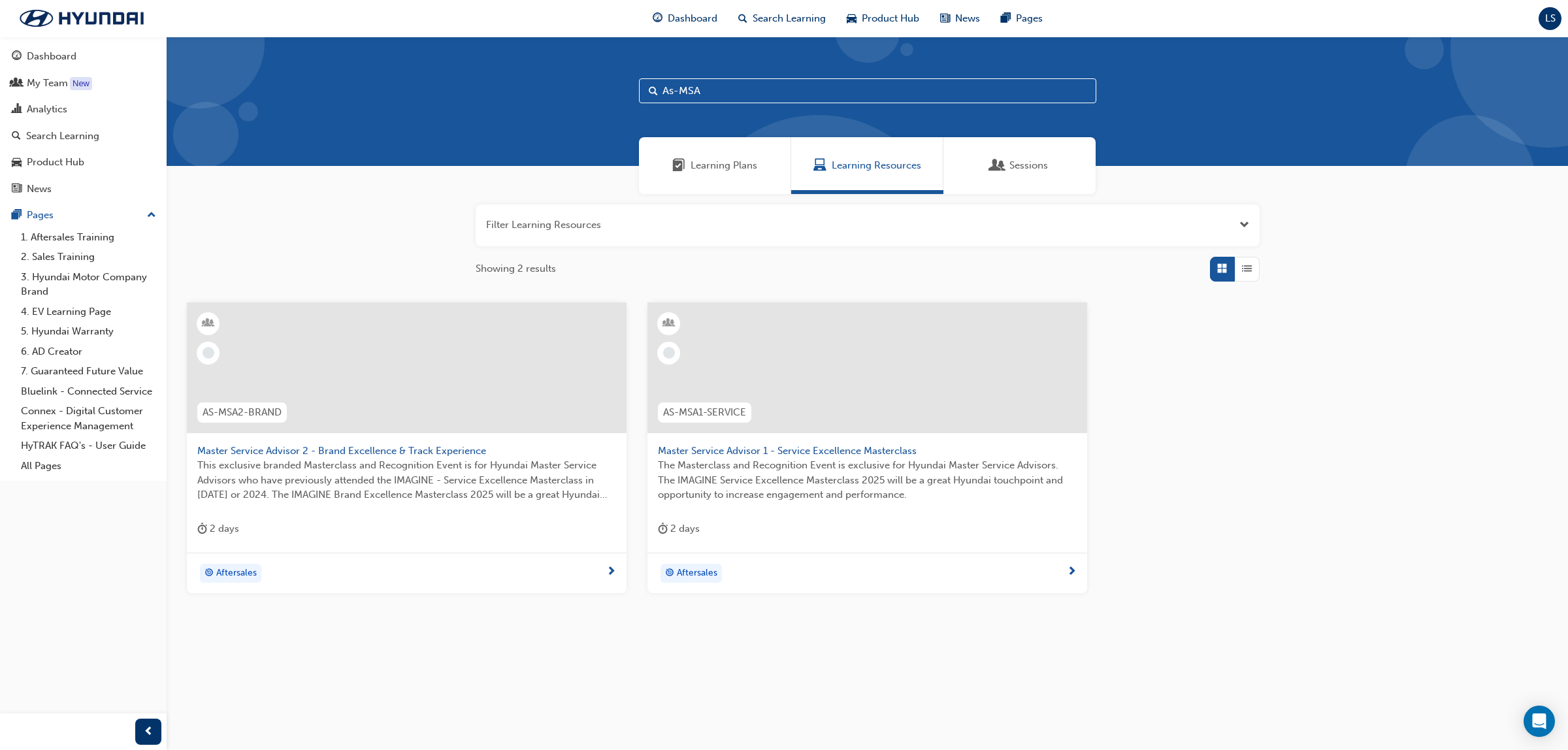
click at [873, 479] on span "The Masterclass and Recognition Event is exclusive for Hyundai Master Service A…" at bounding box center [867, 480] width 419 height 44
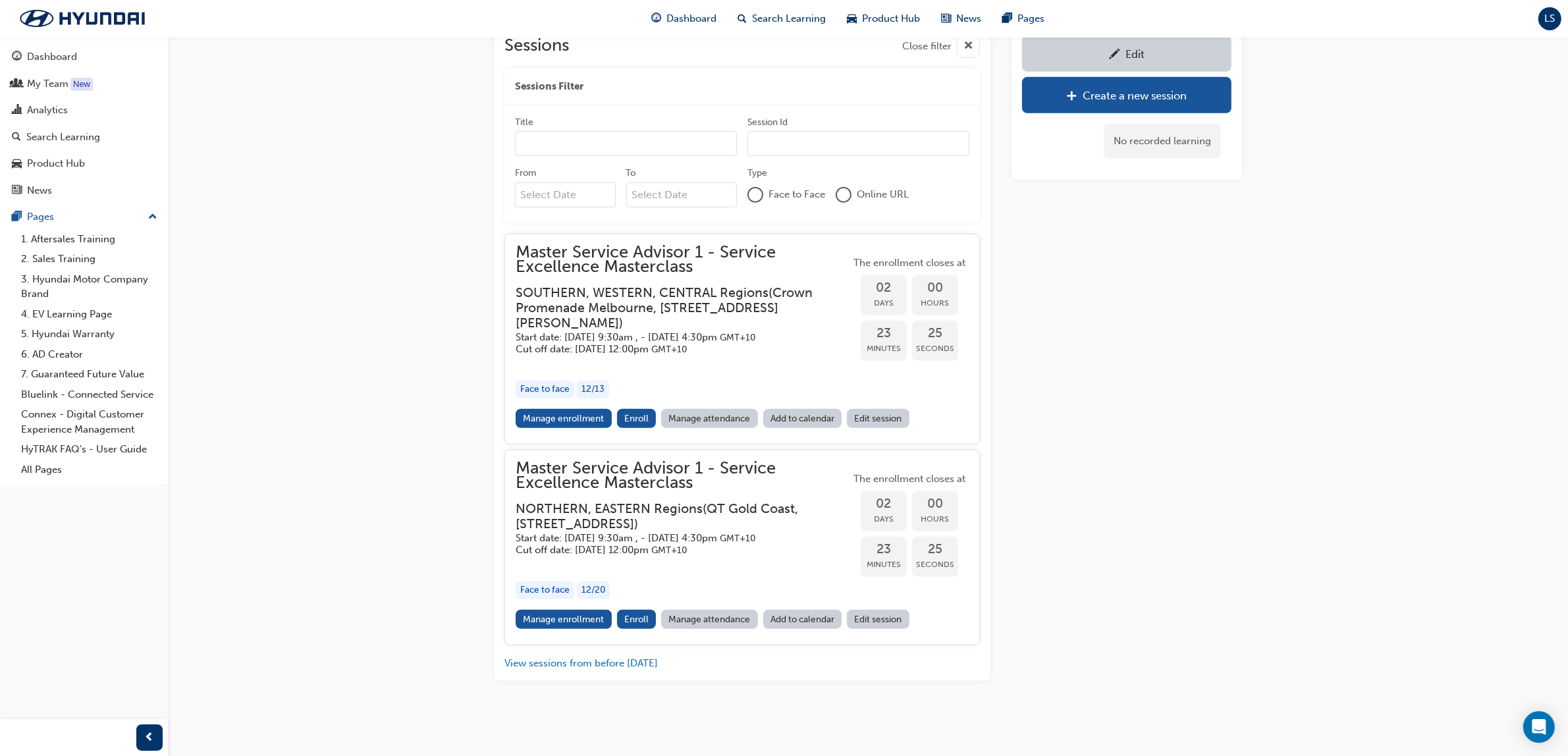
scroll to position [1160, 0]
click at [560, 623] on link "Manage enrollment" at bounding box center [564, 619] width 96 height 19
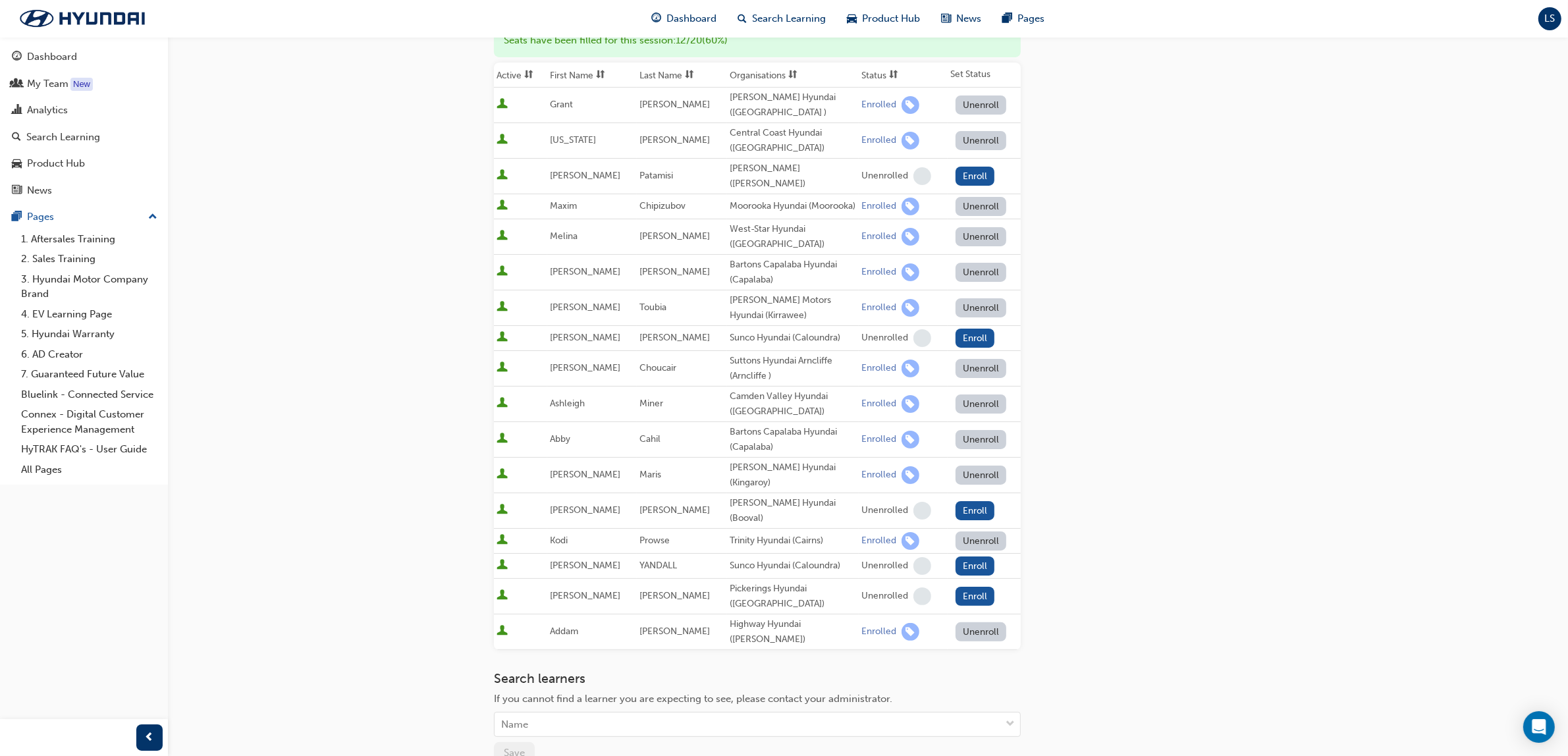
scroll to position [349, 0]
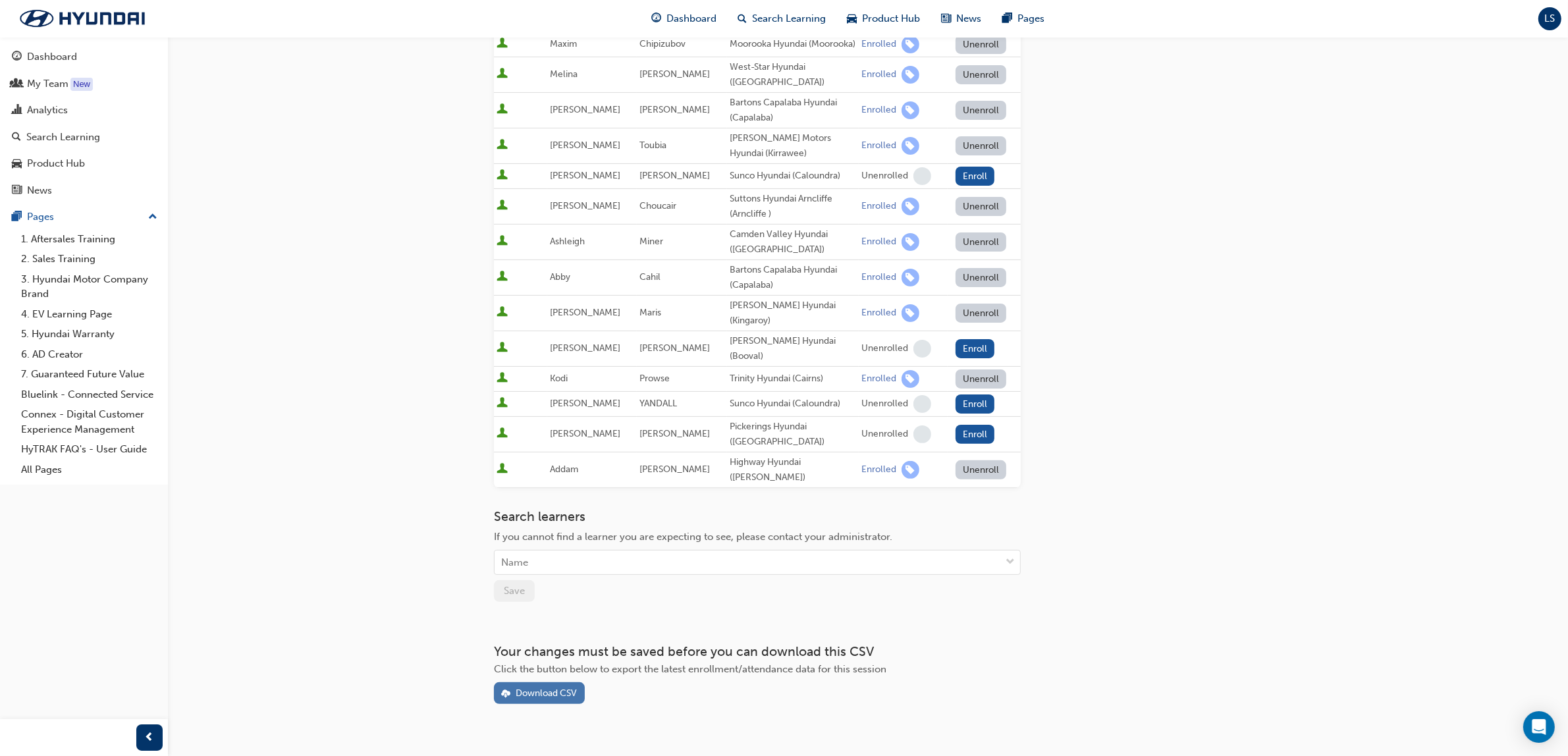
click at [505, 682] on button "Download CSV" at bounding box center [539, 692] width 91 height 22
drag, startPoint x: 1196, startPoint y: 446, endPoint x: 1189, endPoint y: 443, distance: 7.6
click at [1196, 446] on div "Go to session detail page Manage enrollment for Master Service Advisor 1 - Serv…" at bounding box center [867, 196] width 748 height 1016
click at [59, 112] on div "Analytics" at bounding box center [47, 109] width 41 height 15
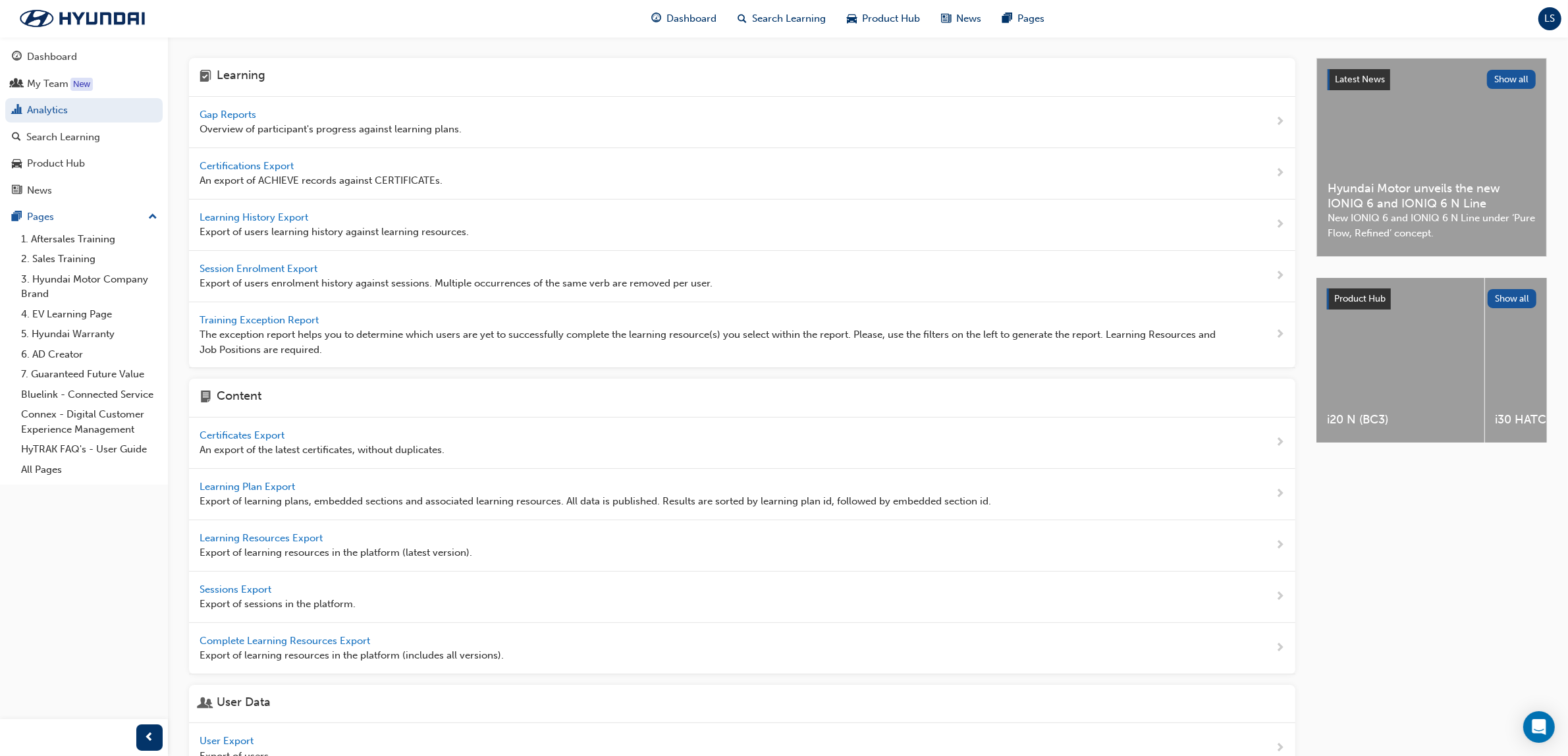
click at [274, 264] on span "Session Enrolment Export" at bounding box center [260, 268] width 121 height 12
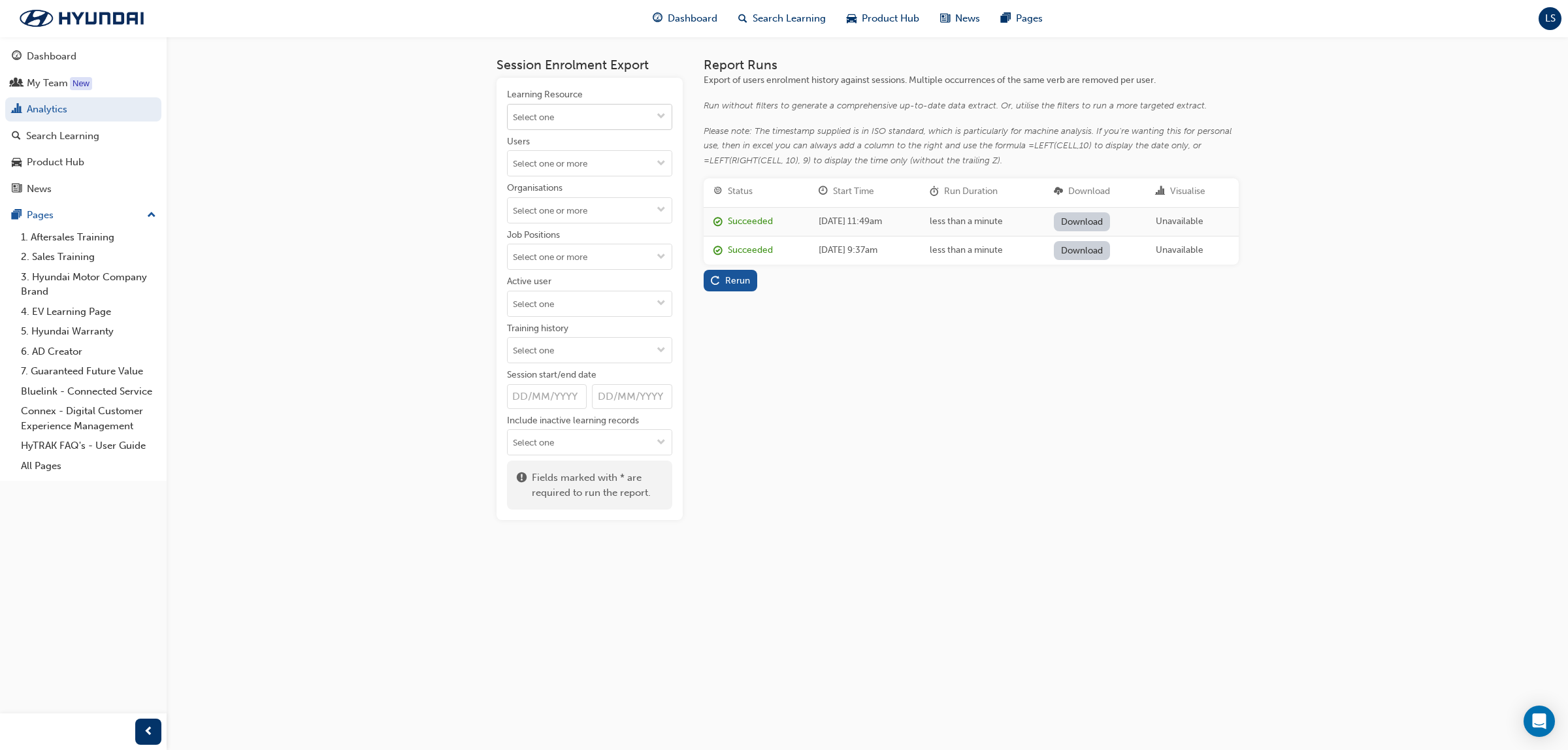
click at [621, 109] on input "Learning Resource" at bounding box center [590, 116] width 164 height 25
click at [944, 429] on div "Report Runs Export of users enrolment history against sessions. Multiple occurr…" at bounding box center [971, 289] width 535 height 462
drag, startPoint x: 562, startPoint y: 104, endPoint x: 567, endPoint y: 114, distance: 11.2
click at [562, 104] on input "Learning Resource" at bounding box center [590, 116] width 164 height 25
type input "AS-MSA1"
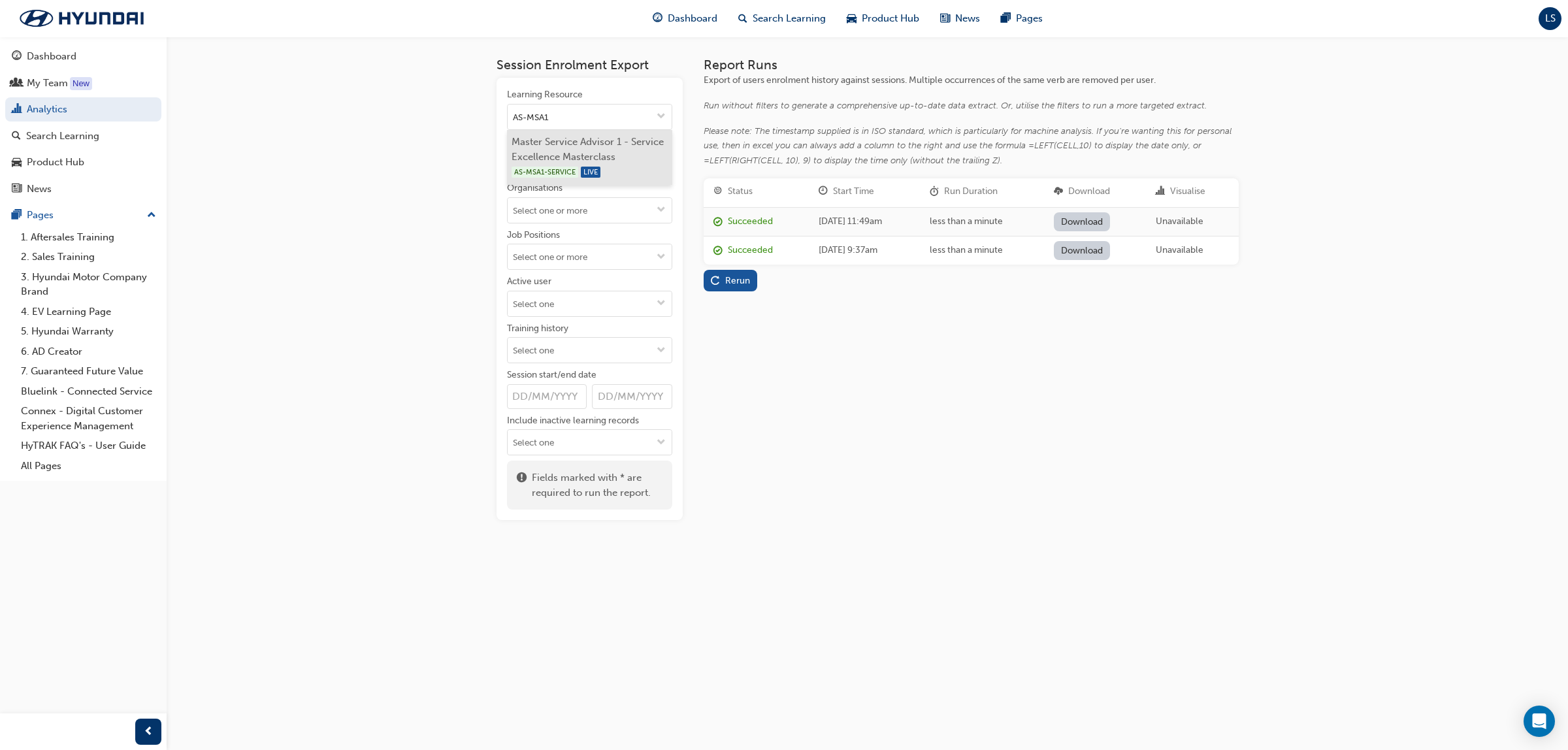
click at [612, 141] on li "Master Service Advisor 1 - Service Excellence Masterclass AS-MSA1-SERVICE LIVE" at bounding box center [590, 158] width 165 height 55
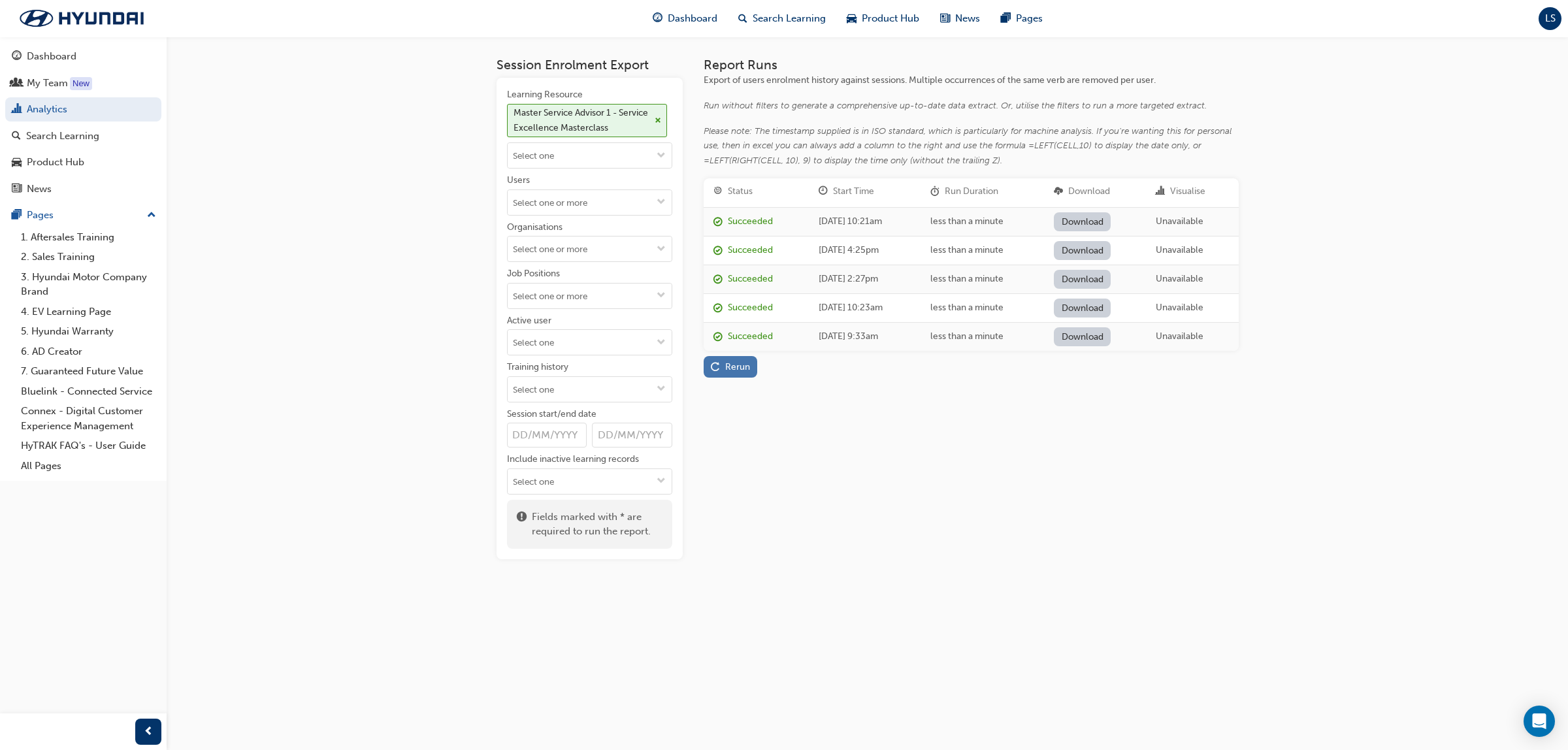
click at [750, 356] on button "Rerun" at bounding box center [730, 366] width 54 height 22
click at [1099, 218] on link "Download" at bounding box center [1082, 221] width 57 height 19
click at [44, 134] on div "Search Learning" at bounding box center [62, 136] width 73 height 15
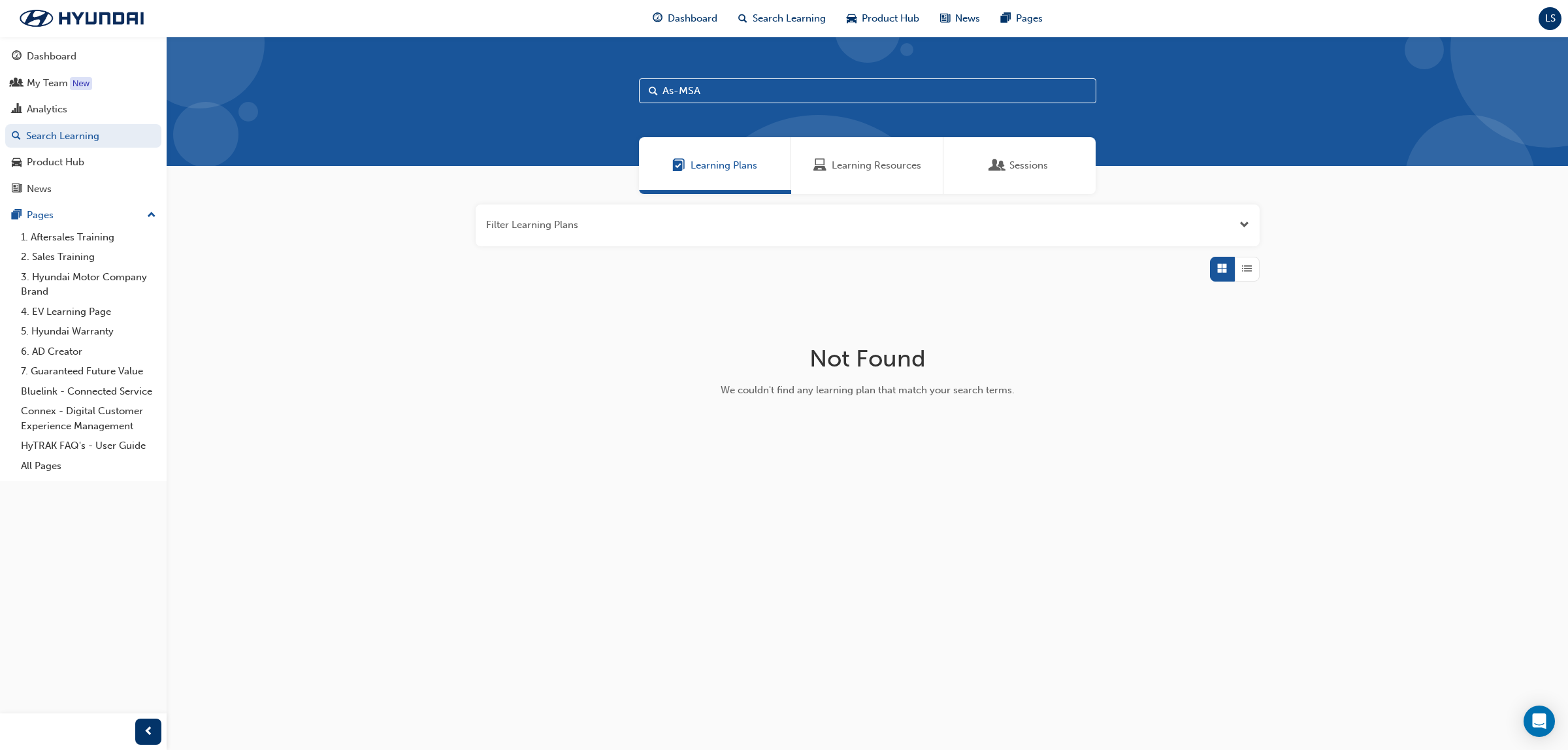
click at [844, 164] on span "Learning Resources" at bounding box center [876, 165] width 90 height 15
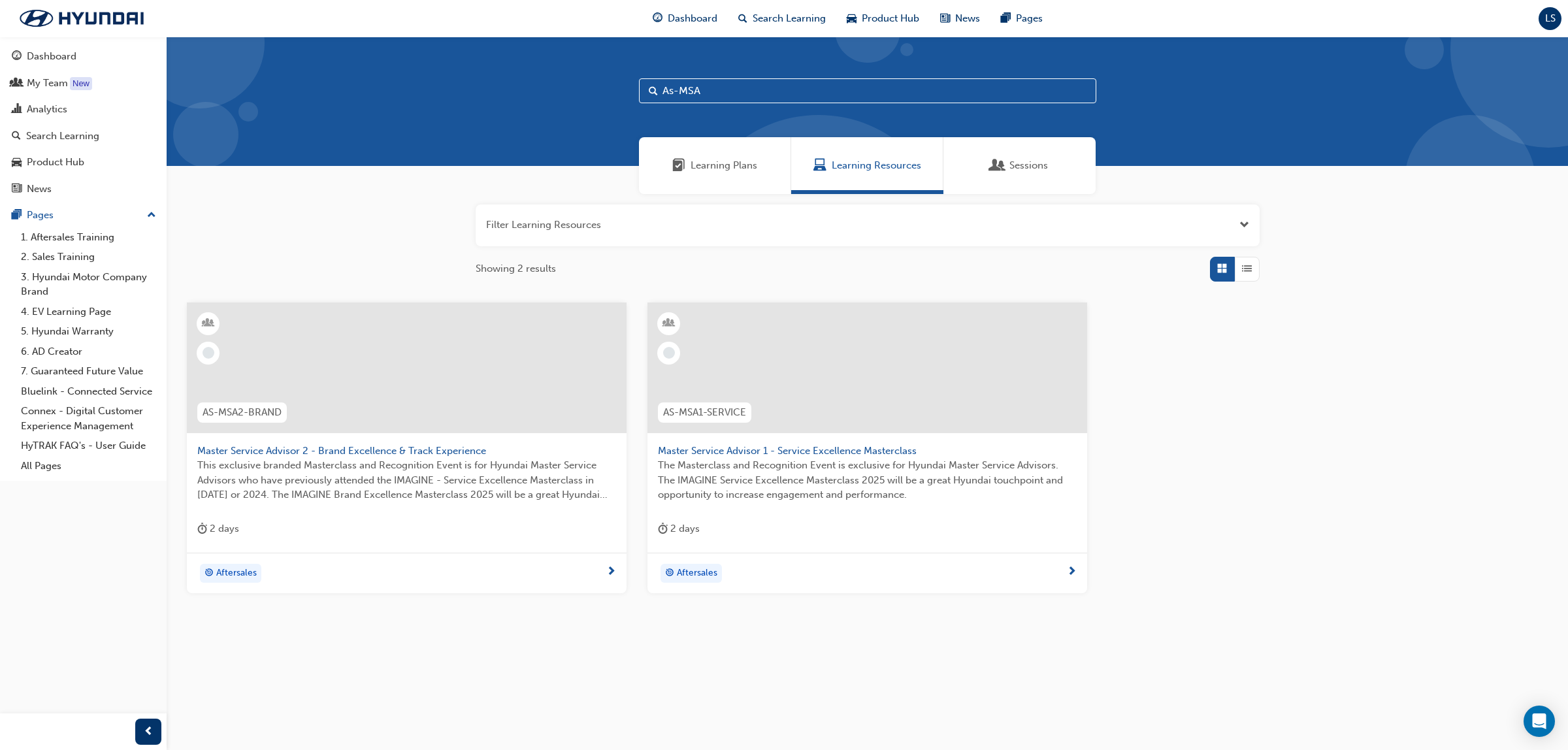
click at [738, 89] on input "As-MSA" at bounding box center [867, 90] width 458 height 25
click at [815, 469] on span "The Masterclass and Recognition Event is exclusive for Hyundai Master Service A…" at bounding box center [867, 480] width 419 height 44
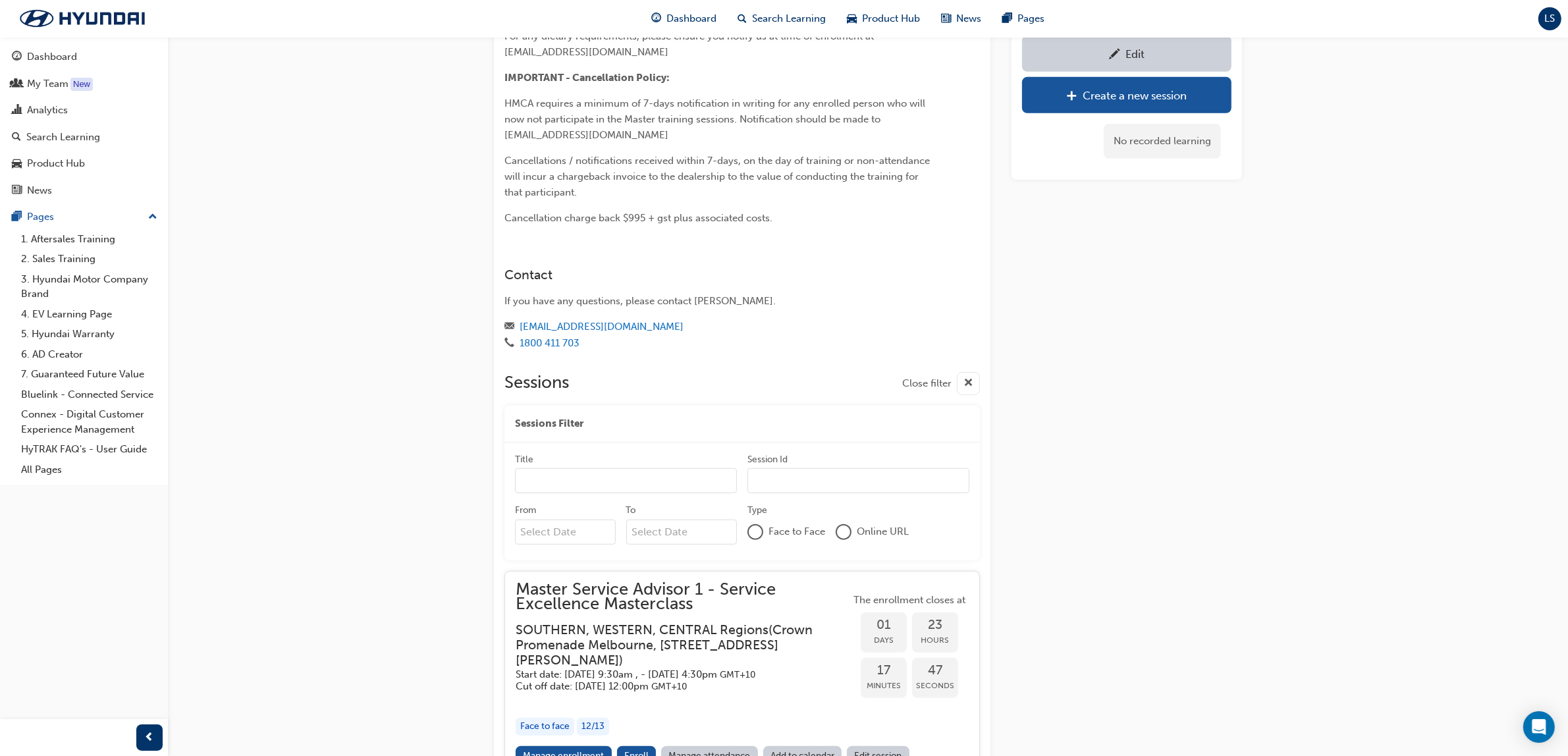
scroll to position [1160, 0]
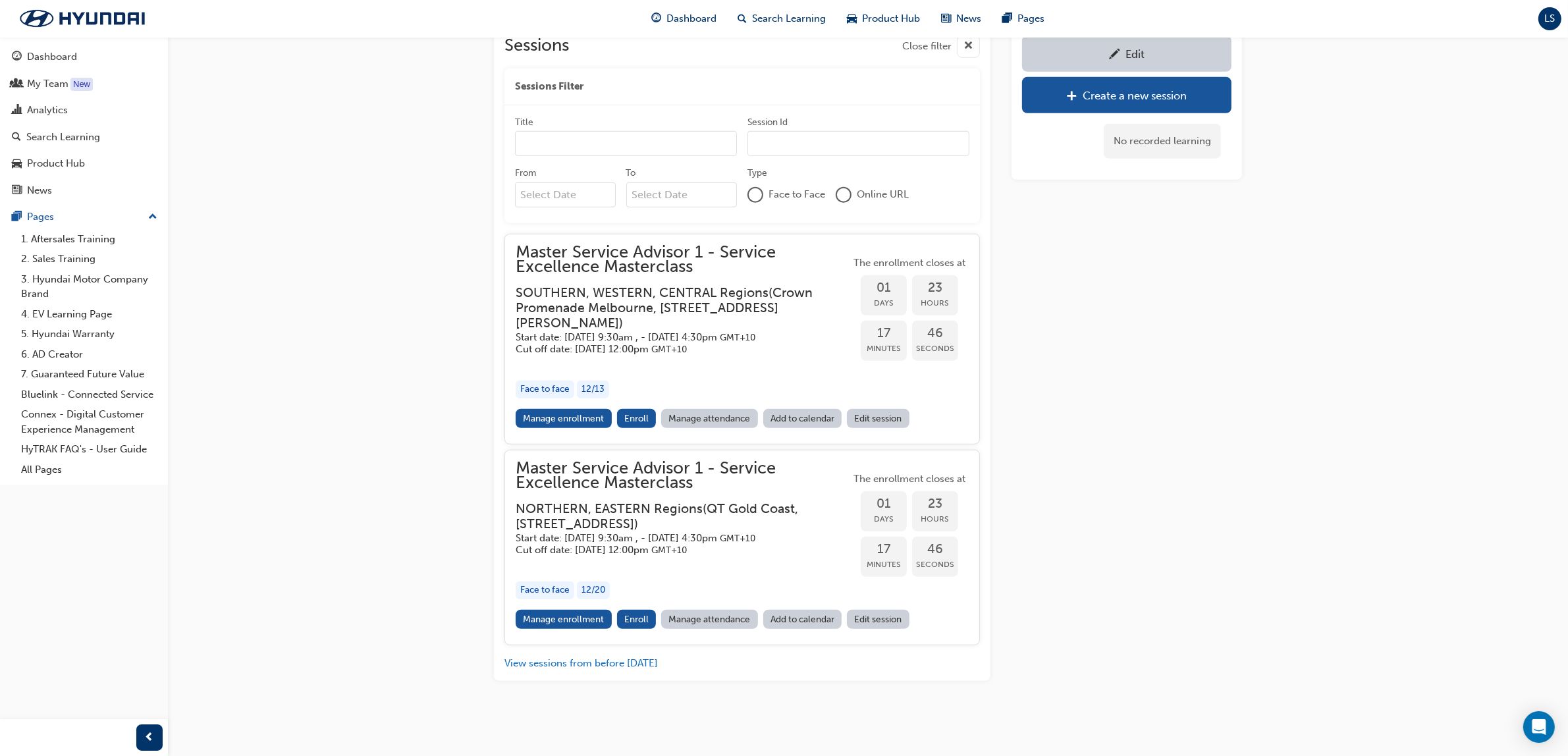
click at [663, 343] on h5 "Cut off date: Sat 23 Aug 2025, 12:00pm GMT+10" at bounding box center [672, 349] width 314 height 13
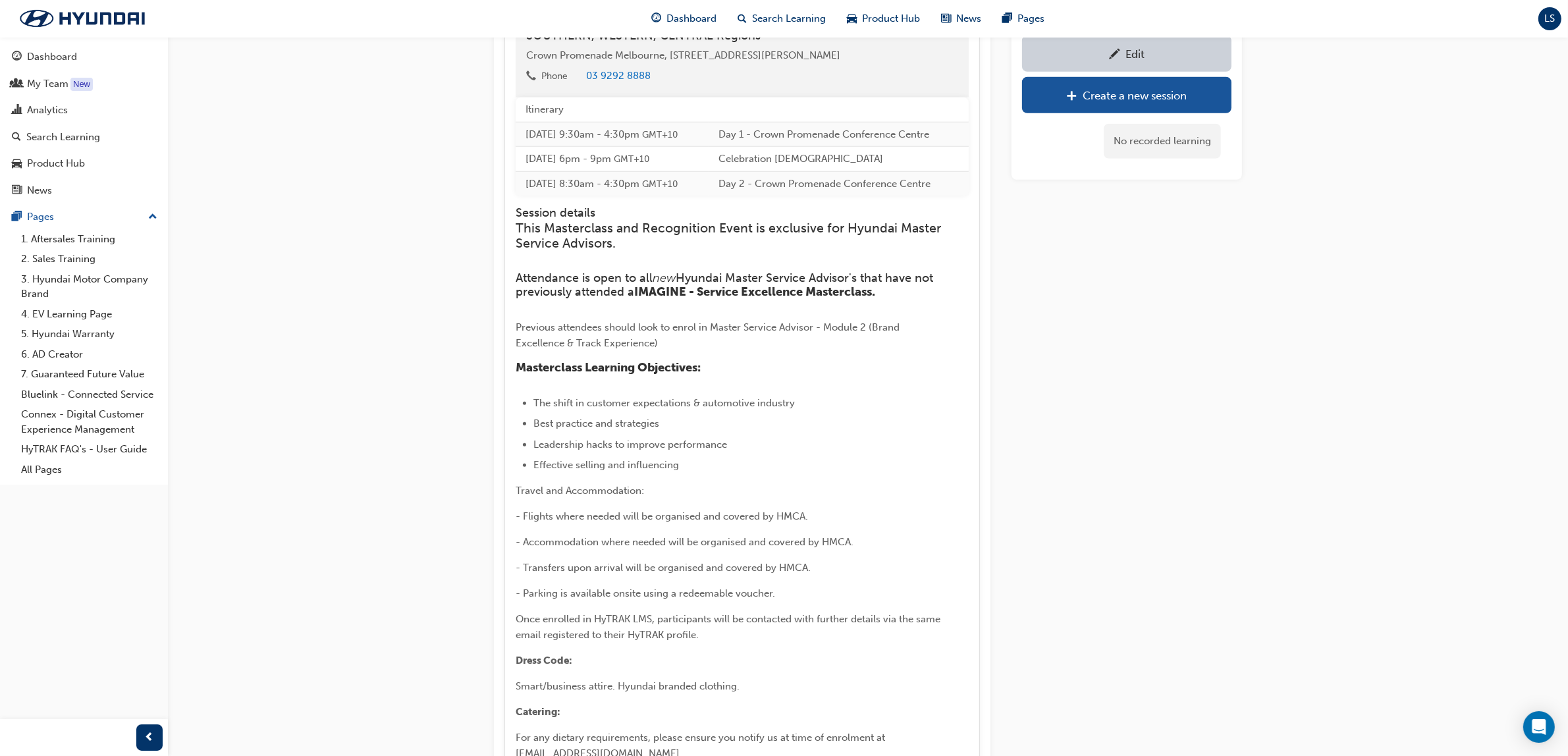
scroll to position [1572, 0]
click at [1206, 53] on div "Edit" at bounding box center [1127, 53] width 190 height 16
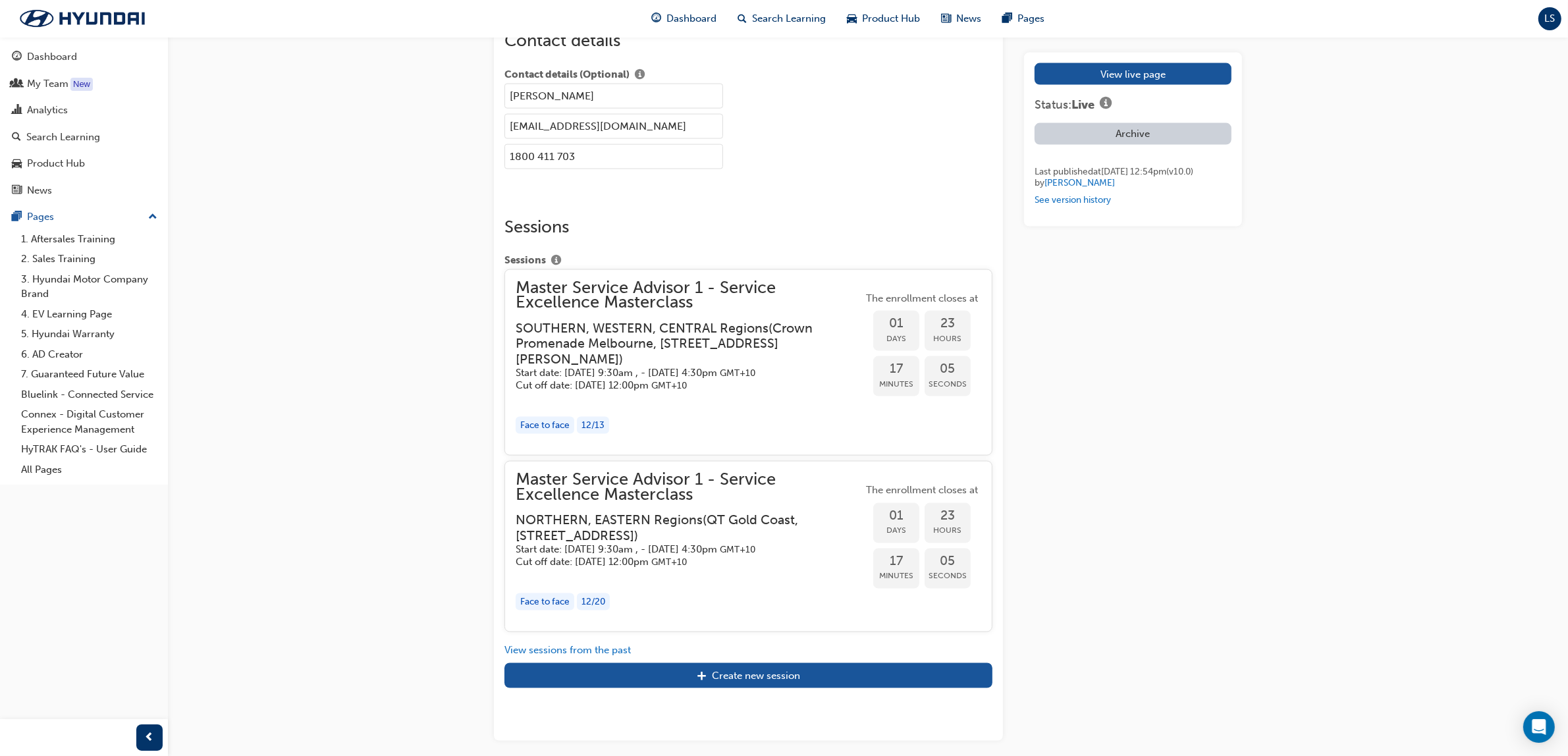
scroll to position [2466, 0]
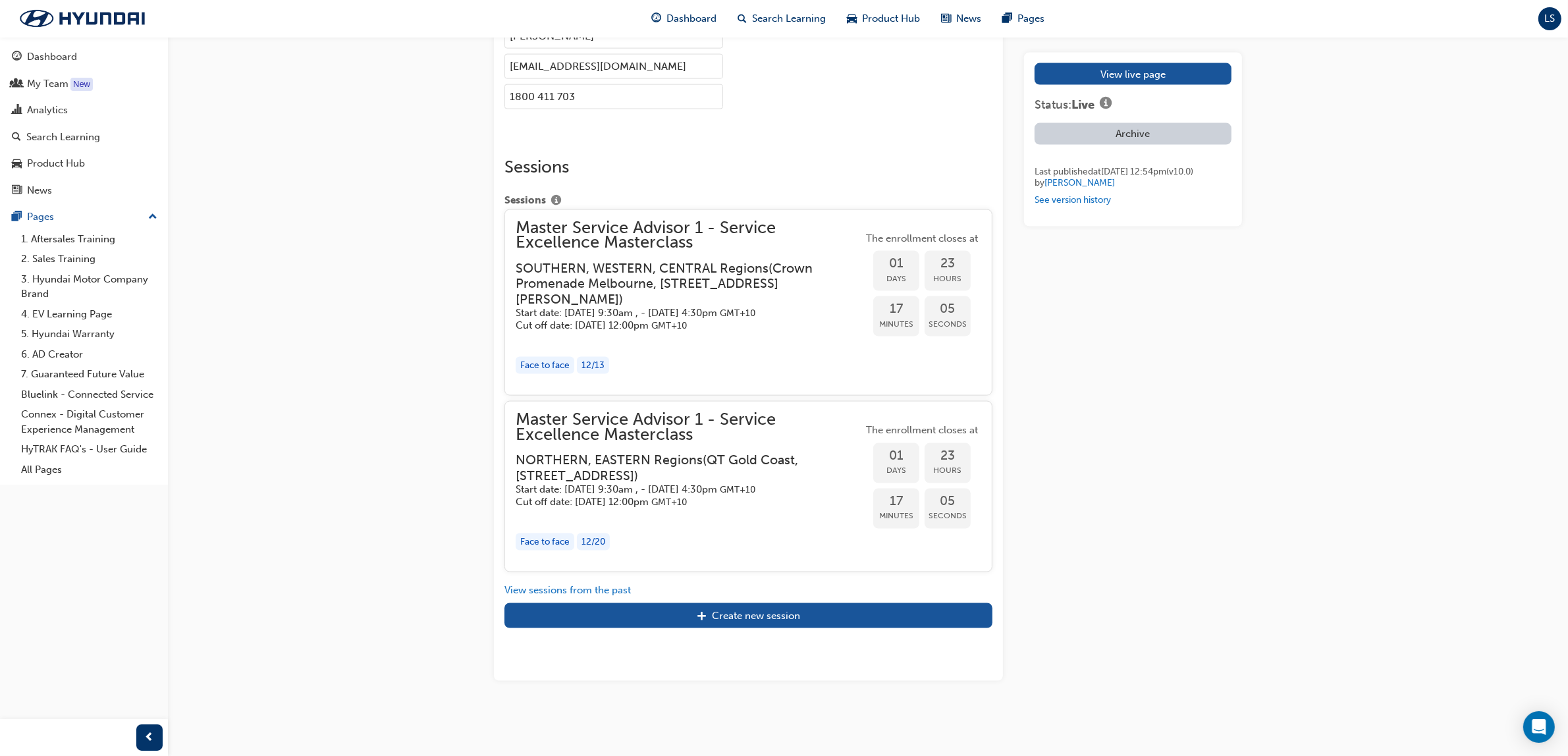
click at [677, 307] on h5 "Start date: Thu 4 Sep 2025, 9:30am , - Fri 5 Sep 2025, 4:30pm GMT+10" at bounding box center [679, 313] width 326 height 13
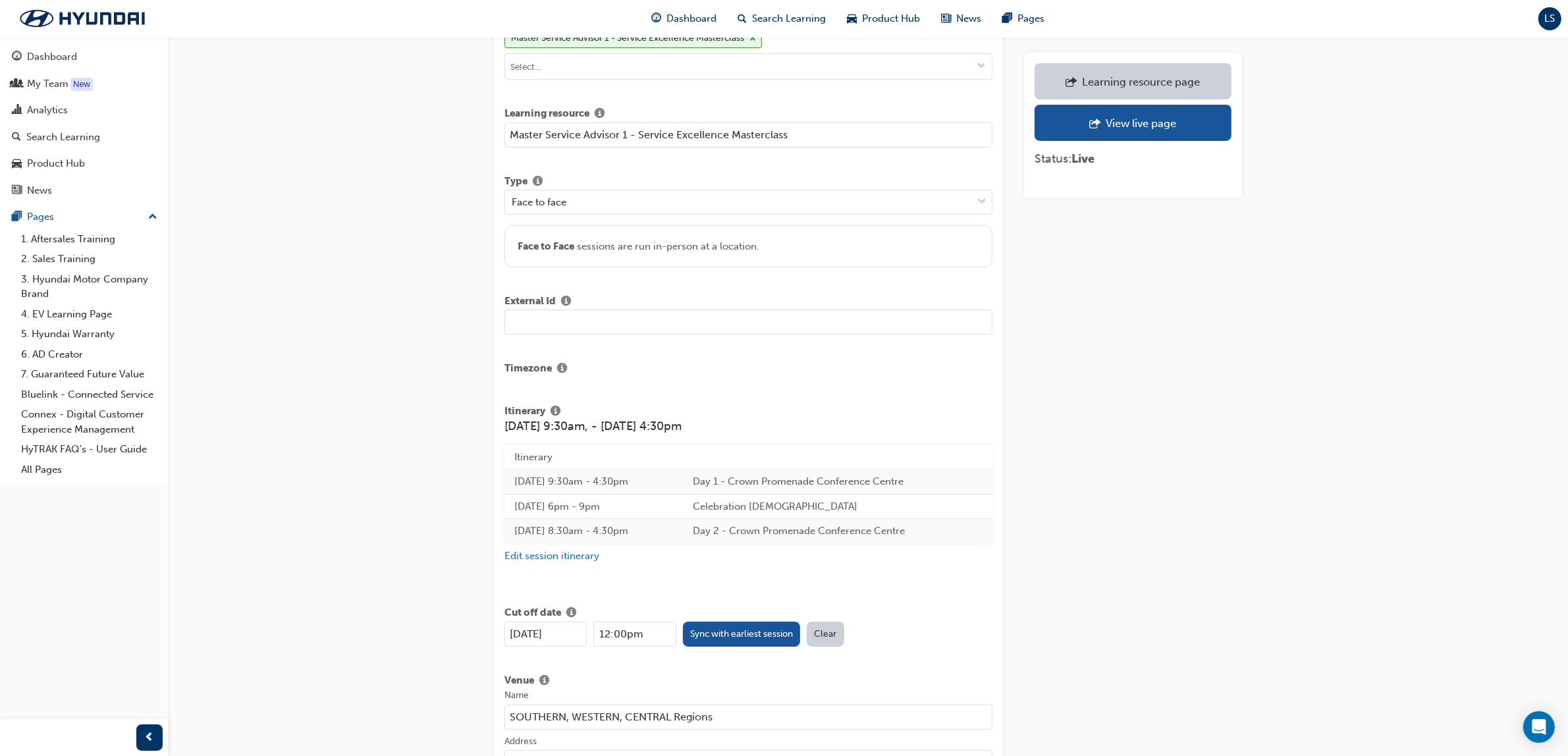
scroll to position [247, 0]
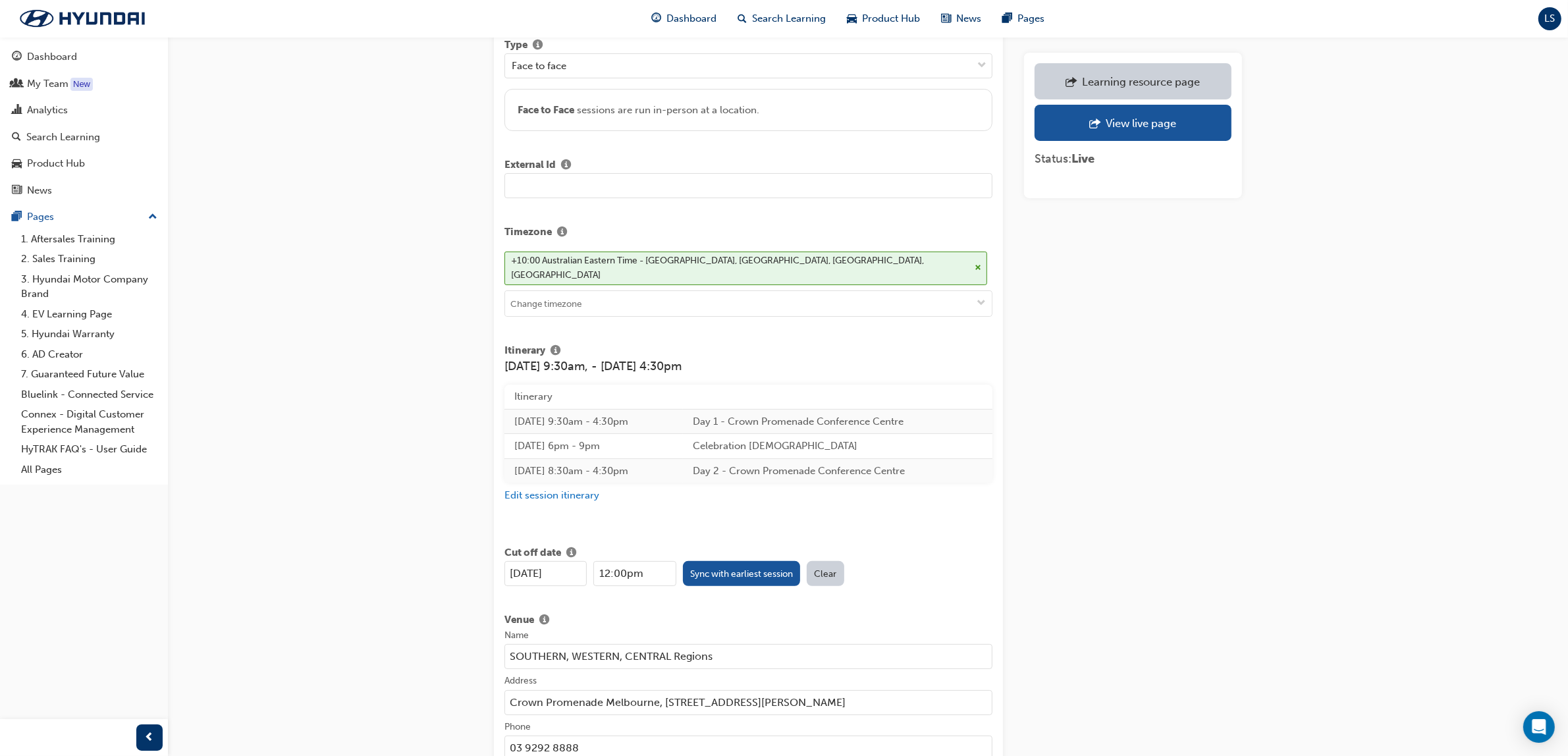
click at [817, 434] on td "Celebration [DEMOGRAPHIC_DATA]" at bounding box center [838, 446] width 309 height 25
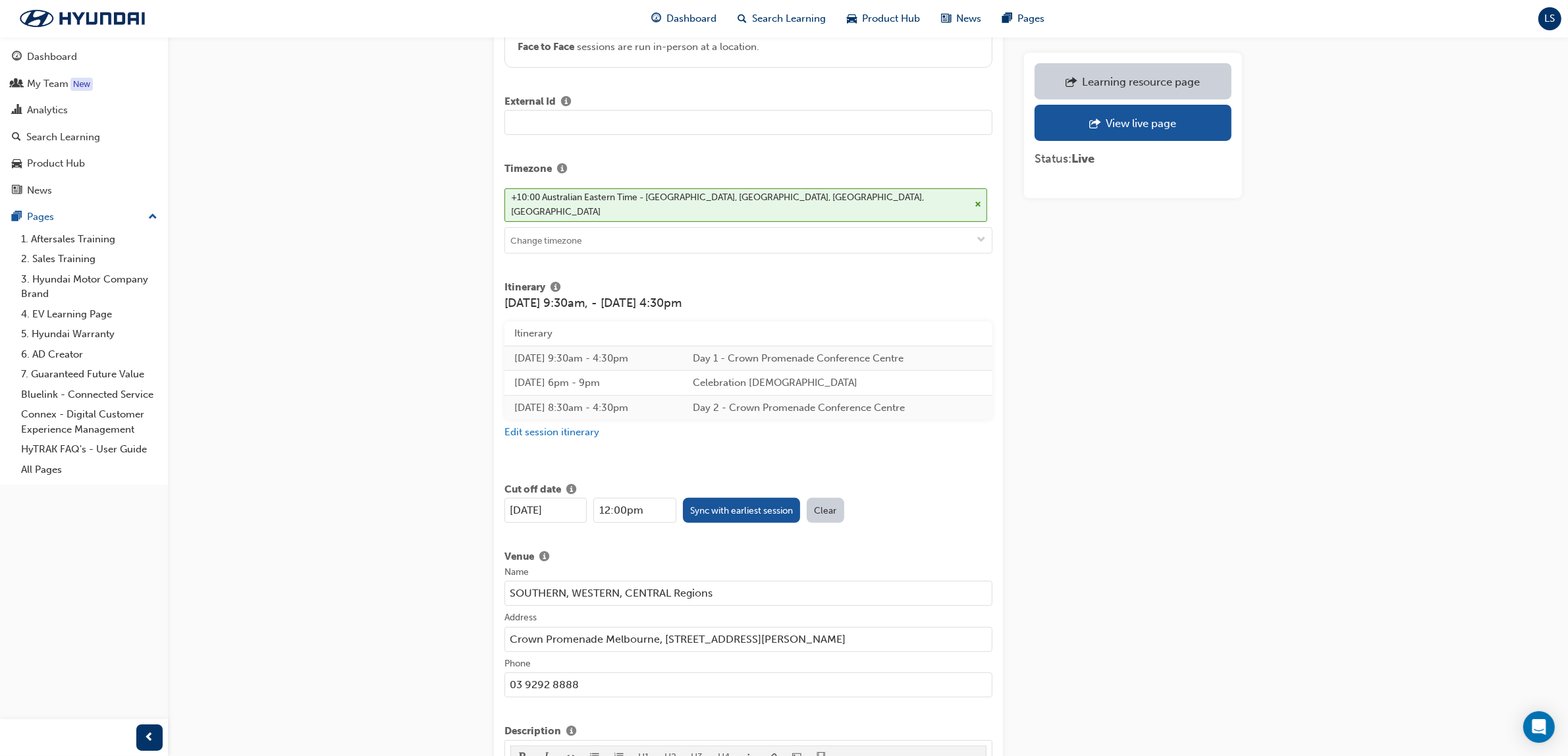
scroll to position [267, 0]
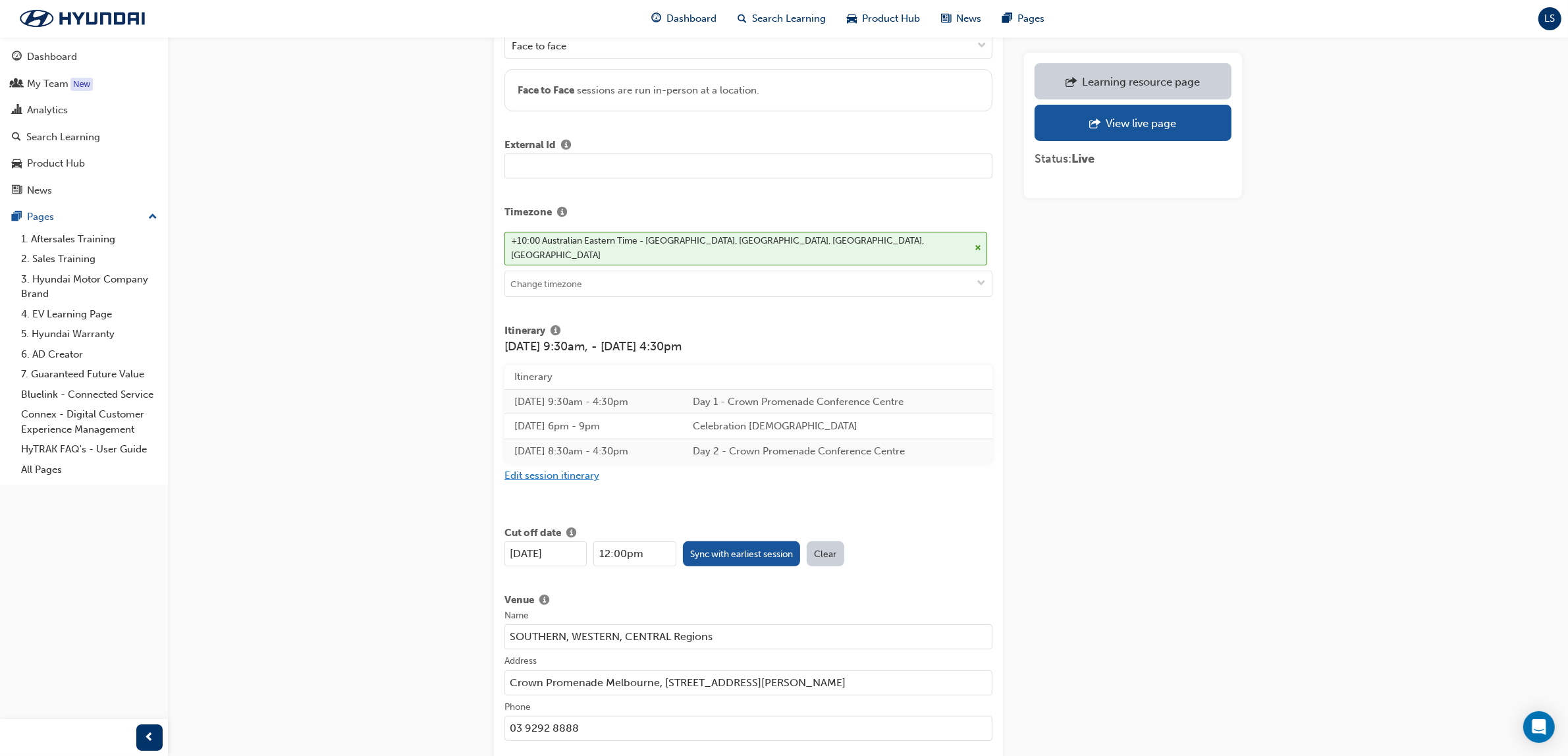
click at [569, 468] on button "Edit session itinerary" at bounding box center [552, 475] width 95 height 15
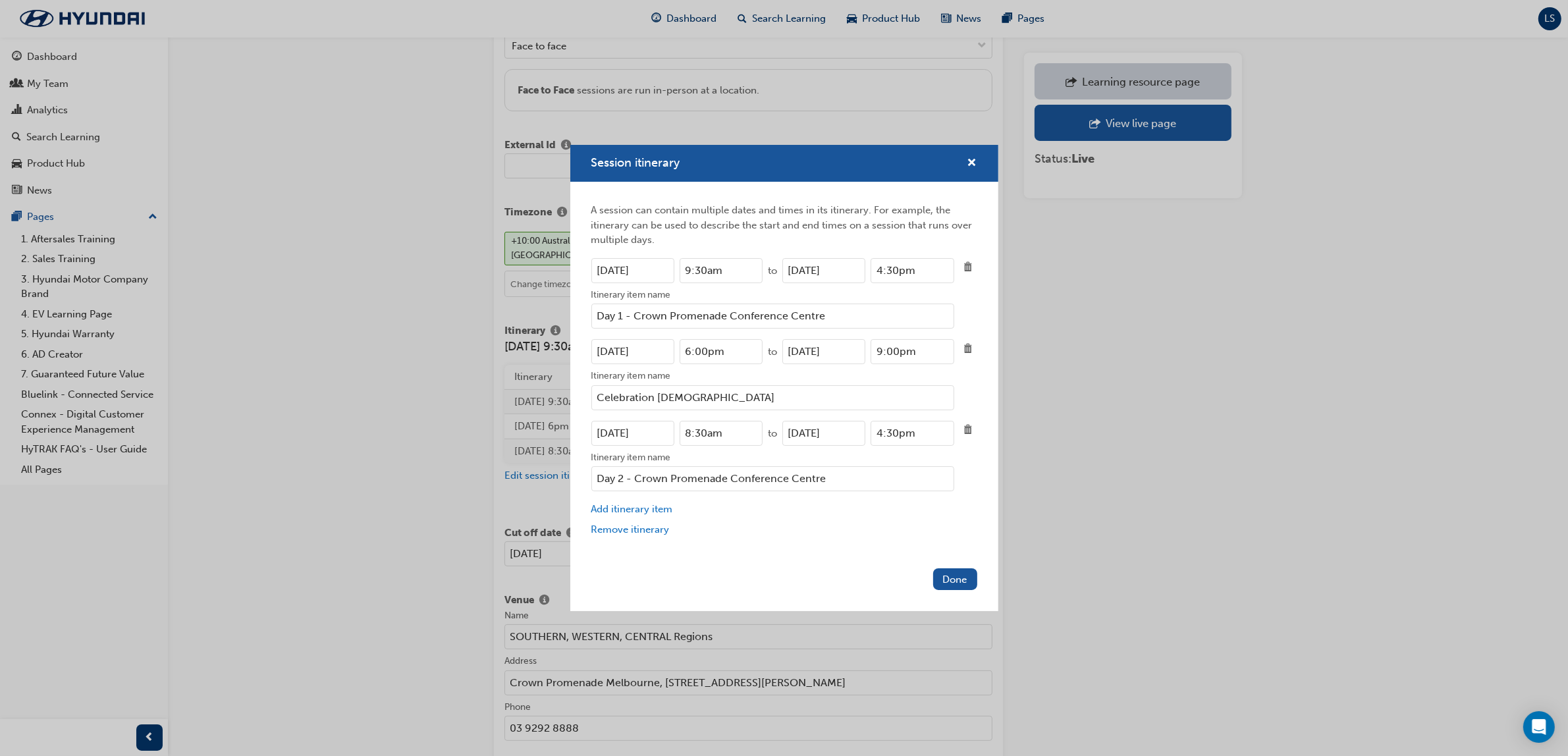
click at [706, 392] on input "Celebration [DEMOGRAPHIC_DATA]" at bounding box center [773, 397] width 363 height 25
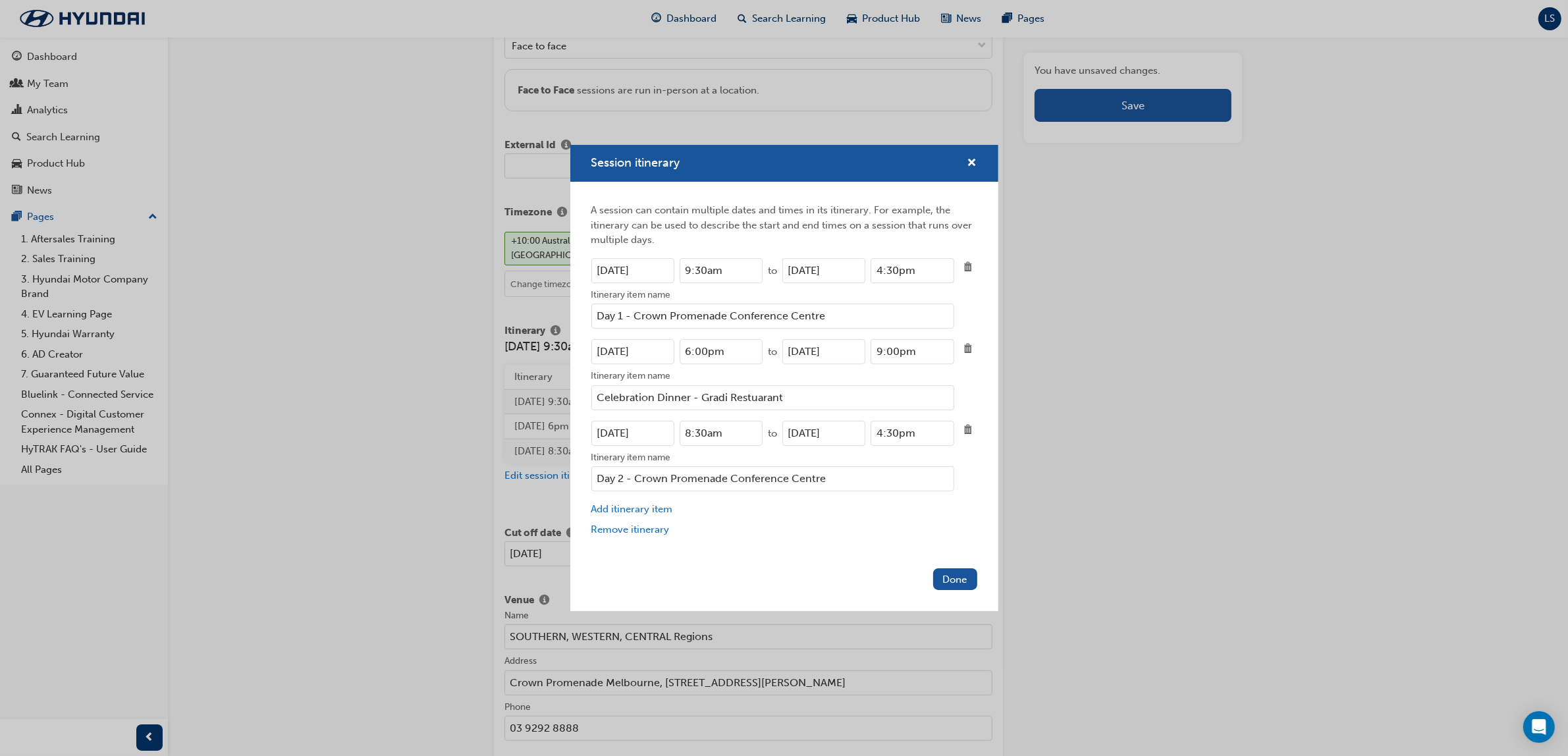
click at [763, 398] on input "Celebration Dinner - Gradi Restuarant" at bounding box center [773, 397] width 363 height 25
click at [817, 395] on input "Celebration Dinner - Gradi Resturant" at bounding box center [773, 397] width 363 height 25
click at [766, 394] on input "Celebration Dinner - Gradi Resturant" at bounding box center [773, 397] width 363 height 25
click at [757, 398] on input "Celebration Dinner - Gradi Resturant" at bounding box center [773, 397] width 363 height 25
click at [776, 397] on input "Celebration Dinner - Gradi Resturant" at bounding box center [773, 397] width 363 height 25
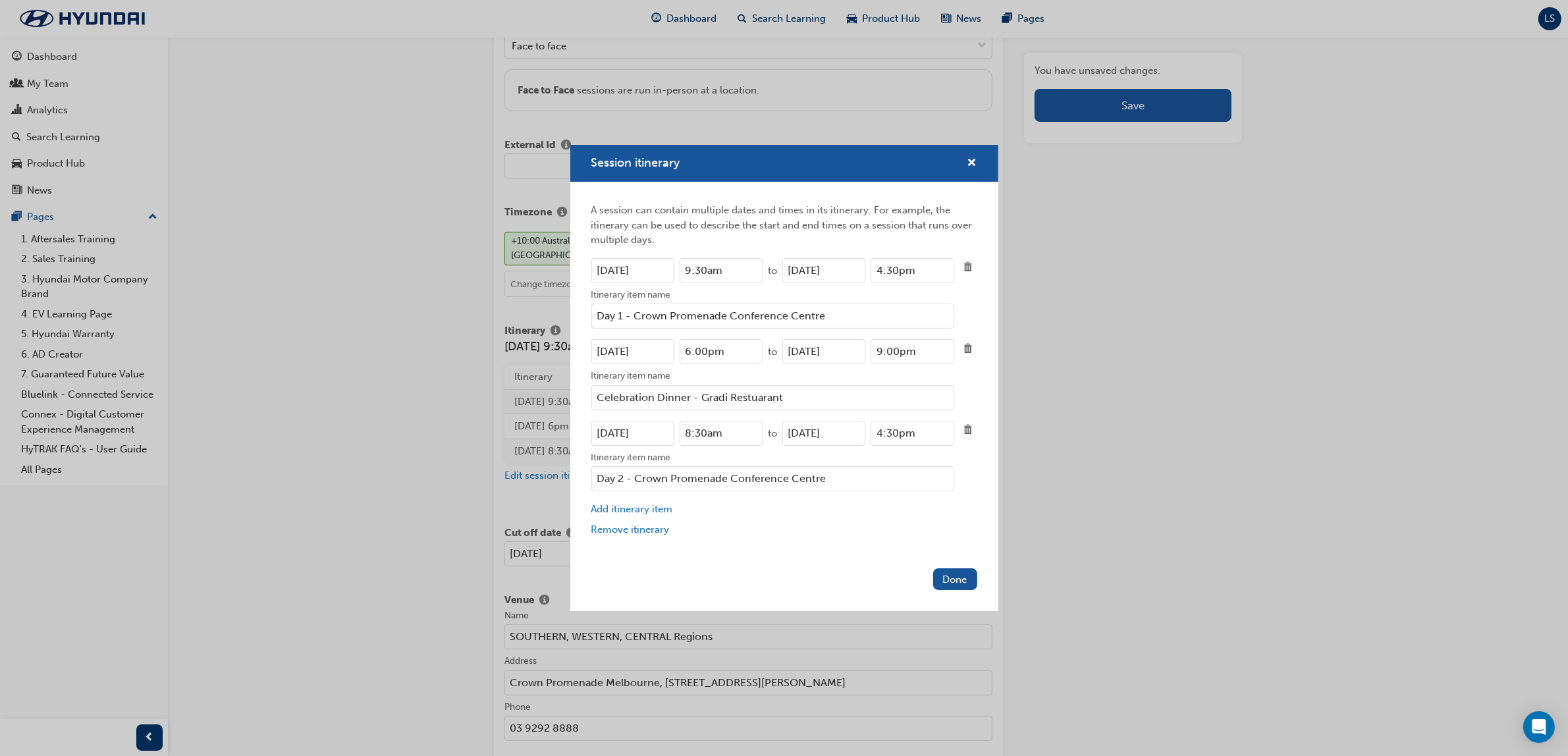
click at [831, 383] on div "Itinerary item name" at bounding box center [773, 377] width 363 height 16
click at [831, 385] on input "Celebration Dinner - Gradi Restuarant" at bounding box center [773, 397] width 363 height 25
click at [756, 399] on input "Celebration Dinner - Gradi Restuarant" at bounding box center [773, 397] width 363 height 25
click at [785, 402] on input "Celebration Dinner - Gradi Restuarant" at bounding box center [773, 397] width 363 height 25
click at [825, 397] on input "Celebration Dinner - Gradi Restaurant" at bounding box center [773, 397] width 363 height 25
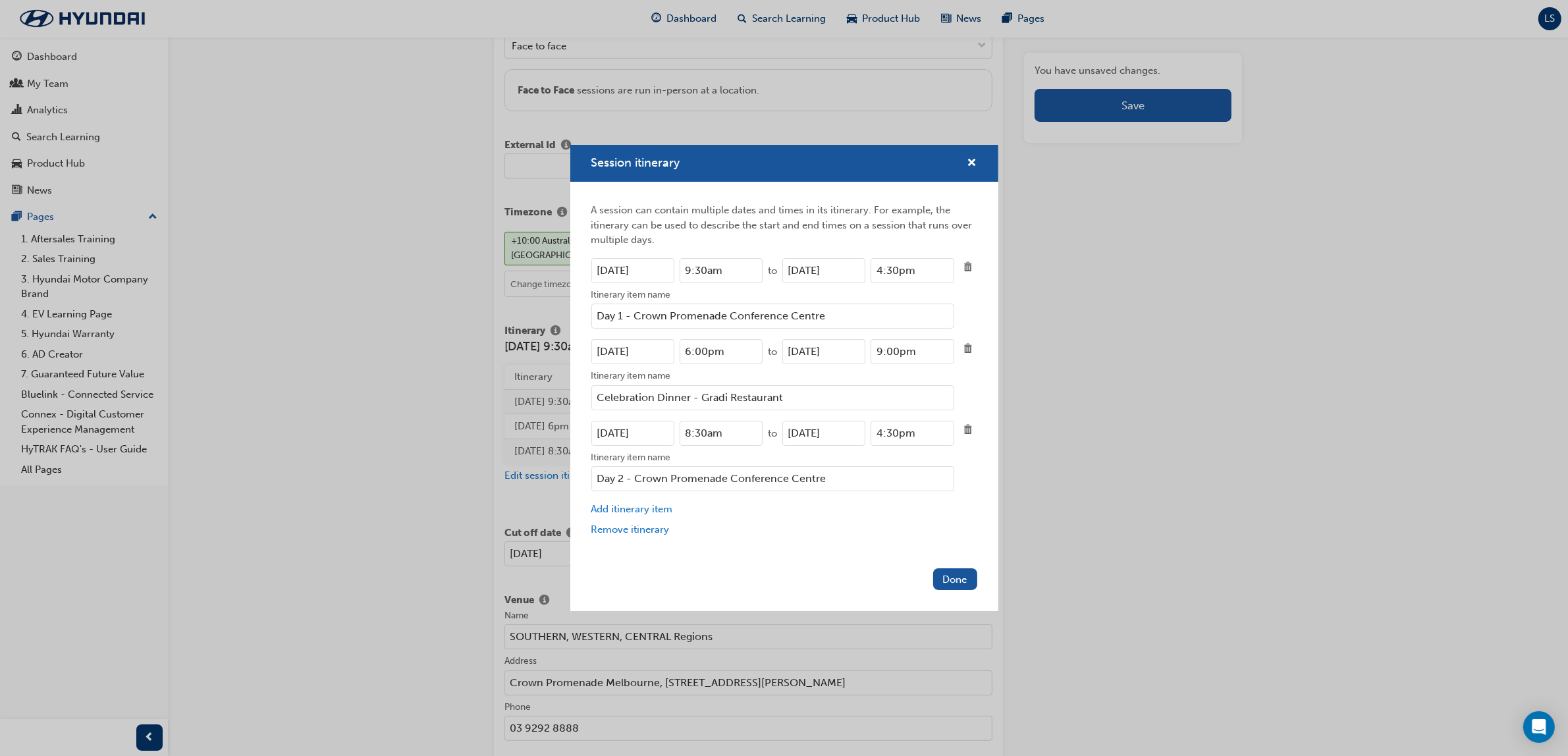
type input "Celebration Dinner - Gradi Restaurant"
click at [841, 485] on input "Day 2 - Crown Promenade Conference Centre" at bounding box center [773, 478] width 363 height 25
click at [958, 572] on button "Done" at bounding box center [955, 579] width 44 height 22
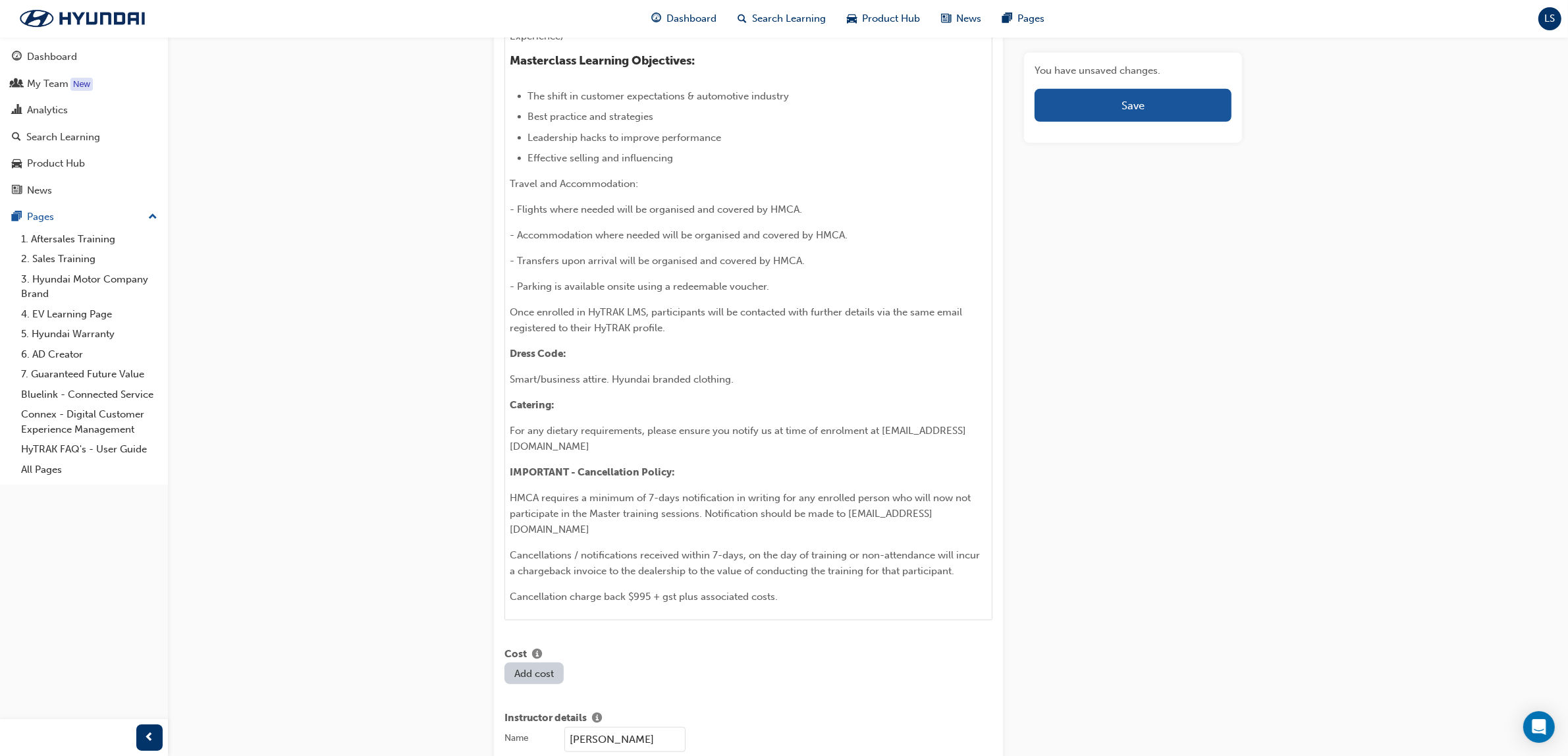
scroll to position [1172, 0]
click at [1118, 102] on button "Save" at bounding box center [1133, 105] width 197 height 33
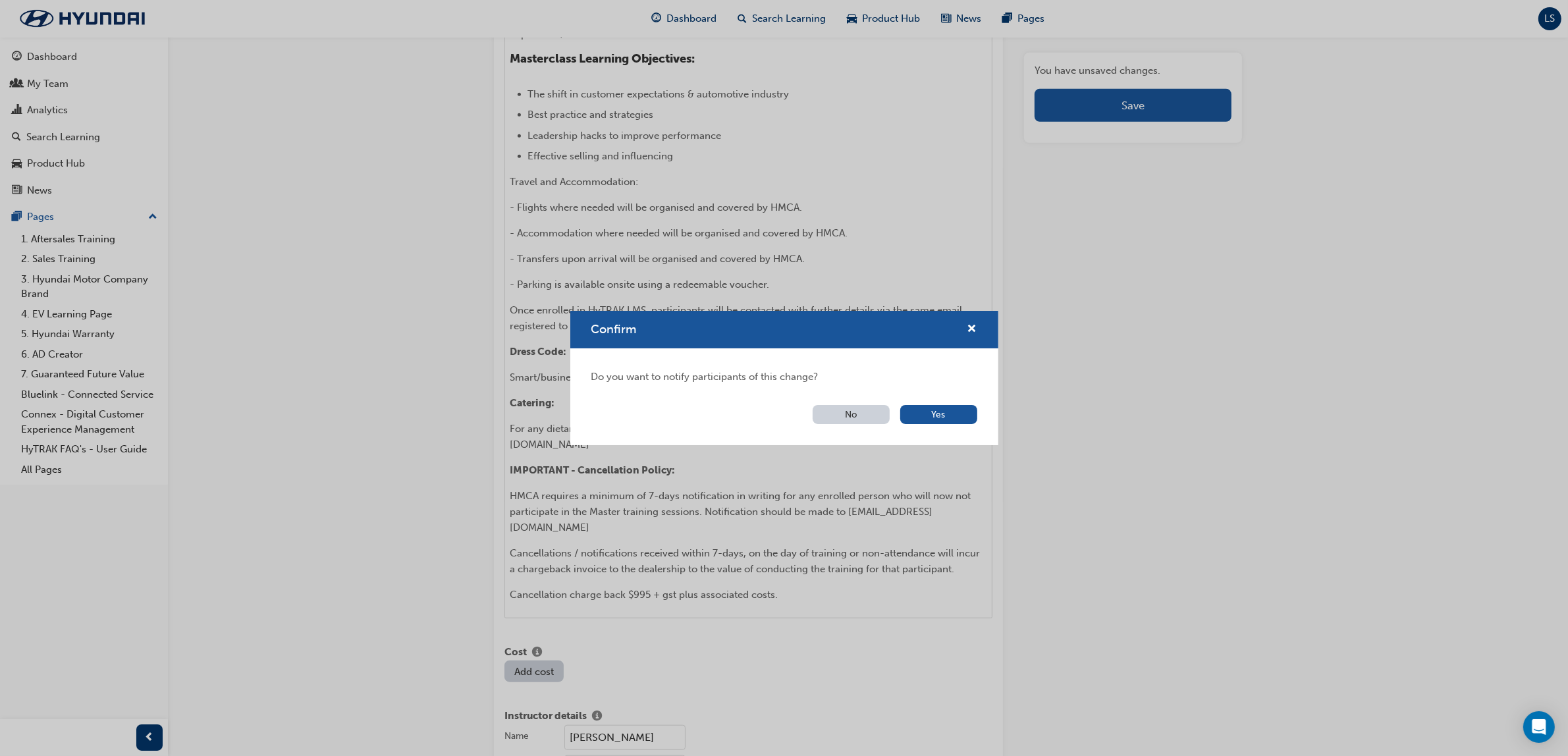
click at [846, 414] on button "No" at bounding box center [851, 414] width 77 height 19
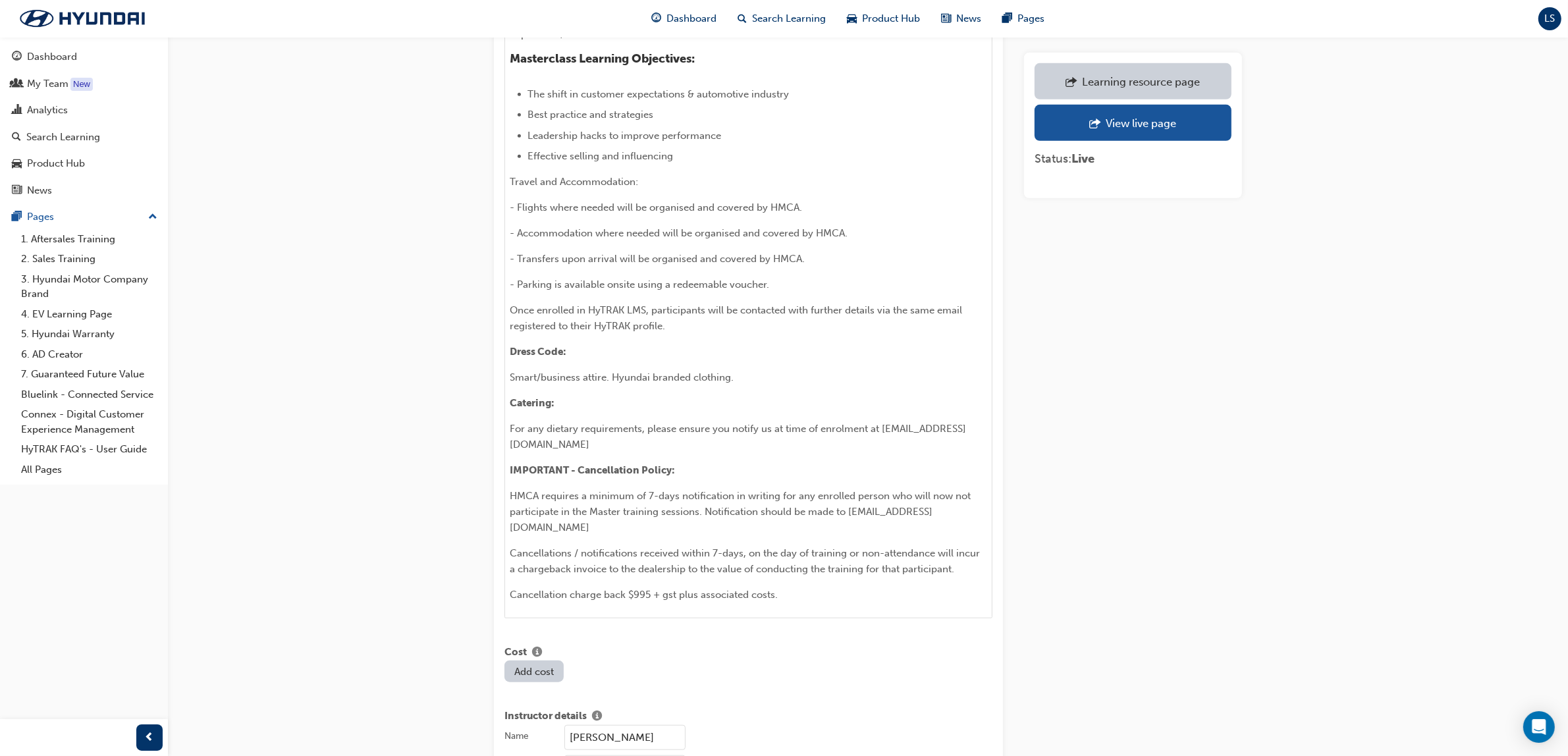
click at [278, 141] on div "Edit session Title Master Service Advisor 1 - Service Excellence Masterclass Le…" at bounding box center [784, 167] width 1568 height 2679
